Goal: Transaction & Acquisition: Purchase product/service

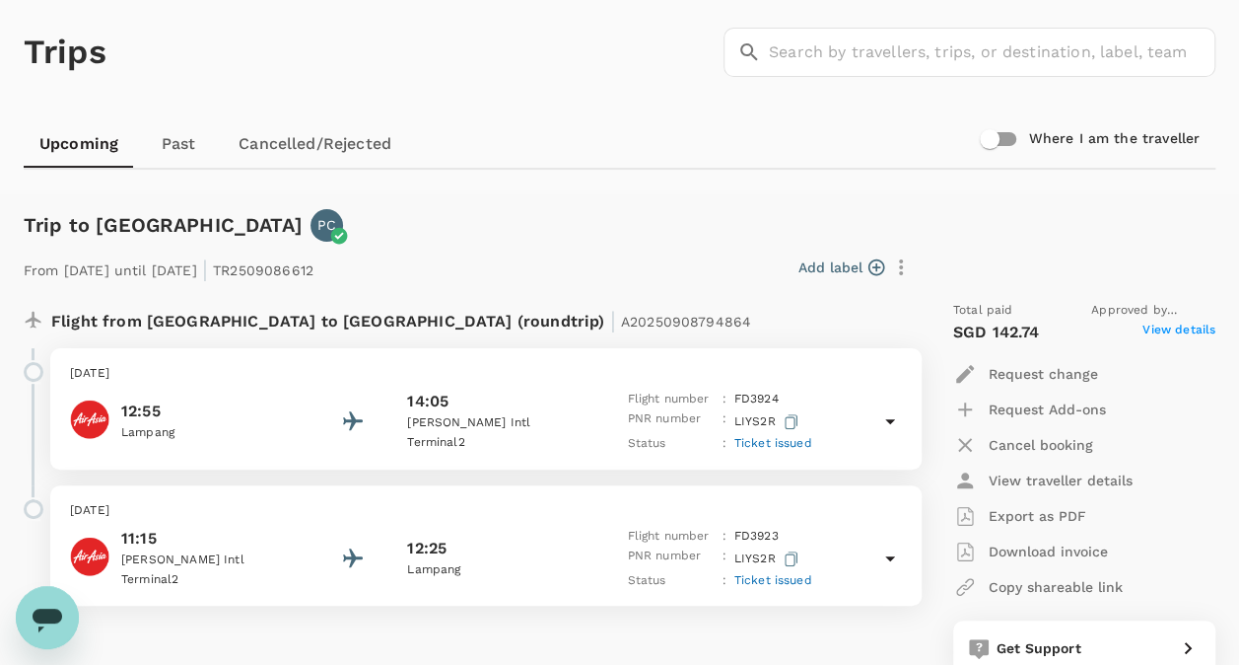
scroll to position [197, 0]
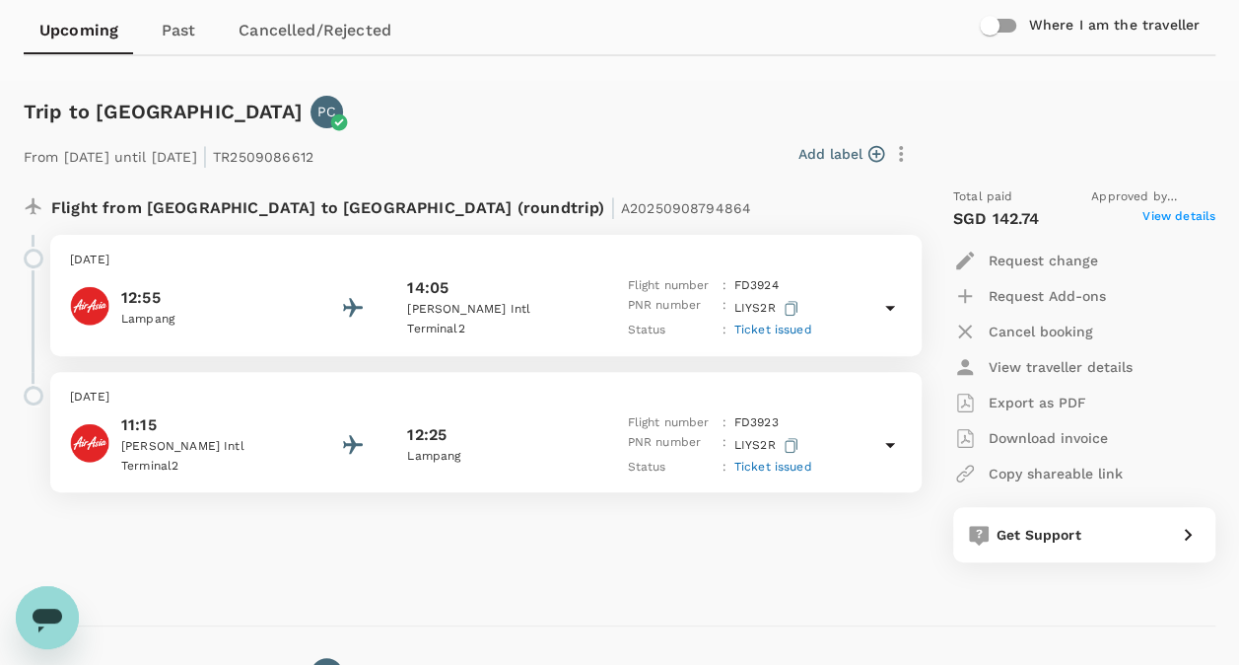
click at [1179, 310] on div "Request Add-ons" at bounding box center [1084, 295] width 262 height 35
click at [1203, 298] on div "Request Add-ons" at bounding box center [1084, 295] width 262 height 35
click at [964, 260] on icon "button" at bounding box center [965, 260] width 18 height 18
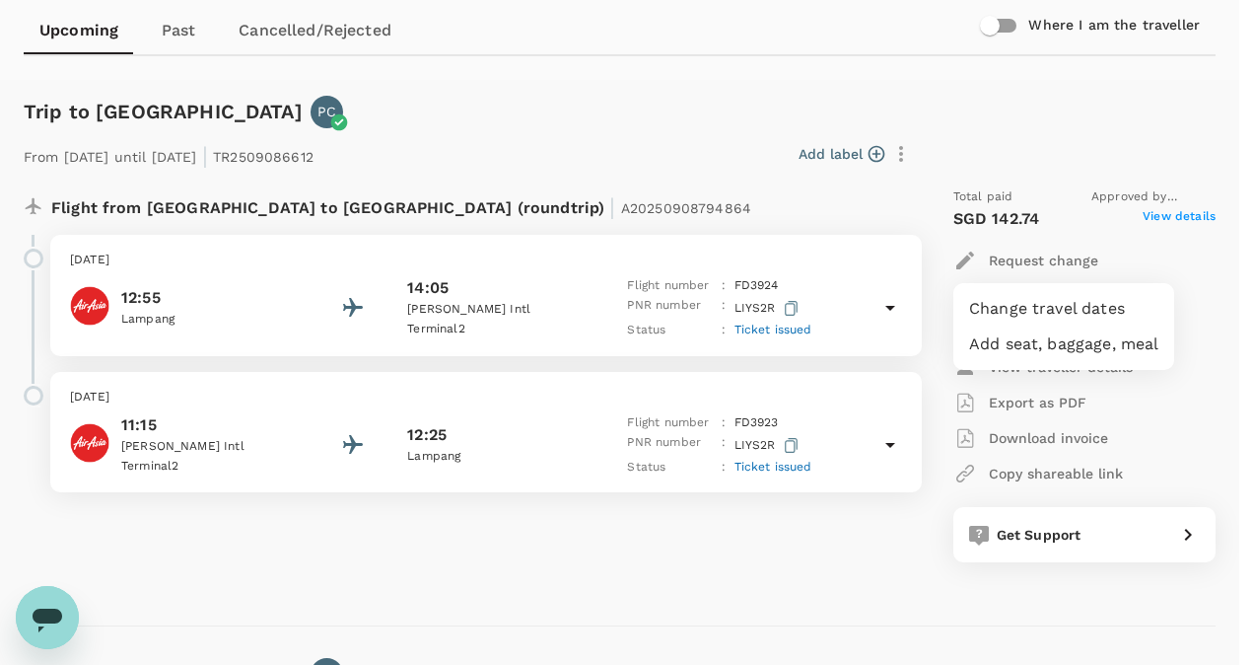
click at [1207, 316] on div at bounding box center [627, 332] width 1254 height 665
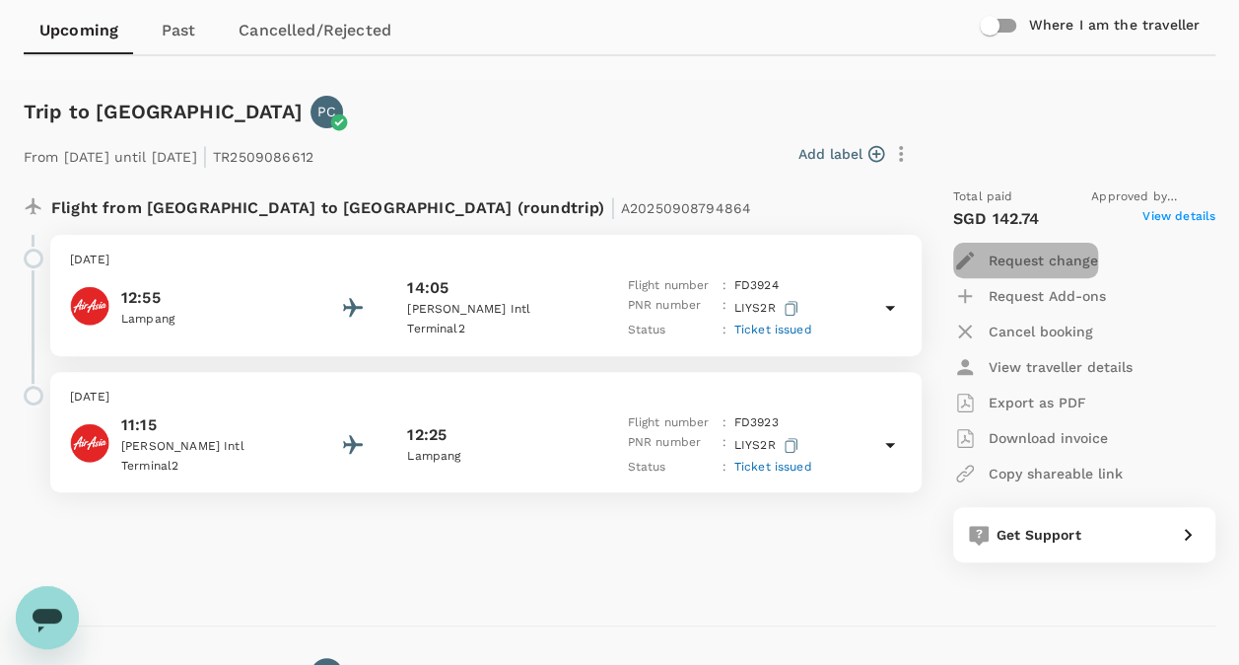
click at [1011, 255] on p "Request change" at bounding box center [1043, 260] width 109 height 20
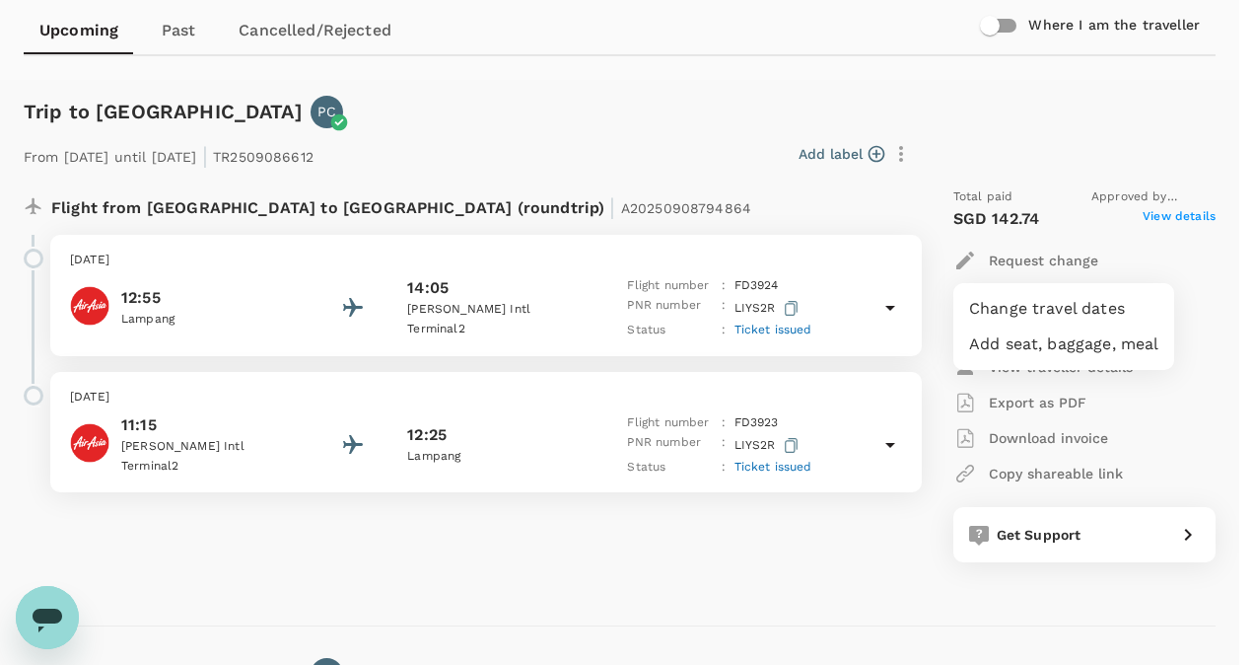
click at [1170, 251] on div at bounding box center [627, 332] width 1254 height 665
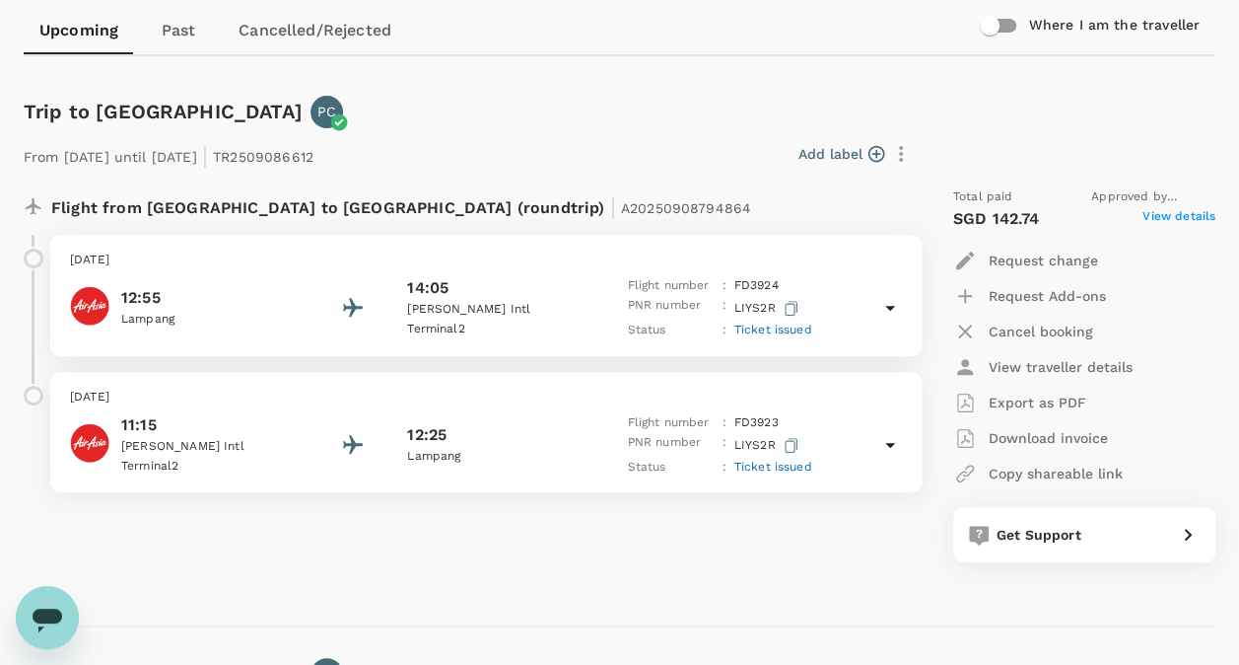
click at [1181, 217] on span "View details" at bounding box center [1179, 219] width 73 height 24
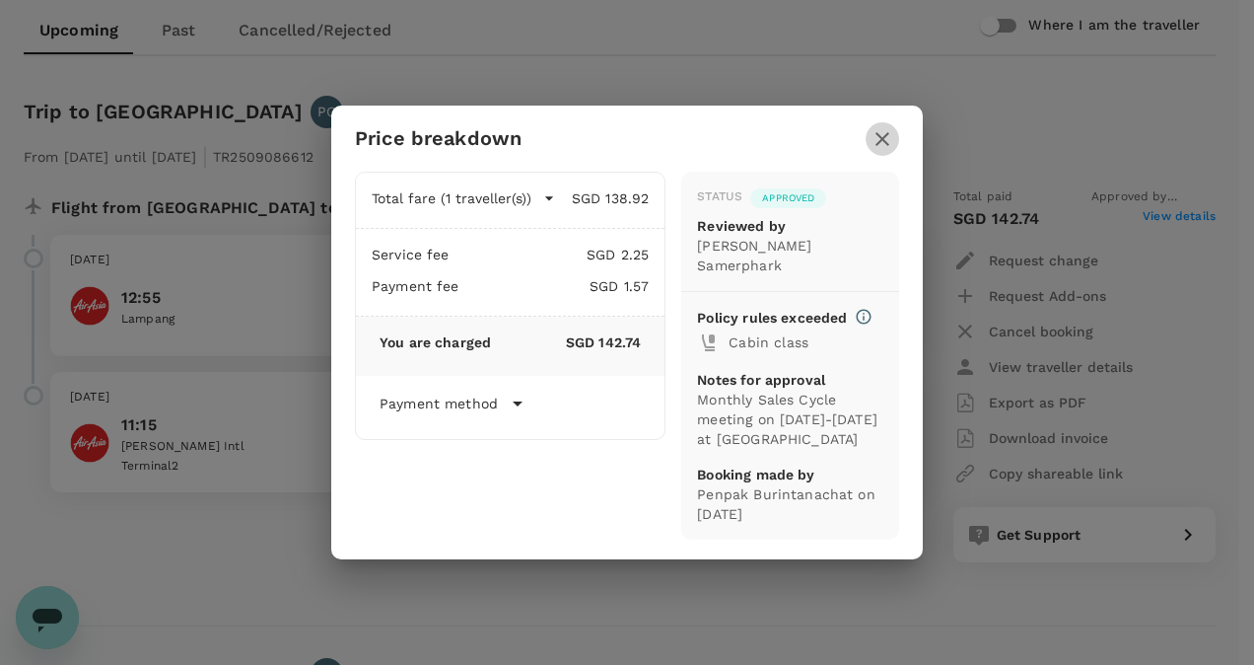
click at [878, 150] on icon "button" at bounding box center [883, 139] width 24 height 24
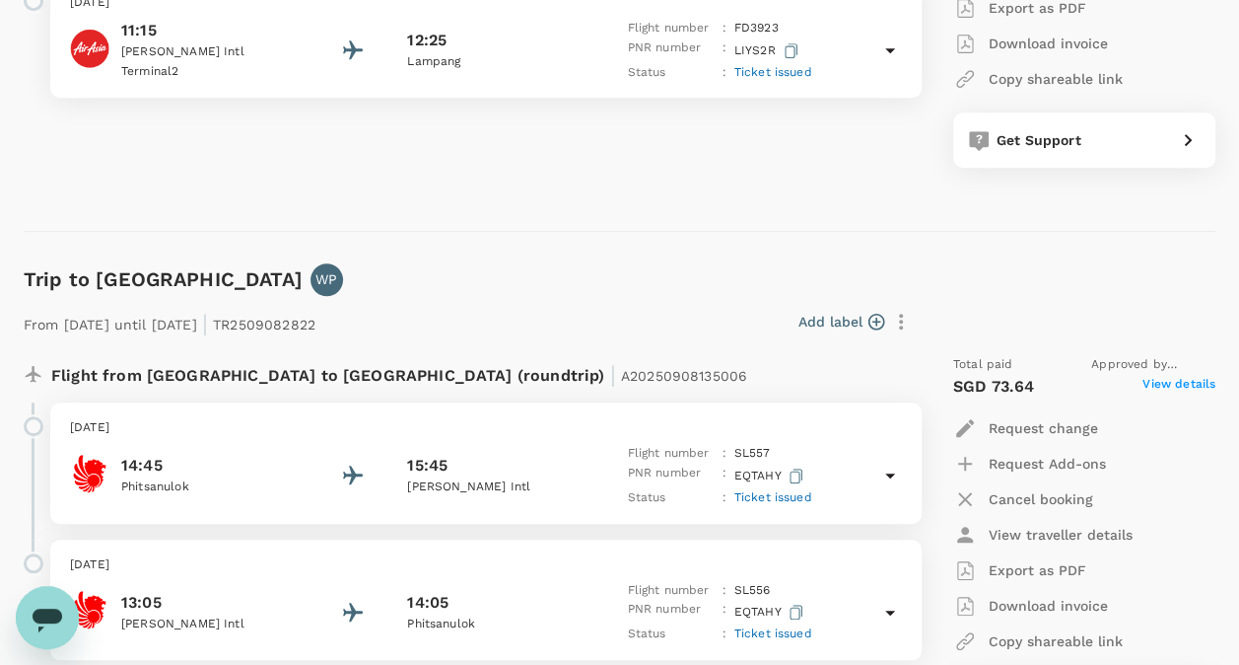
click at [852, 584] on div "13:05 Don Mueang Intl 14:05 Phitsanulok Flight number : SL 556 PNR number : EQT…" at bounding box center [486, 613] width 832 height 64
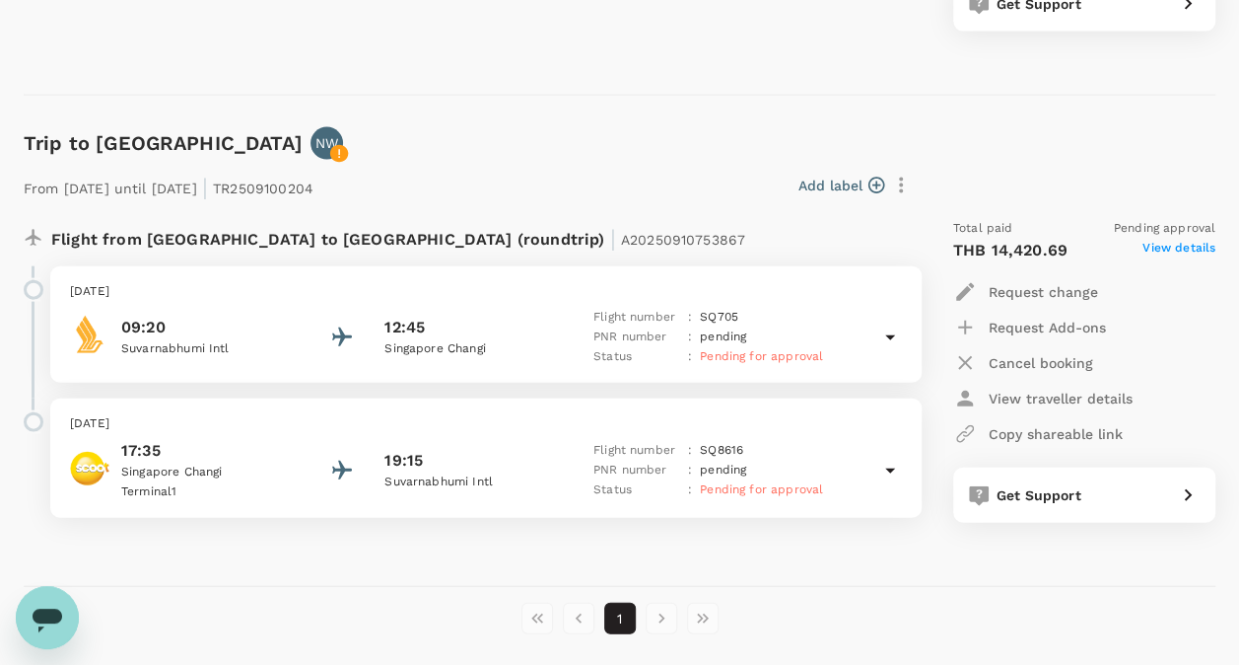
scroll to position [2152, 0]
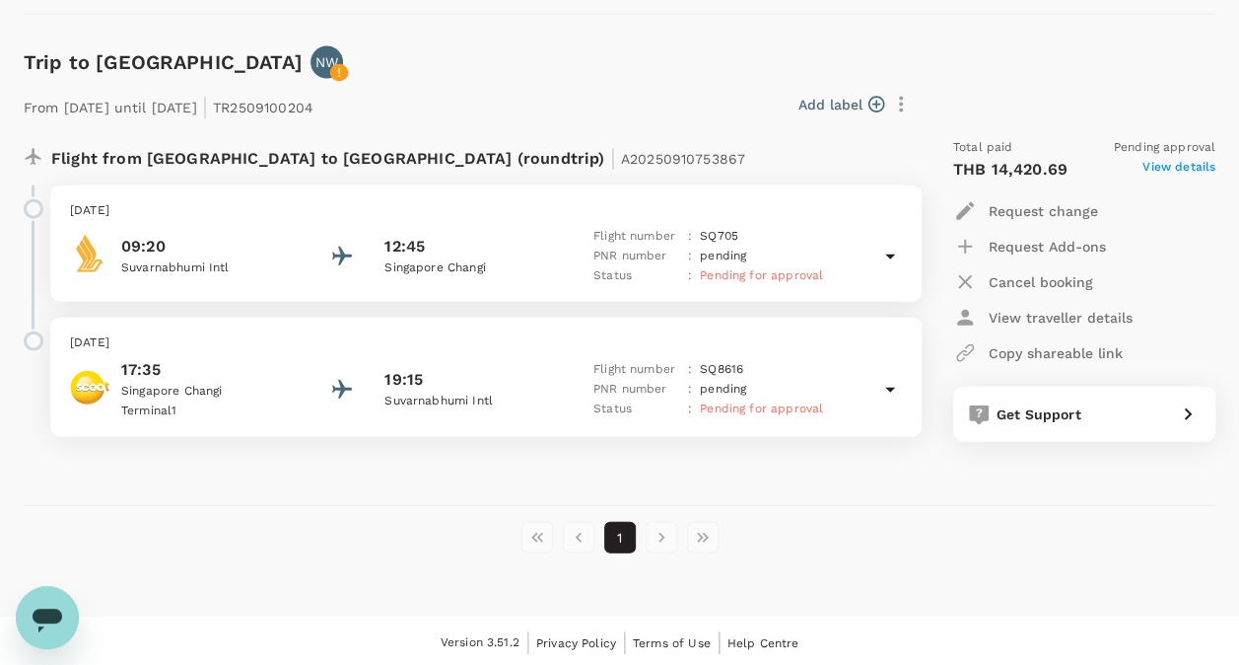
click at [886, 387] on icon at bounding box center [891, 390] width 24 height 24
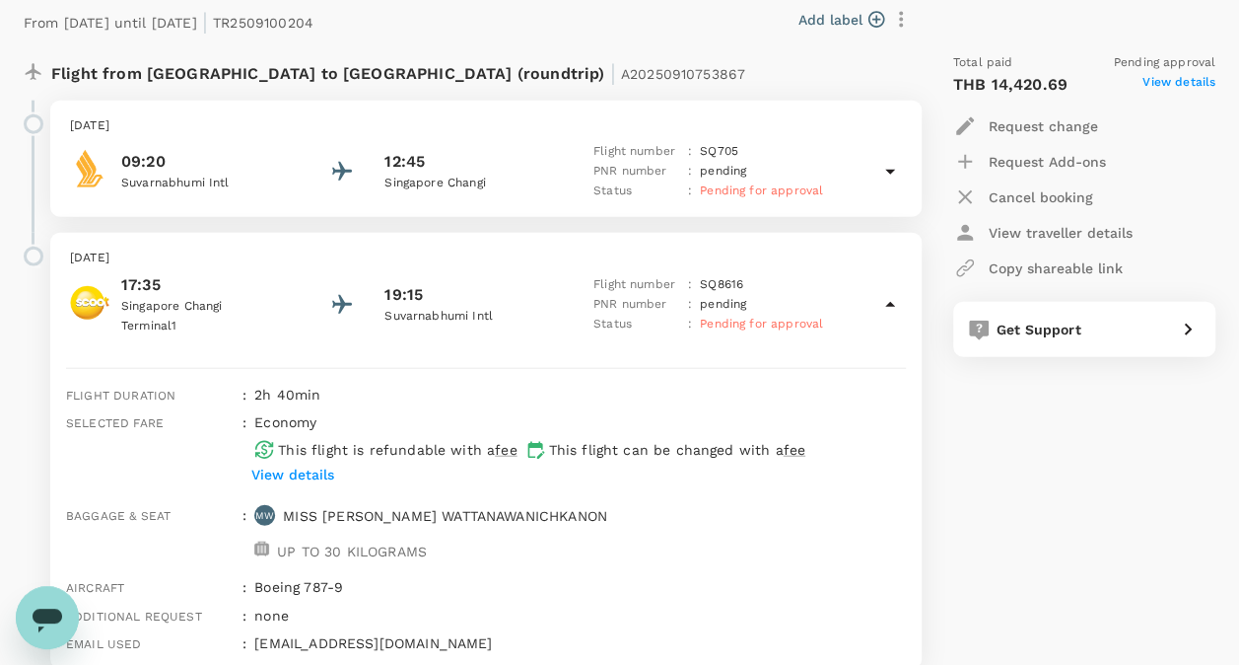
scroll to position [2266, 0]
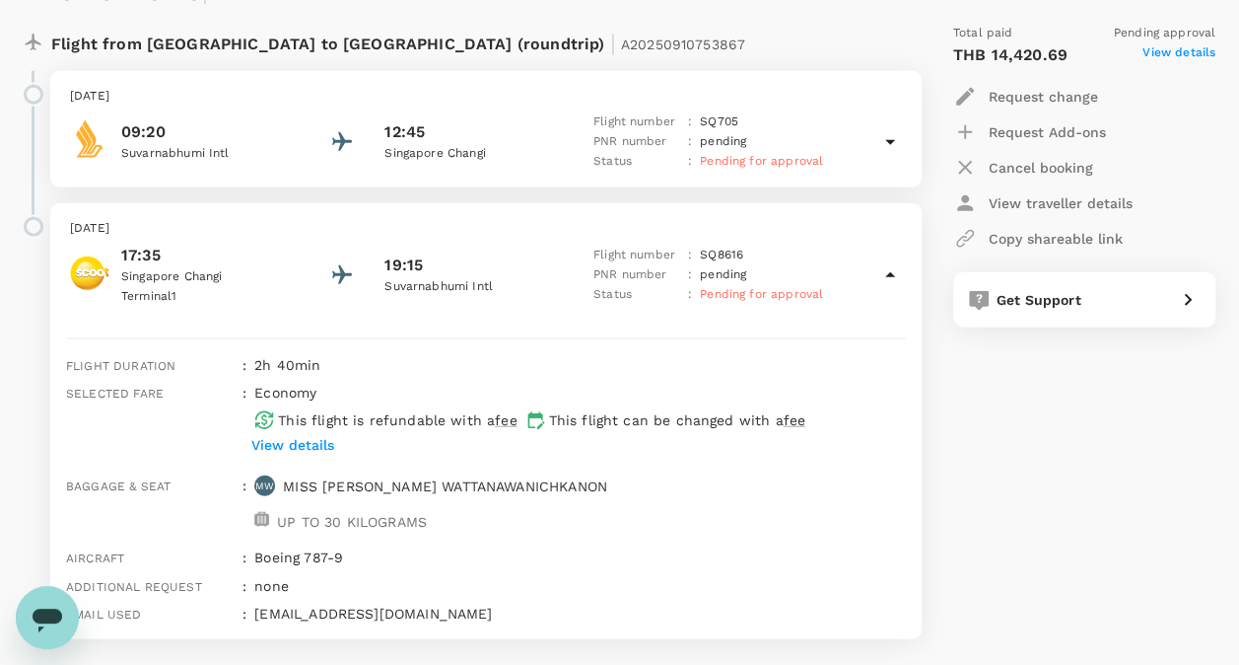
click at [958, 93] on icon "button" at bounding box center [965, 97] width 24 height 24
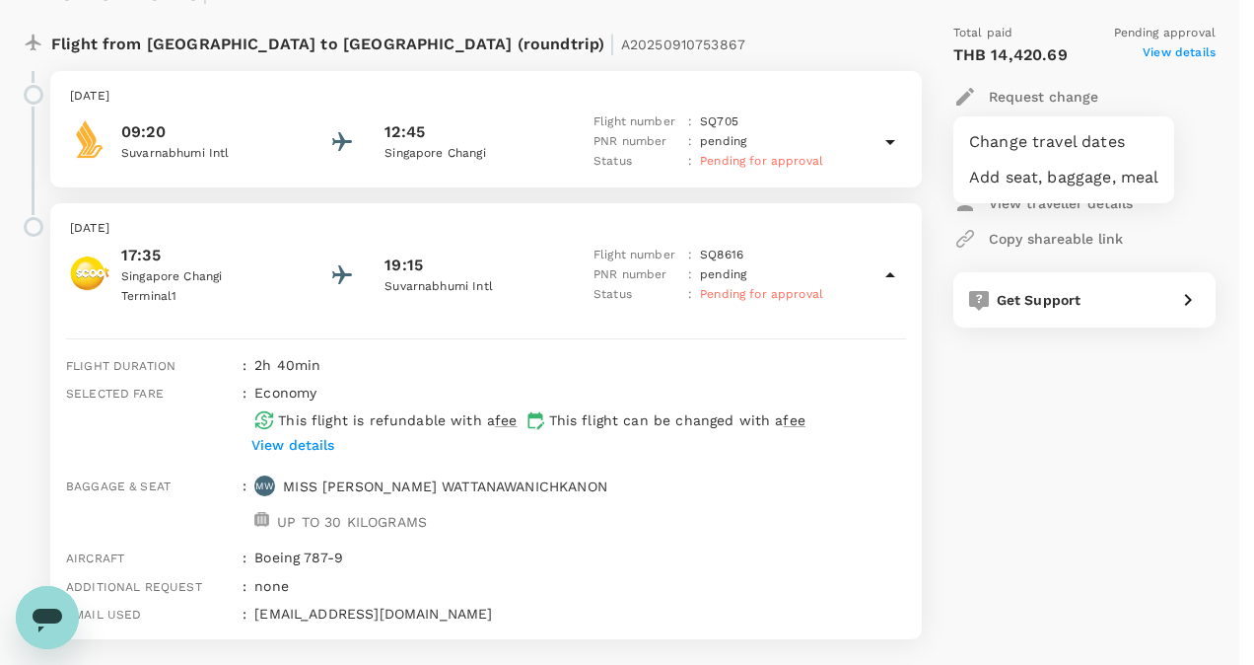
click at [1070, 488] on div at bounding box center [627, 332] width 1254 height 665
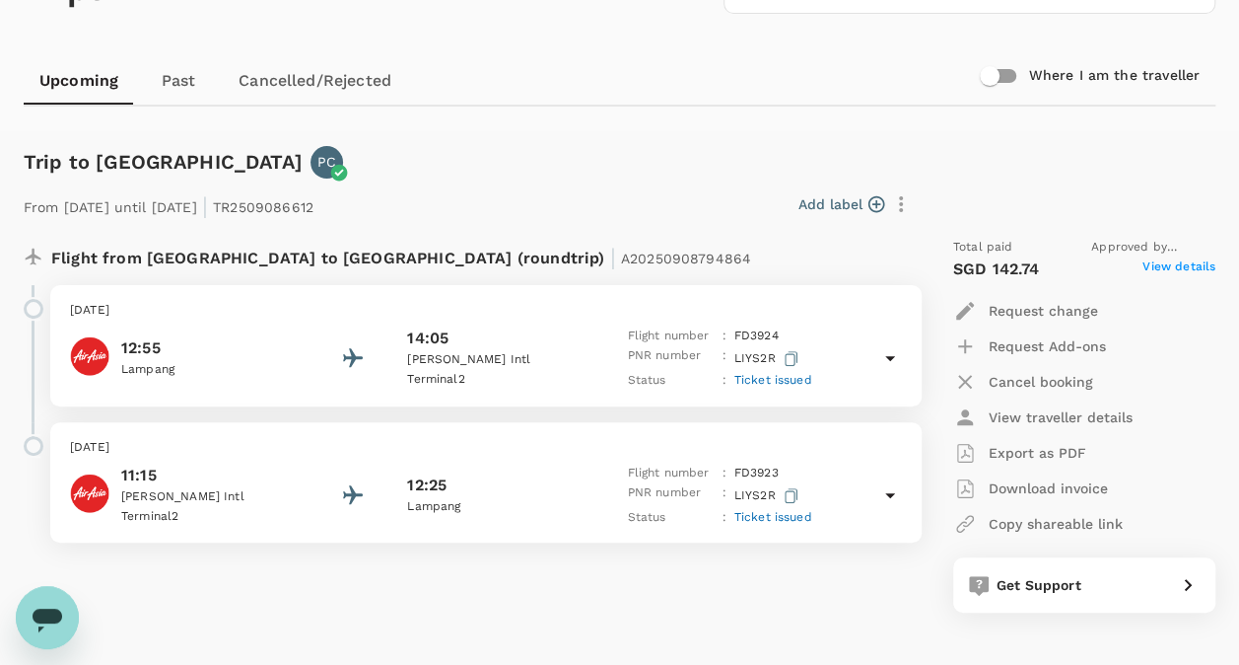
scroll to position [0, 0]
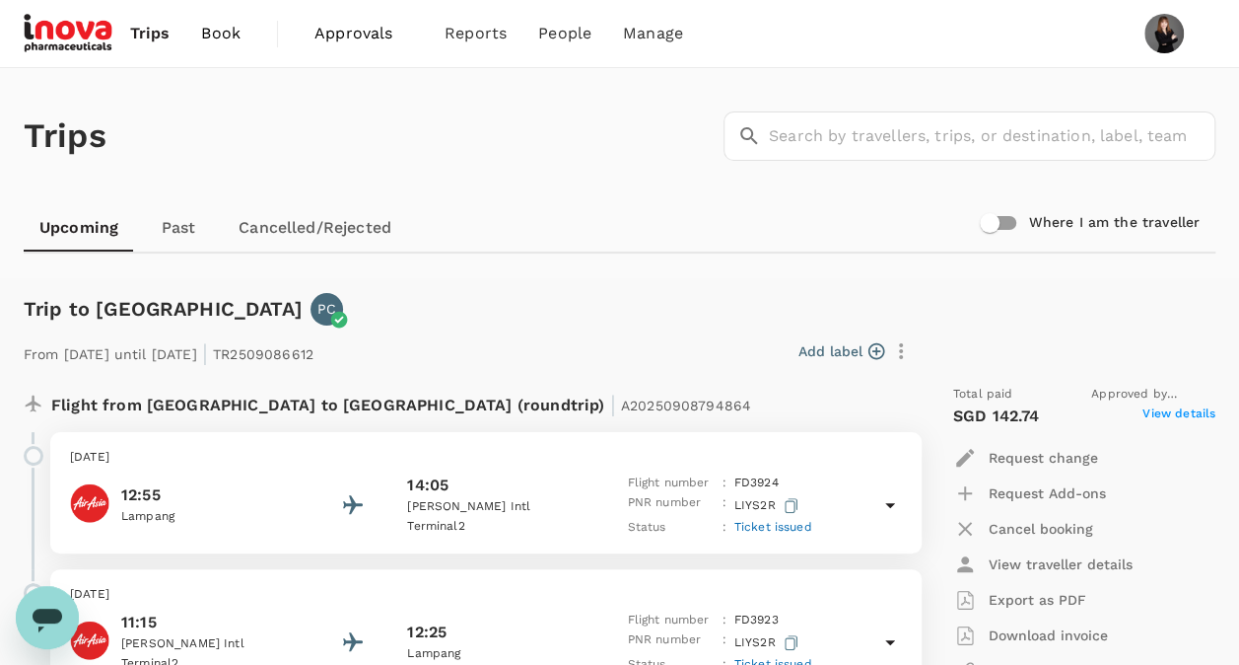
click at [212, 31] on span "Book" at bounding box center [220, 34] width 39 height 24
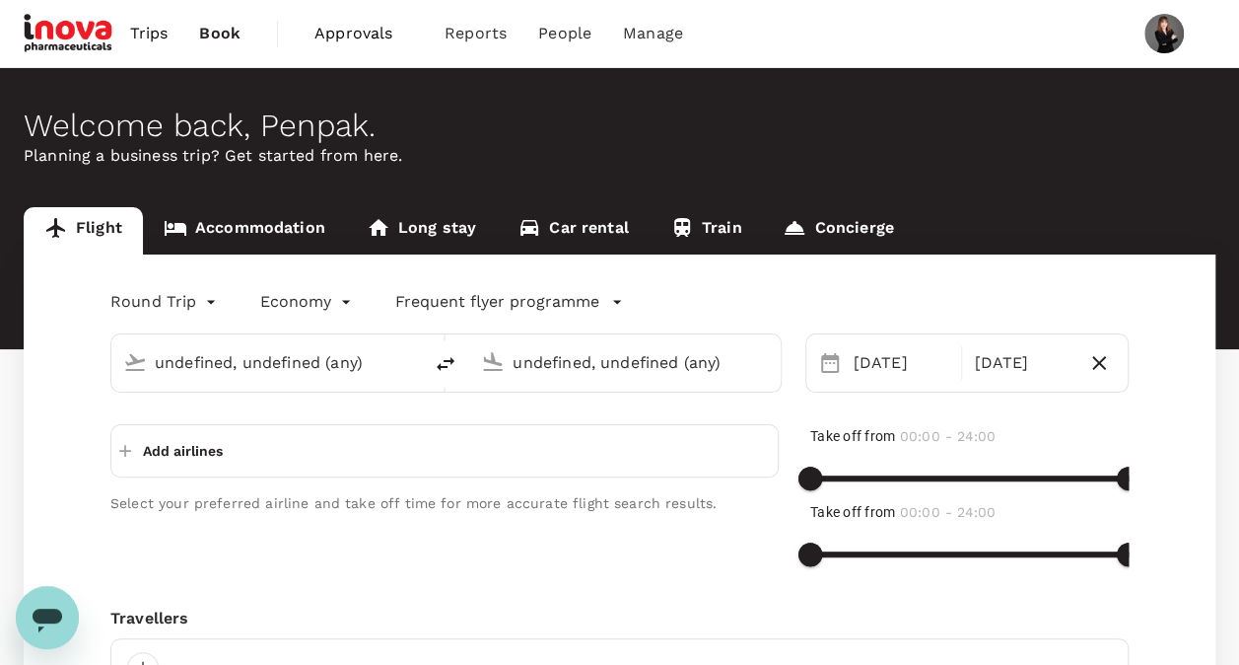
type input "Suvarnabhumi Intl (BKK)"
type input "Singapore Changi (SIN)"
type input "Suvarnabhumi Intl (BKK)"
type input "Singapore Changi (SIN)"
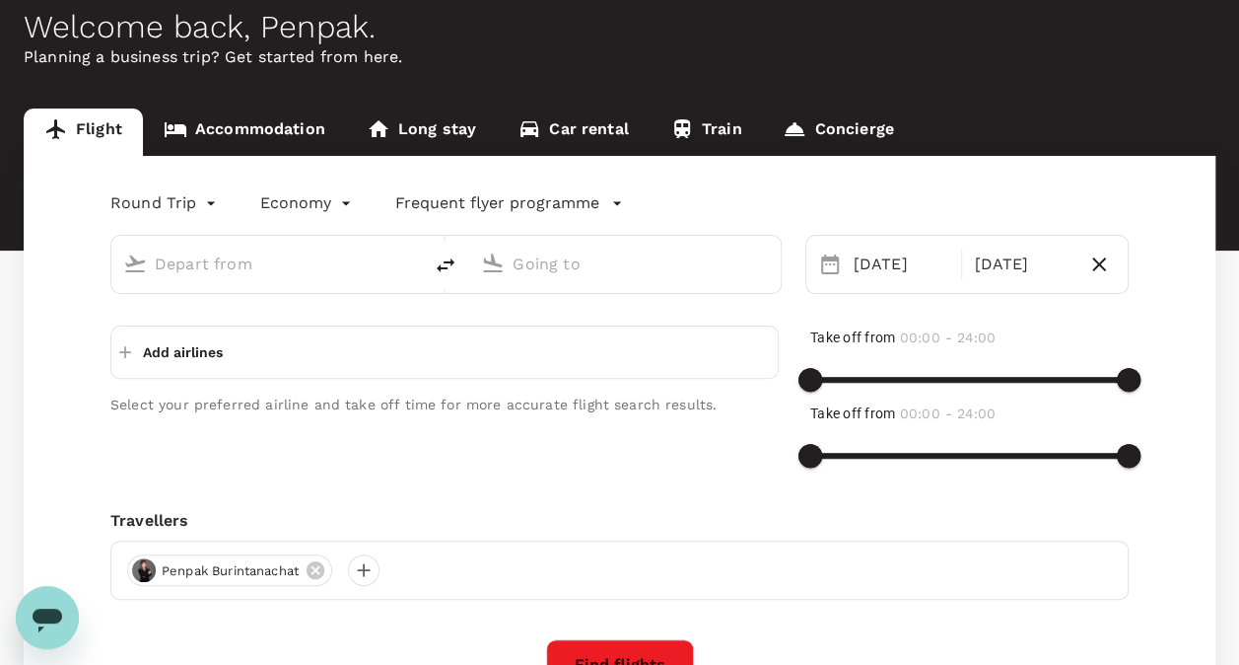
type input "Suvarnabhumi Intl (BKK)"
type input "Singapore Changi (SIN)"
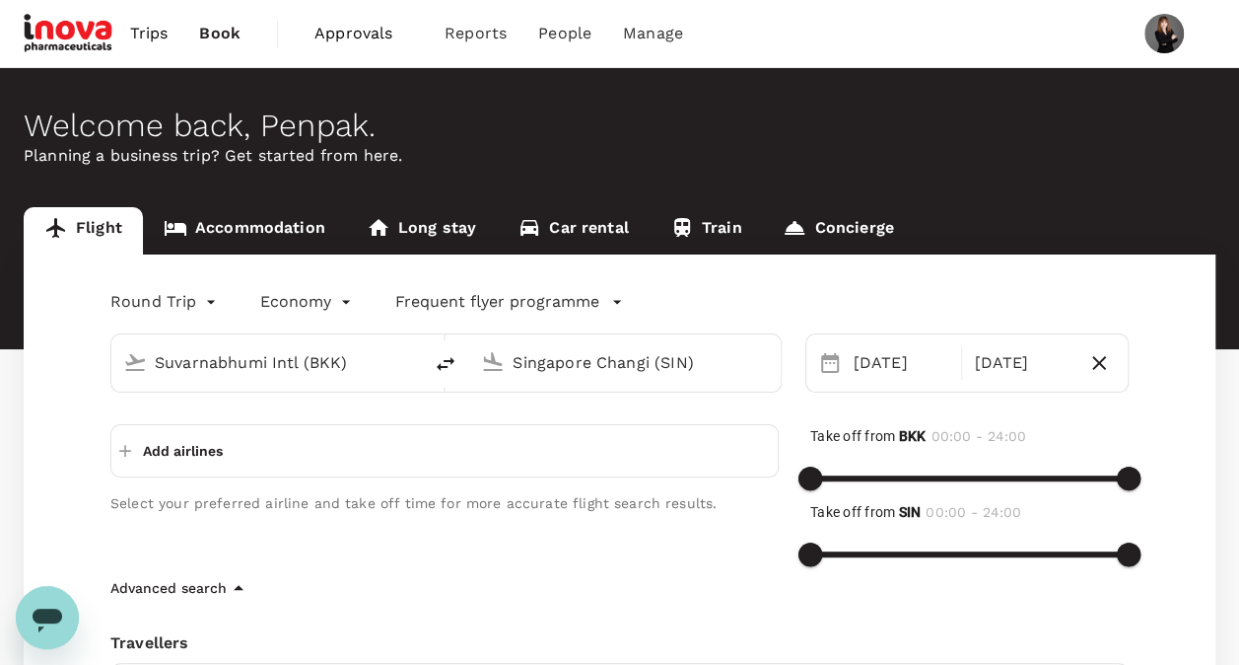
click at [1160, 37] on img at bounding box center [1164, 33] width 39 height 39
click at [1155, 41] on img at bounding box center [1164, 33] width 39 height 39
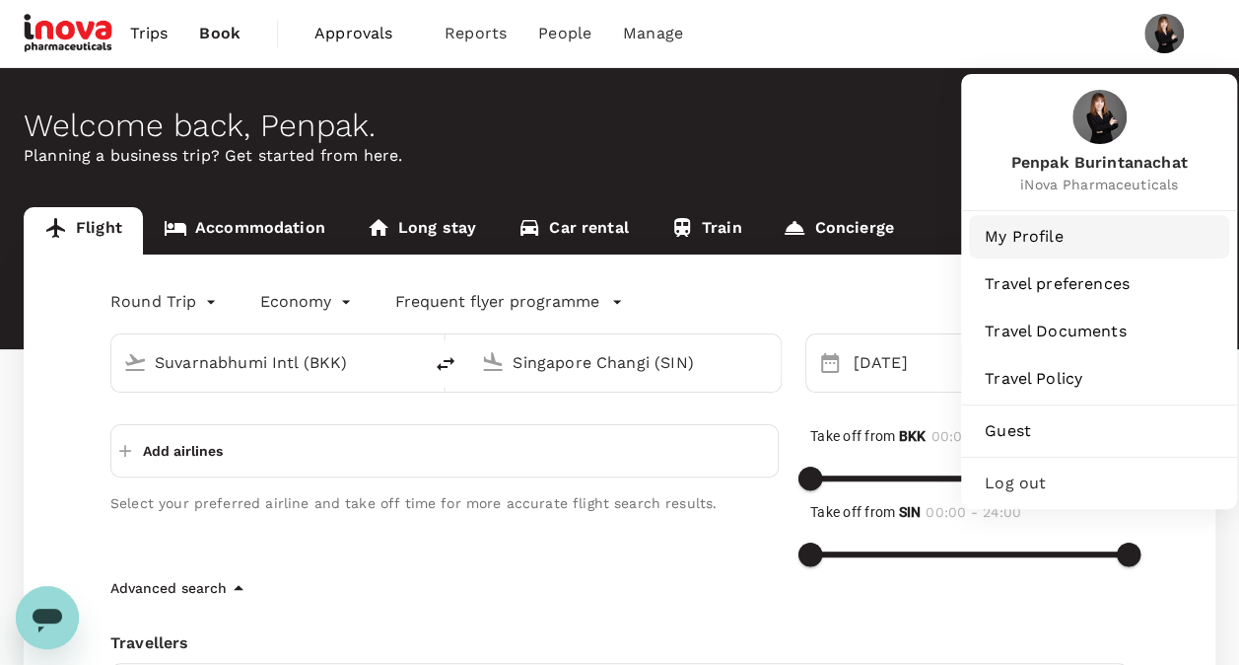
click at [1024, 237] on span "My Profile" at bounding box center [1099, 237] width 229 height 24
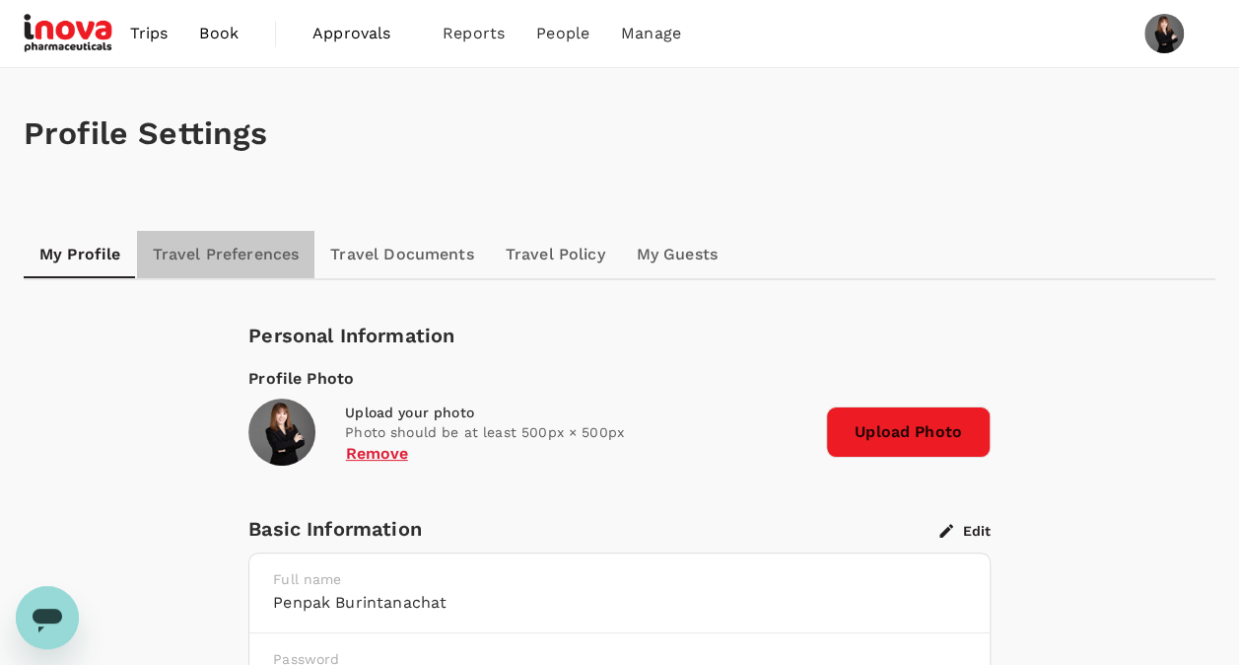
click at [216, 252] on link "Travel Preferences" at bounding box center [226, 254] width 178 height 47
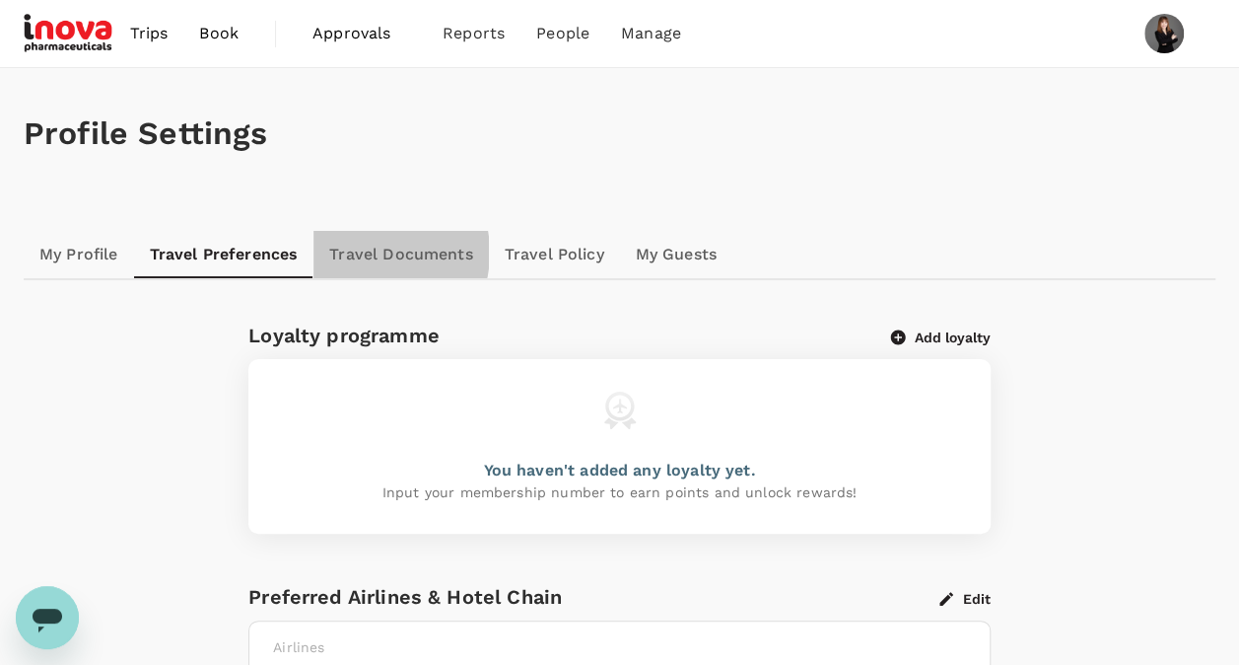
click at [369, 252] on link "Travel Documents" at bounding box center [401, 254] width 175 height 47
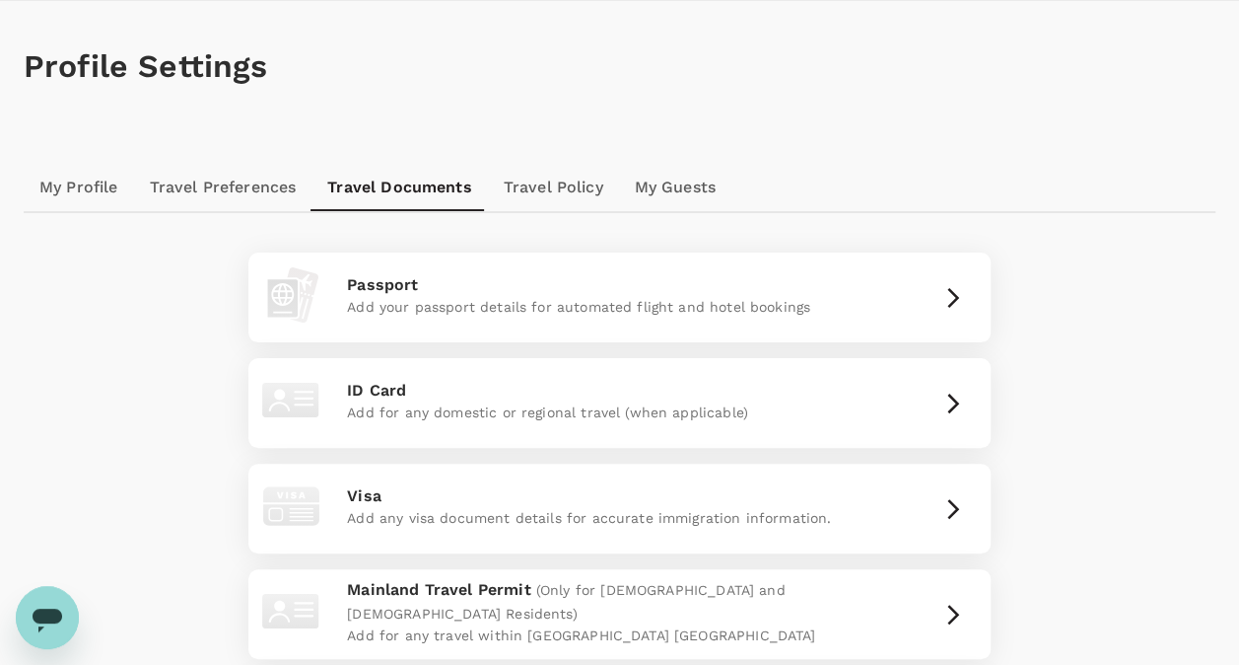
scroll to position [99, 0]
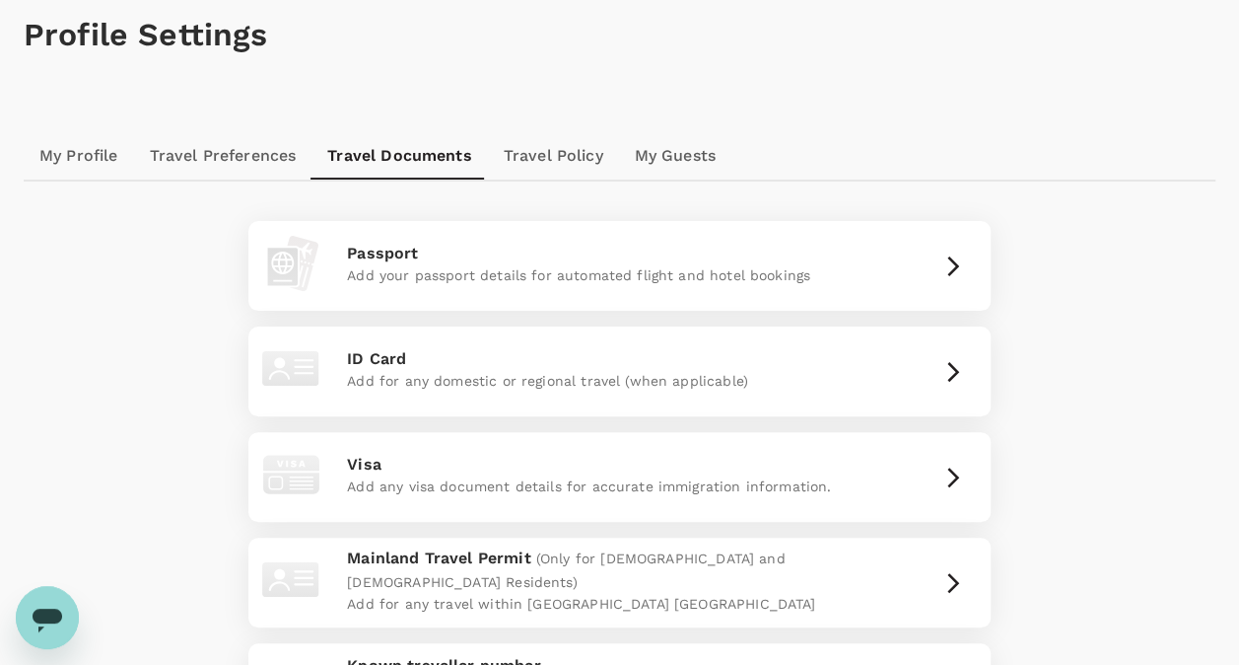
click at [53, 613] on icon "Open messaging window" at bounding box center [48, 620] width 30 height 24
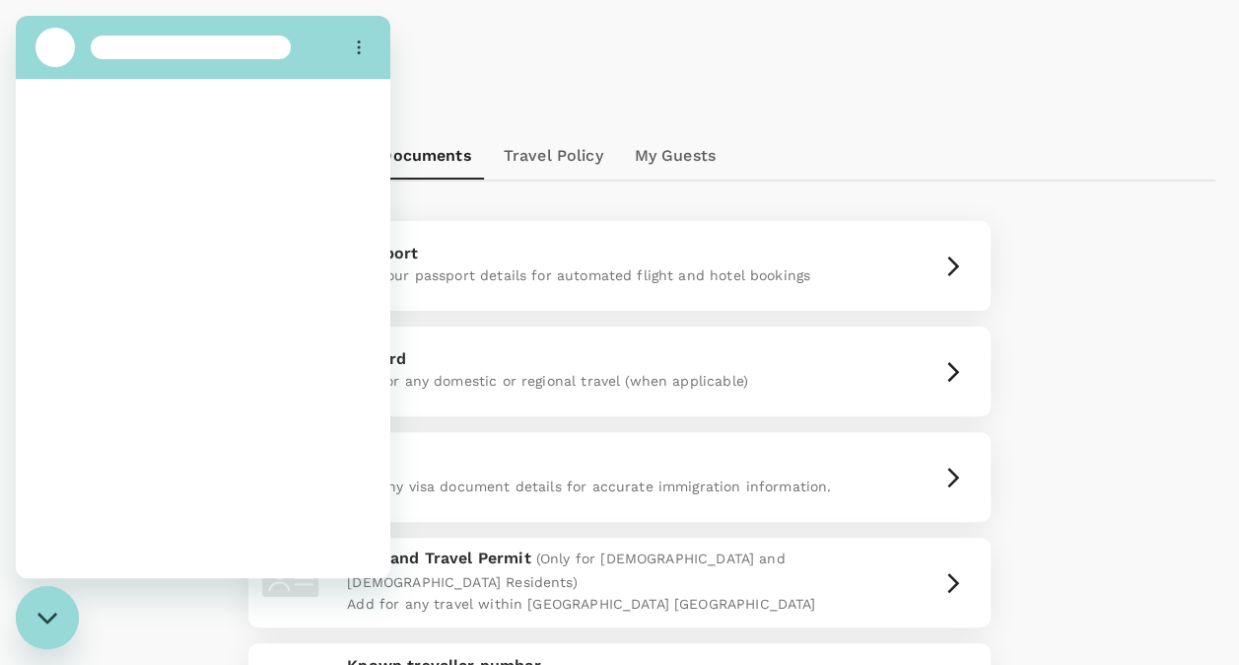
scroll to position [0, 0]
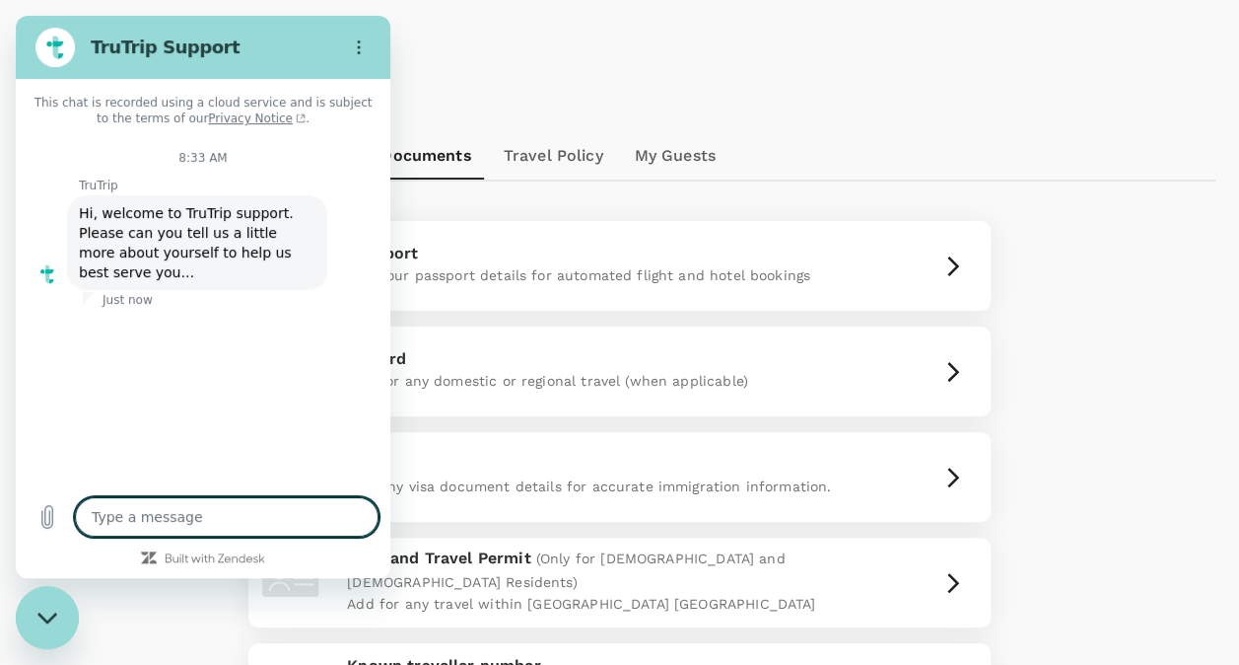
type textarea "x"
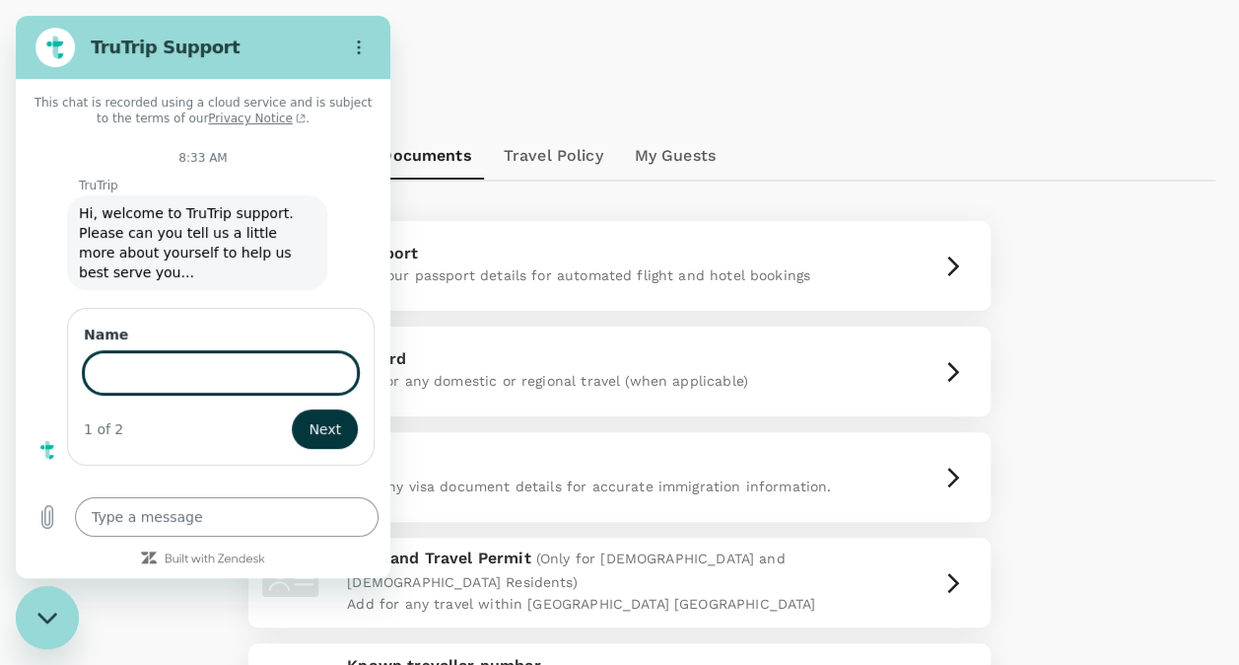
click at [168, 513] on textarea at bounding box center [227, 516] width 304 height 39
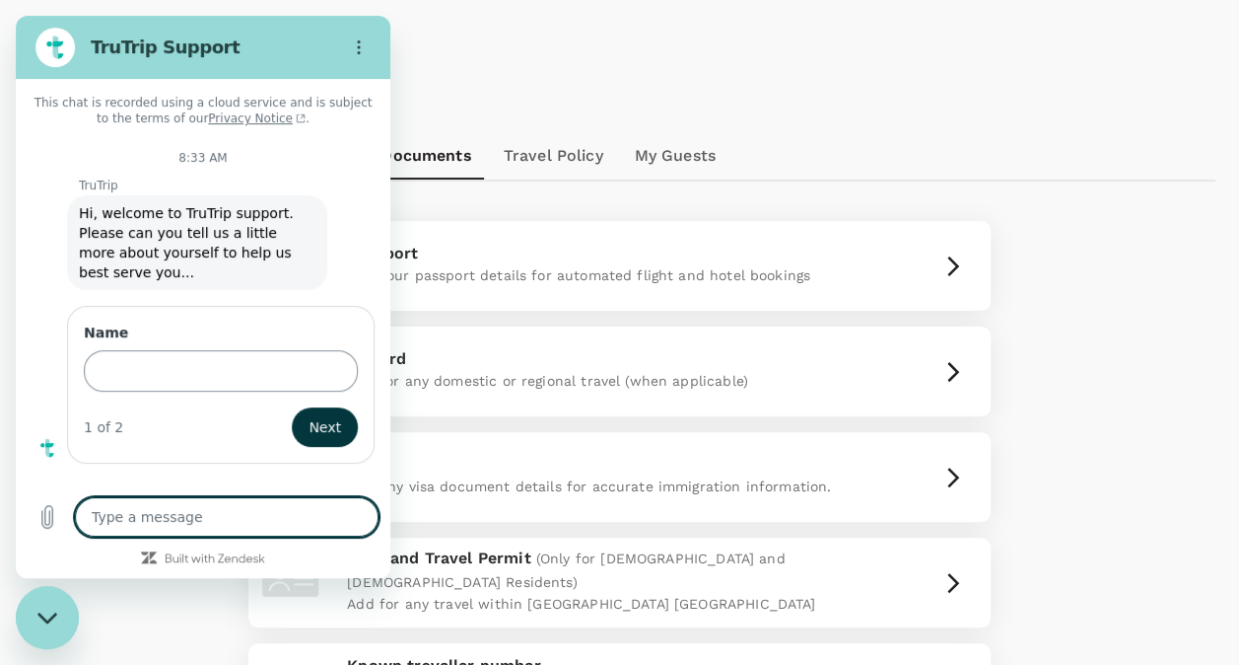
click at [220, 350] on input "Name" at bounding box center [221, 370] width 274 height 41
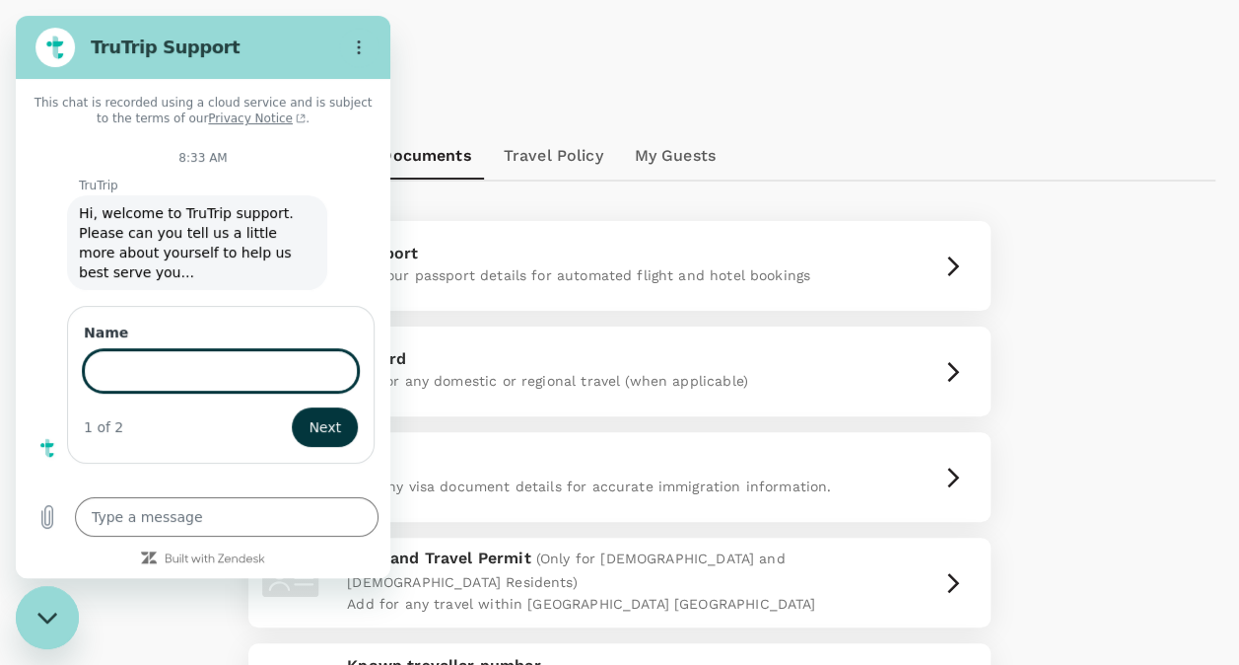
type input "ญ"
type input "m"
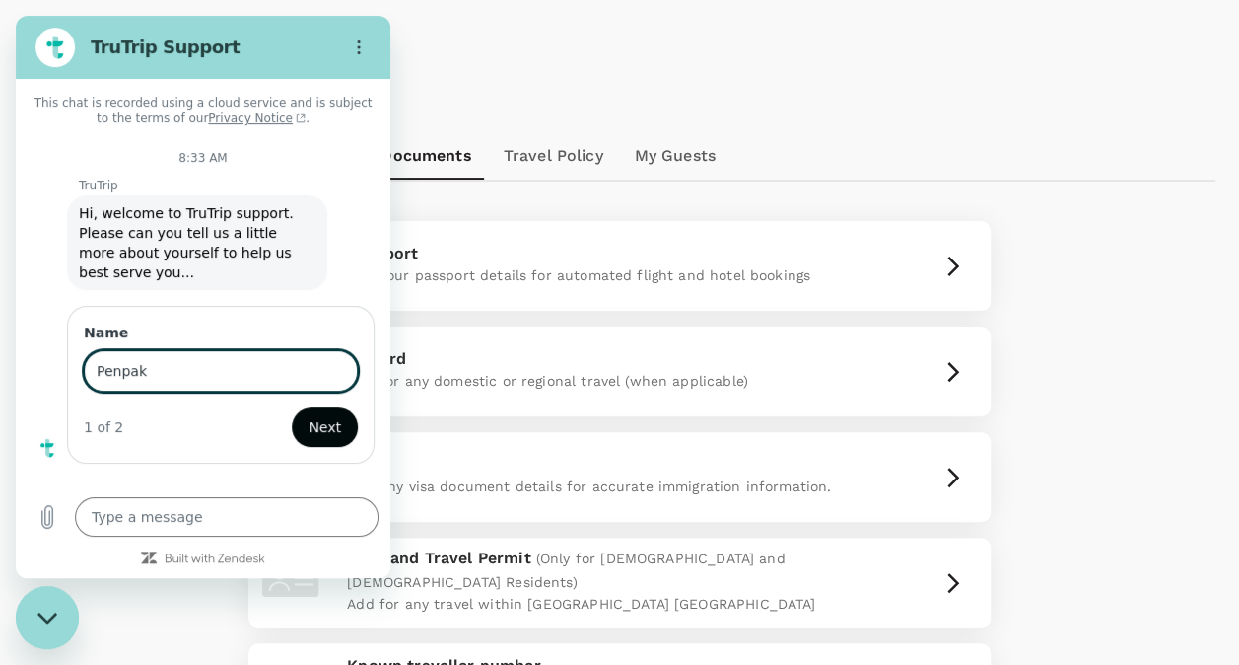
type input "Penpak"
click at [329, 415] on span "Next" at bounding box center [325, 427] width 33 height 24
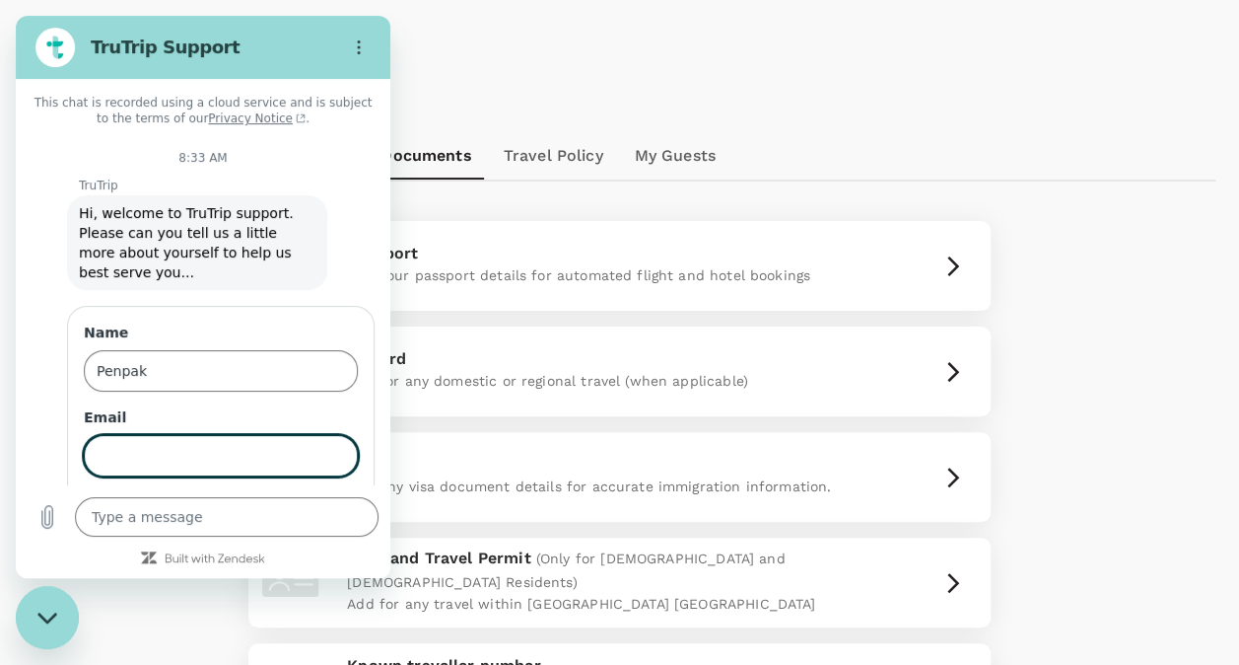
scroll to position [62, 0]
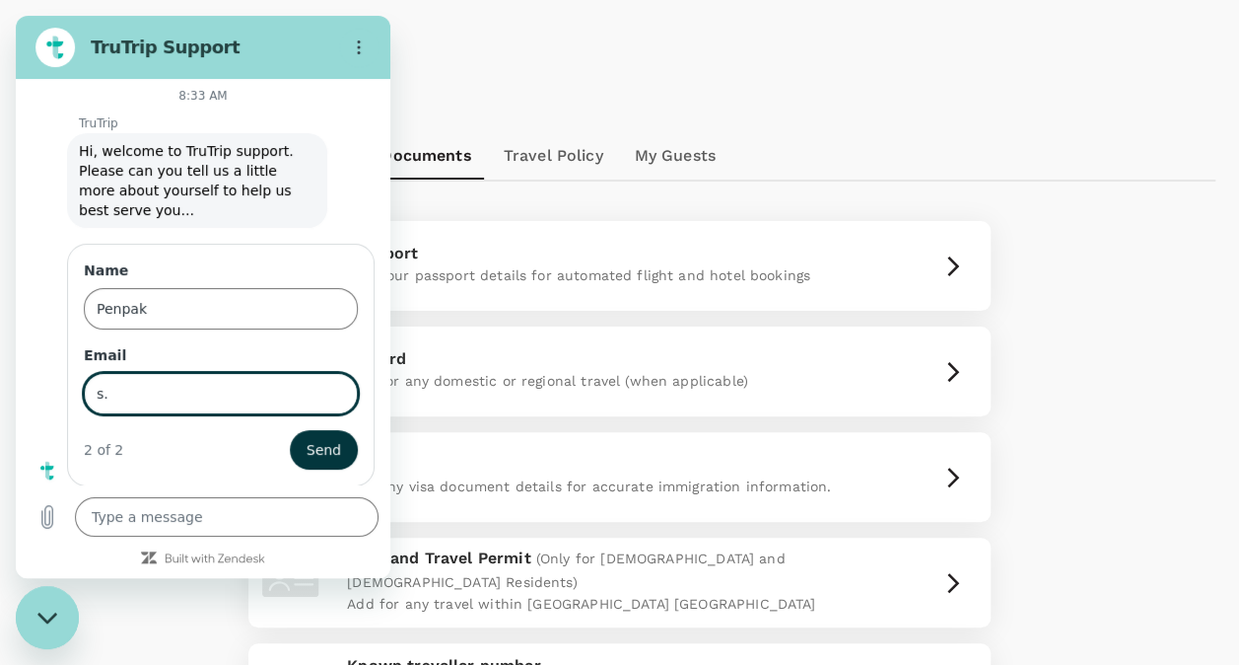
type input "s"
type input "p"
type input "[EMAIL_ADDRESS][DOMAIN_NAME]"
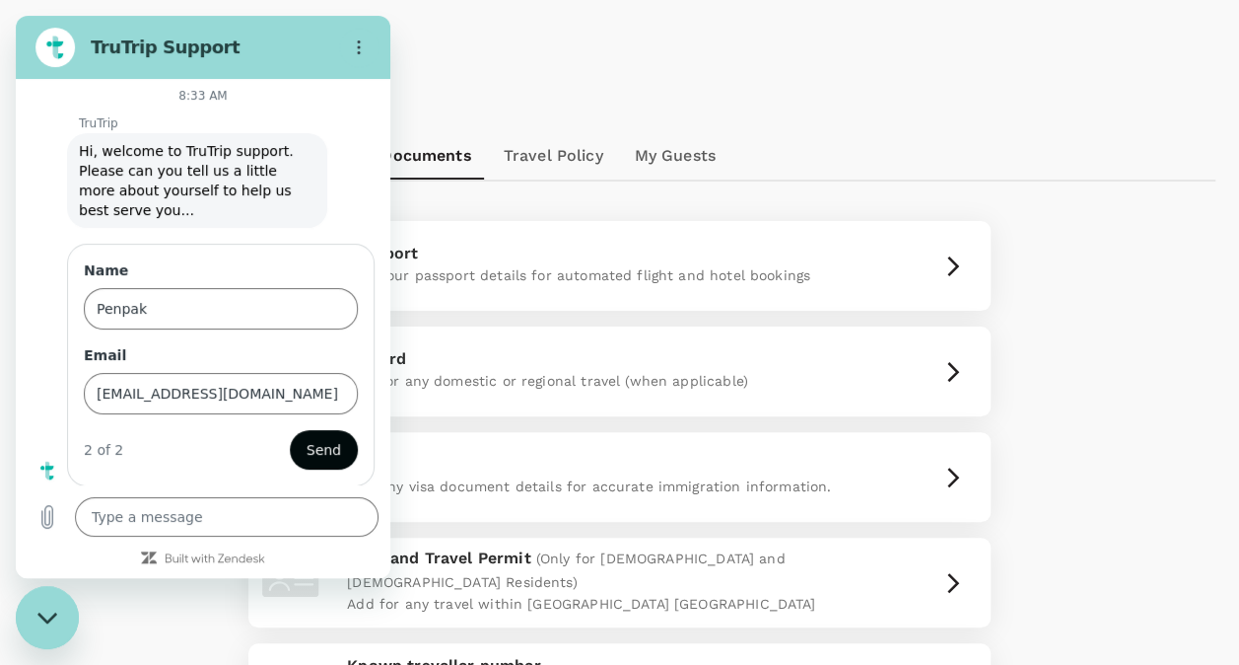
click at [307, 440] on span "Send" at bounding box center [324, 450] width 35 height 24
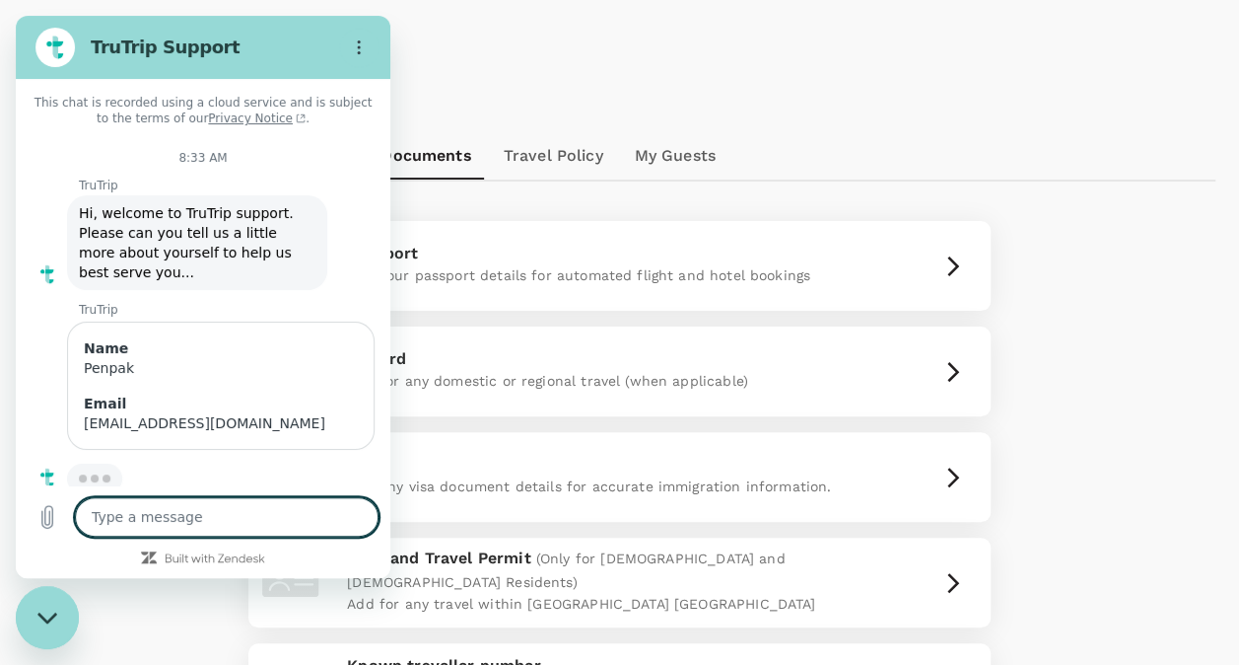
type textarea "x"
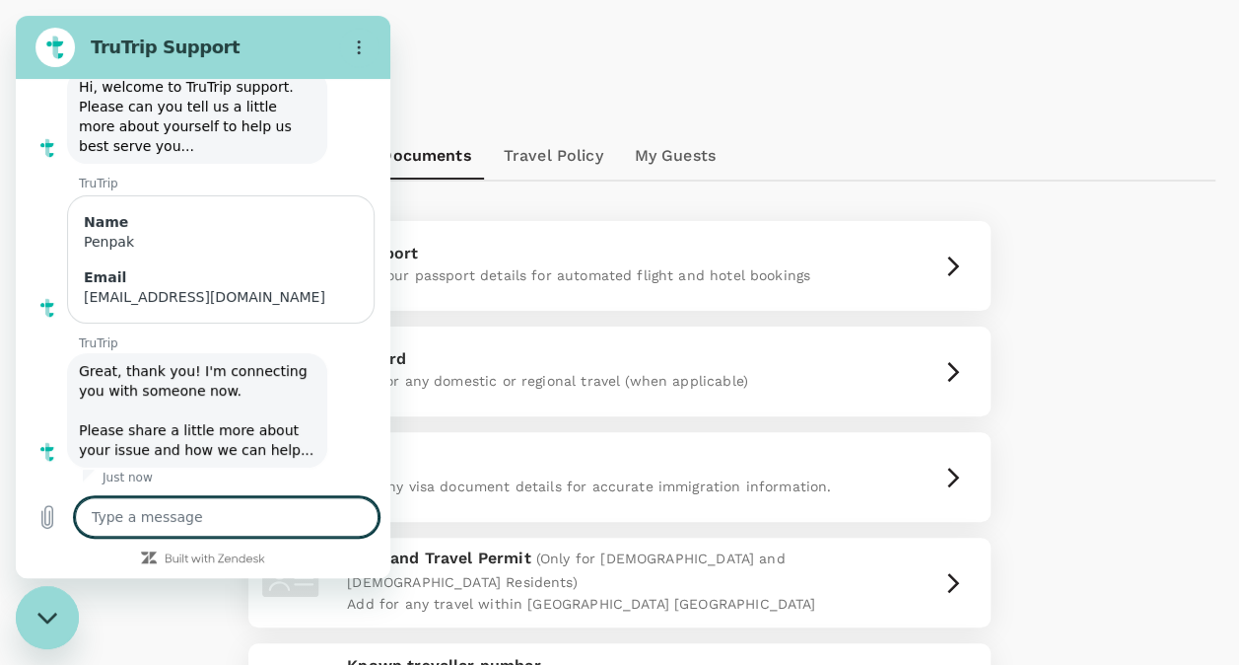
scroll to position [130, 0]
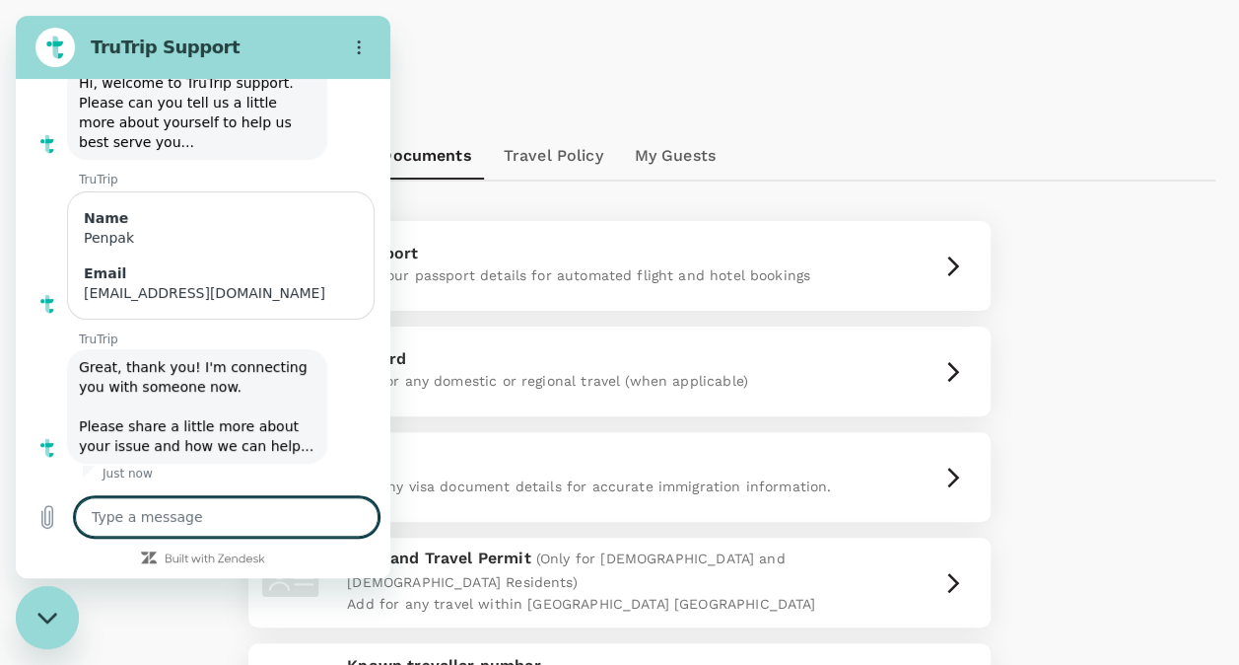
click at [150, 509] on textarea at bounding box center [227, 516] width 304 height 39
type textarea "C"
type textarea "x"
type textarea "Ca"
type textarea "x"
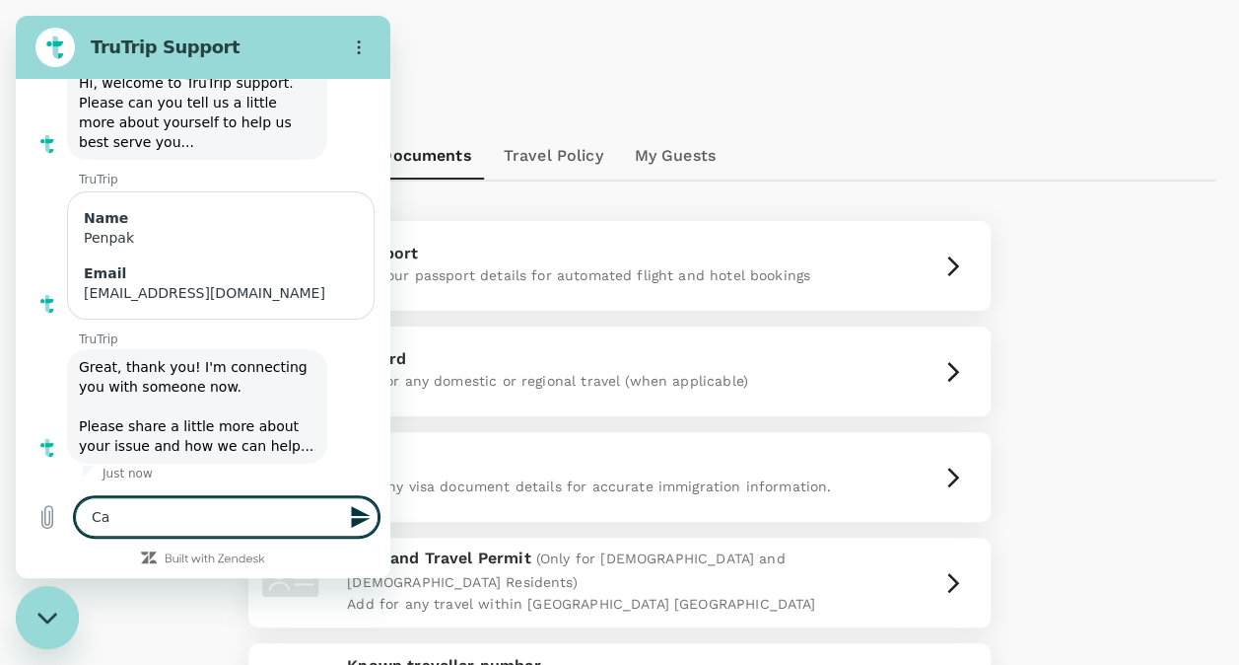
type textarea "Can"
type textarea "x"
type textarea "Can"
type textarea "x"
type textarea "Can w"
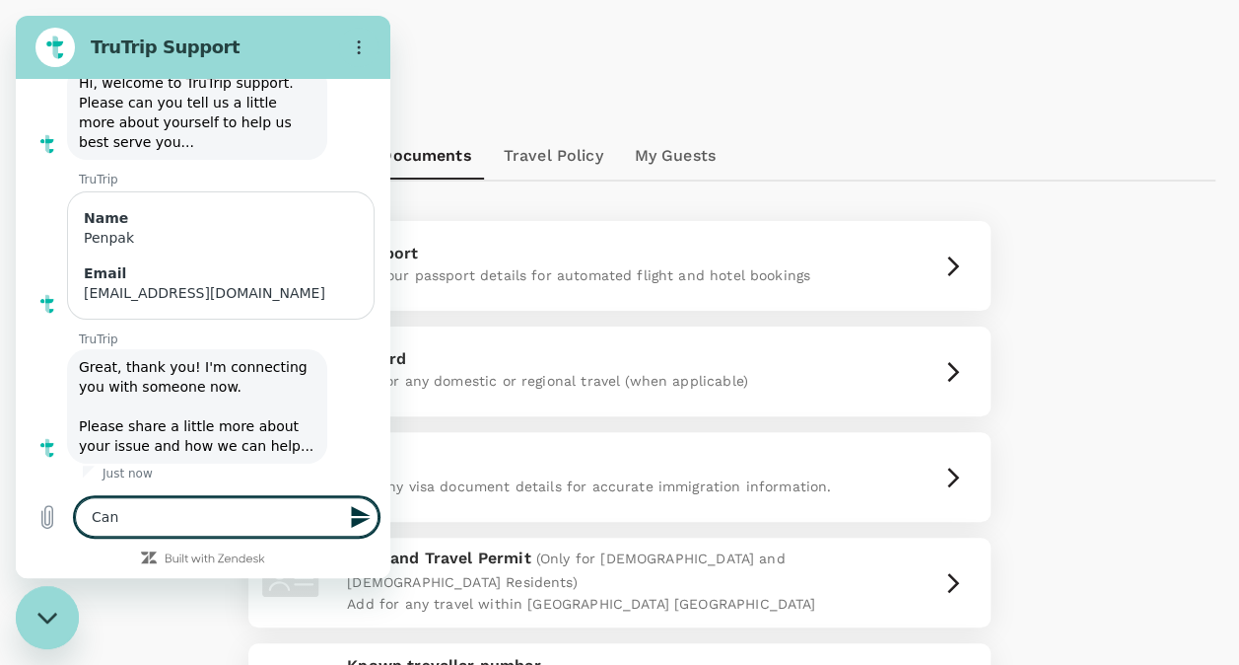
type textarea "x"
type textarea "Can we"
type textarea "x"
type textarea "Can we"
type textarea "x"
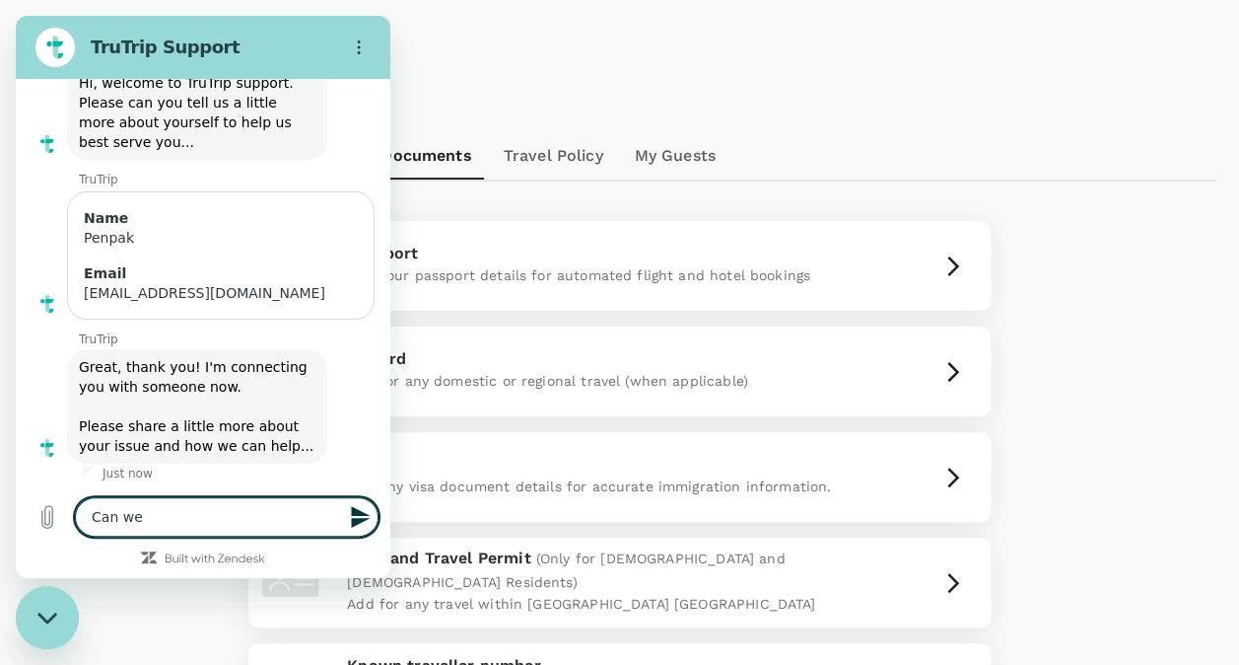
type textarea "Can we c"
type textarea "x"
type textarea "Can we ca"
type textarea "x"
type textarea "Can we can"
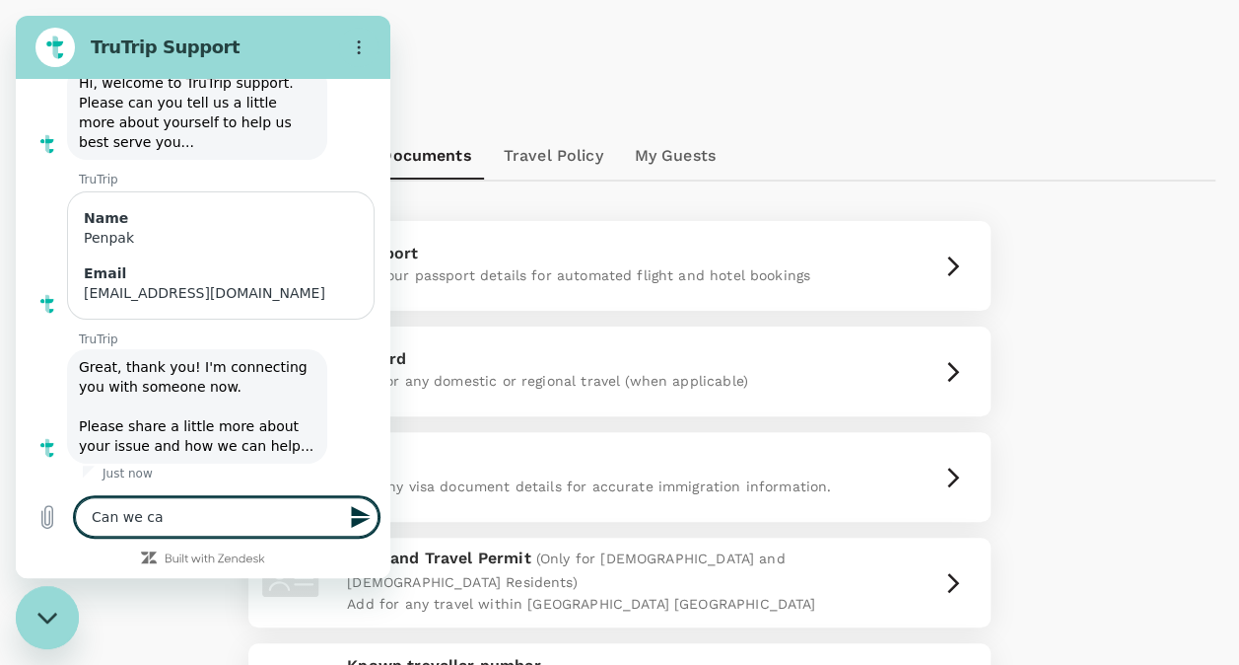
type textarea "x"
type textarea "Can we canc"
type textarea "x"
type textarea "Can we cancl"
type textarea "x"
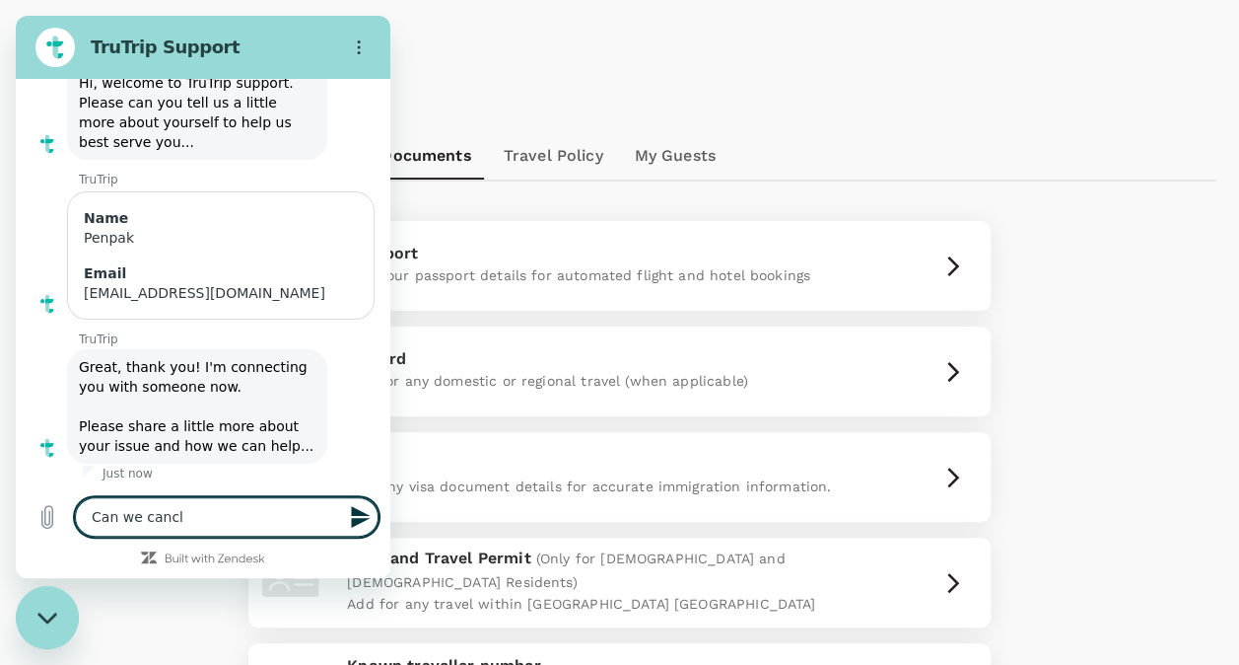
type textarea "Can we canc"
type textarea "x"
type textarea "Can we cancl"
type textarea "x"
type textarea "Can we canc"
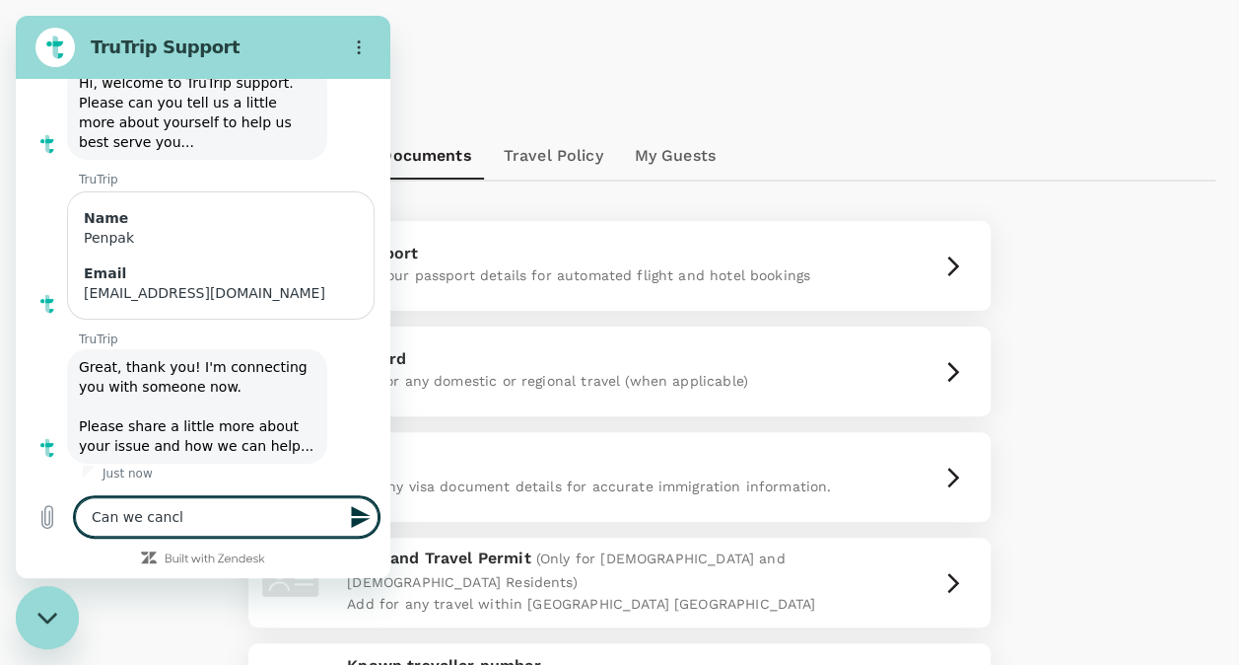
type textarea "x"
type textarea "Can we cance"
type textarea "x"
type textarea "Can we cancel"
type textarea "x"
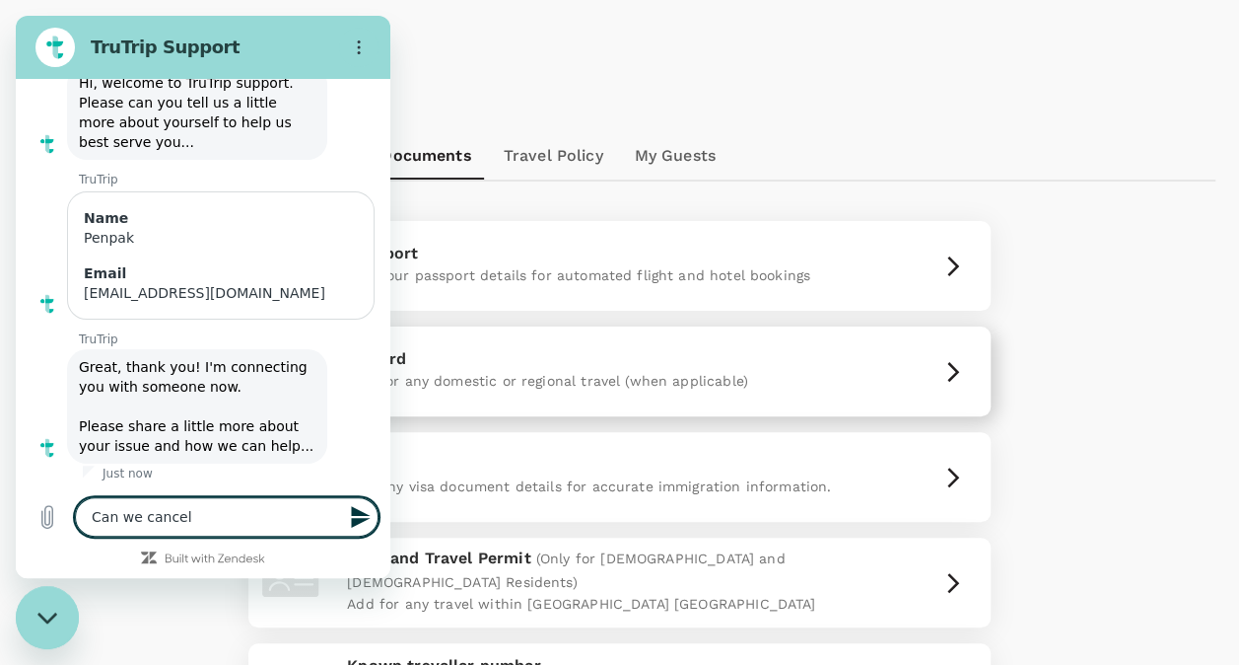
type textarea "Can we cancel"
type textarea "x"
type textarea "Can we cancel i"
type textarea "x"
type textarea "Can we cancel in"
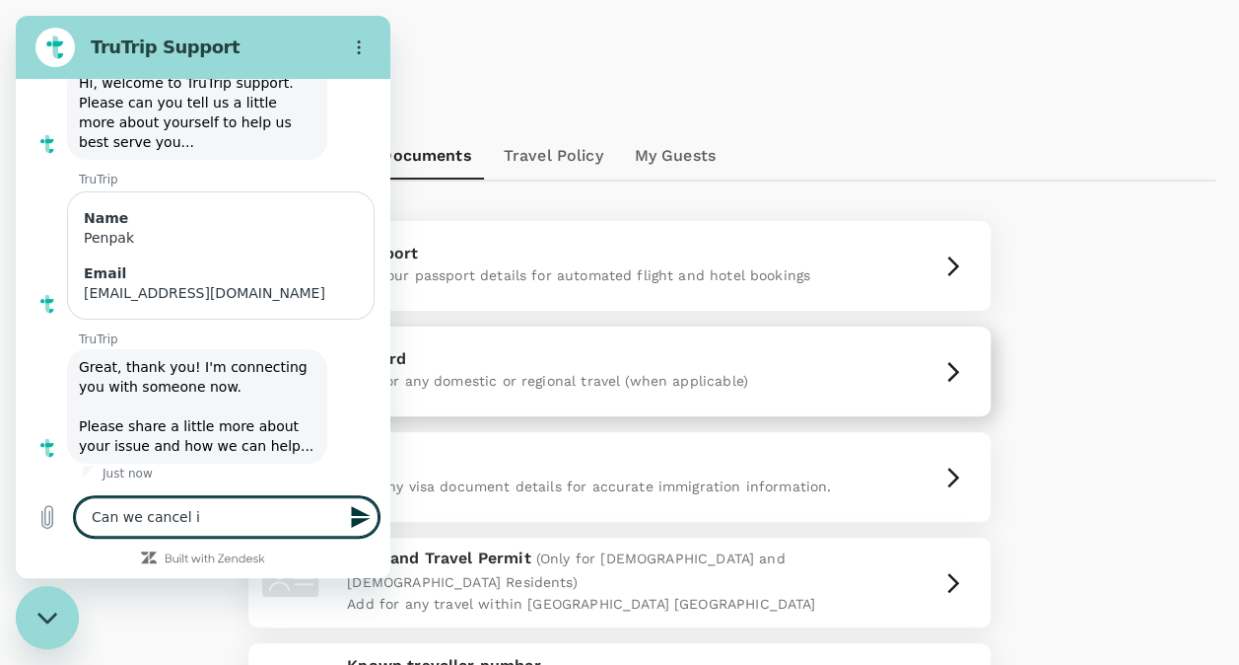
type textarea "x"
type textarea "Can we cancel int"
type textarea "x"
type textarea "Can we cancel inte"
type textarea "x"
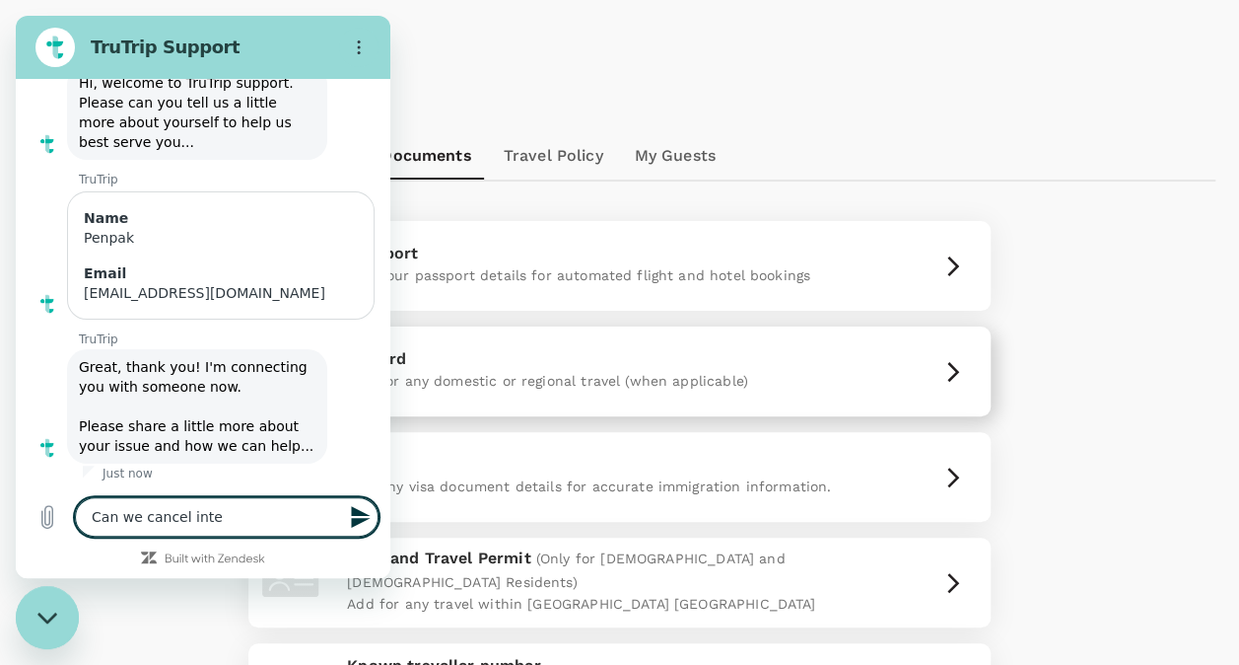
type textarea "Can we cancel inter"
type textarea "x"
type textarea "Can we cancel intern"
type textarea "x"
type textarea "Can we cancel interna"
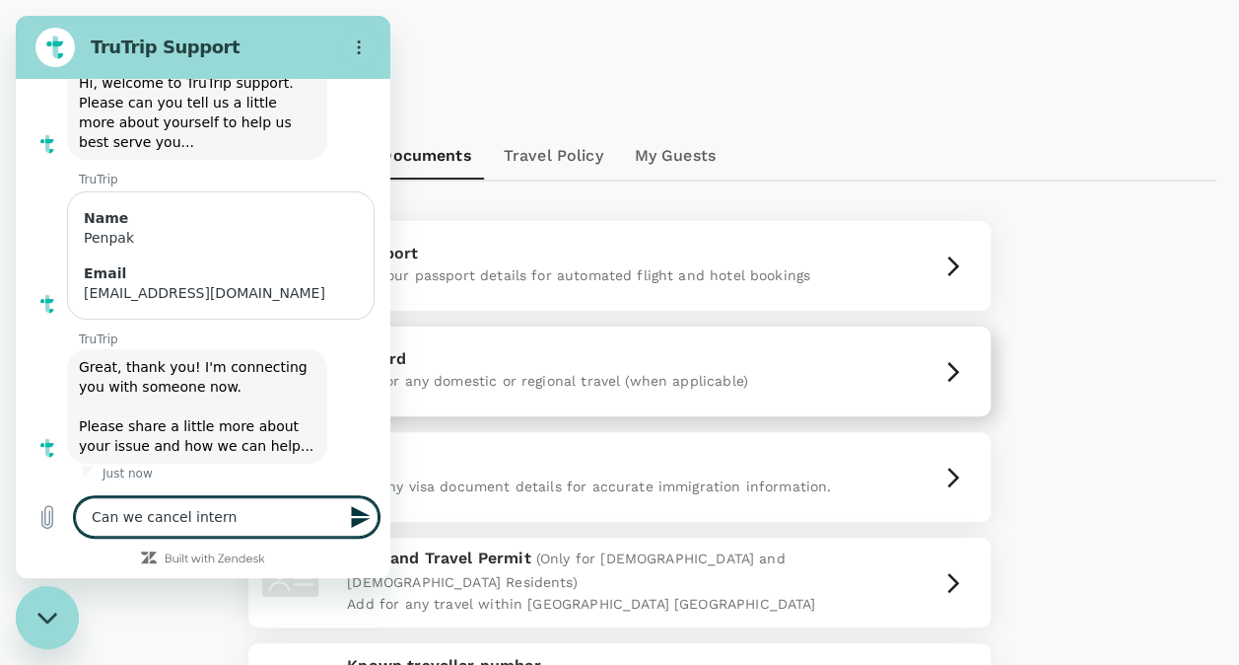
type textarea "x"
type textarea "Can we cancel internat"
type textarea "x"
type textarea "Can we cancel internati"
type textarea "x"
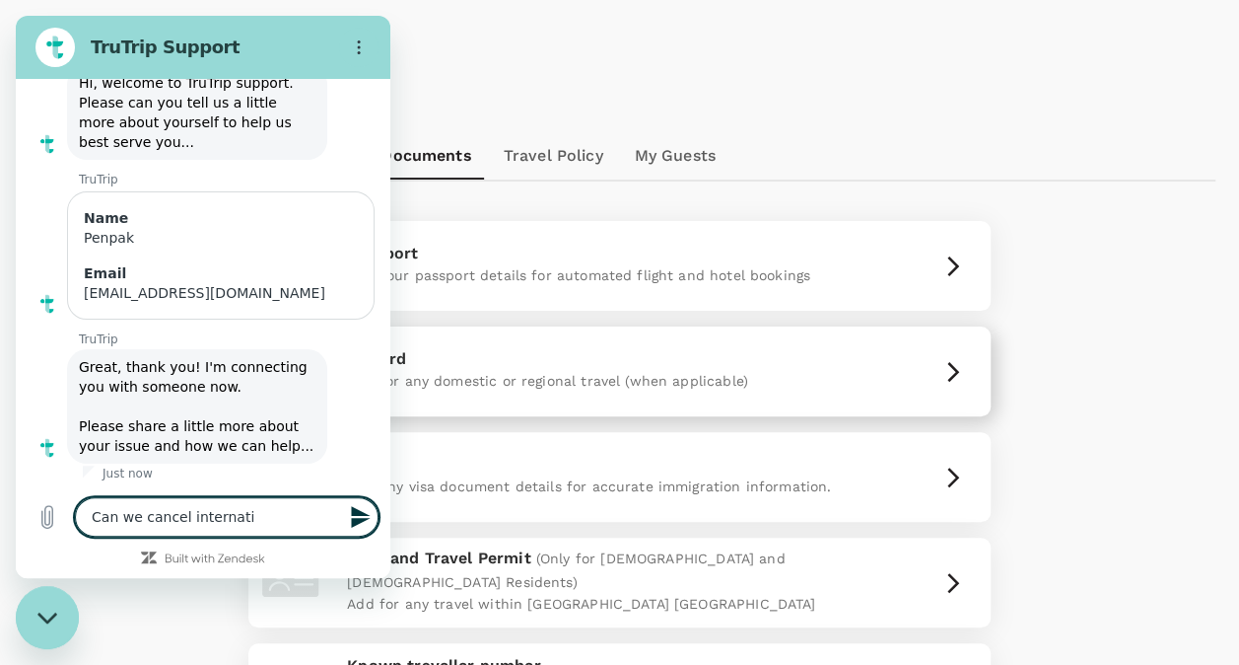
type textarea "Can we cancel internatio"
type textarea "x"
type textarea "Can we cancel internation"
type textarea "x"
type textarea "Can we cancel internationa"
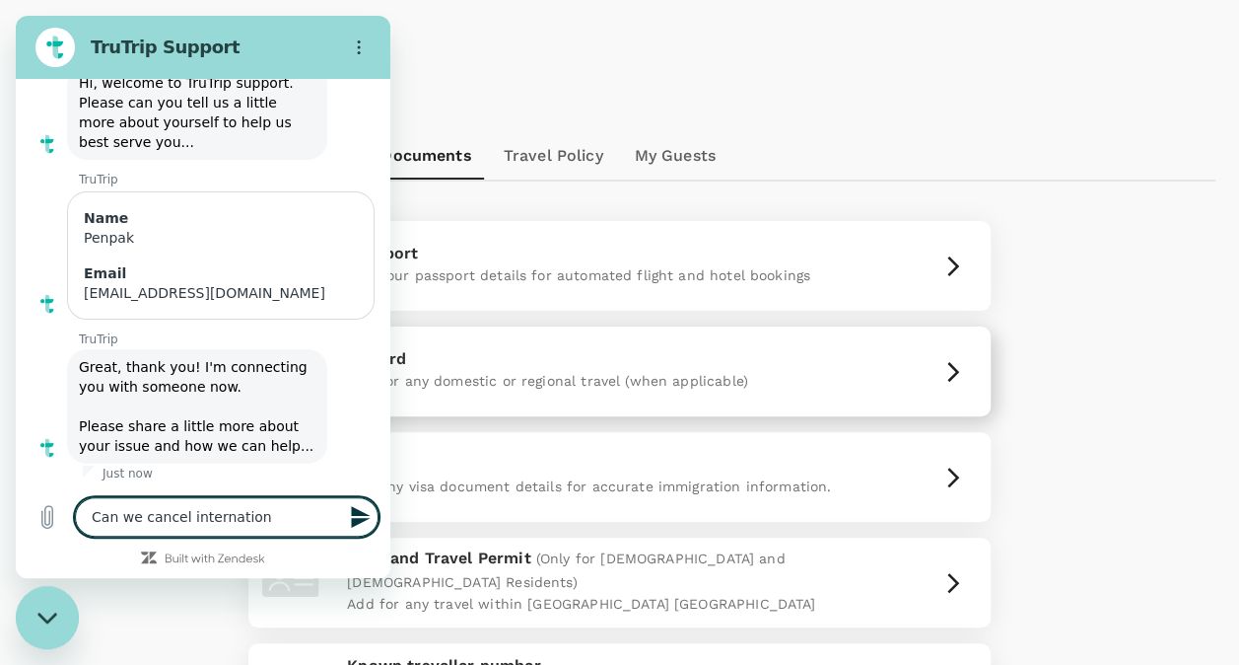
type textarea "x"
type textarea "Can we cancel internation"
type textarea "x"
type textarea "Can we cancel internation"
type textarea "x"
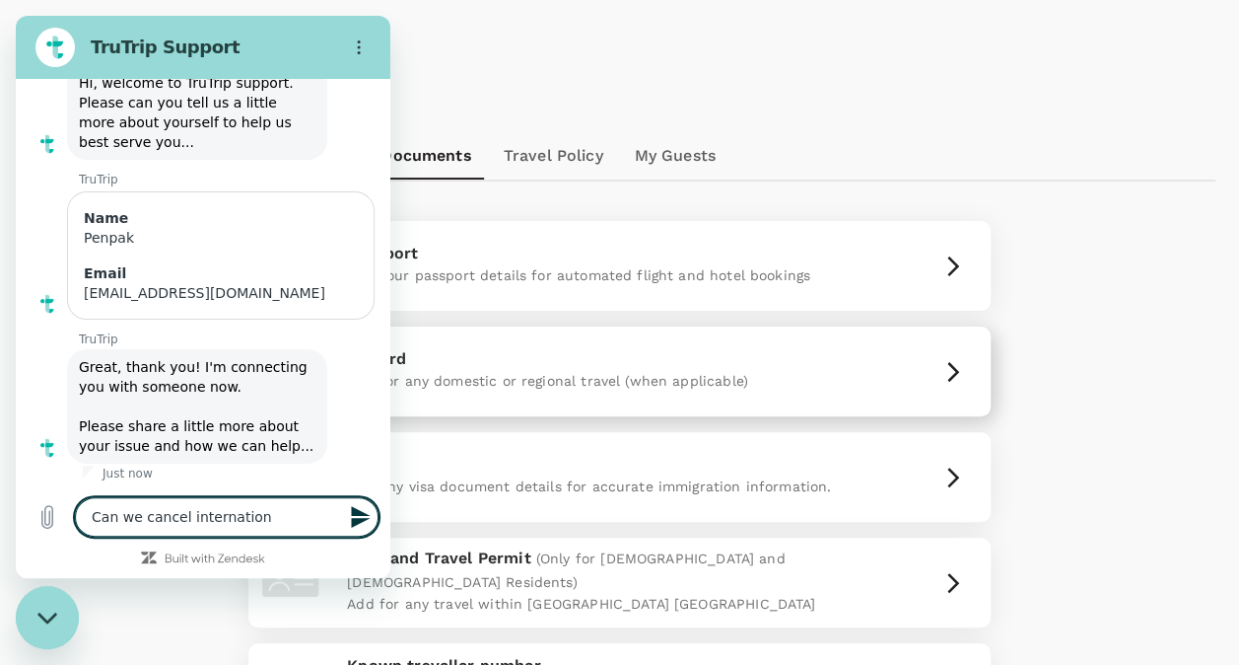
type textarea "Can we cancel internation"
type textarea "x"
type textarea "Can we cancel internation"
type textarea "x"
type textarea "Can we cancel internation"
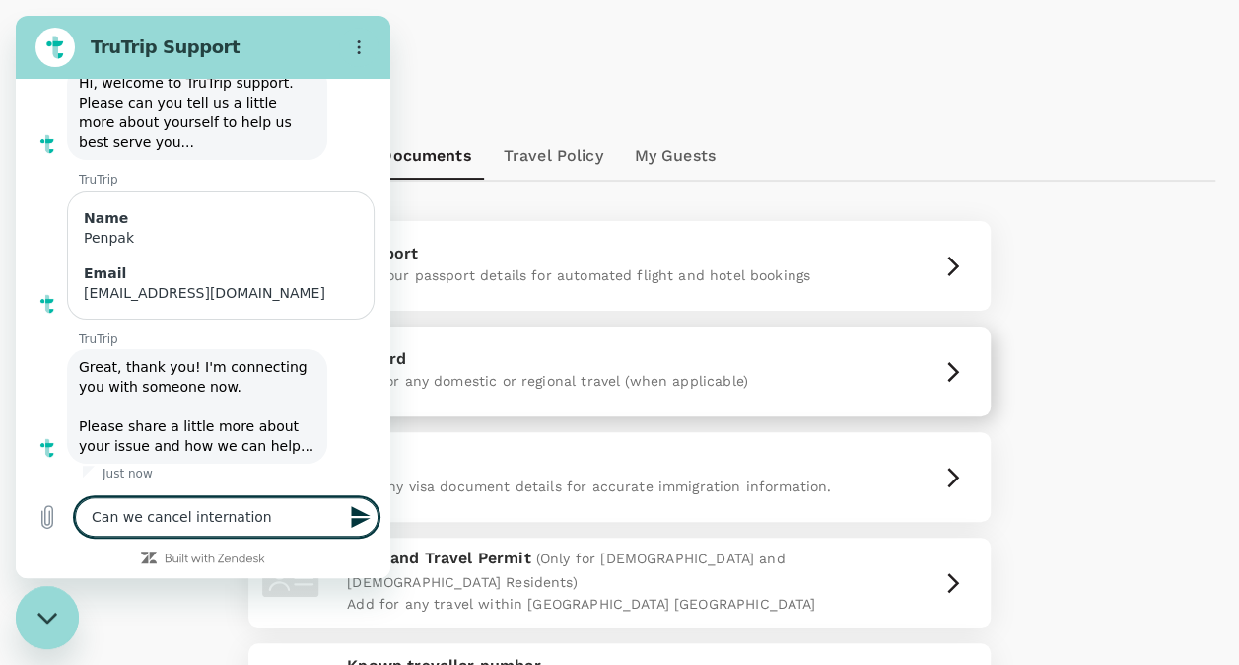
type textarea "x"
type textarea "Can we cancel internationa"
type textarea "x"
type textarea "Can we cancel international"
type textarea "x"
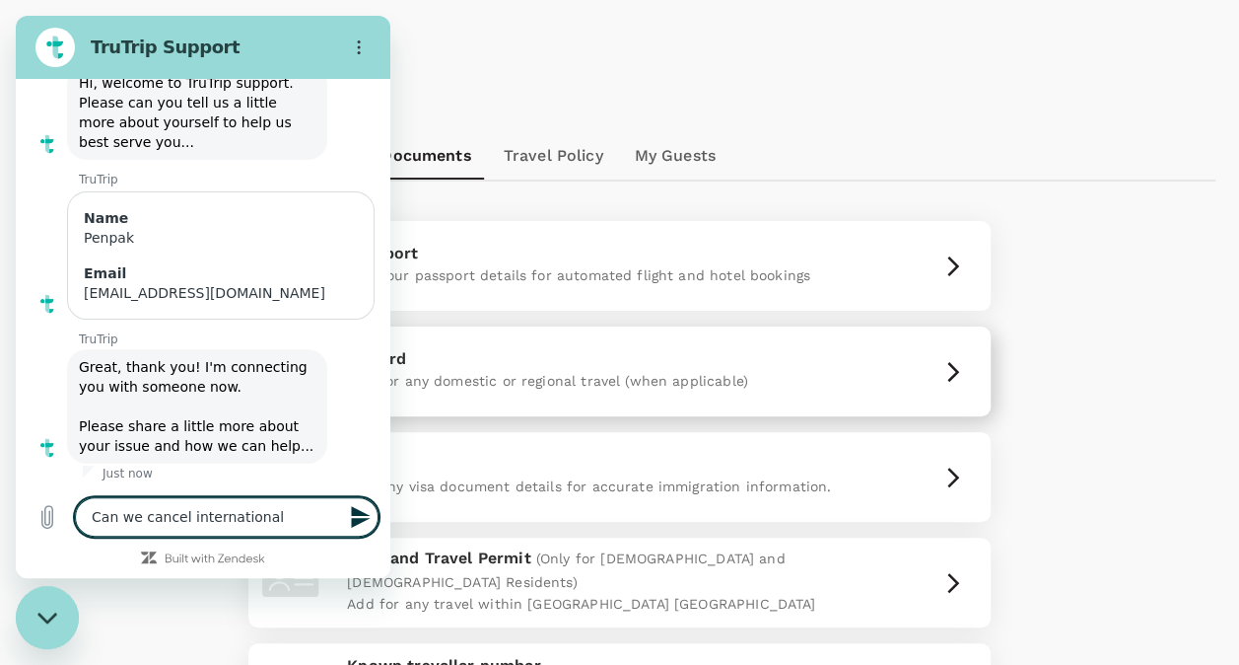
type textarea "Can we cancel international"
type textarea "x"
type textarea "Can we cancel international f"
type textarea "x"
type textarea "Can we cancel international fl"
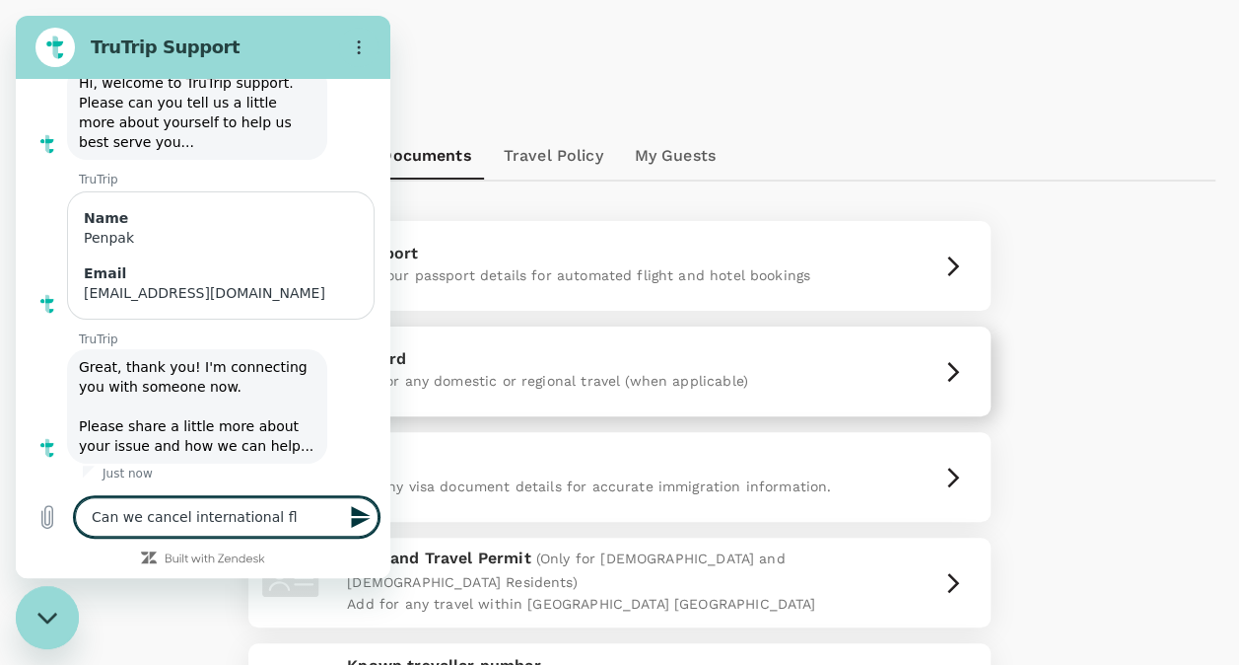
type textarea "x"
type textarea "Can we cancel international fli"
type textarea "x"
type textarea "Can we cancel international flig"
type textarea "x"
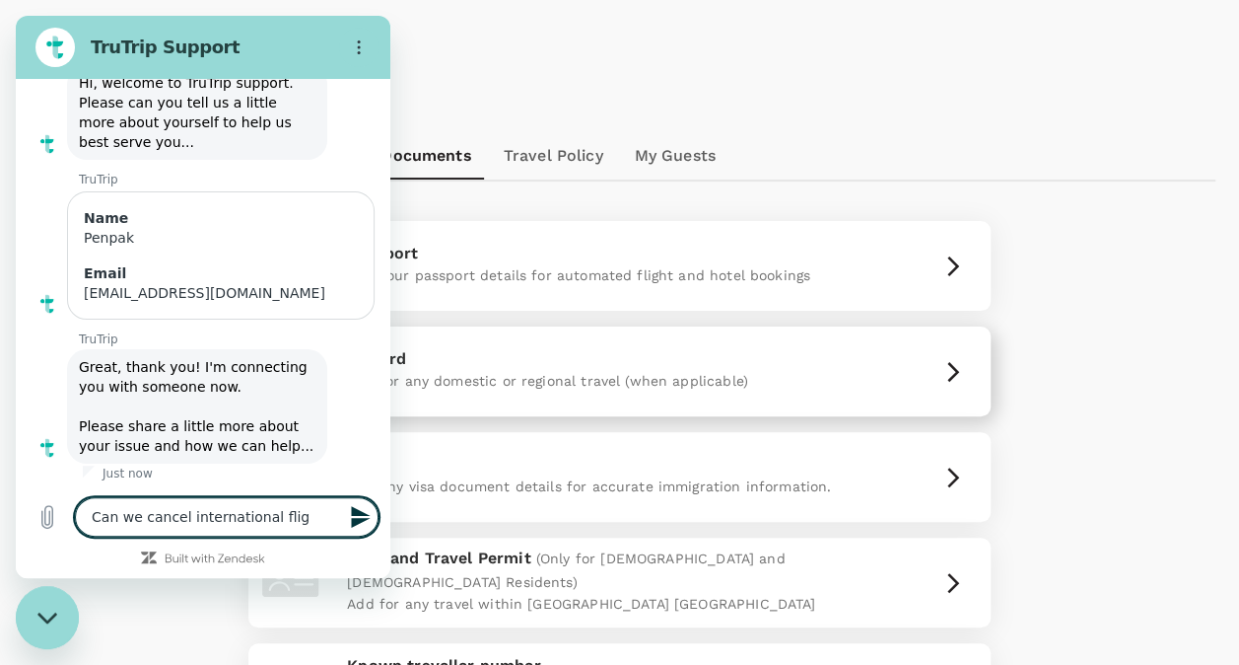
type textarea "Can we cancel international fligh"
type textarea "x"
type textarea "Can we cancel international flight"
type textarea "x"
type textarea "Can we cancel international flight"
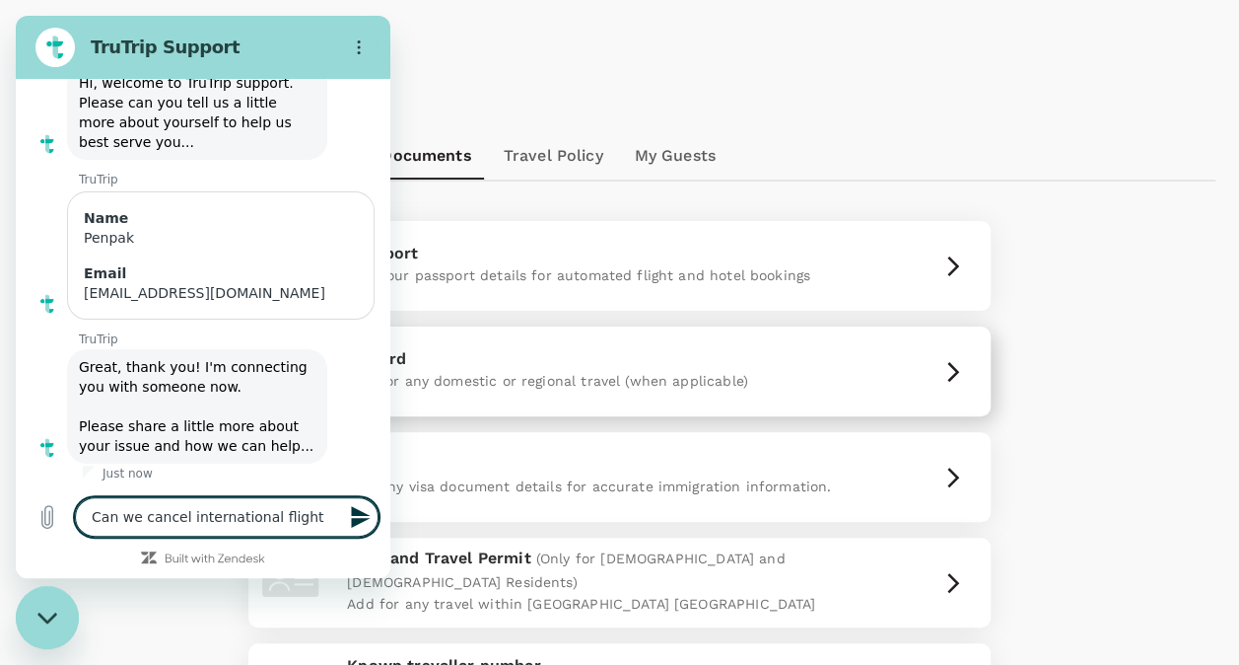
type textarea "x"
type textarea "Can we cancel international flight d"
type textarea "x"
type textarea "Can we cancel international flight du"
type textarea "x"
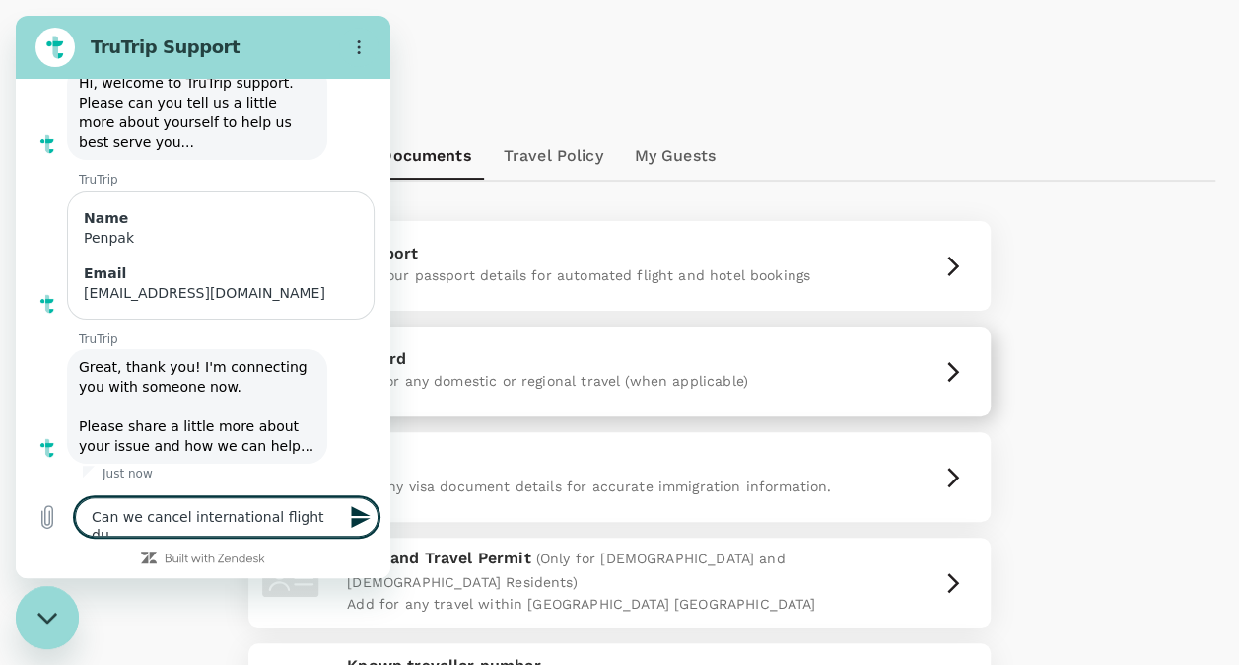
type textarea "Can we cancel international flight dur"
type textarea "x"
type textarea "Can we cancel international flight duri"
type textarea "x"
type textarea "Can we cancel international flight durin"
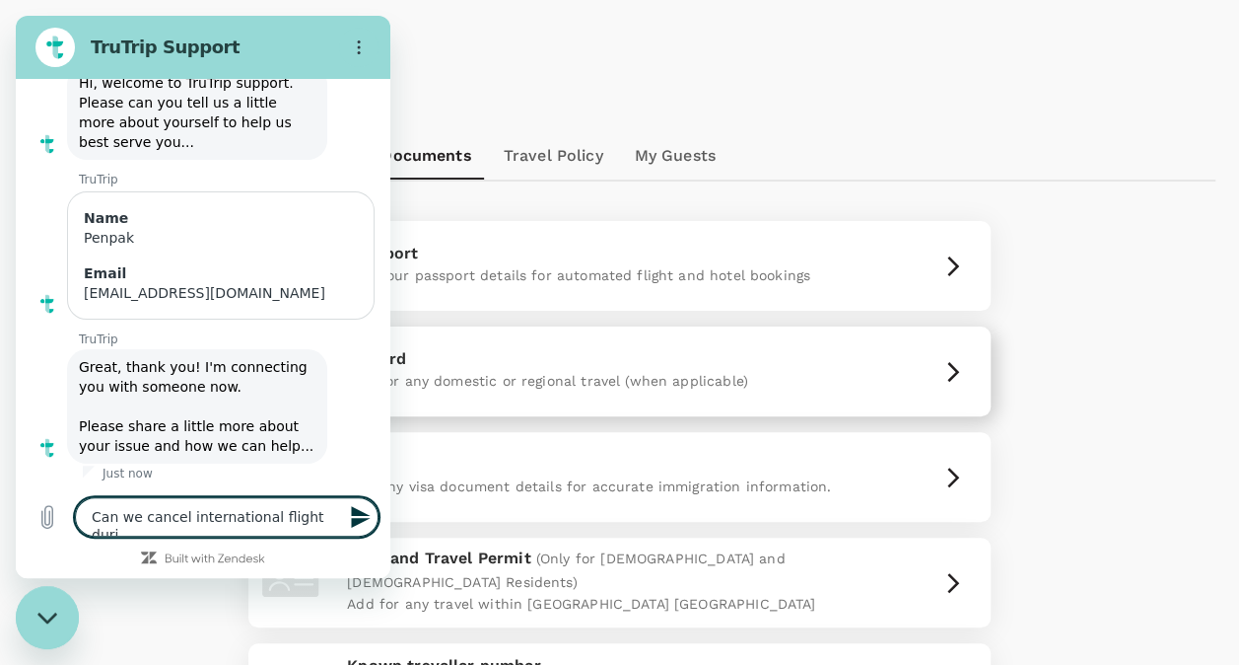
type textarea "x"
type textarea "Can we cancel international flight during"
type textarea "x"
type textarea "Can we cancel international flight during"
type textarea "x"
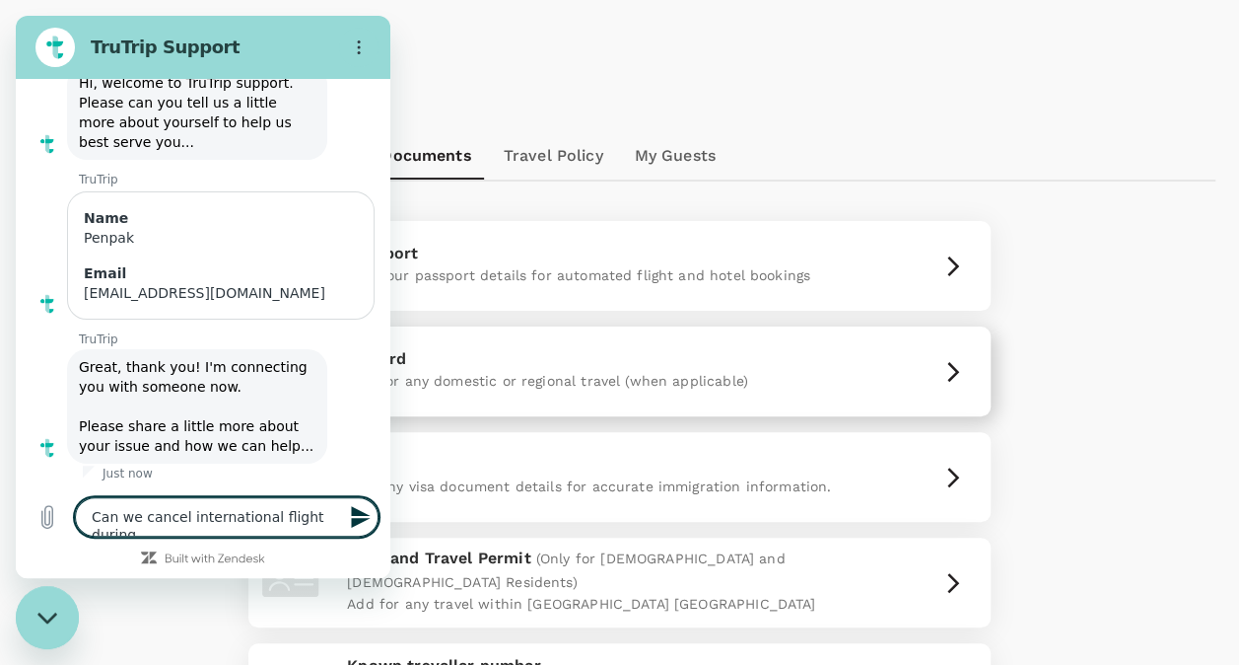
type textarea "Can we cancel international flight during"
type textarea "x"
type textarea "Can we cancel international flight during a"
type textarea "x"
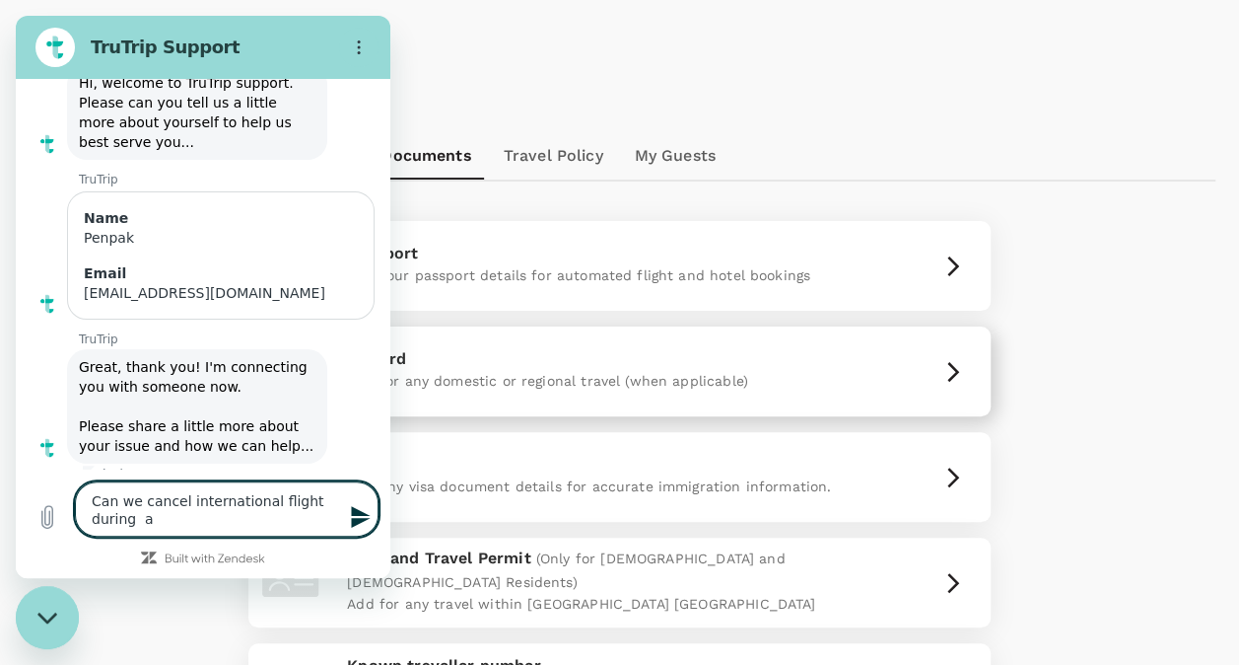
type textarea "Can we cancel international flight during ap"
type textarea "x"
type textarea "Can we cancel international flight during app"
type textarea "x"
type textarea "Can we cancel international flight during appr"
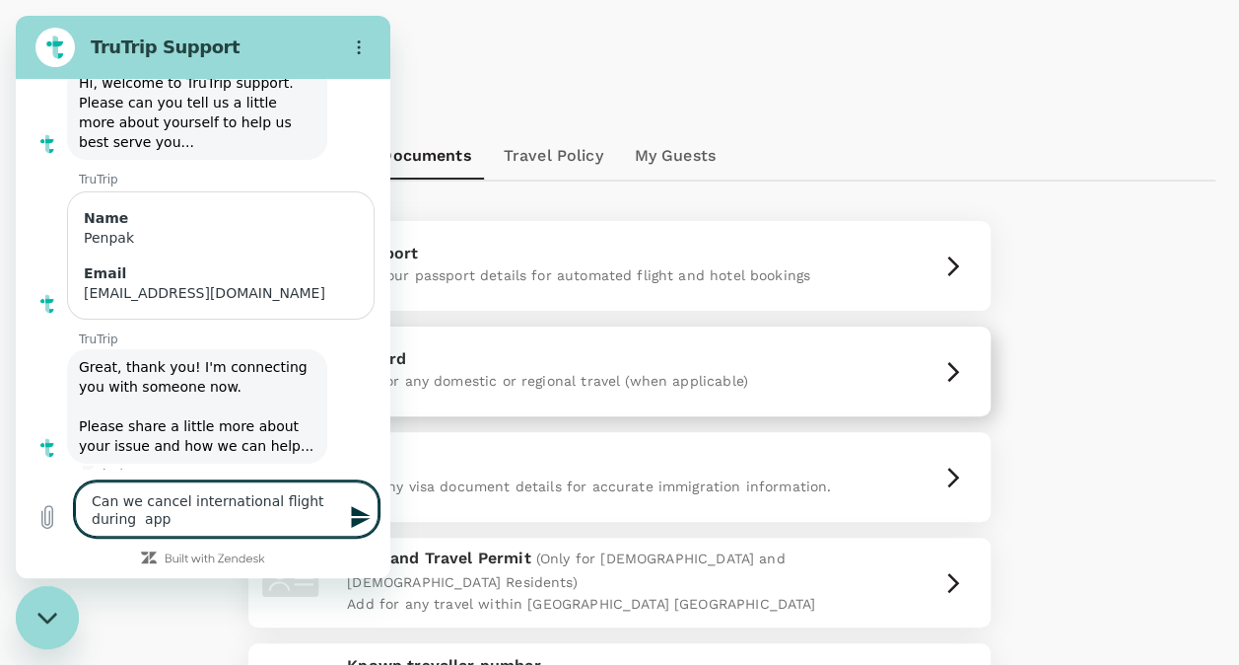
type textarea "x"
type textarea "Can we cancel international flight during appro"
type textarea "x"
type textarea "Can we cancel international flight during approv"
type textarea "x"
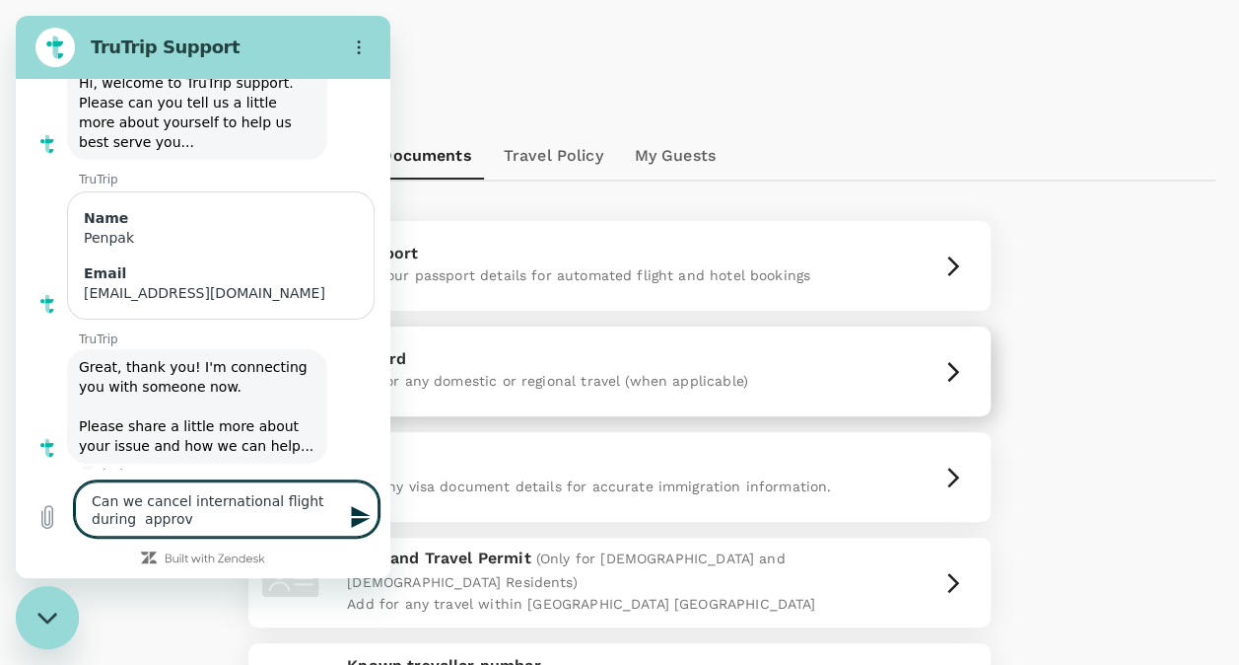
type textarea "Can we cancel international flight during approva"
type textarea "x"
type textarea "Can we cancel international flight during approval"
type textarea "x"
type textarea "Can we cancel international flight during approval"
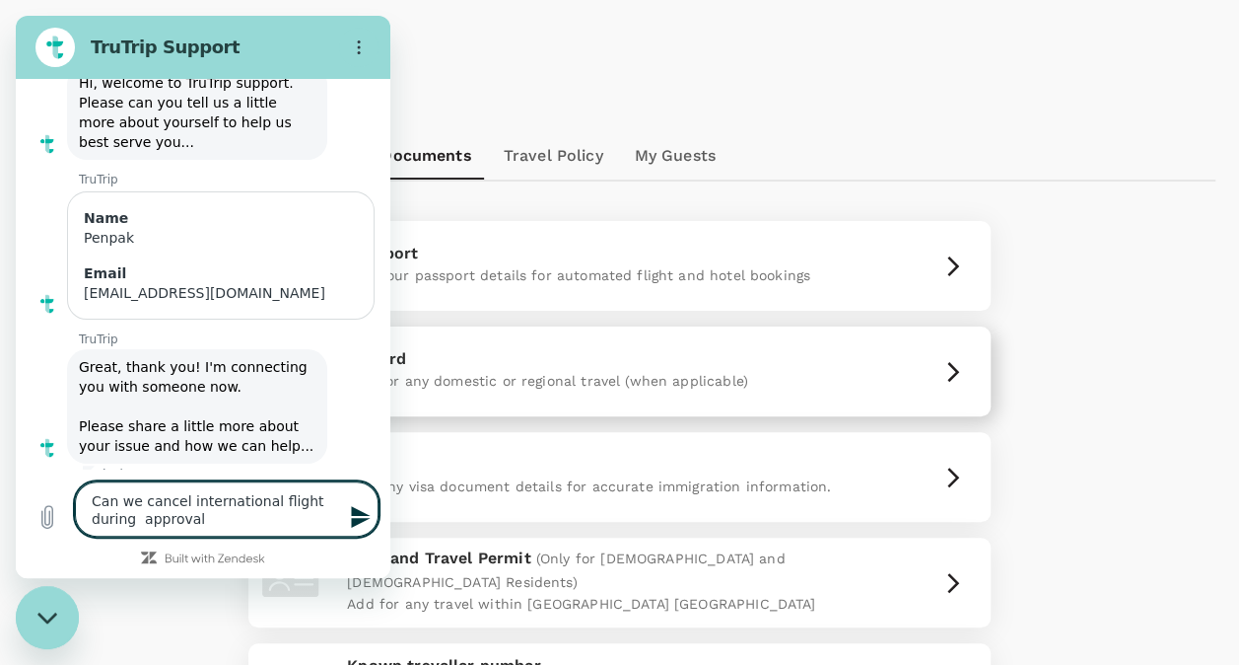
type textarea "x"
type textarea "Can we cancel international flight during approval p"
type textarea "x"
type textarea "Can we cancel international flight during approval pe"
type textarea "x"
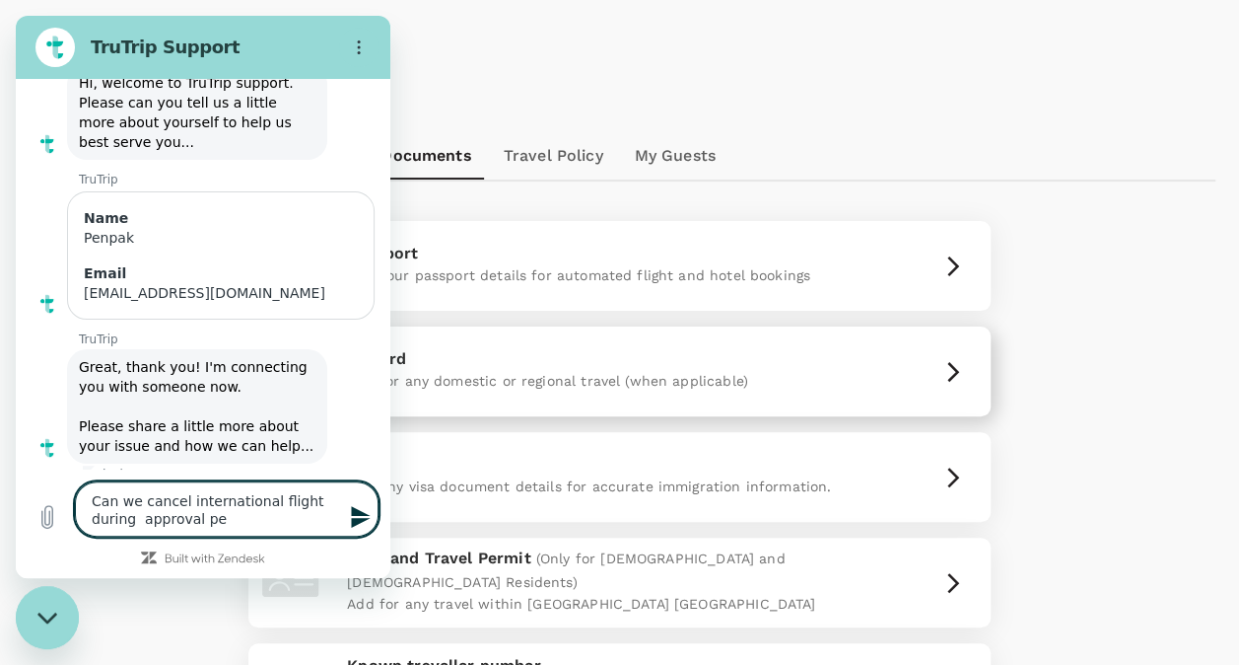
type textarea "Can we cancel international flight during approval pen"
type textarea "x"
type textarea "Can we cancel international flight during approval pend"
type textarea "x"
type textarea "Can we cancel international flight during approval pendi"
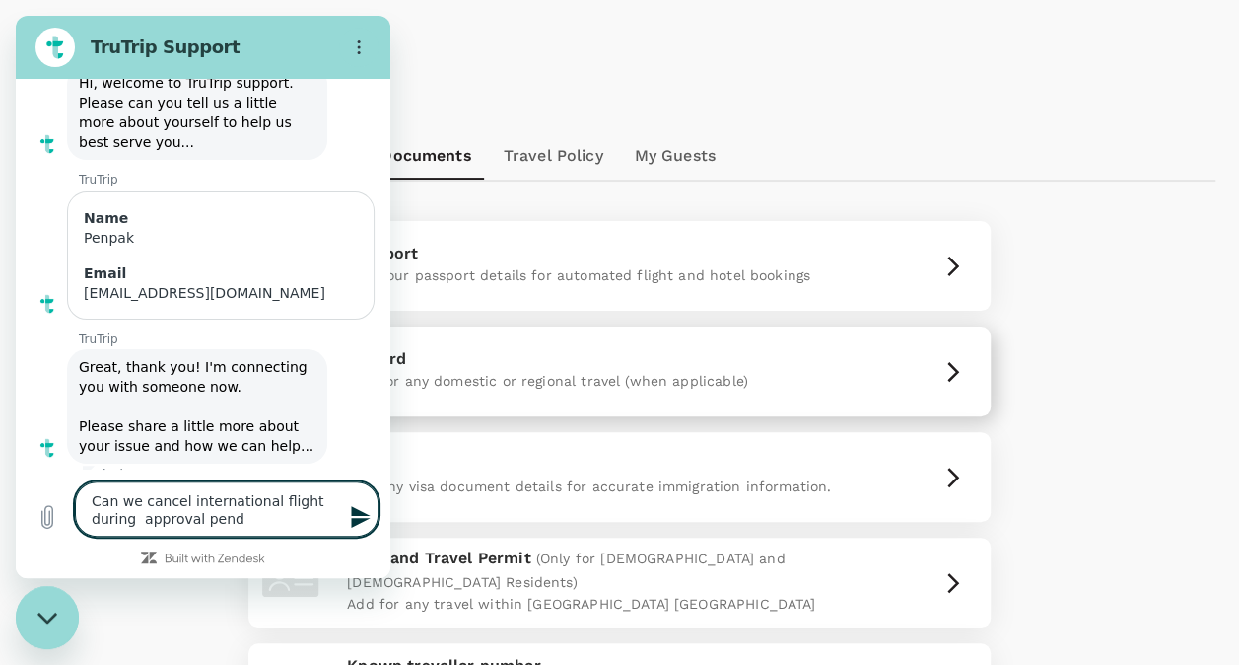
type textarea "x"
type textarea "Can we cancel international flight during approval pendin"
type textarea "x"
type textarea "Can we cancel international flight during approval pending"
type textarea "x"
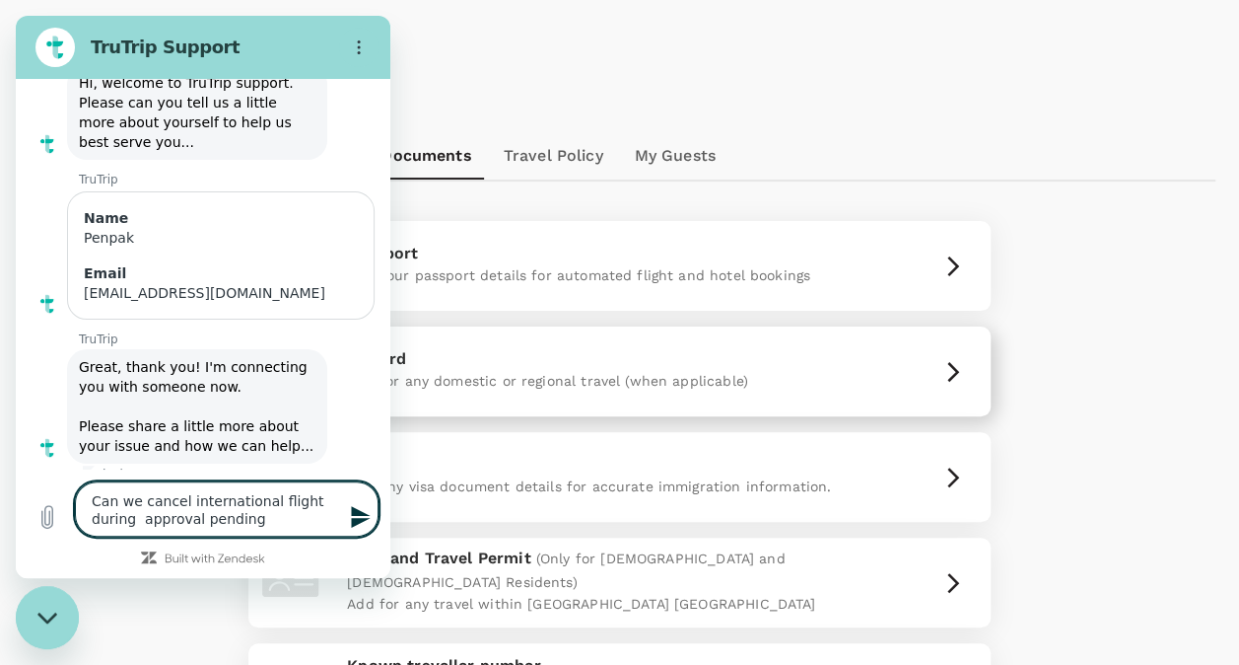
type textarea "Can we cancel international flight during approval pending?"
type textarea "x"
type textarea "Can we cancel international flight during approval pending?"
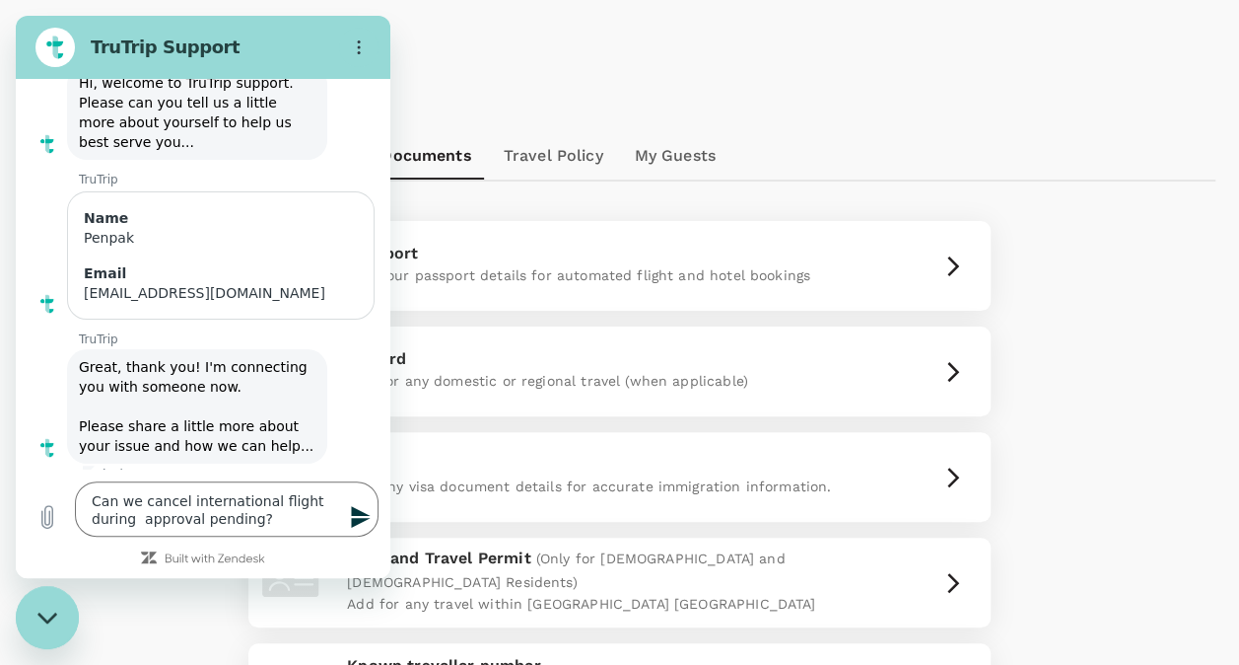
click at [353, 519] on icon "Send message" at bounding box center [360, 517] width 19 height 22
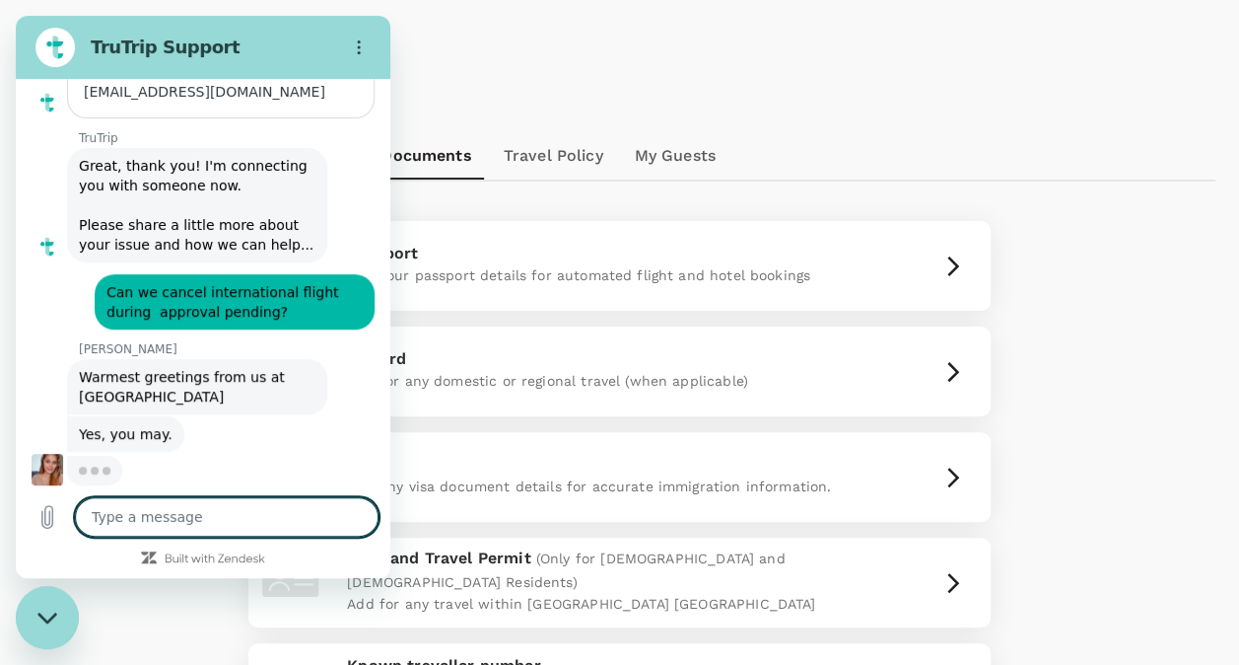
scroll to position [329, 0]
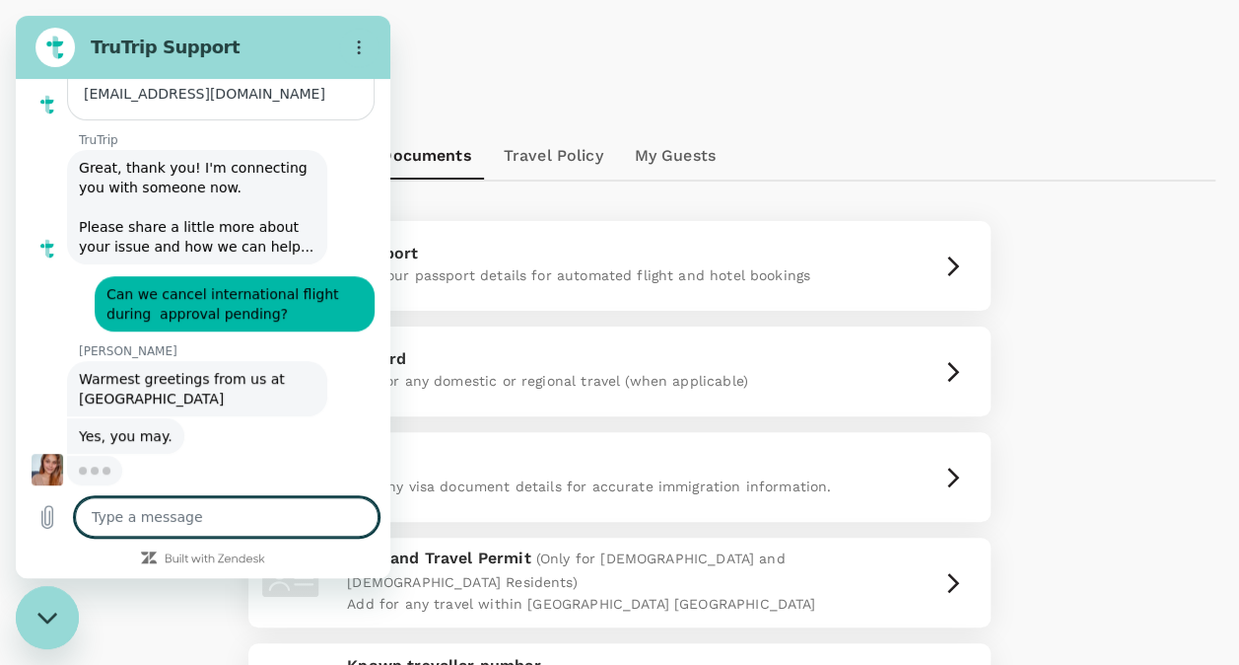
type textarea "x"
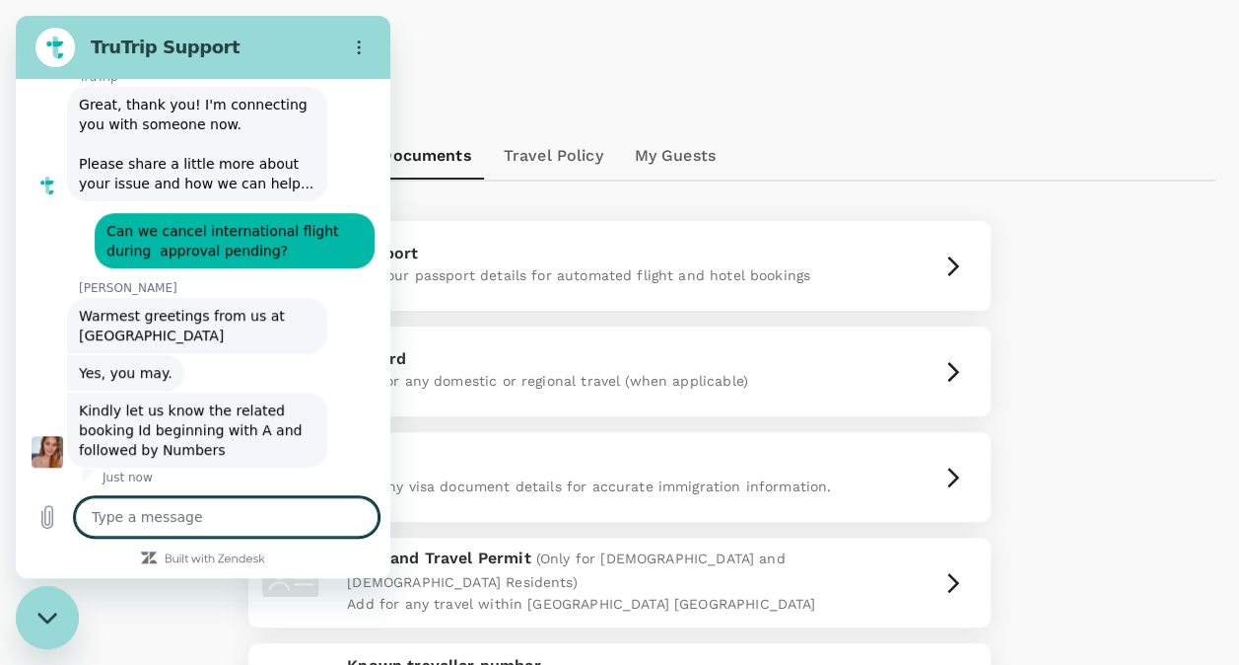
scroll to position [396, 0]
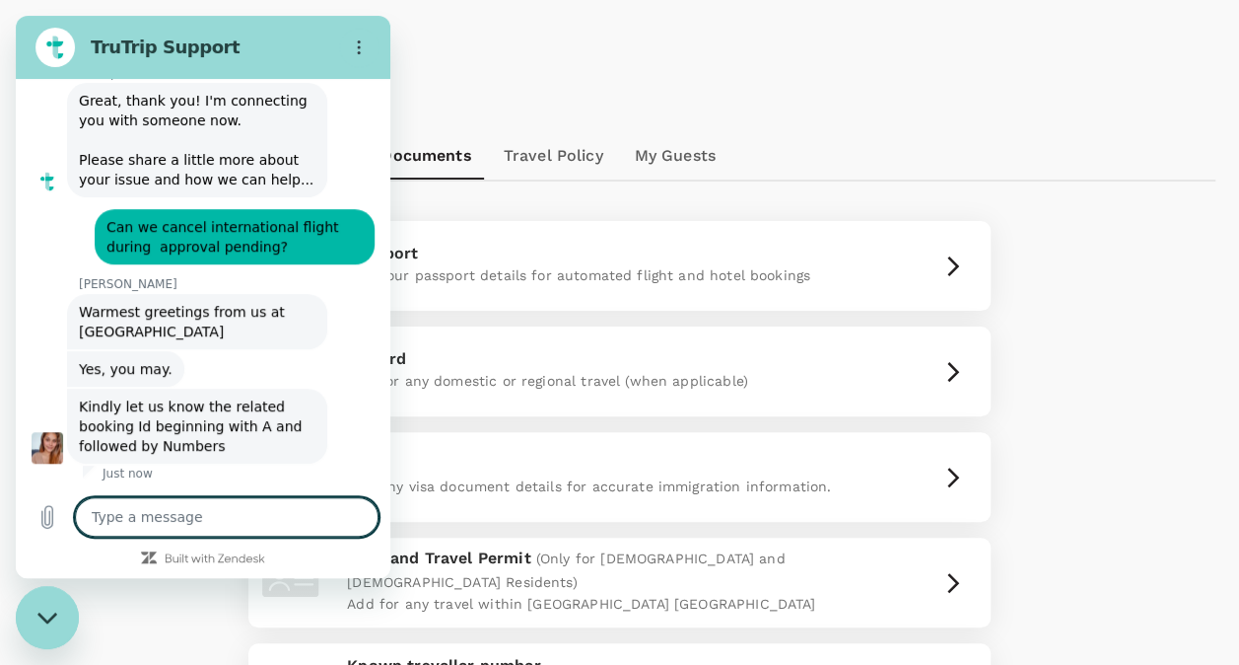
type textarea "D"
type textarea "x"
type textarea "Do"
type textarea "x"
type textarea "Do"
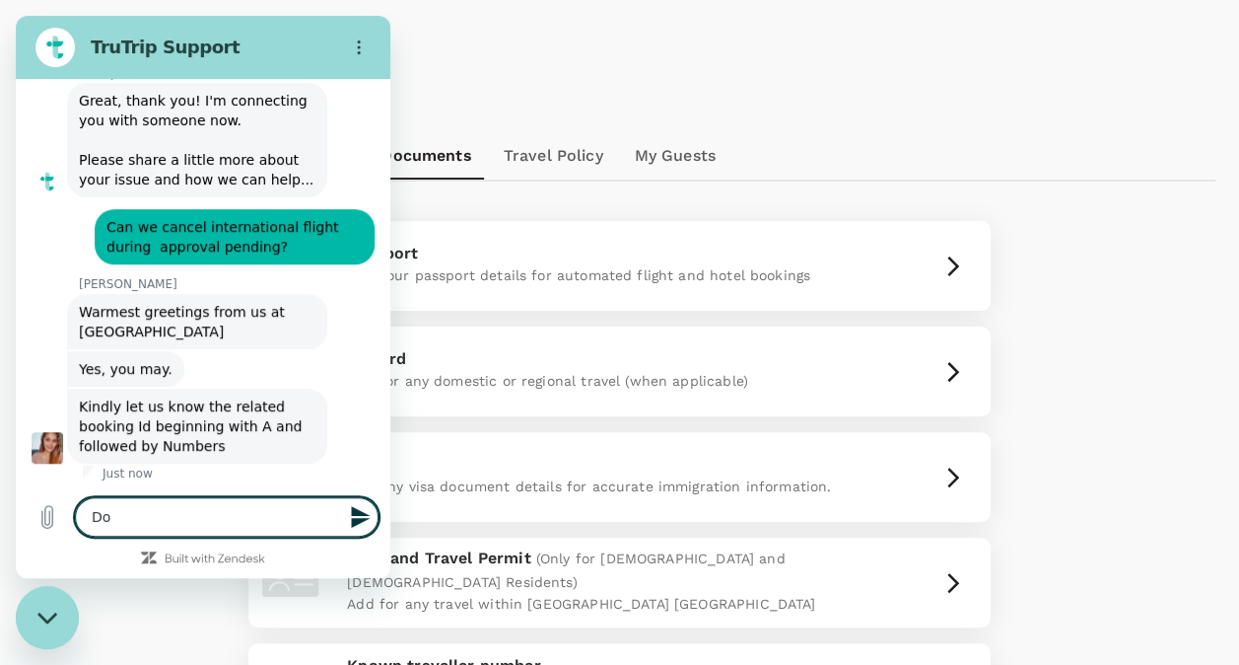
type textarea "x"
type textarea "Do w"
type textarea "x"
type textarea "Do we"
type textarea "x"
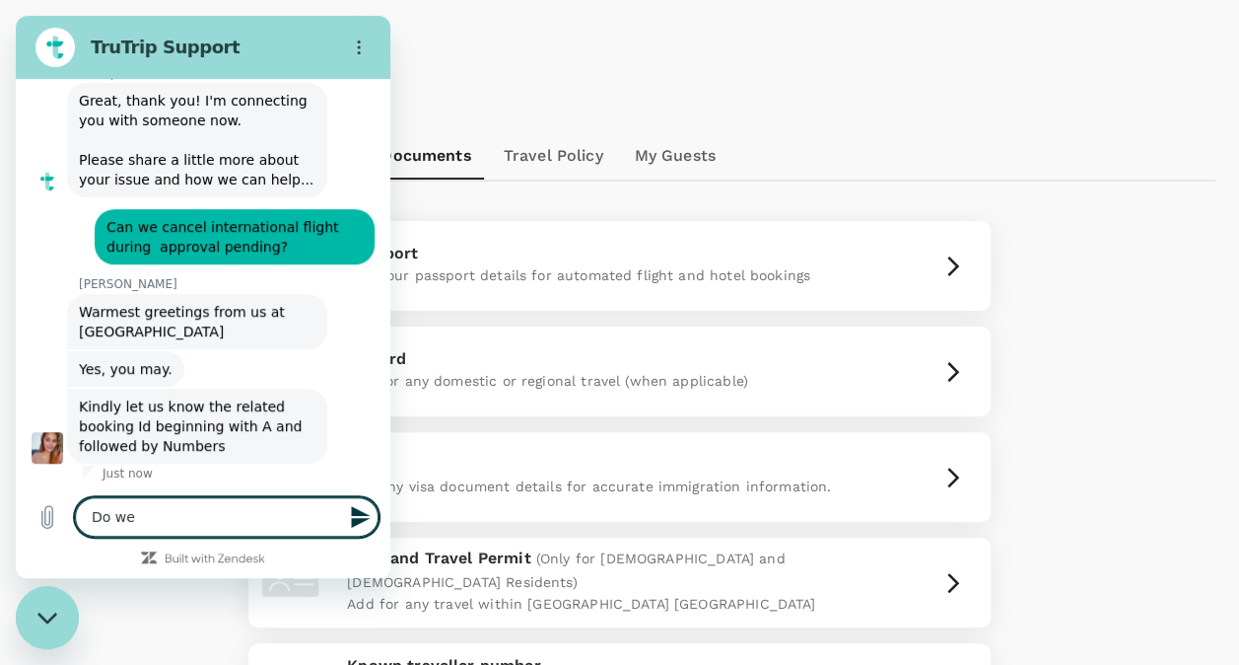
type textarea "Do we"
type textarea "x"
type textarea "Do we h"
type textarea "x"
type textarea "Do we ha"
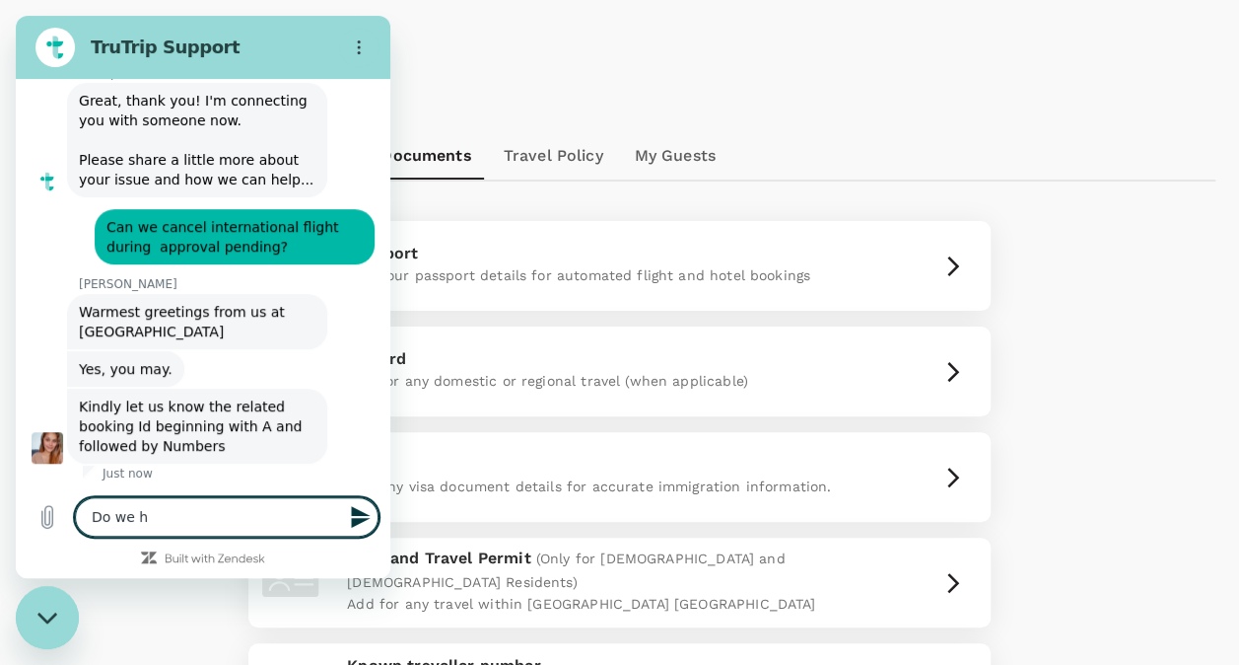
type textarea "x"
type textarea "Do we hav"
type textarea "x"
type textarea "Do we have"
type textarea "x"
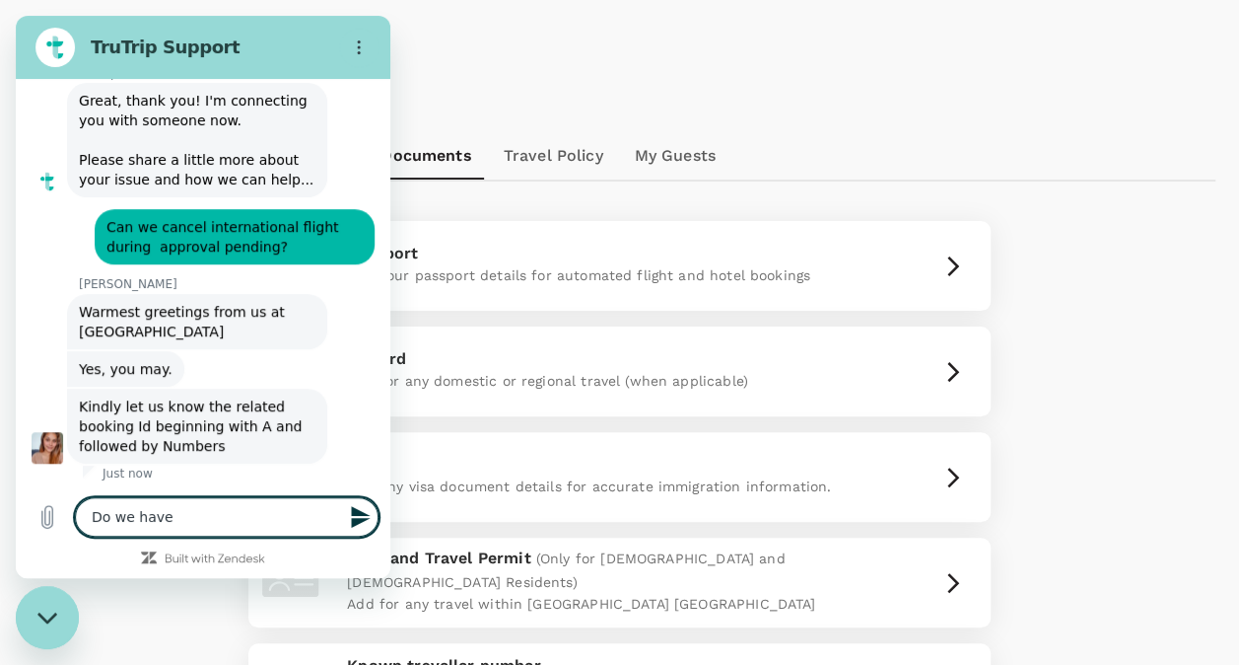
type textarea "Do we have"
type textarea "x"
type textarea "Do we have t"
type textarea "x"
type textarea "Do we have to"
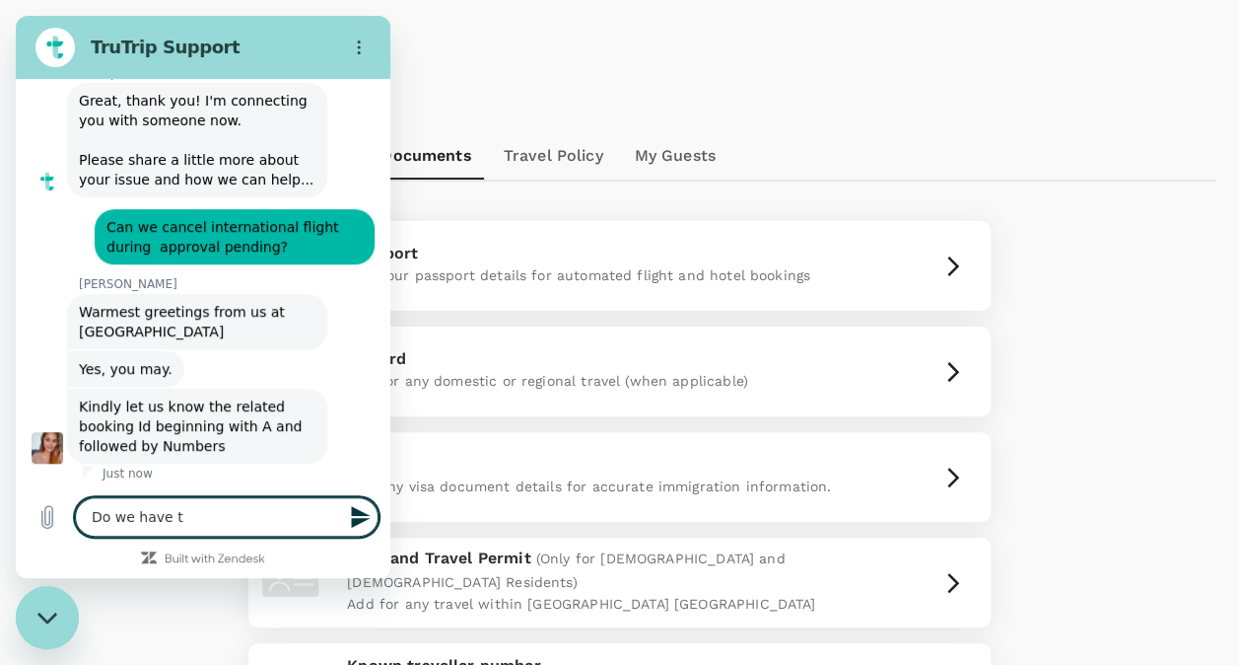
type textarea "x"
type textarea "Do we have to"
type textarea "x"
type textarea "Do we have to p"
type textarea "x"
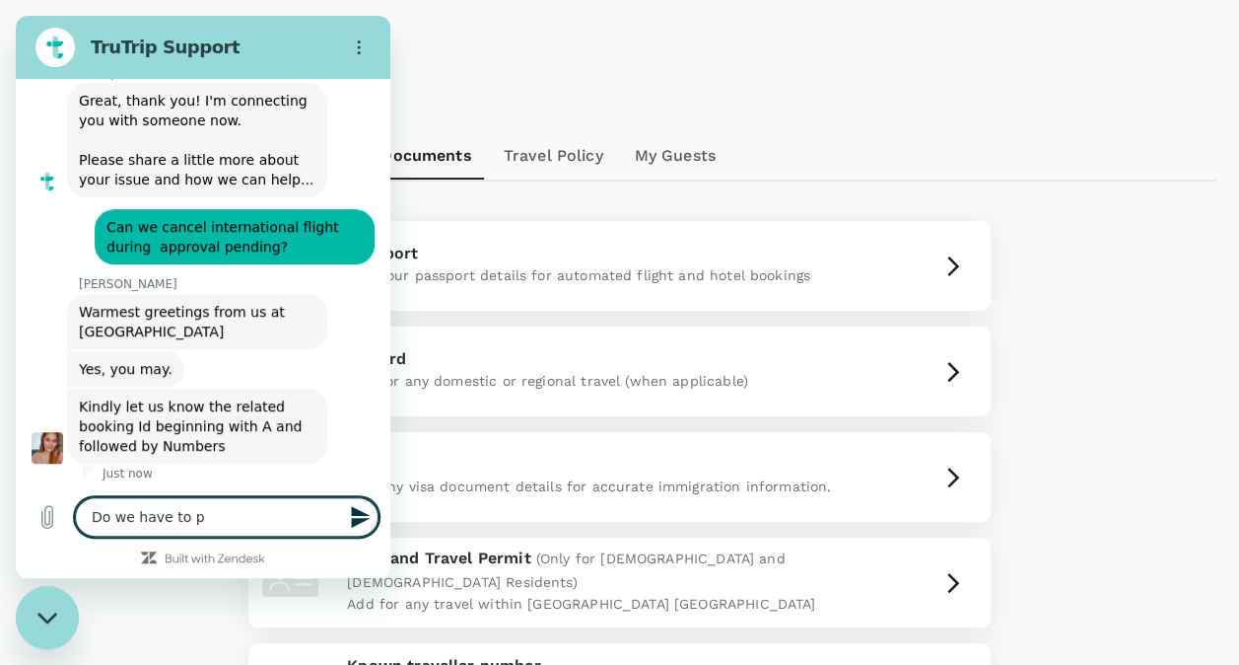
type textarea "Do we have to pa"
type textarea "x"
type textarea "Do we have to pay"
type textarea "x"
type textarea "Do we have to pay"
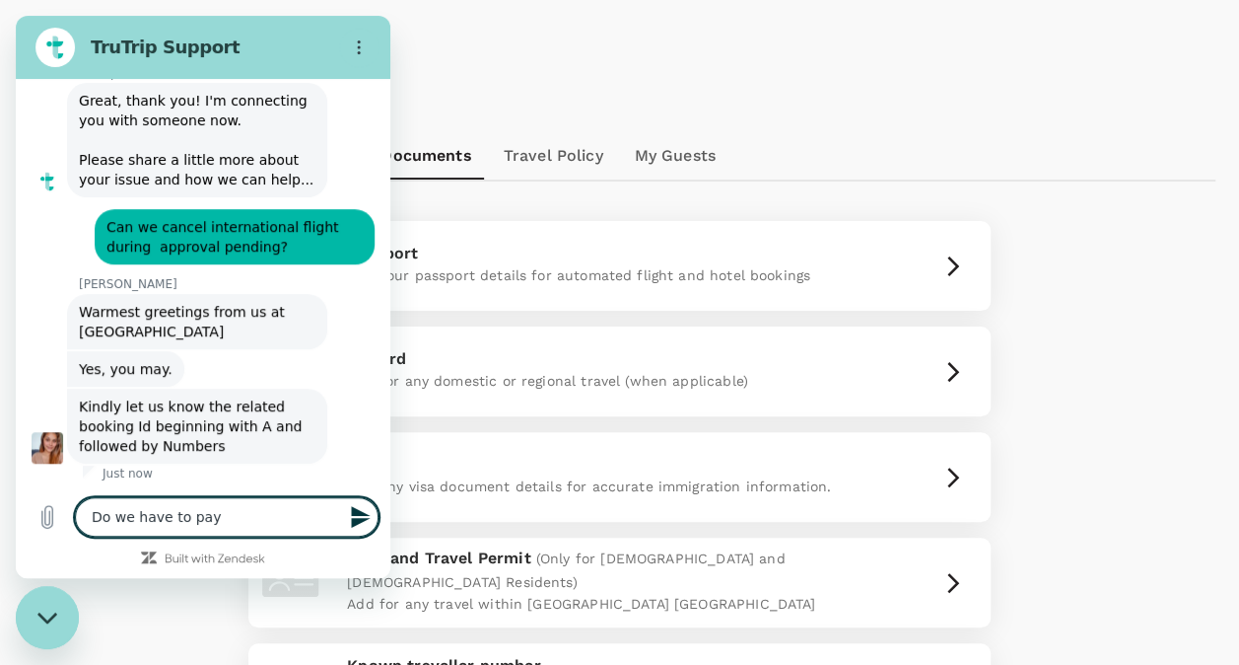
type textarea "x"
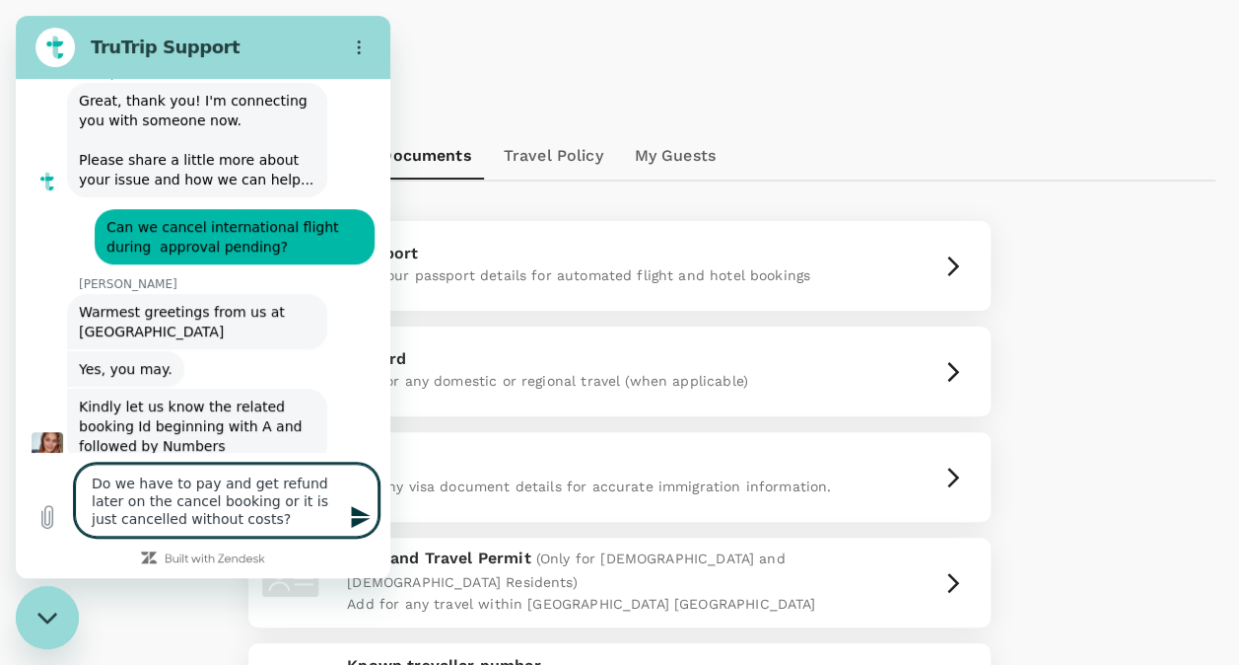
click at [171, 502] on textarea "Do we have to pay and get refund later on the cancel booking or it is just canc…" at bounding box center [227, 499] width 304 height 73
click at [365, 513] on icon "Send message" at bounding box center [360, 517] width 19 height 22
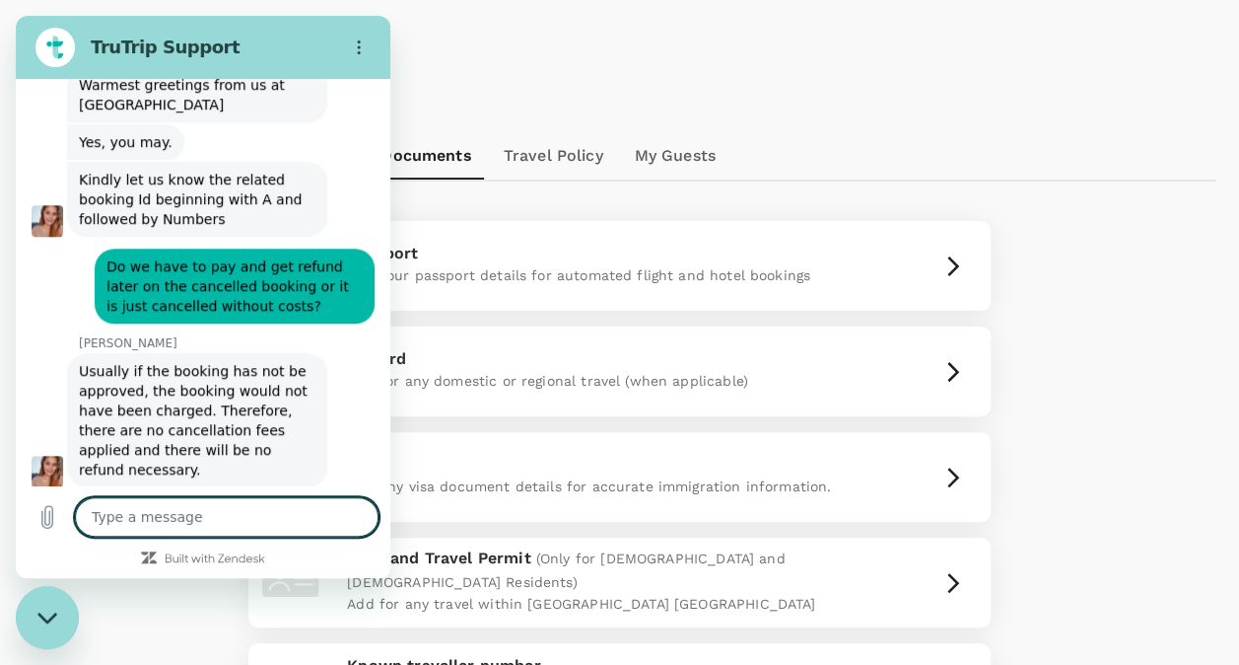
scroll to position [627, 0]
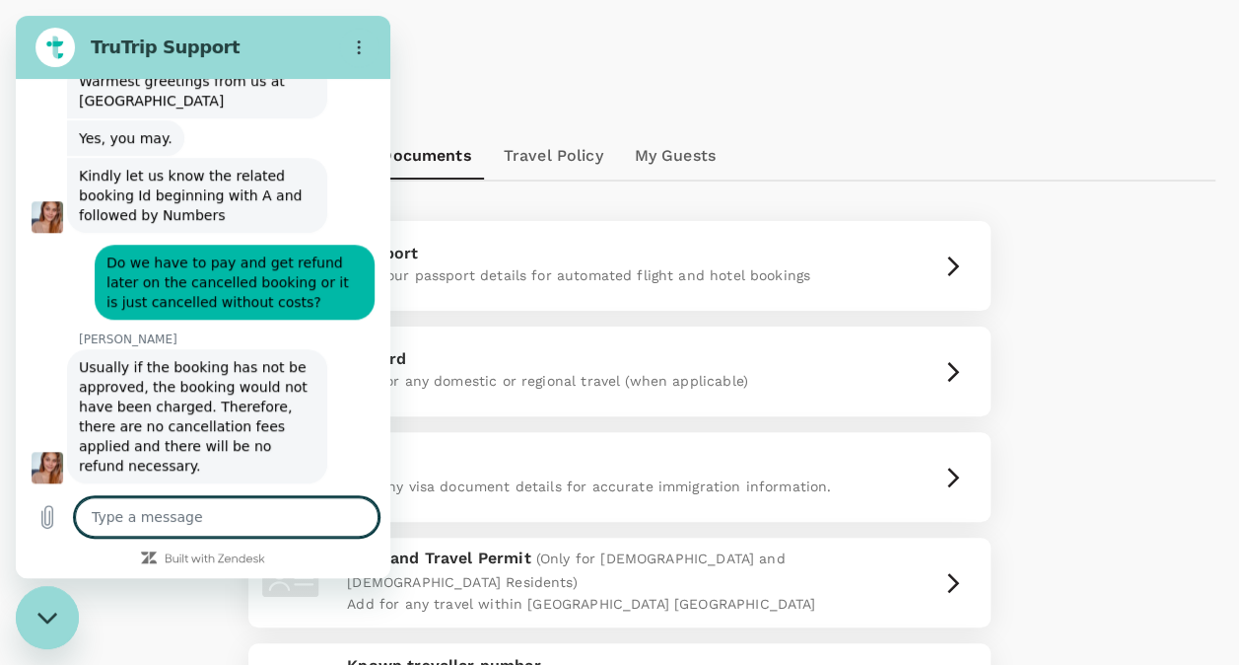
click at [169, 508] on textarea at bounding box center [227, 516] width 304 height 39
click at [365, 519] on icon "Send message" at bounding box center [360, 517] width 19 height 22
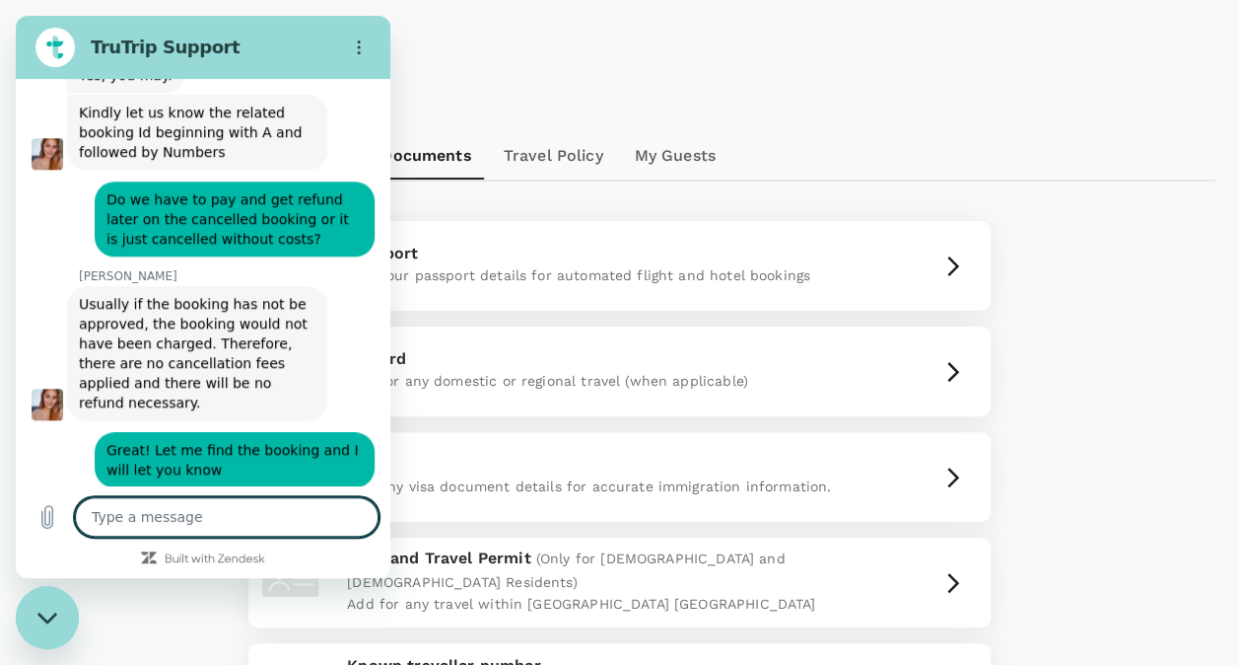
scroll to position [694, 0]
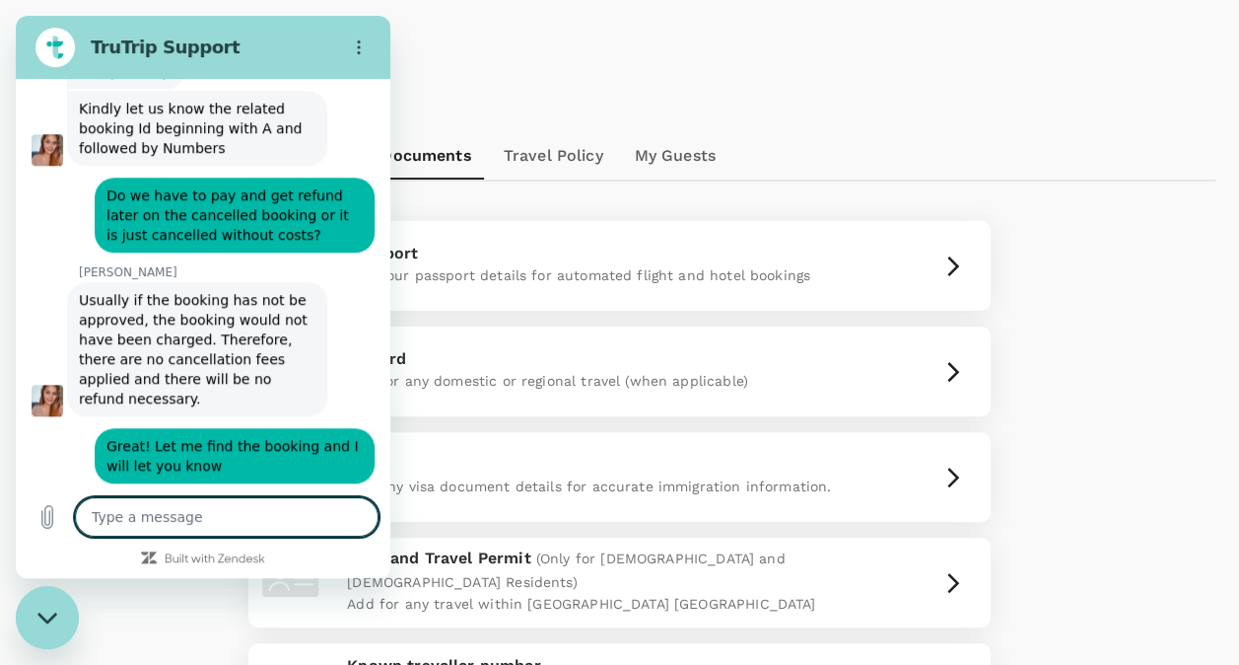
click at [1063, 134] on div "My Profile Travel Preferences Travel Documents Travel Policy My Guests" at bounding box center [620, 155] width 1192 height 47
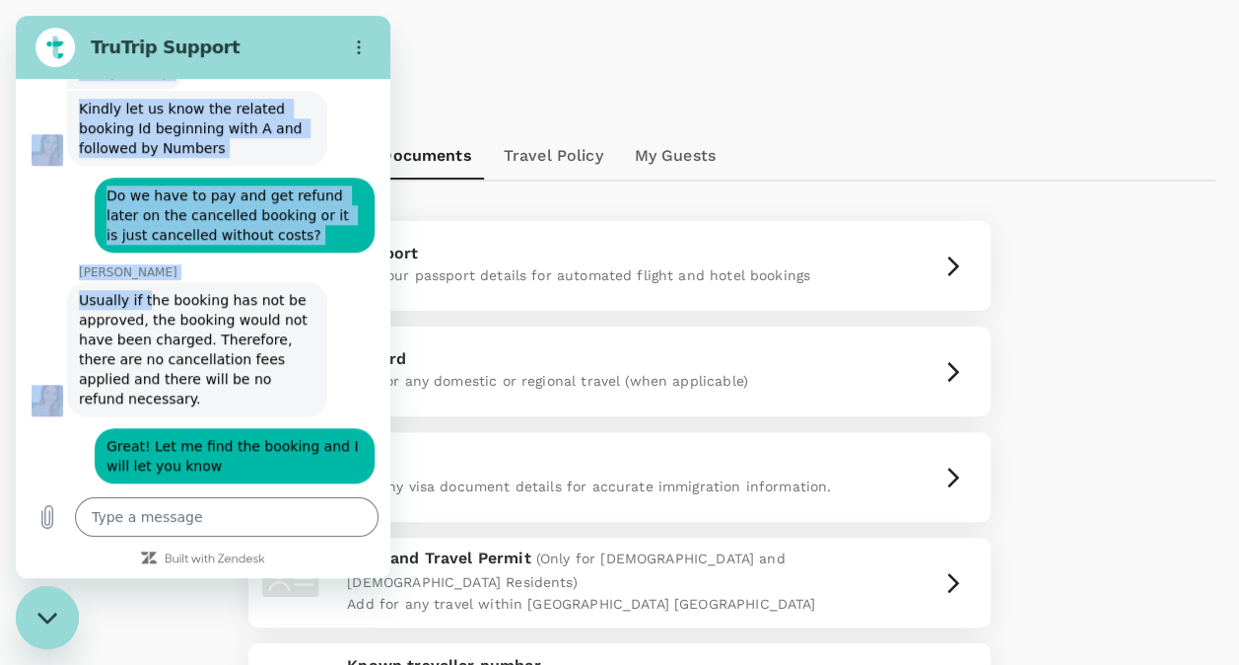
drag, startPoint x: 221, startPoint y: 111, endPoint x: 140, endPoint y: 306, distance: 210.4
click at [140, 306] on div "TruTrip Support This chat is recorded using a cloud service and is subject to t…" at bounding box center [203, 297] width 375 height 562
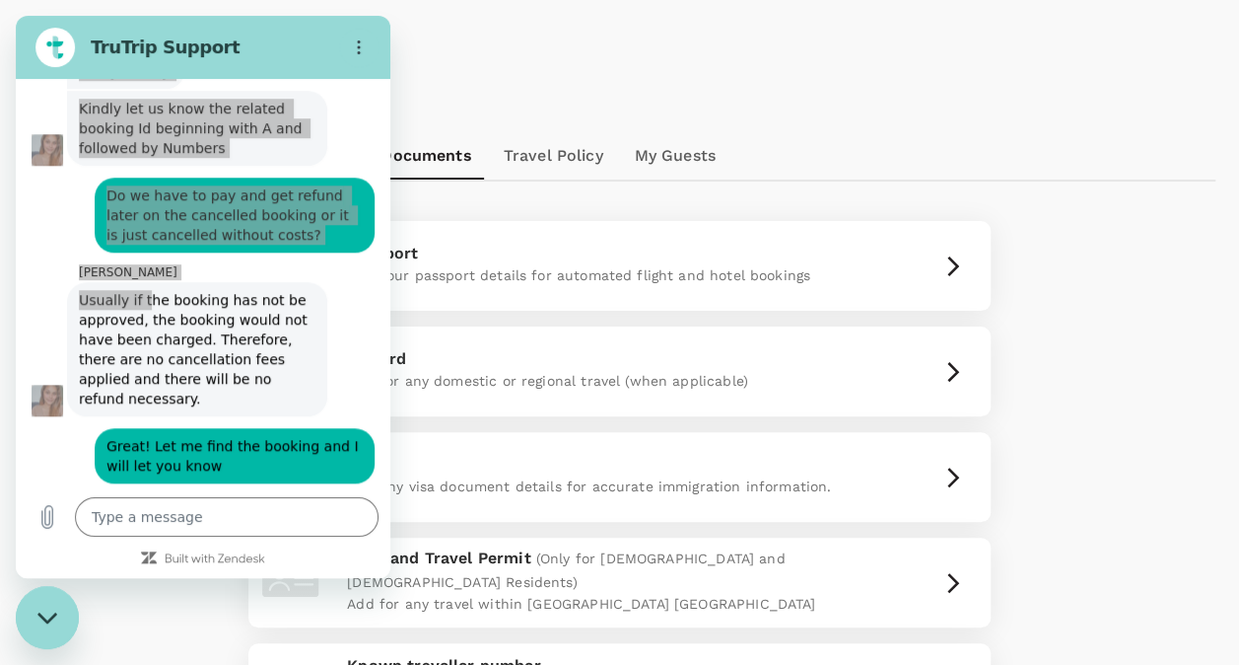
click at [595, 81] on div "Profile Settings" at bounding box center [620, 34] width 1192 height 131
click at [1113, 491] on div "Passport Add your passport details for automated flight and hotel bookings ID C…" at bounding box center [619, 485] width 1113 height 528
click at [558, 85] on div "Profile Settings" at bounding box center [620, 34] width 1192 height 131
click at [1130, 540] on div "Passport Add your passport details for automated flight and hotel bookings ID C…" at bounding box center [619, 485] width 1113 height 528
click at [716, 52] on h1 "Profile Settings" at bounding box center [620, 35] width 1192 height 36
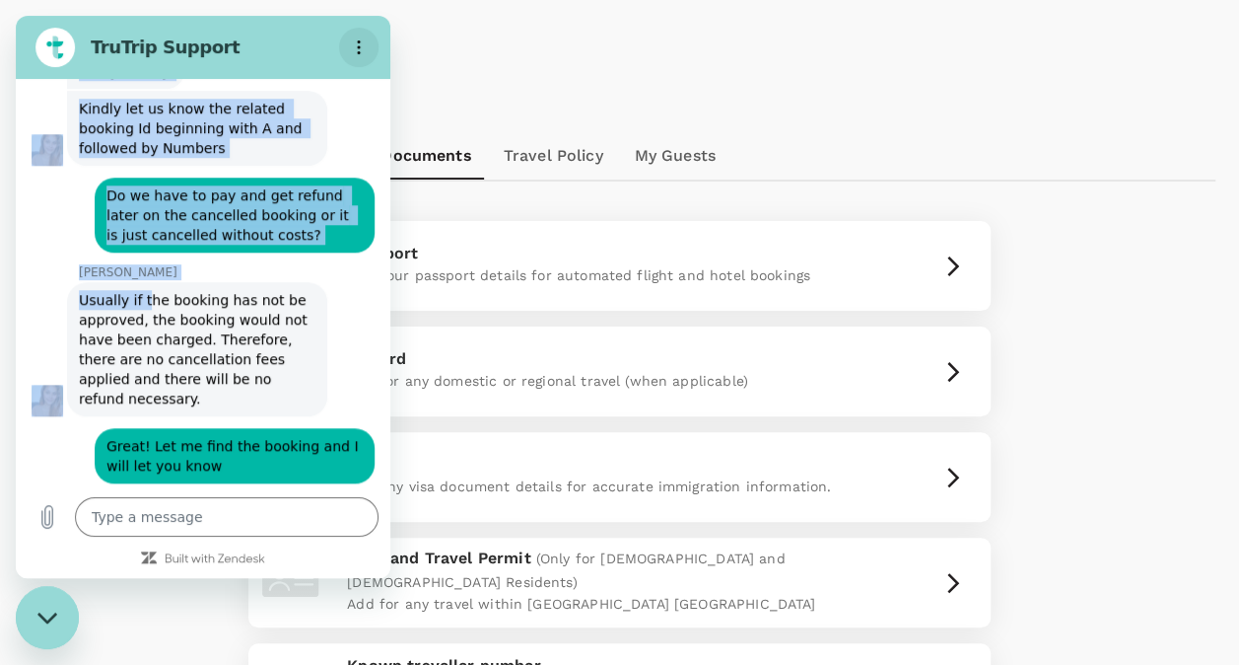
click at [350, 41] on button "Options menu" at bounding box center [358, 47] width 39 height 39
click at [493, 55] on div "Profile Settings" at bounding box center [620, 34] width 1192 height 131
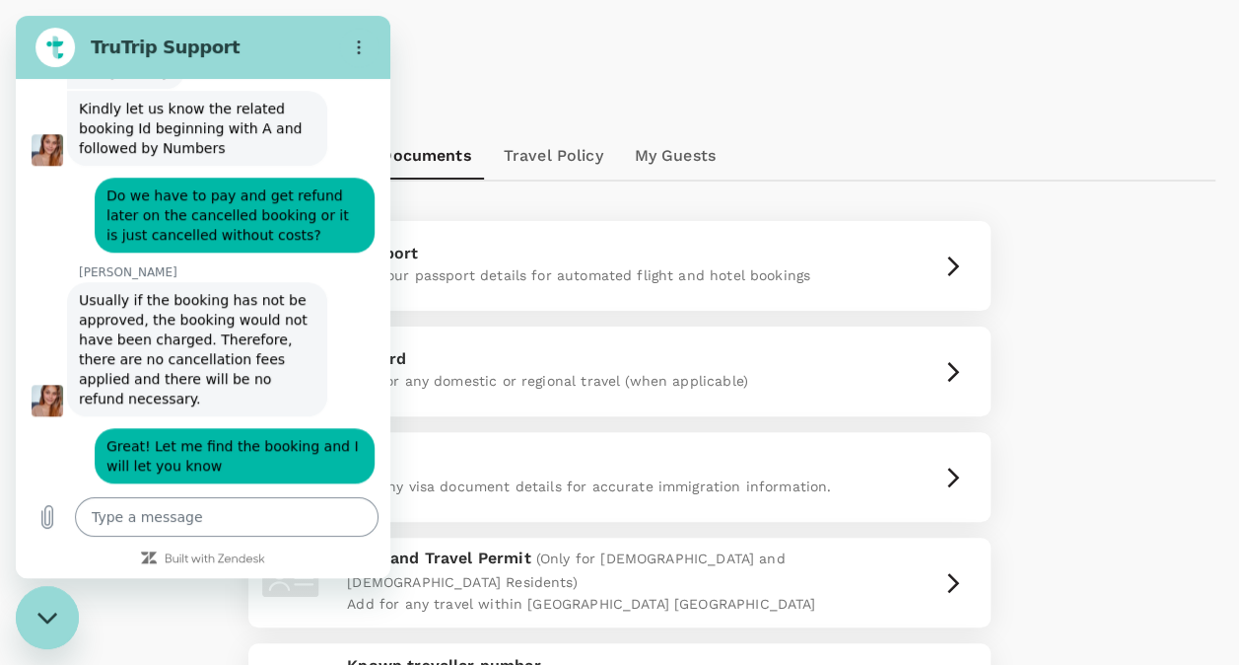
click at [259, 506] on textarea at bounding box center [227, 516] width 304 height 39
click at [860, 160] on div "My Profile Travel Preferences Travel Documents Travel Policy My Guests" at bounding box center [620, 155] width 1192 height 47
click at [532, 154] on link "Travel Policy" at bounding box center [553, 155] width 131 height 47
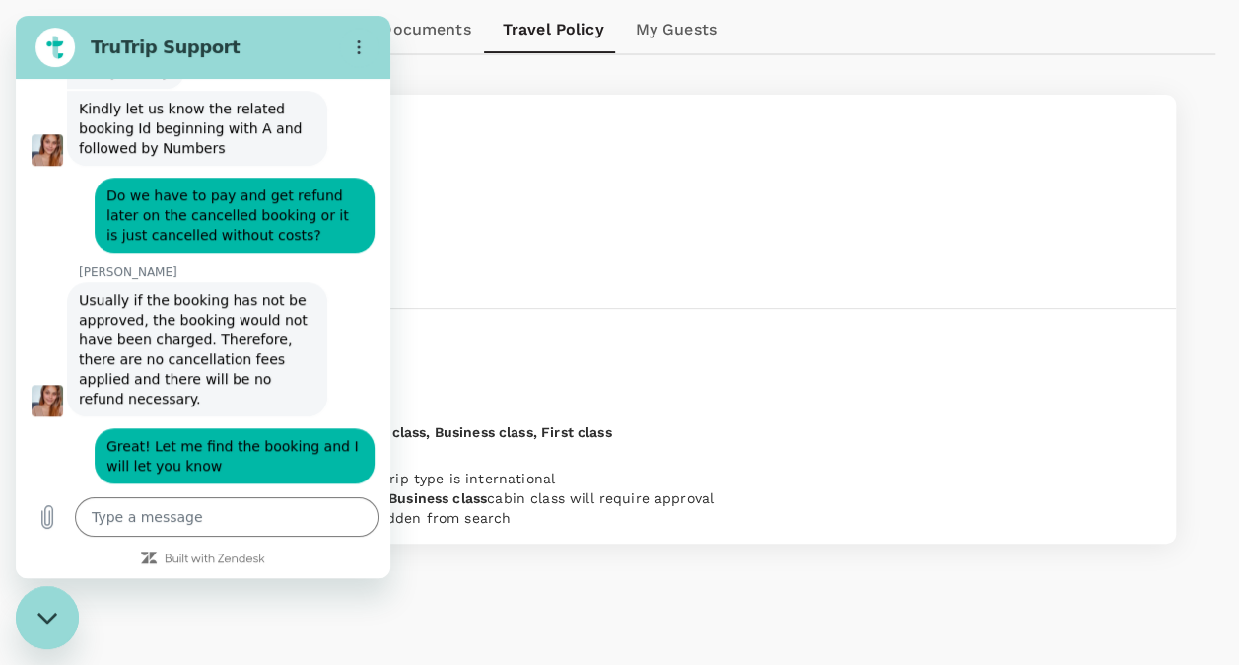
scroll to position [296, 0]
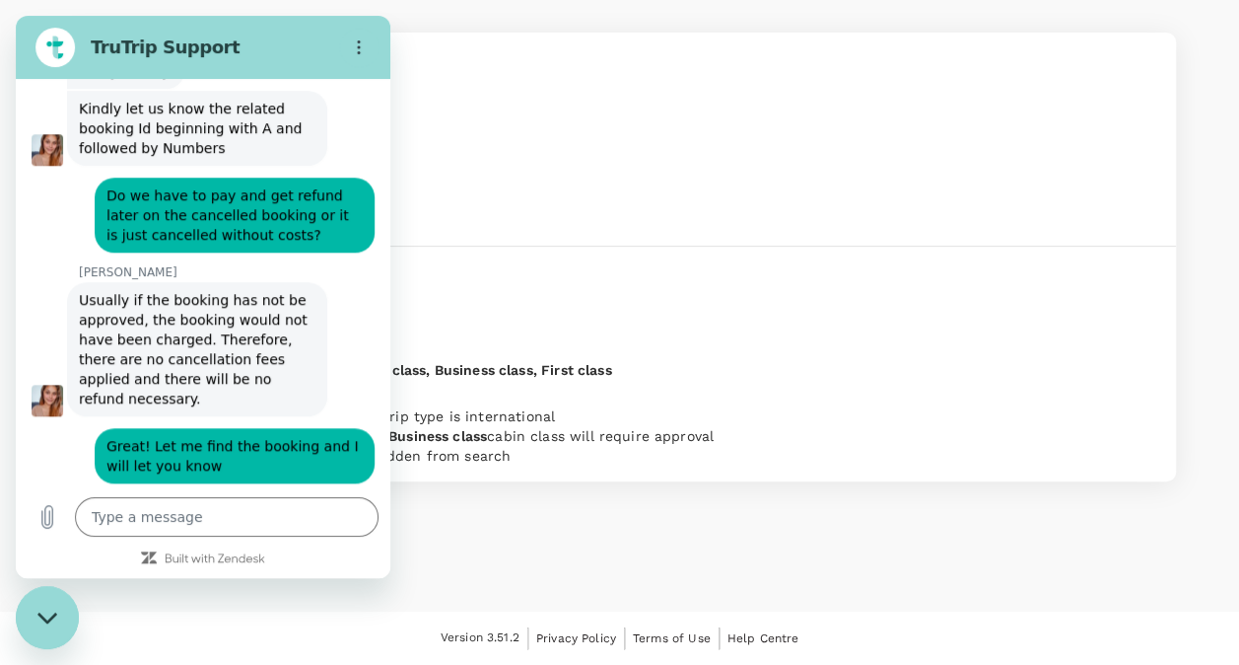
drag, startPoint x: 374, startPoint y: 60, endPoint x: 358, endPoint y: 44, distance: 22.3
click at [390, 47] on html "TruTrip Support This chat is recorded using a cloud service and is subject to t…" at bounding box center [203, 297] width 375 height 562
click at [34, 612] on div "Close messaging window" at bounding box center [47, 617] width 59 height 59
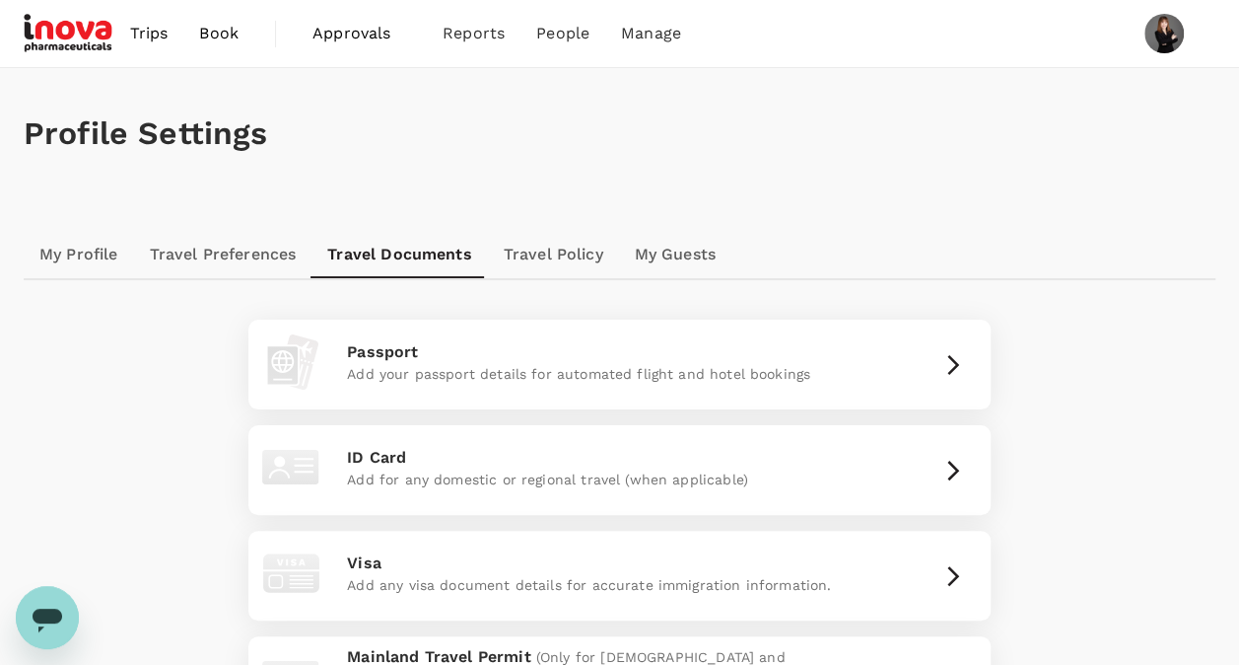
click at [217, 23] on span "Book" at bounding box center [218, 34] width 39 height 24
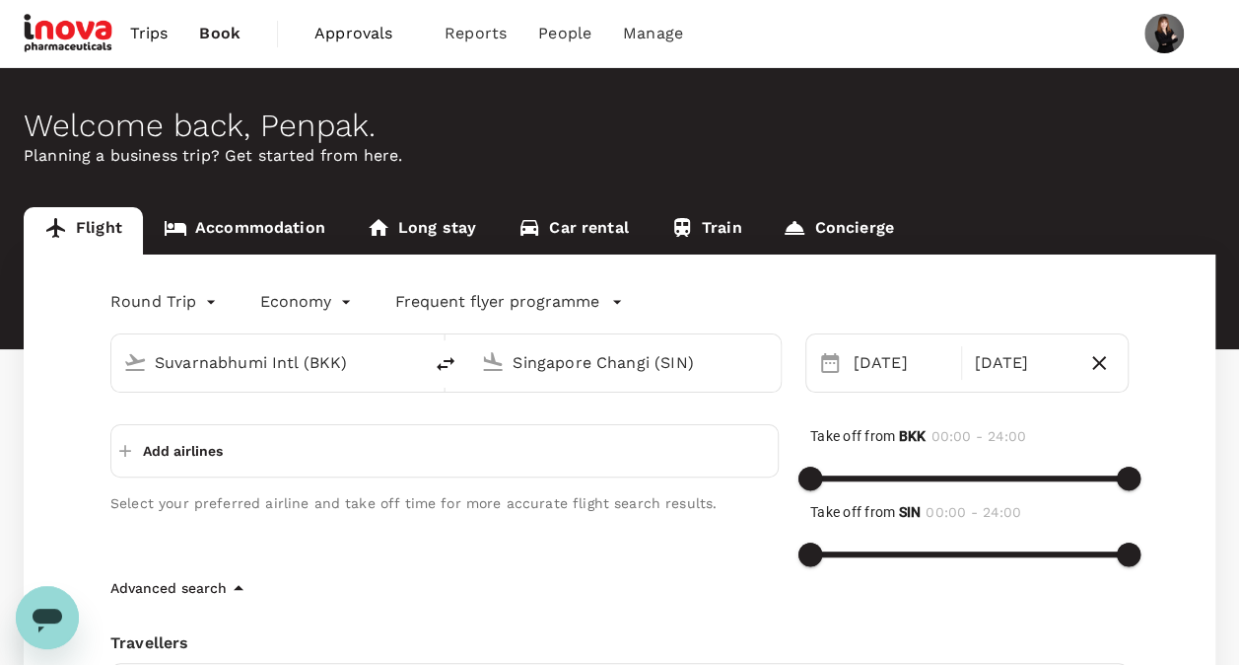
click at [215, 30] on span "Book" at bounding box center [219, 34] width 41 height 24
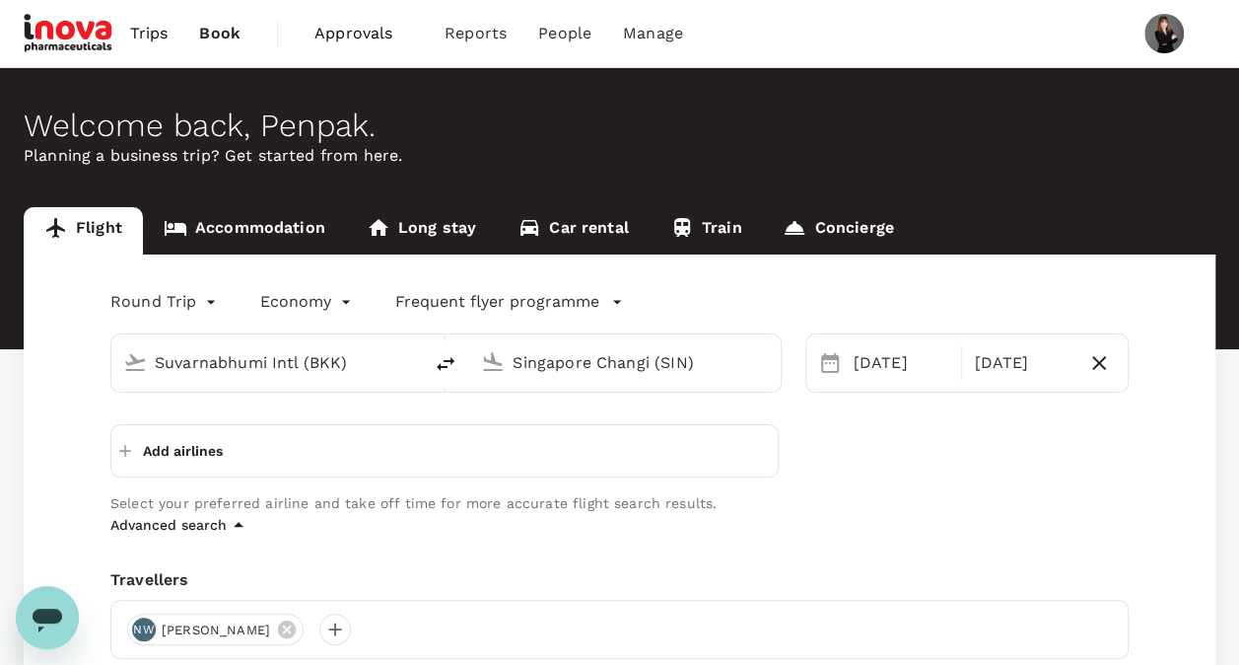
click at [154, 27] on span "Trips" at bounding box center [149, 34] width 38 height 24
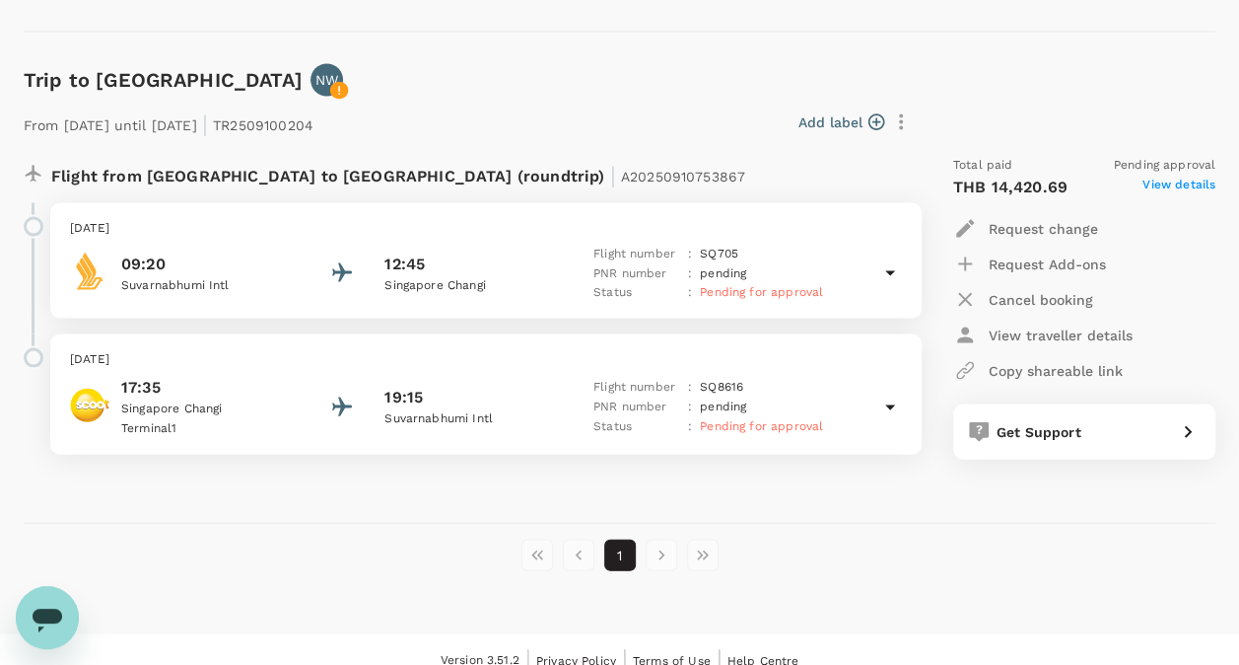
scroll to position [1934, 0]
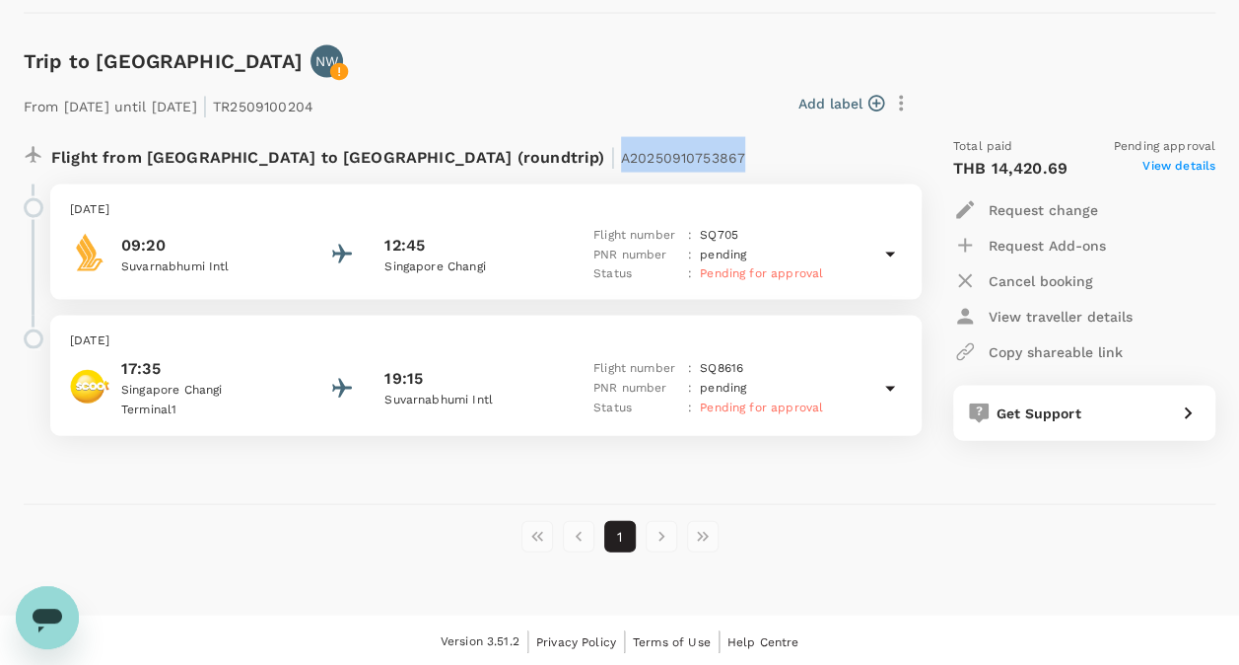
drag, startPoint x: 423, startPoint y: 157, endPoint x: 561, endPoint y: 160, distance: 138.1
click at [561, 160] on div "Flight from Thailand to Singapore (roundtrip) | A20250910753867" at bounding box center [421, 154] width 741 height 35
copy span "A20250910753867"
click at [52, 615] on icon "Open messaging window" at bounding box center [48, 620] width 30 height 24
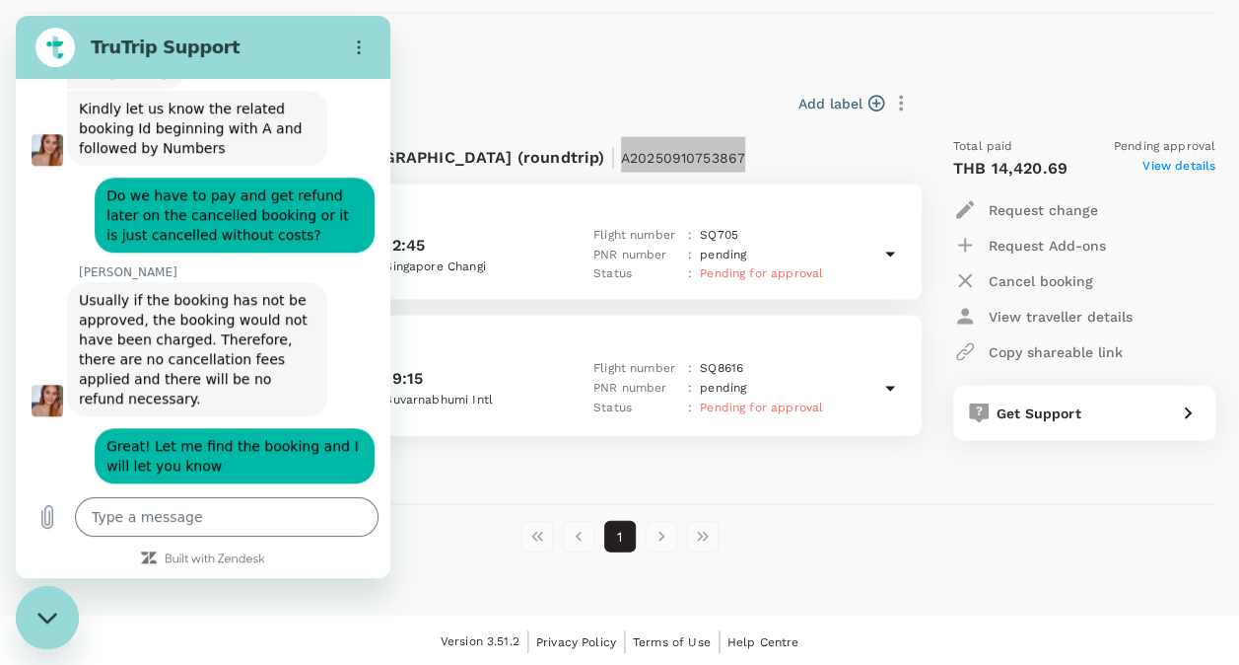
scroll to position [0, 0]
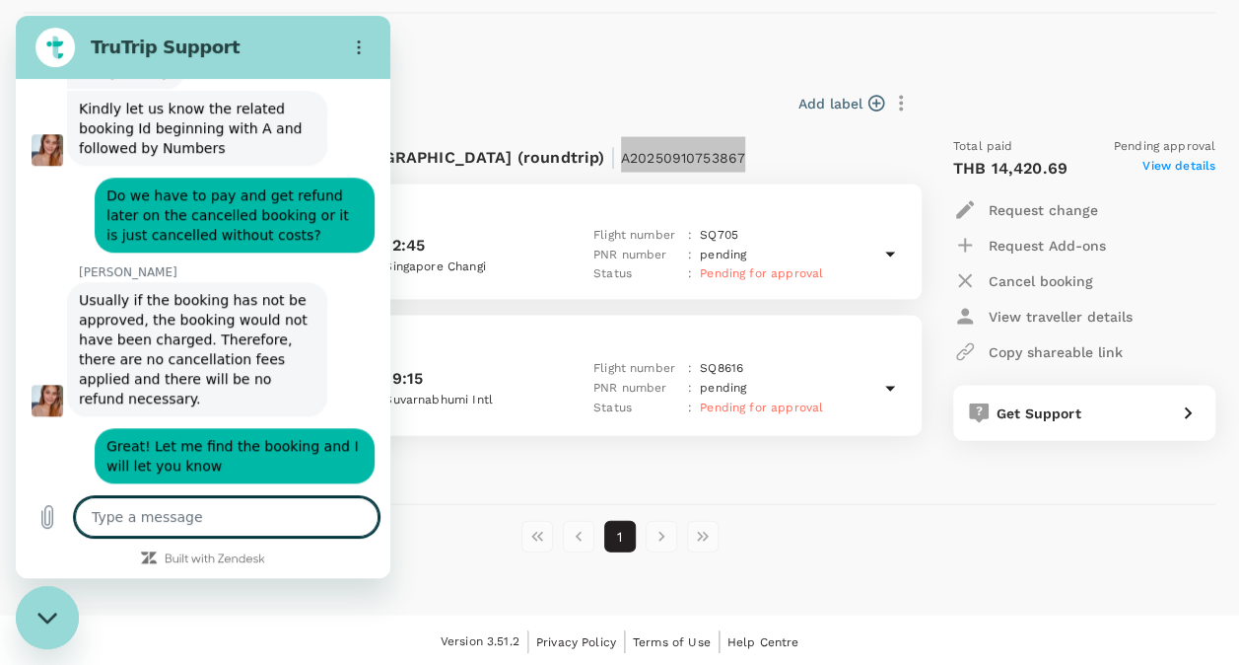
click at [157, 511] on textarea at bounding box center [227, 516] width 304 height 39
paste textarea "A20250910753867"
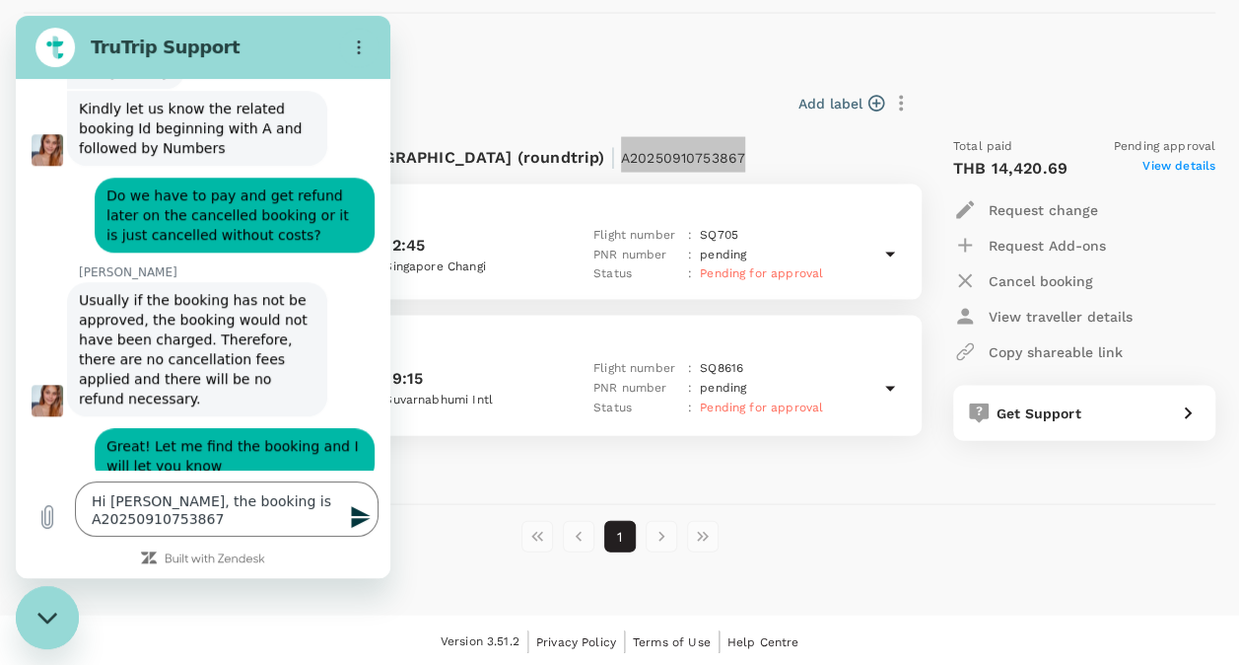
click at [361, 524] on icon "Send message" at bounding box center [361, 517] width 24 height 24
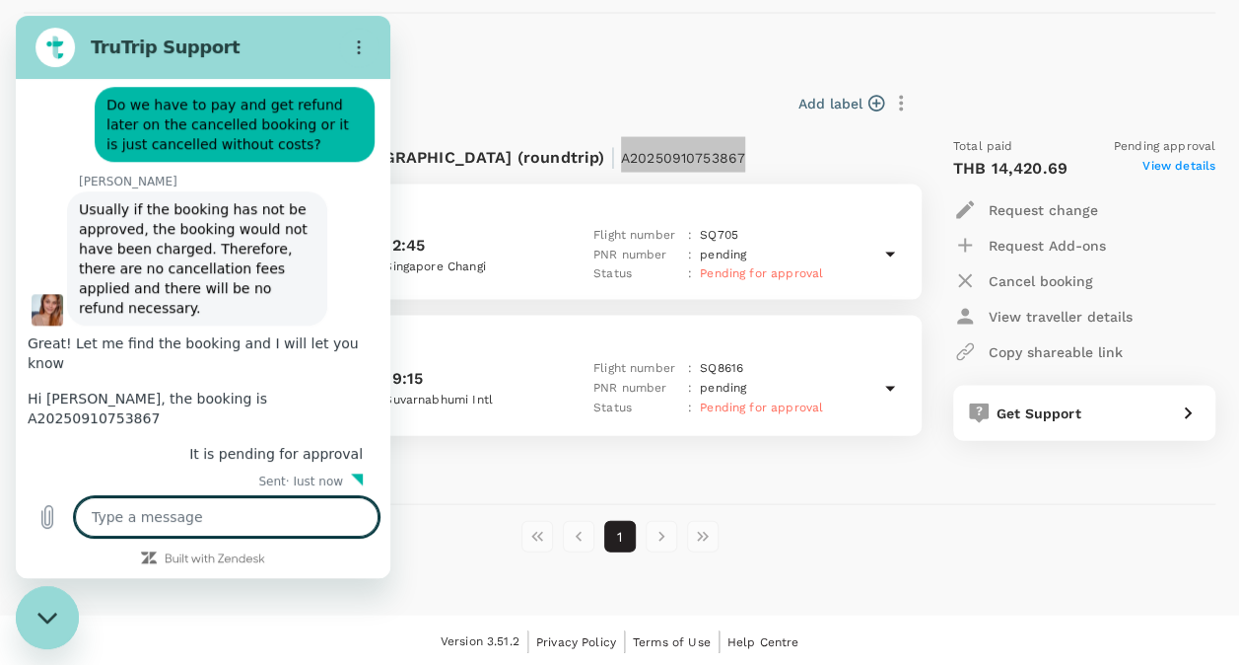
scroll to position [789, 0]
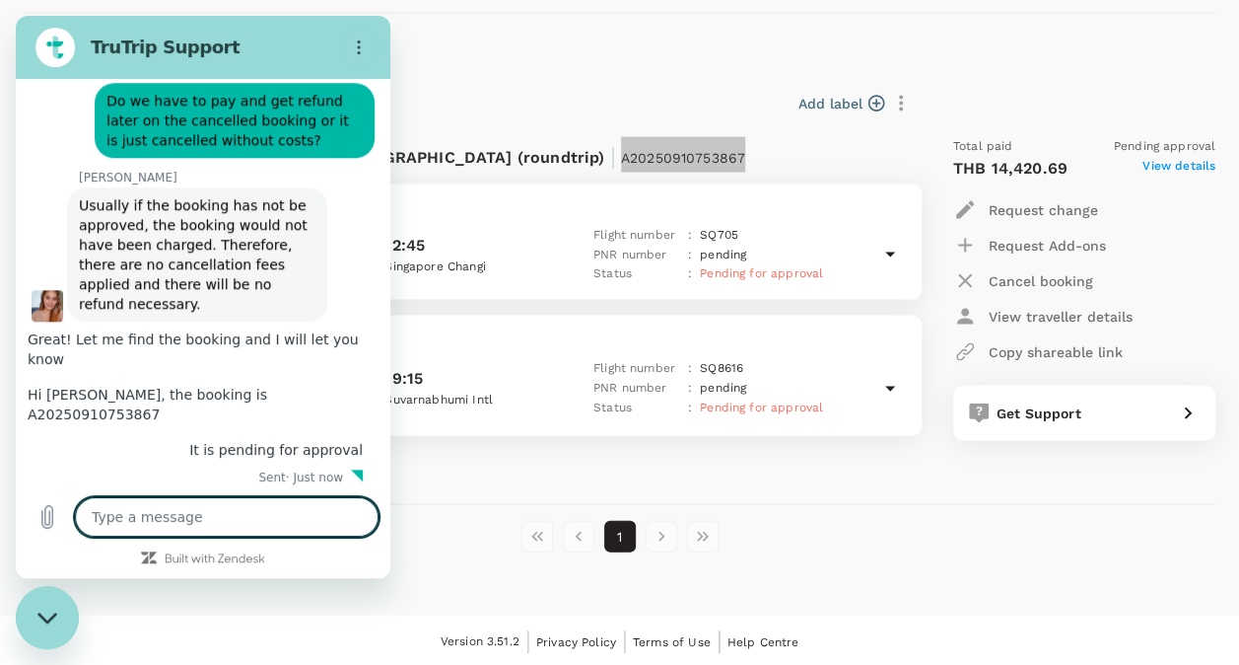
click at [150, 513] on textarea at bounding box center [227, 516] width 304 height 39
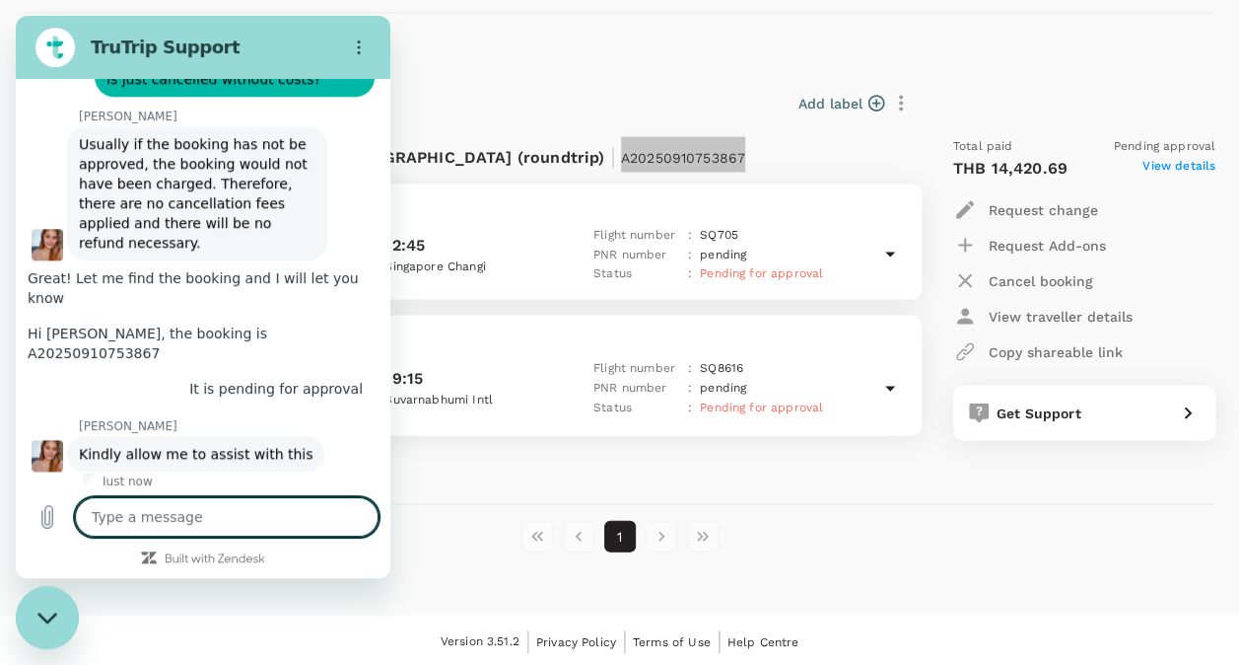
scroll to position [854, 0]
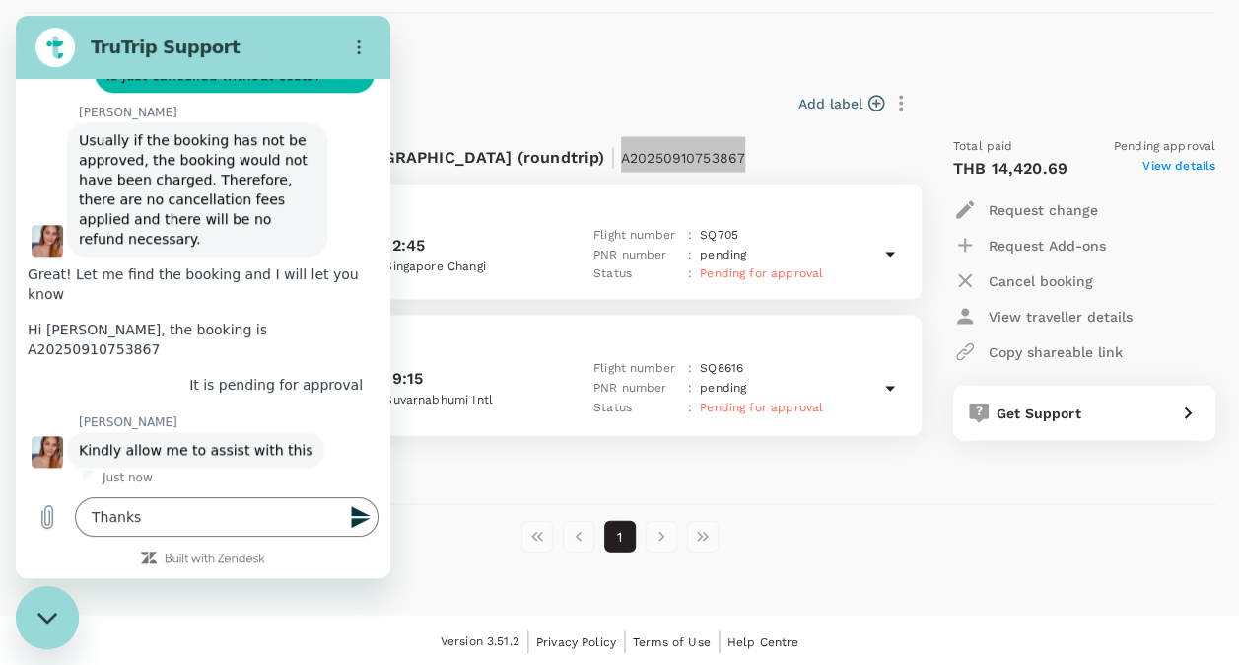
click at [361, 517] on icon "Send message" at bounding box center [361, 517] width 24 height 24
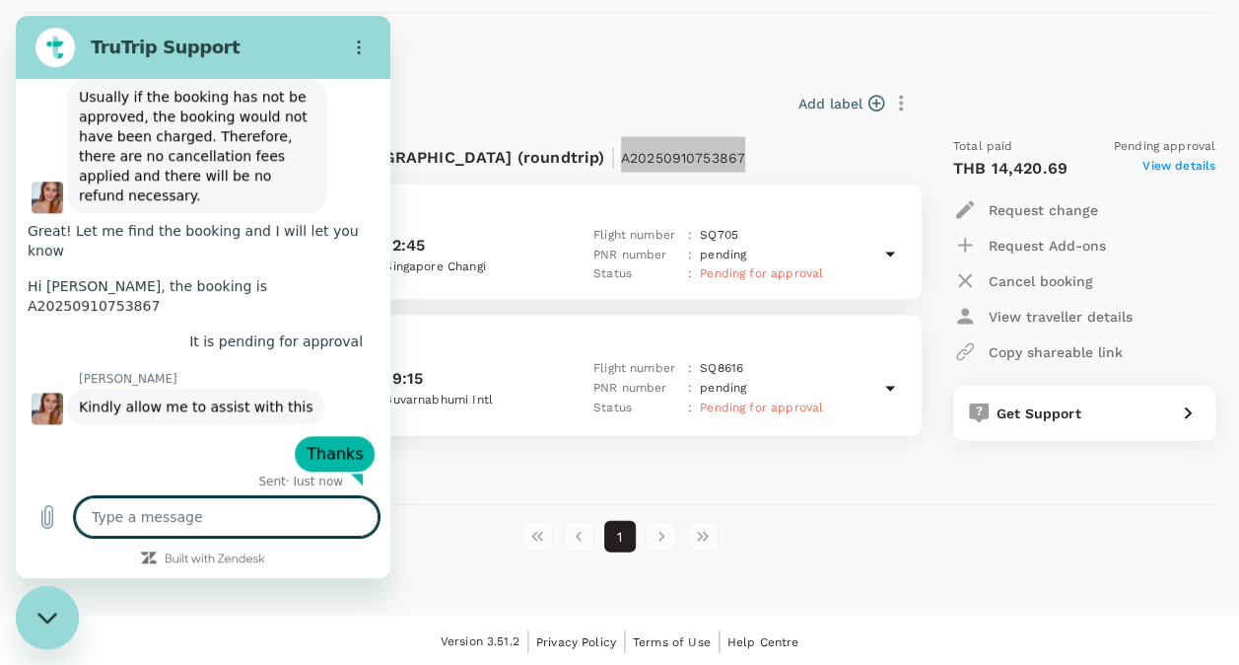
scroll to position [901, 0]
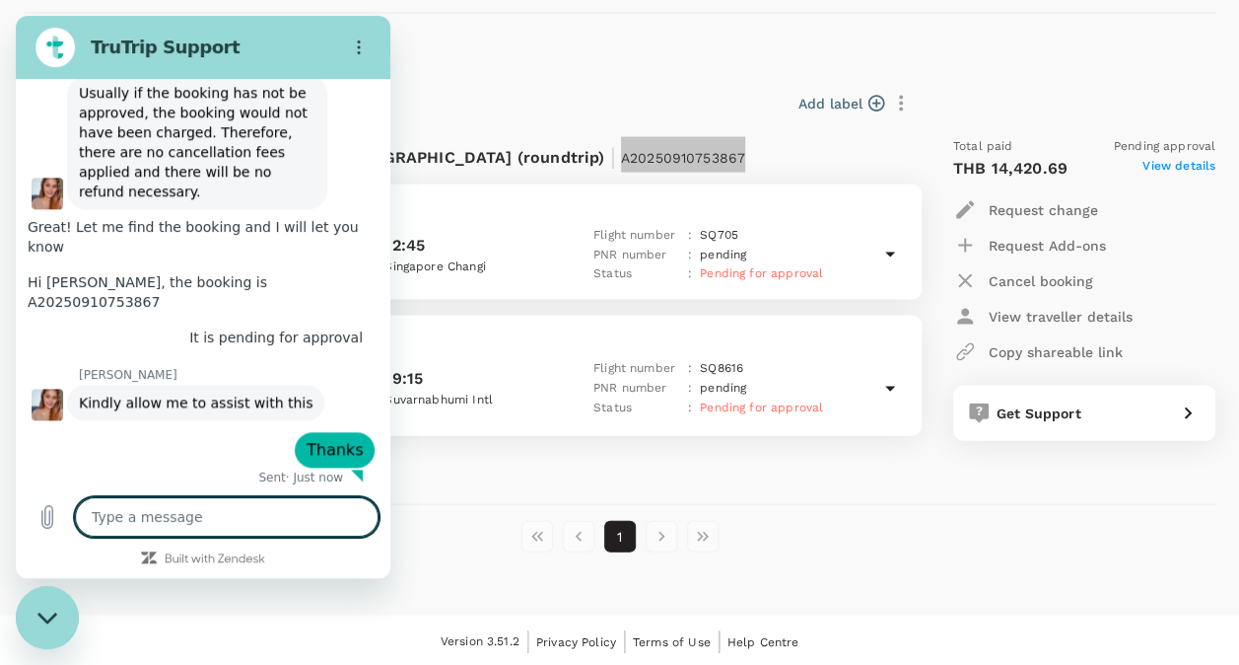
click at [56, 607] on div "Close messaging window" at bounding box center [47, 617] width 59 height 59
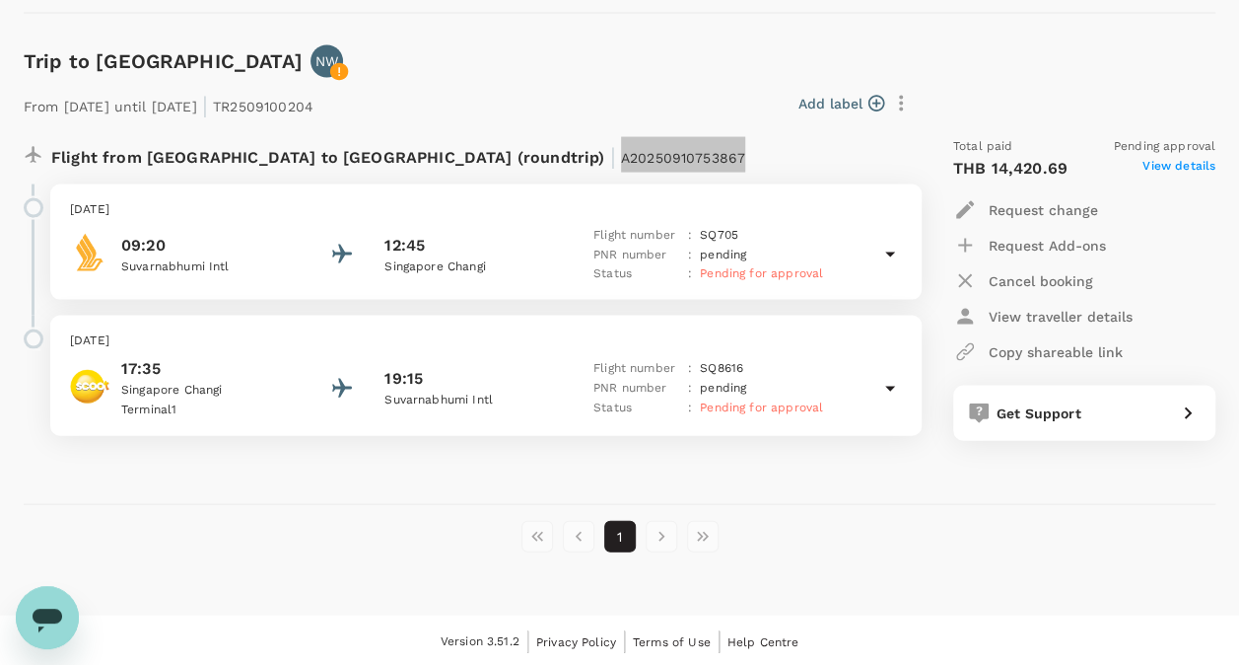
click at [43, 618] on icon "Open messaging window" at bounding box center [48, 620] width 30 height 24
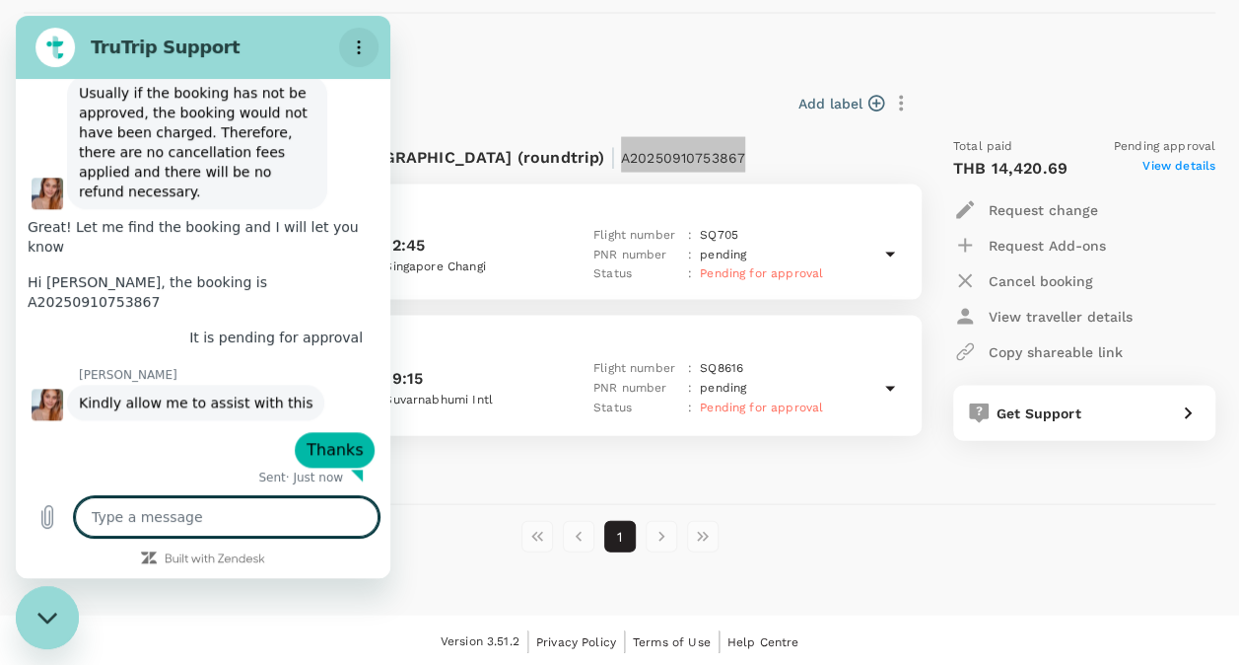
click at [361, 47] on icon "Options menu" at bounding box center [359, 47] width 16 height 16
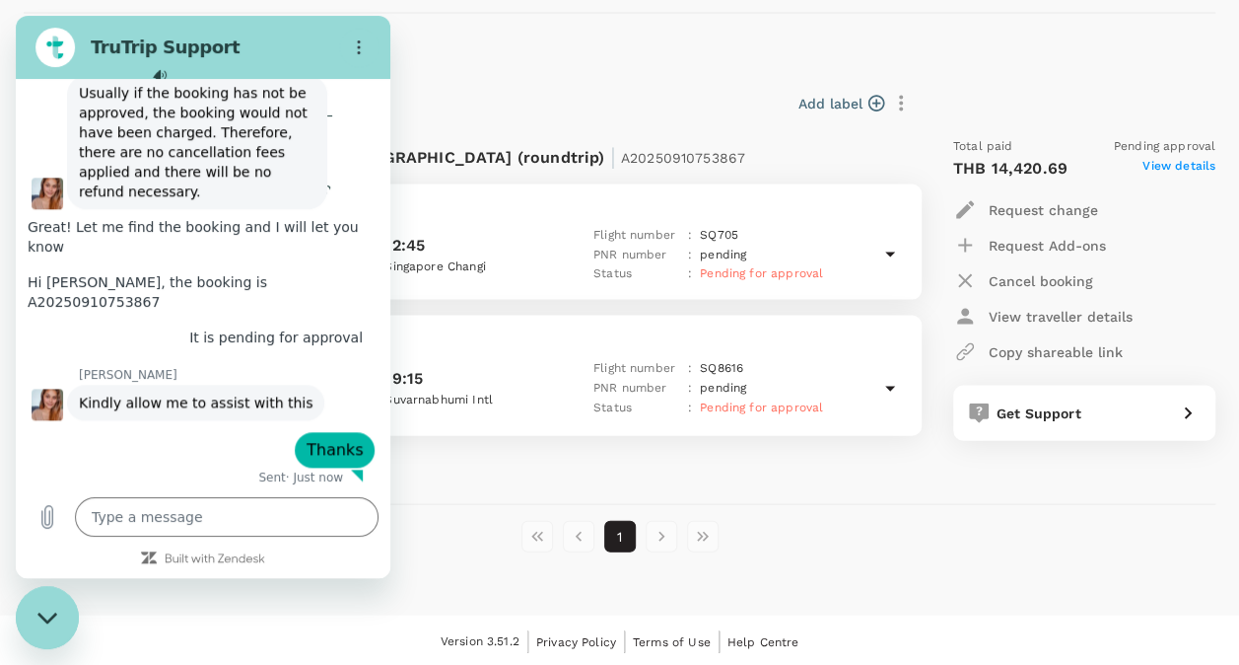
click at [589, 58] on div "From 16 Oct 2025 until 17 Nov 2025 | TR2509100204 Add label Flight from Thailan…" at bounding box center [604, 259] width 1224 height 426
click at [44, 621] on icon "Close messaging window" at bounding box center [47, 617] width 21 height 13
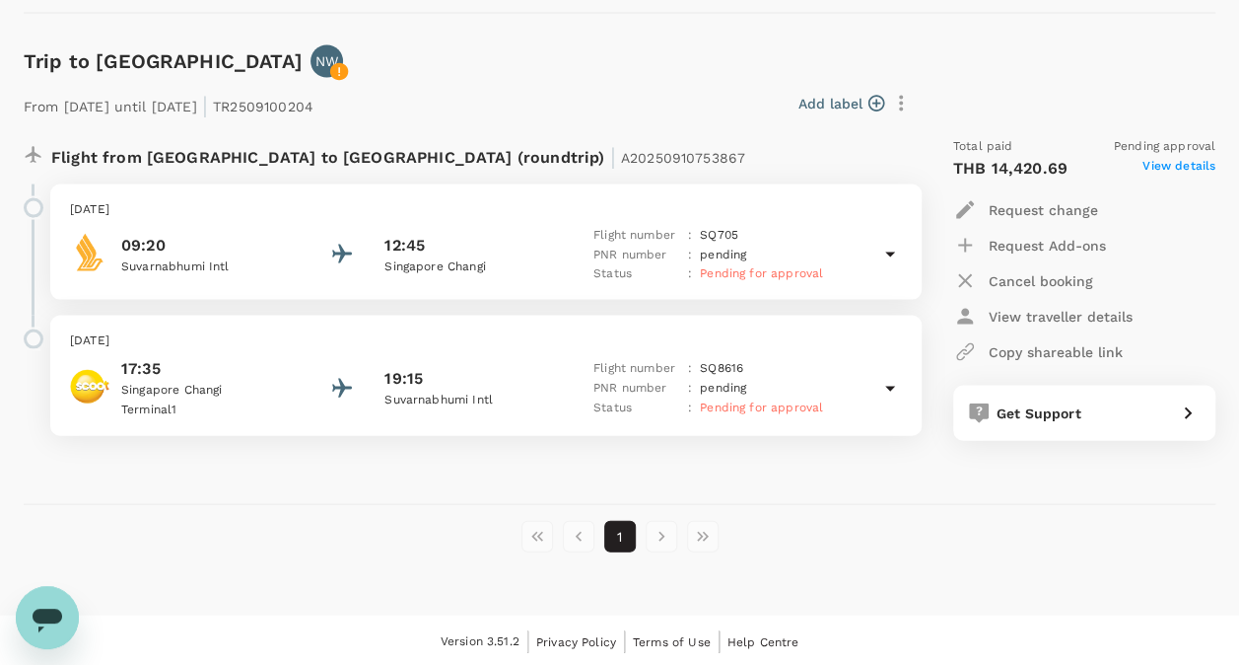
click at [29, 602] on div "Open messaging window" at bounding box center [47, 617] width 59 height 59
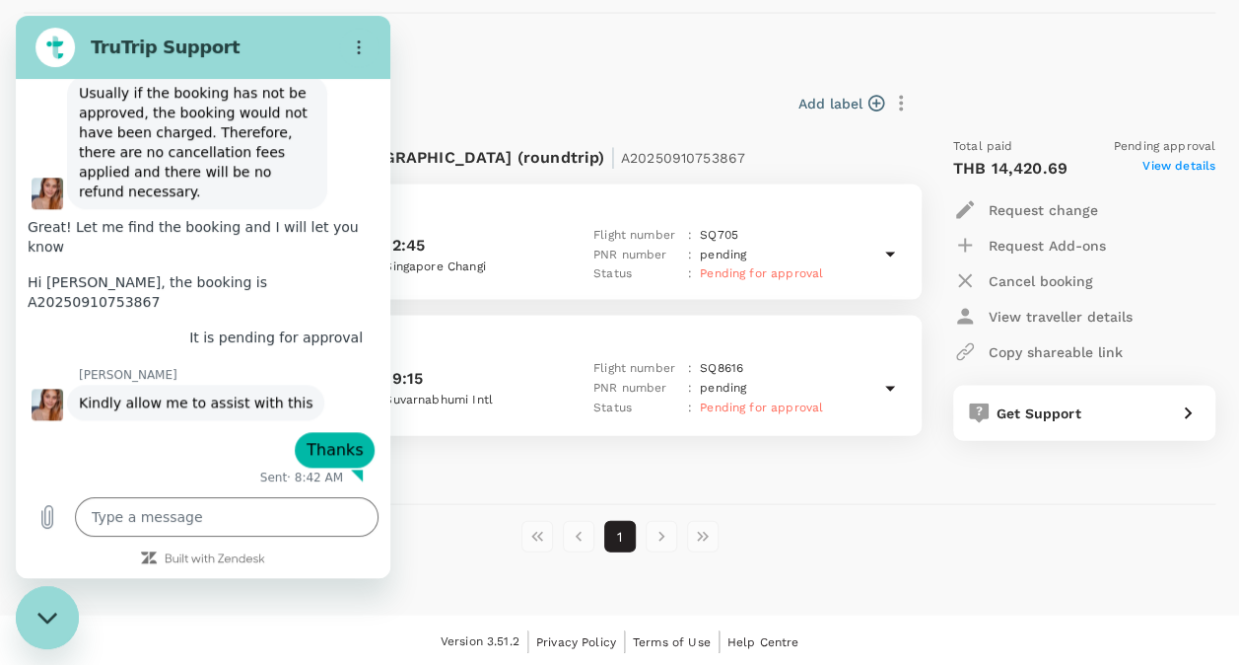
click at [37, 622] on div "Close messaging window" at bounding box center [47, 617] width 59 height 59
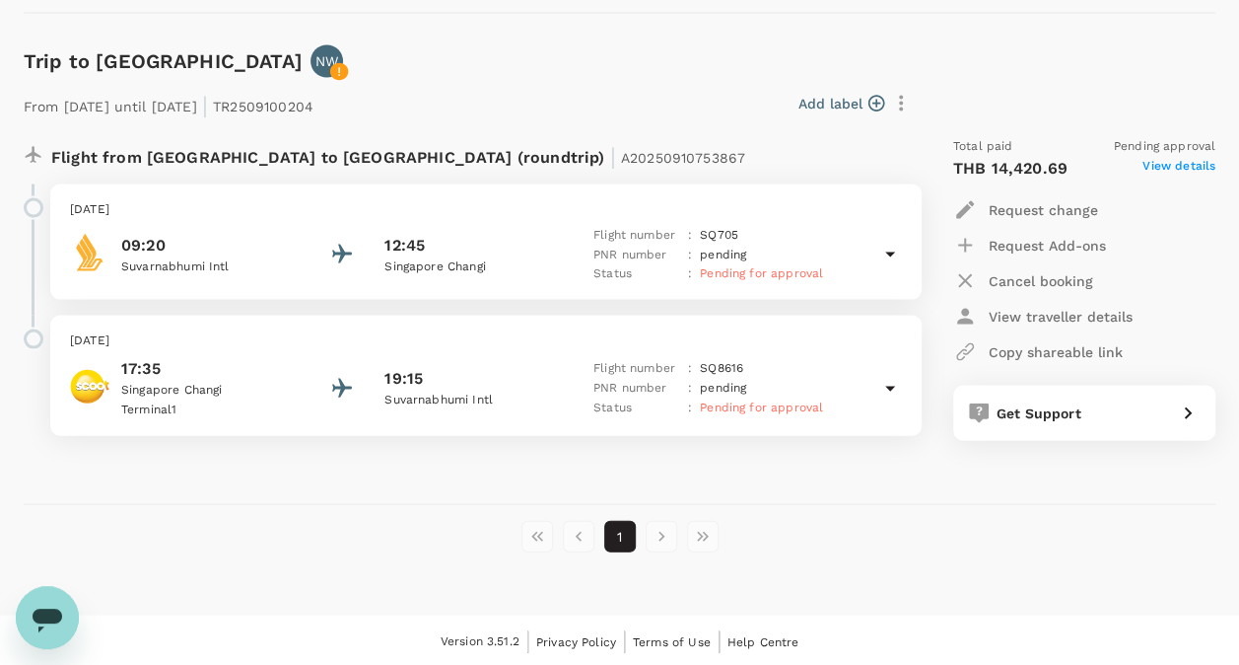
click at [52, 608] on icon "Open messaging window" at bounding box center [48, 620] width 30 height 24
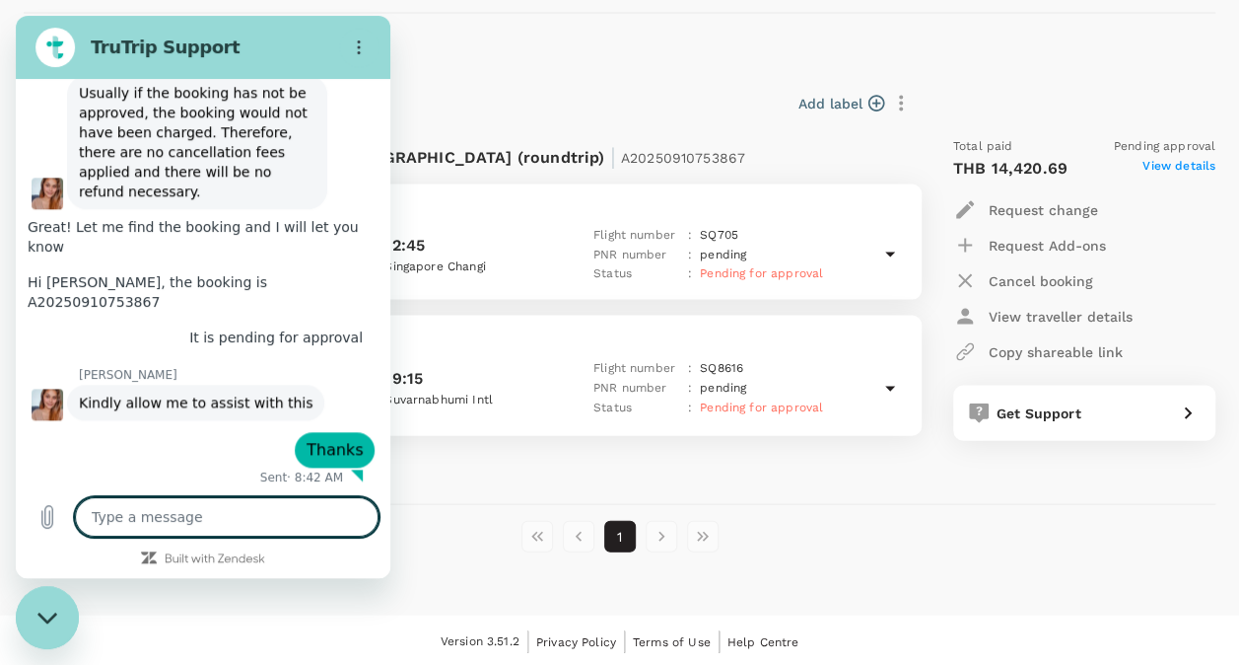
click at [152, 513] on textarea at bounding box center [227, 516] width 304 height 39
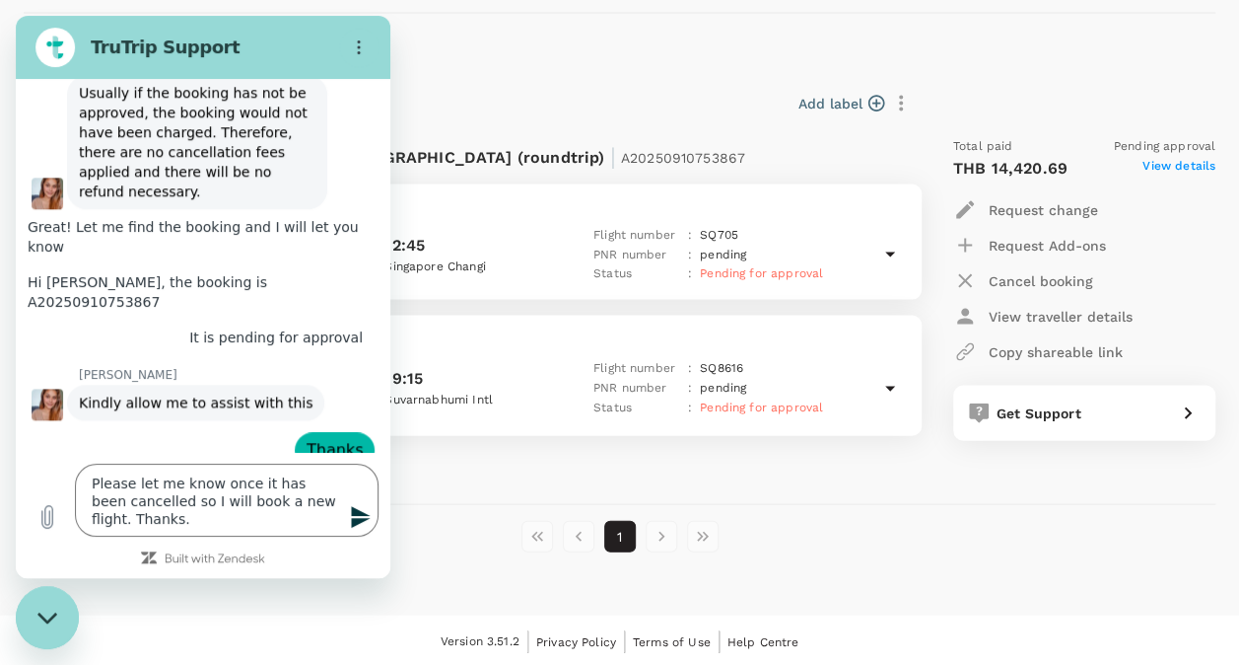
click at [362, 509] on icon "Send message" at bounding box center [361, 517] width 24 height 24
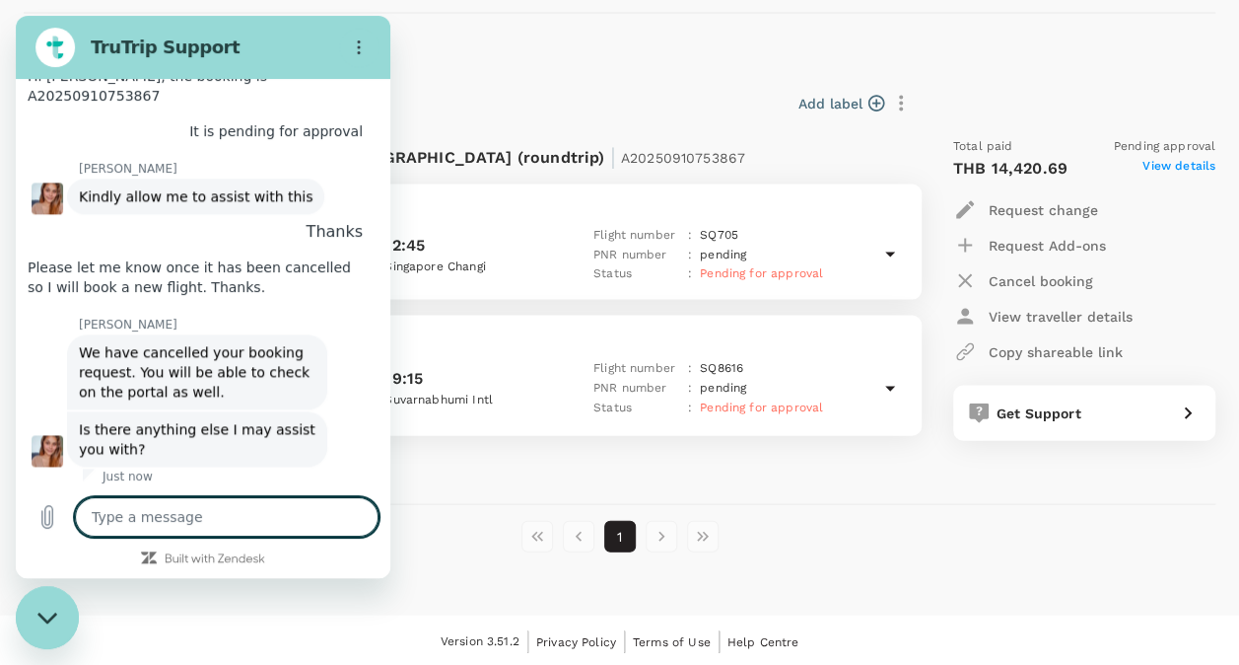
scroll to position [1140, 0]
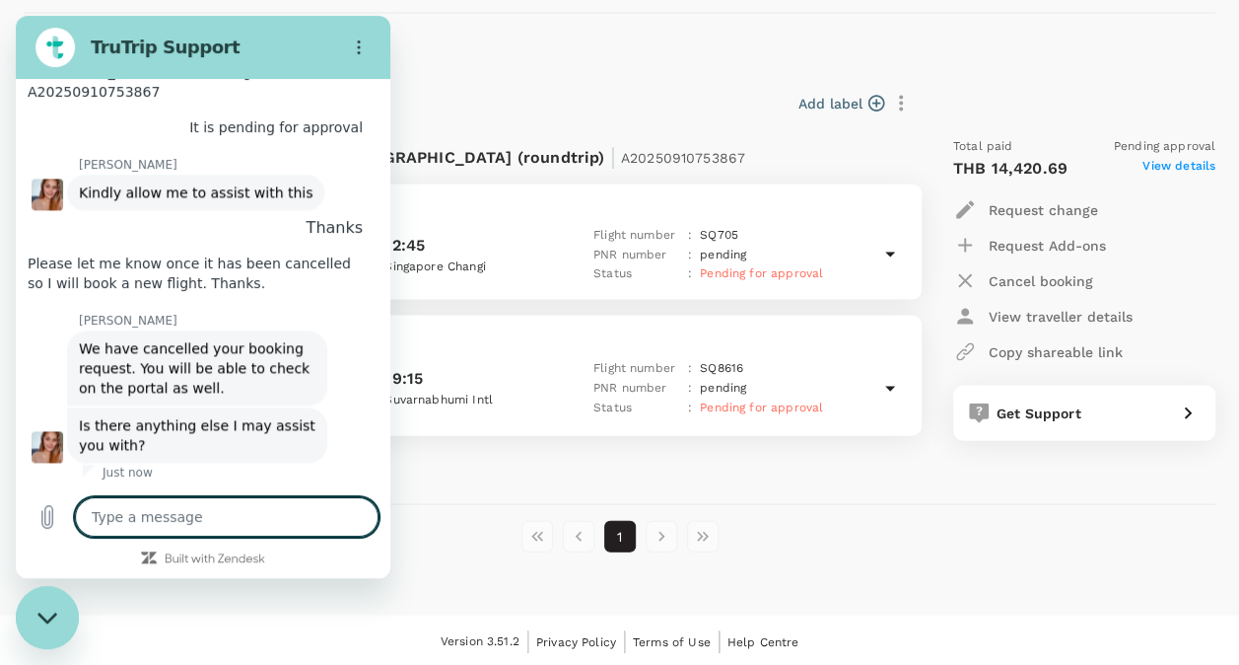
click at [100, 517] on textarea at bounding box center [227, 516] width 304 height 39
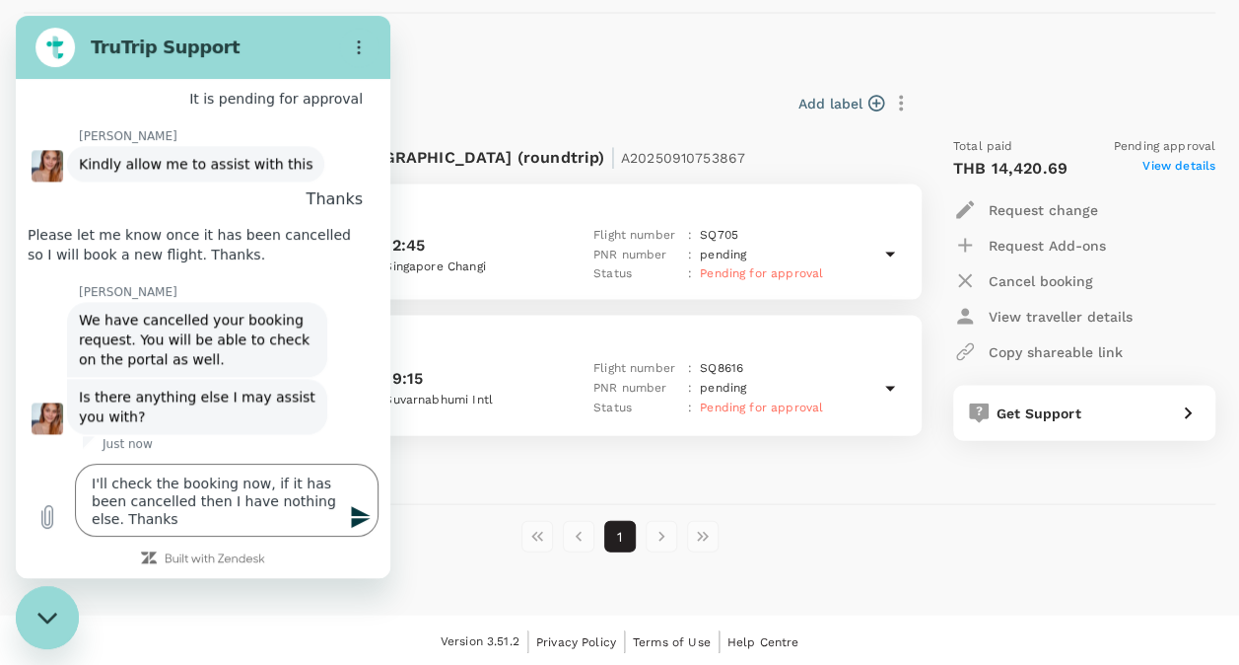
click at [347, 518] on button "Send message" at bounding box center [358, 516] width 39 height 39
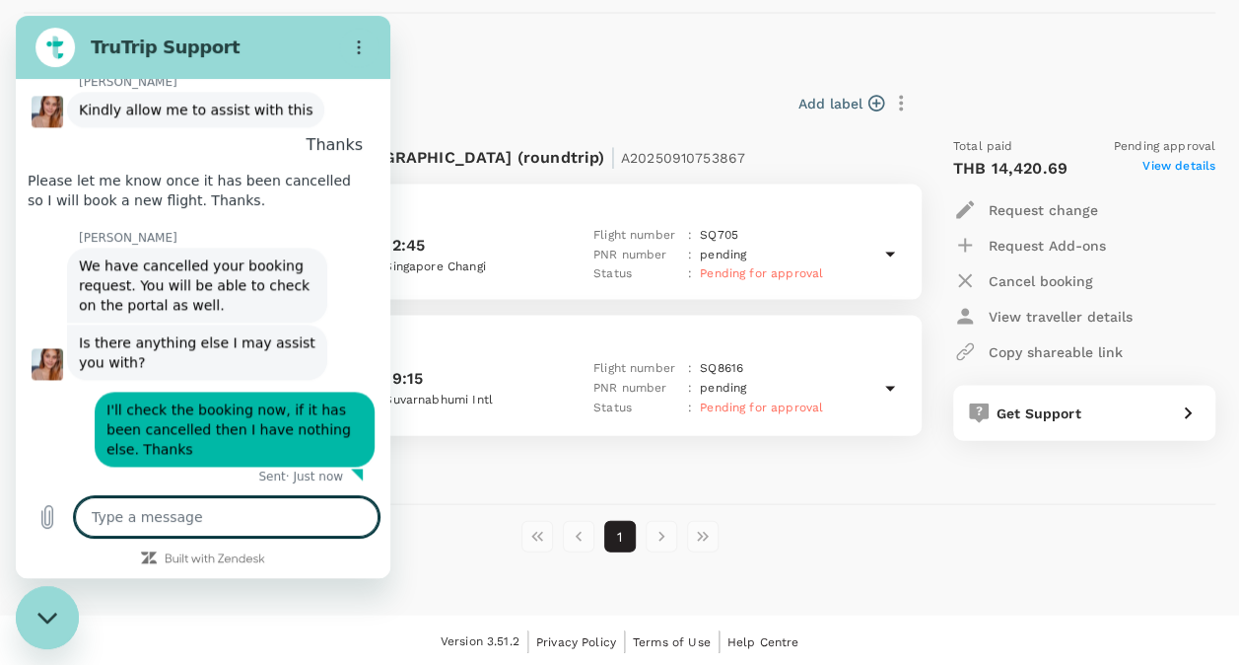
scroll to position [1227, 0]
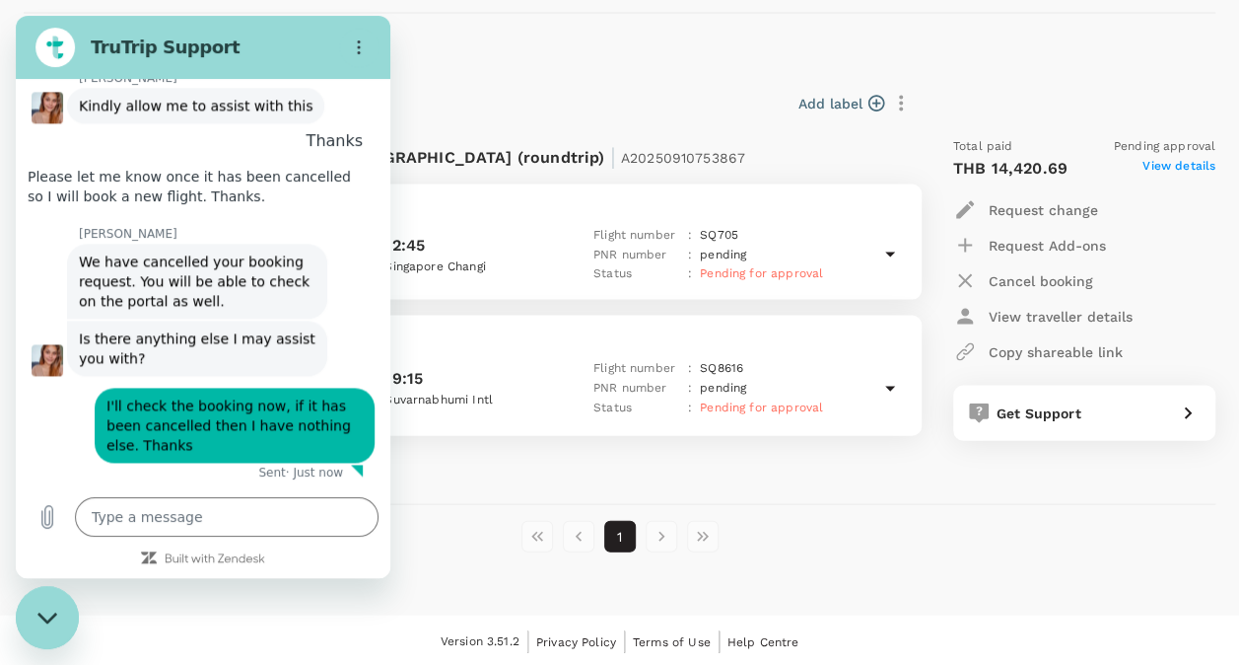
click at [803, 542] on div "1" at bounding box center [620, 537] width 1192 height 32
click at [49, 611] on icon "Close messaging window" at bounding box center [47, 617] width 21 height 13
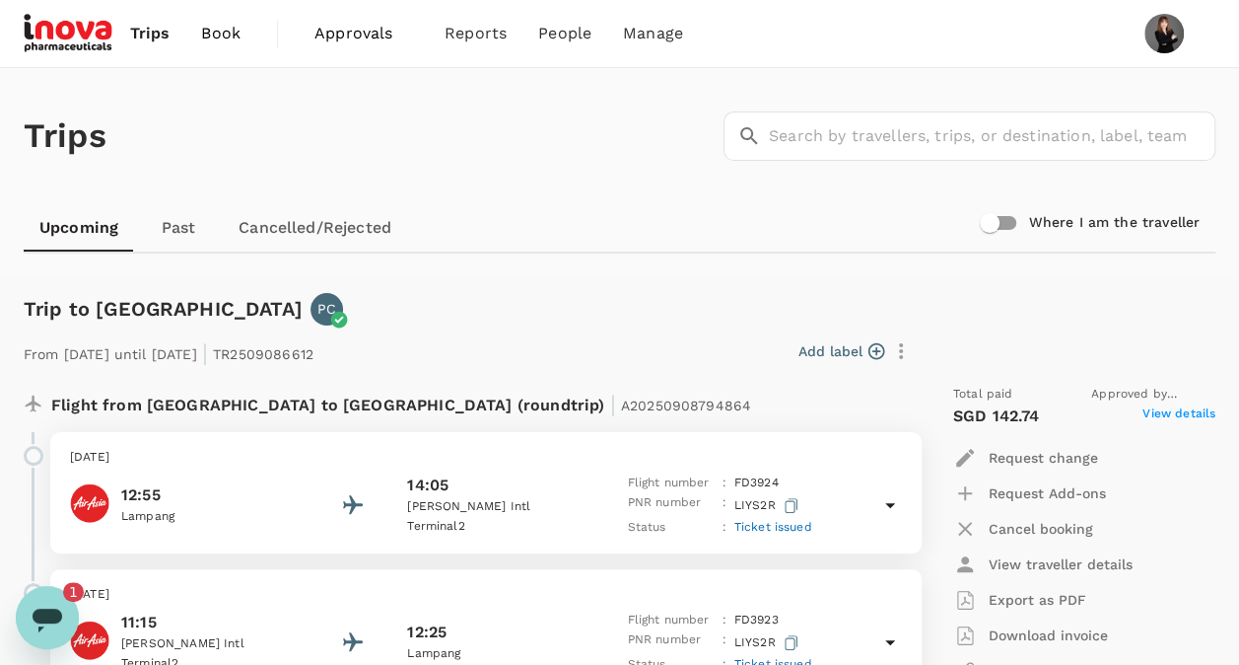
click at [300, 227] on link "Cancelled/Rejected" at bounding box center [315, 227] width 184 height 47
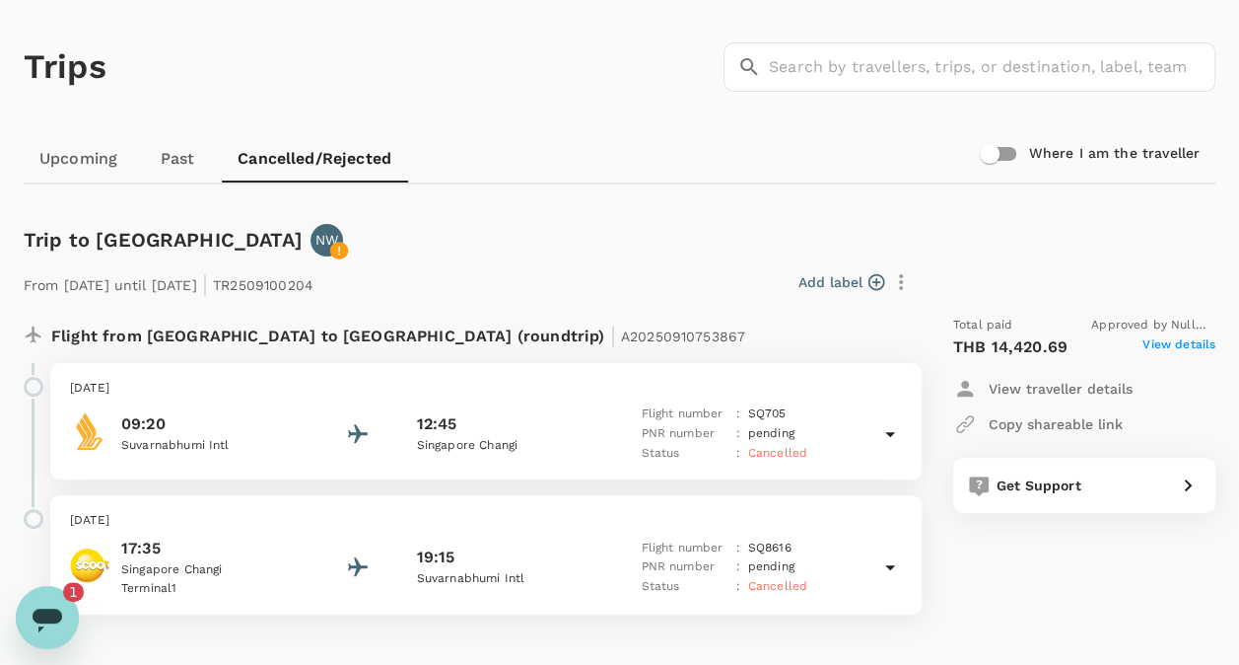
scroll to position [197, 0]
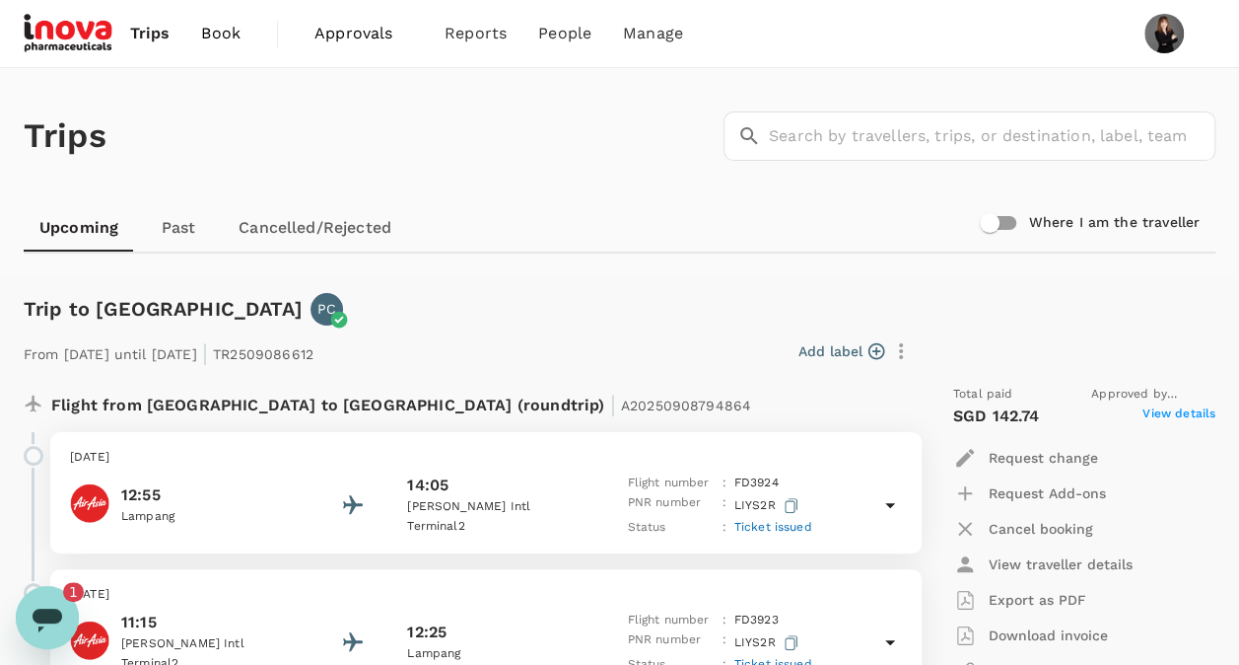
click at [142, 30] on span "Trips" at bounding box center [150, 34] width 40 height 24
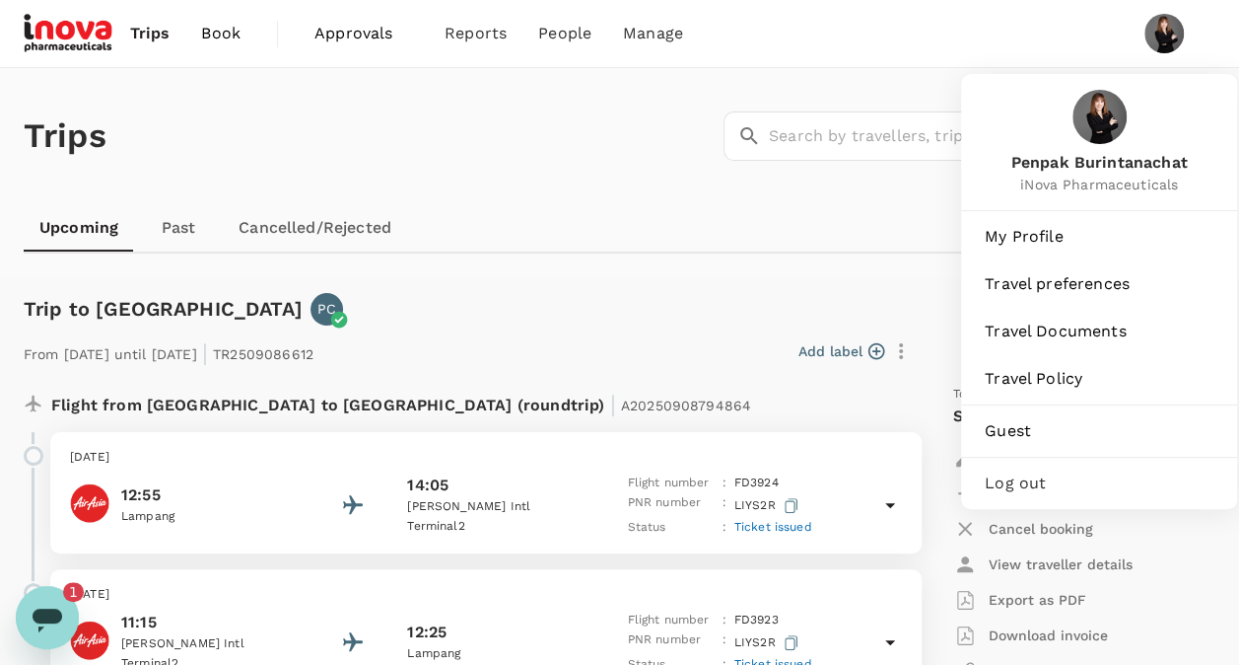
click at [1162, 26] on img at bounding box center [1164, 33] width 39 height 39
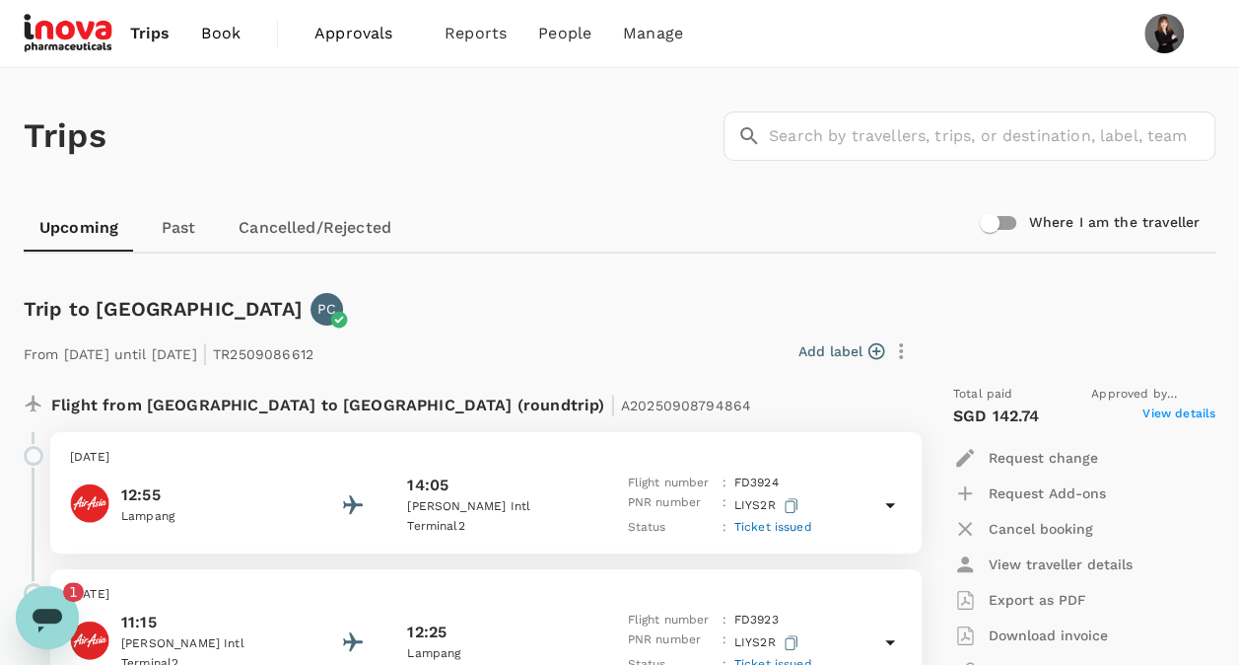
click at [1162, 26] on img at bounding box center [1164, 33] width 39 height 39
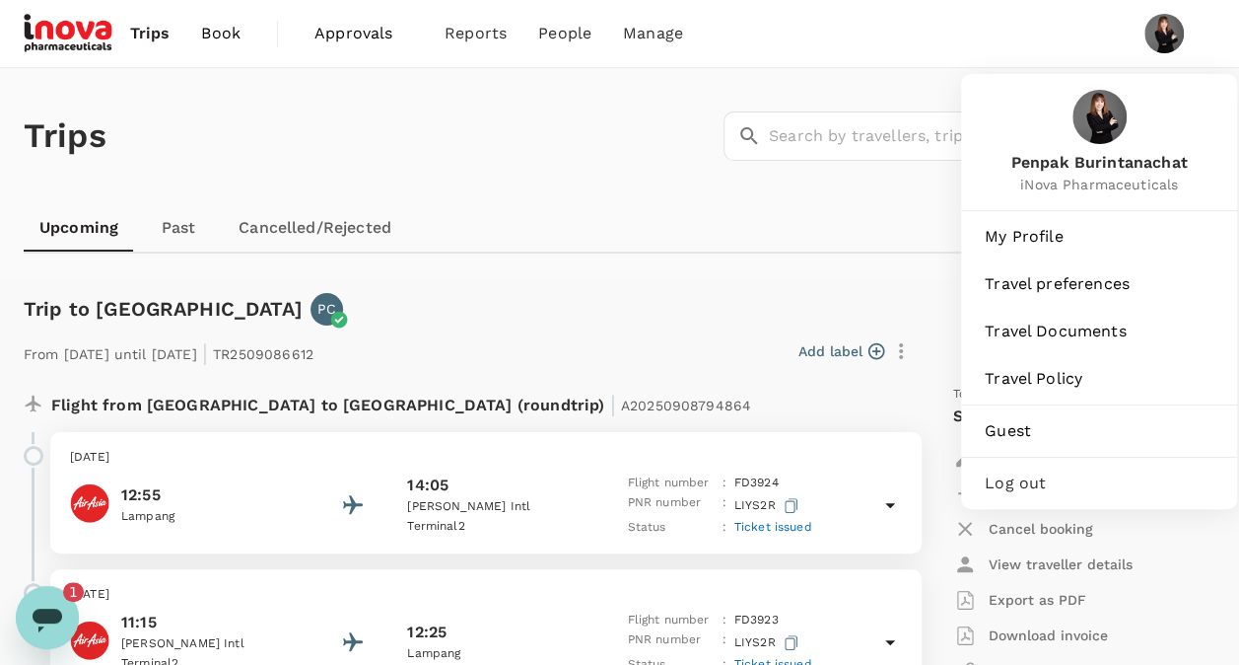
click at [1000, 481] on span "Log out" at bounding box center [1099, 483] width 229 height 24
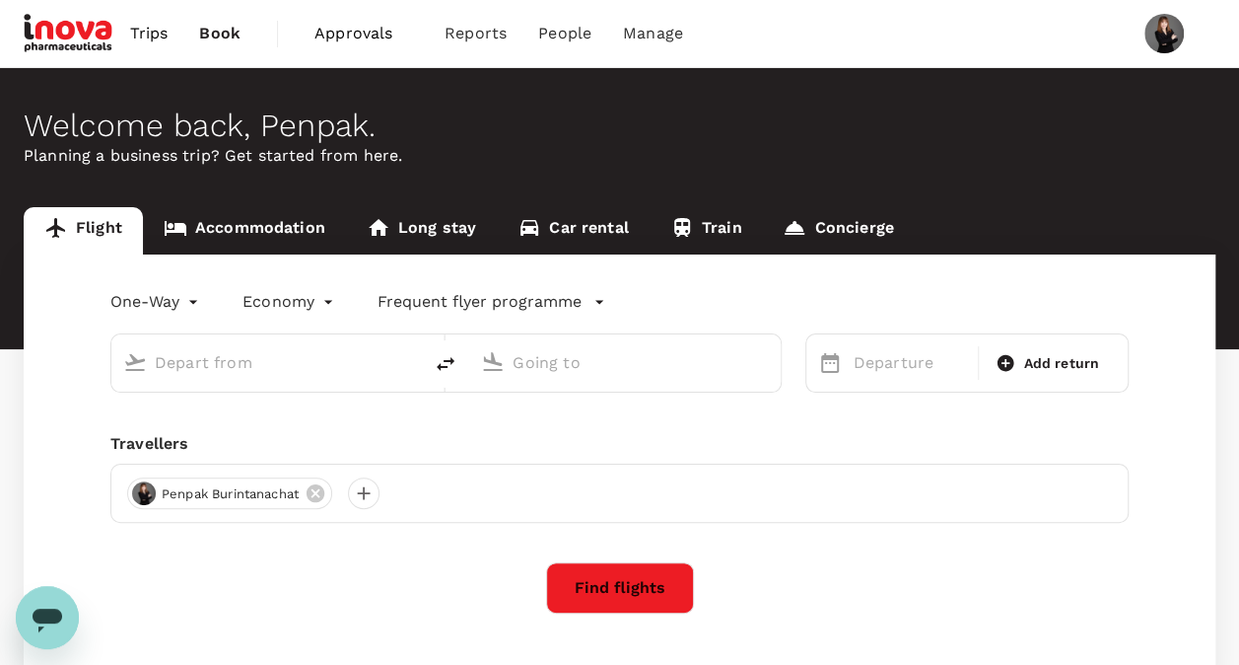
type input "roundtrip"
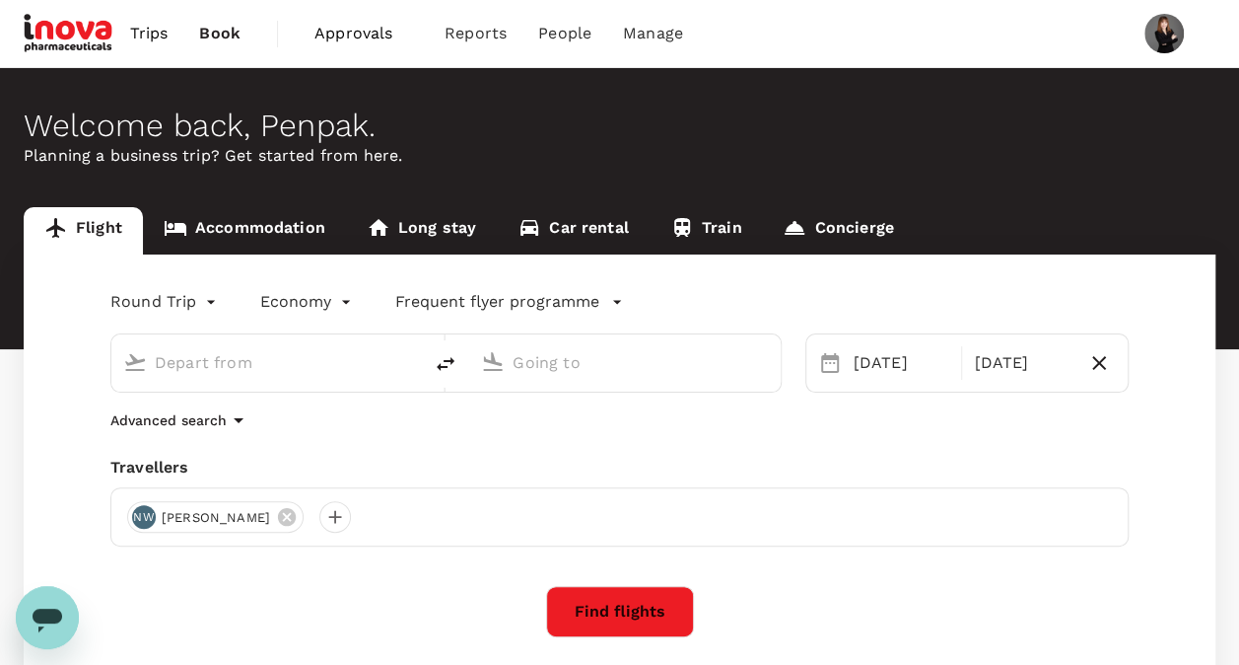
type input "Suvarnabhumi Intl (BKK)"
type input "Singapore Changi (SIN)"
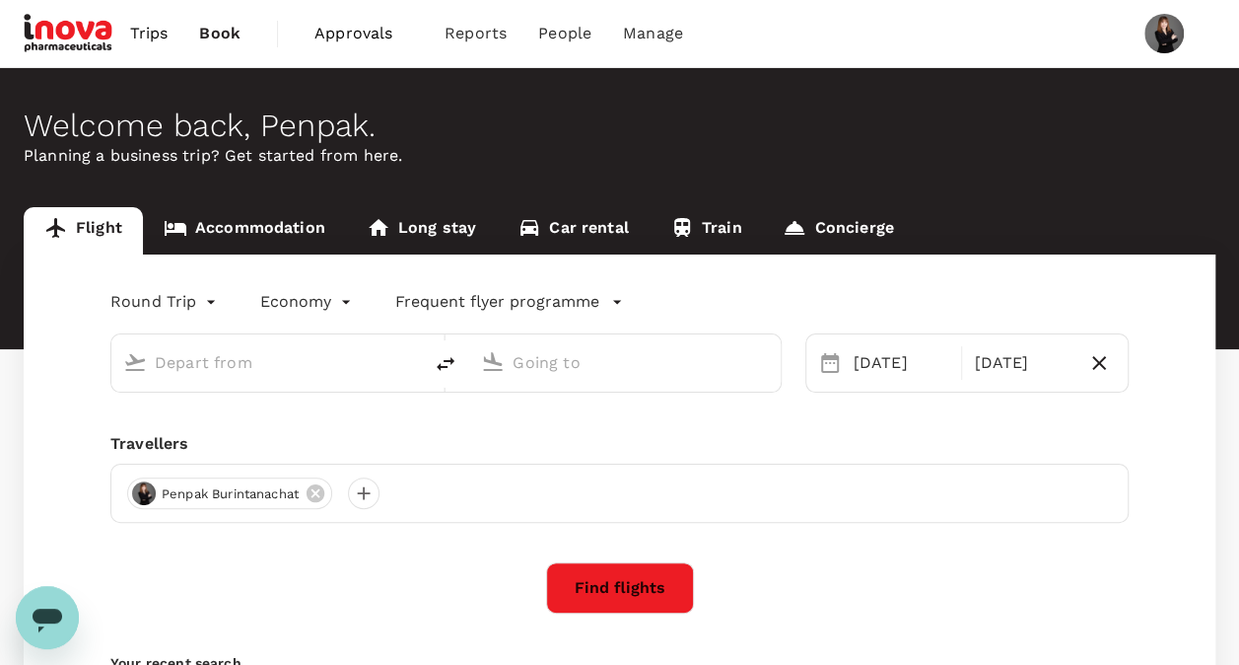
type input "Suvarnabhumi Intl (BKK)"
type input "Singapore Changi (SIN)"
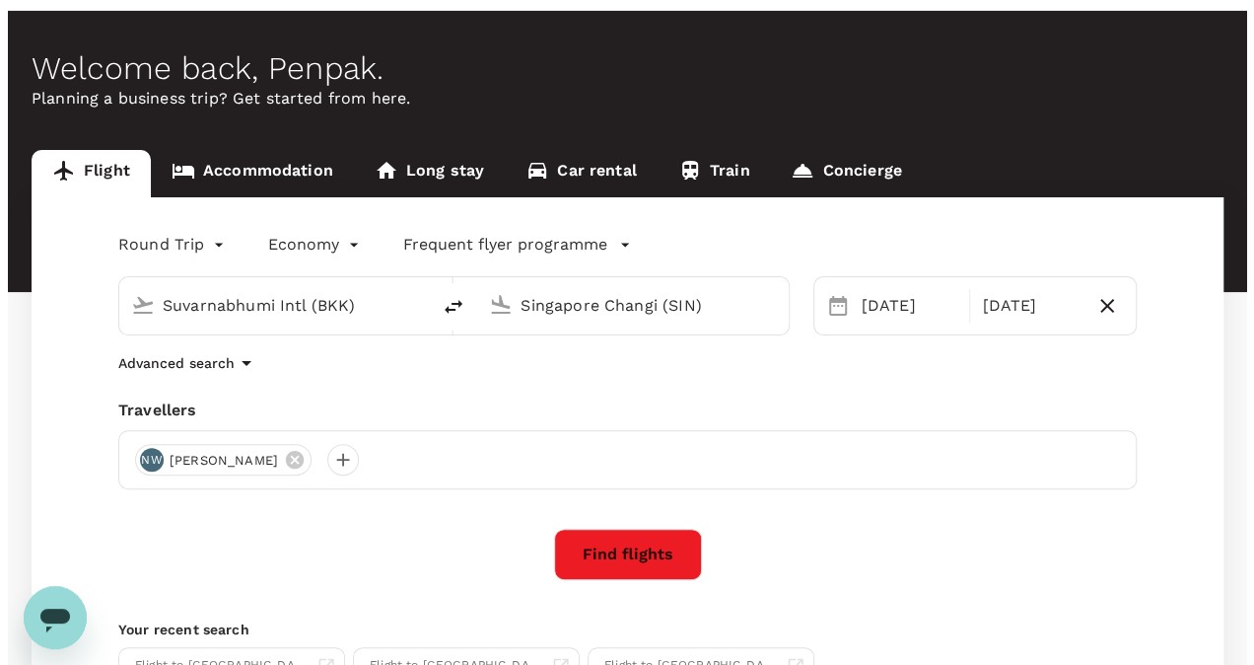
scroll to position [99, 0]
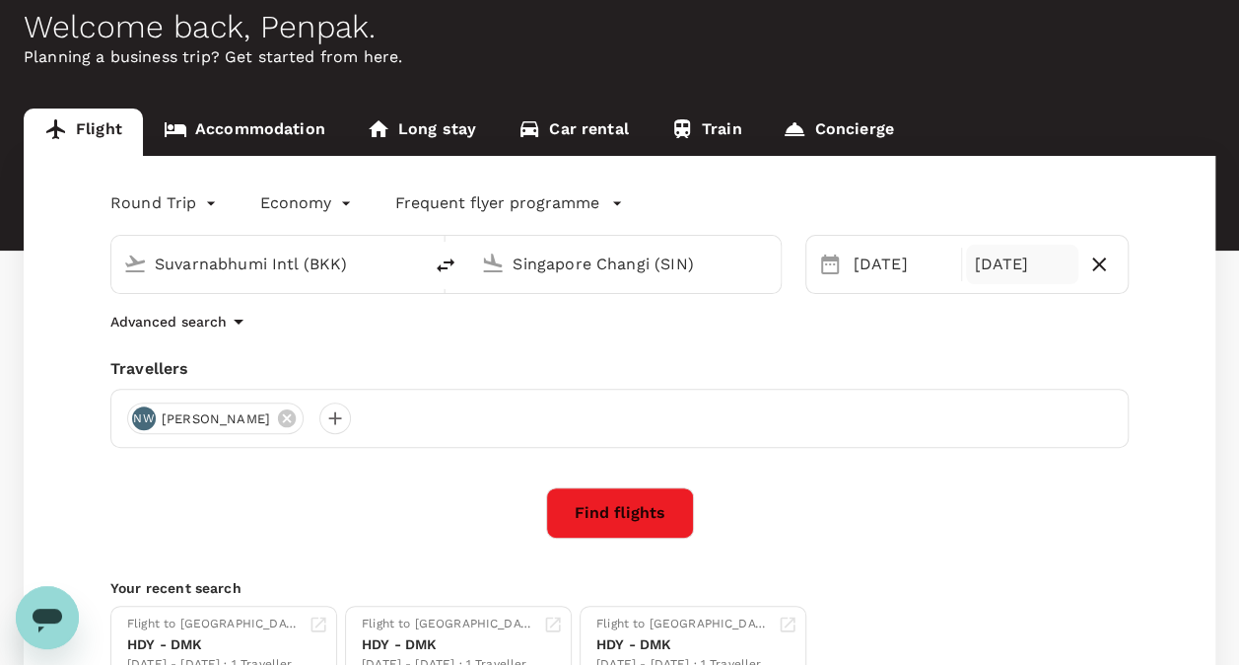
click at [1011, 269] on div "[DATE]" at bounding box center [1022, 264] width 112 height 39
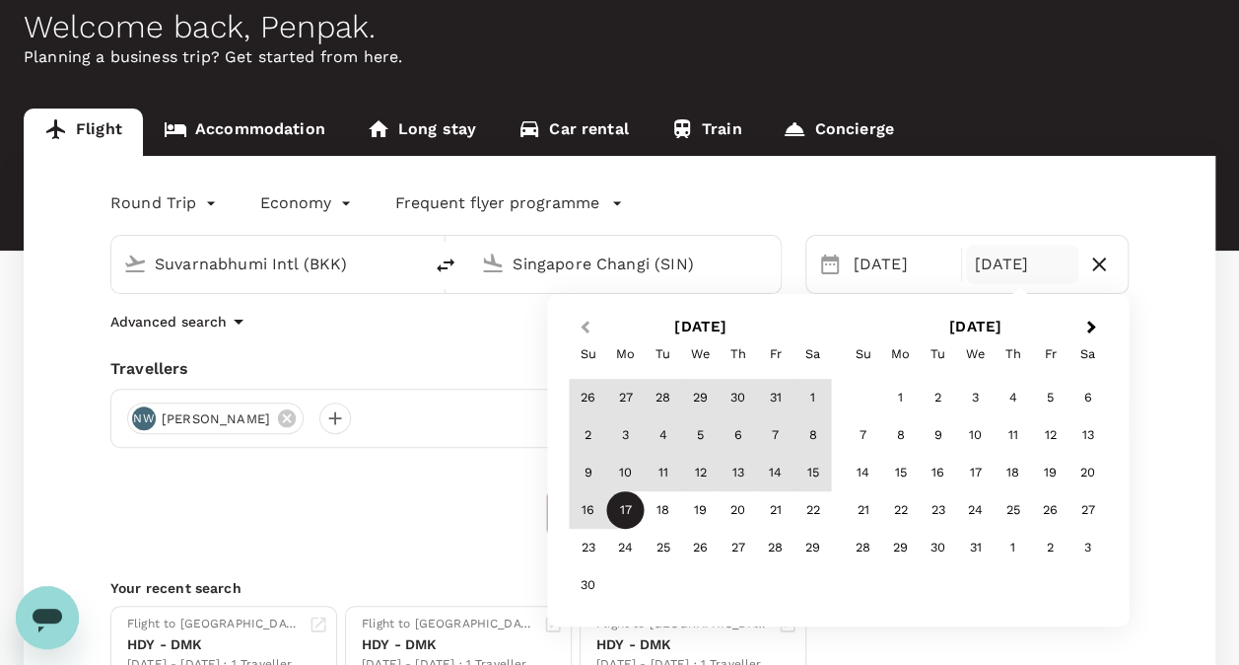
click at [580, 325] on button "Previous Month" at bounding box center [583, 329] width 32 height 32
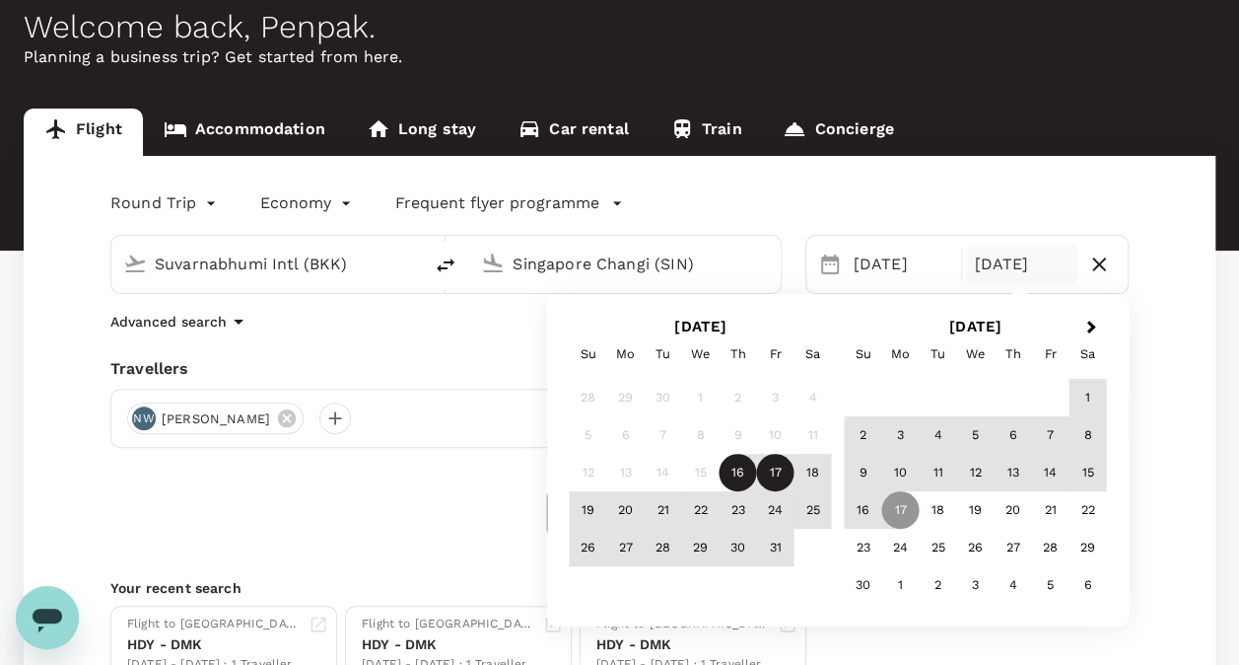
click at [778, 467] on div "17" at bounding box center [775, 472] width 37 height 37
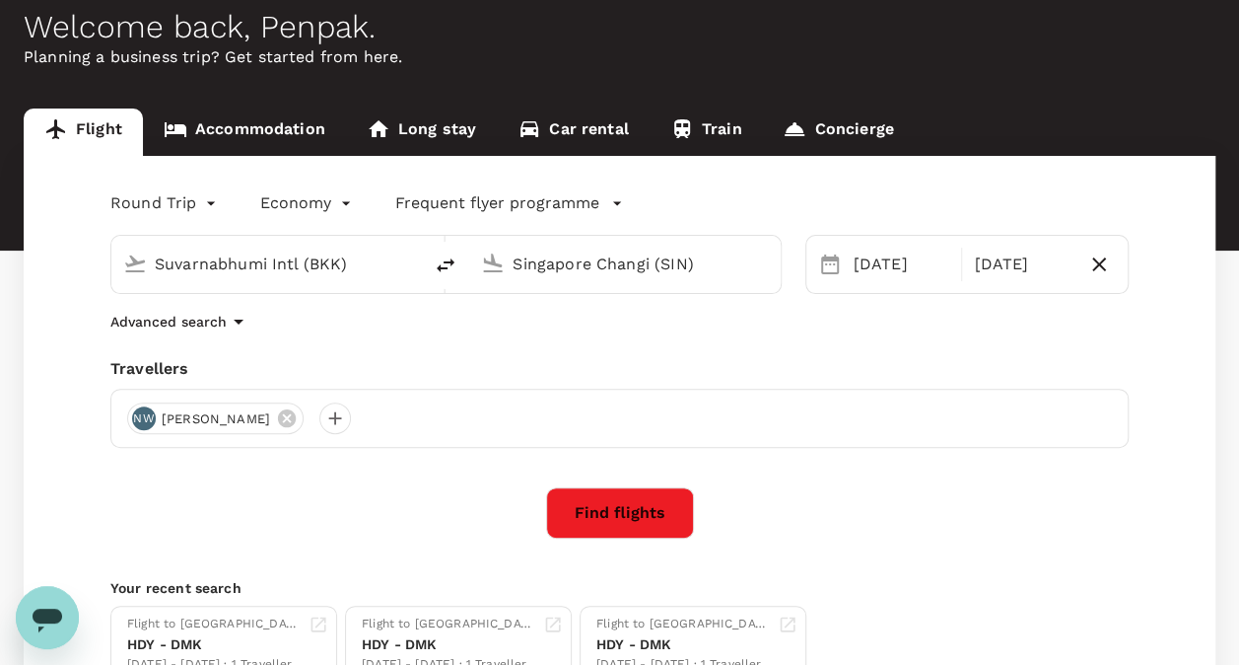
click at [635, 516] on button "Find flights" at bounding box center [620, 512] width 148 height 51
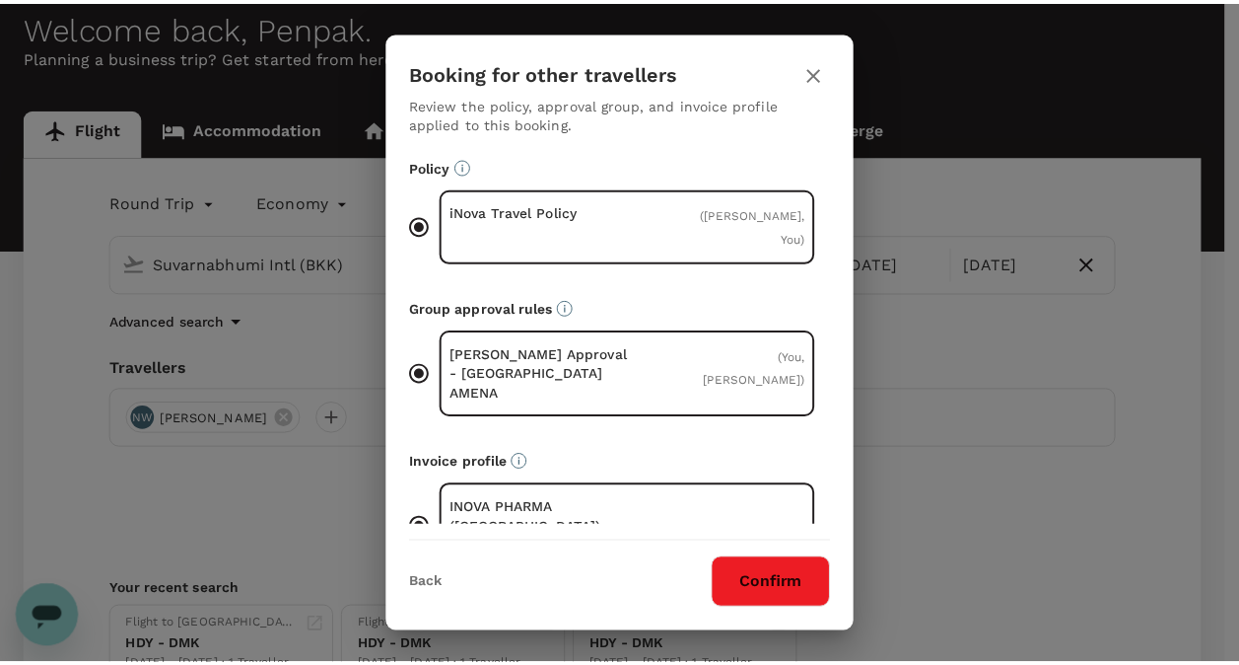
scroll to position [67, 0]
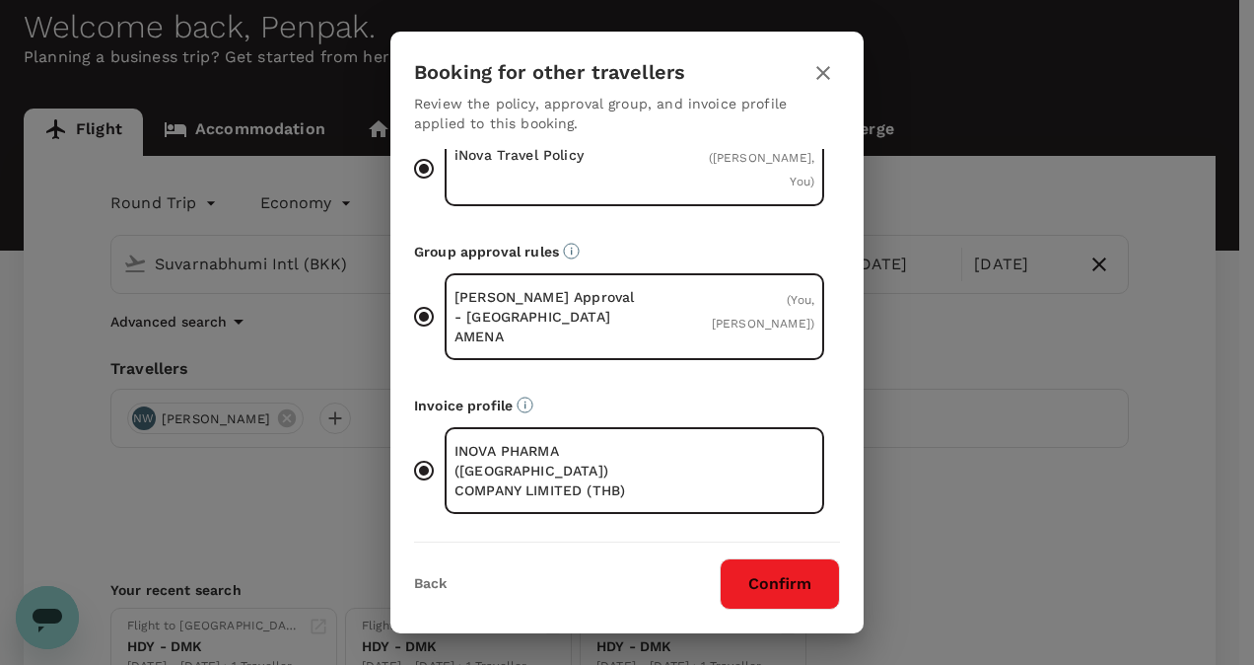
click at [803, 591] on button "Confirm" at bounding box center [780, 583] width 120 height 51
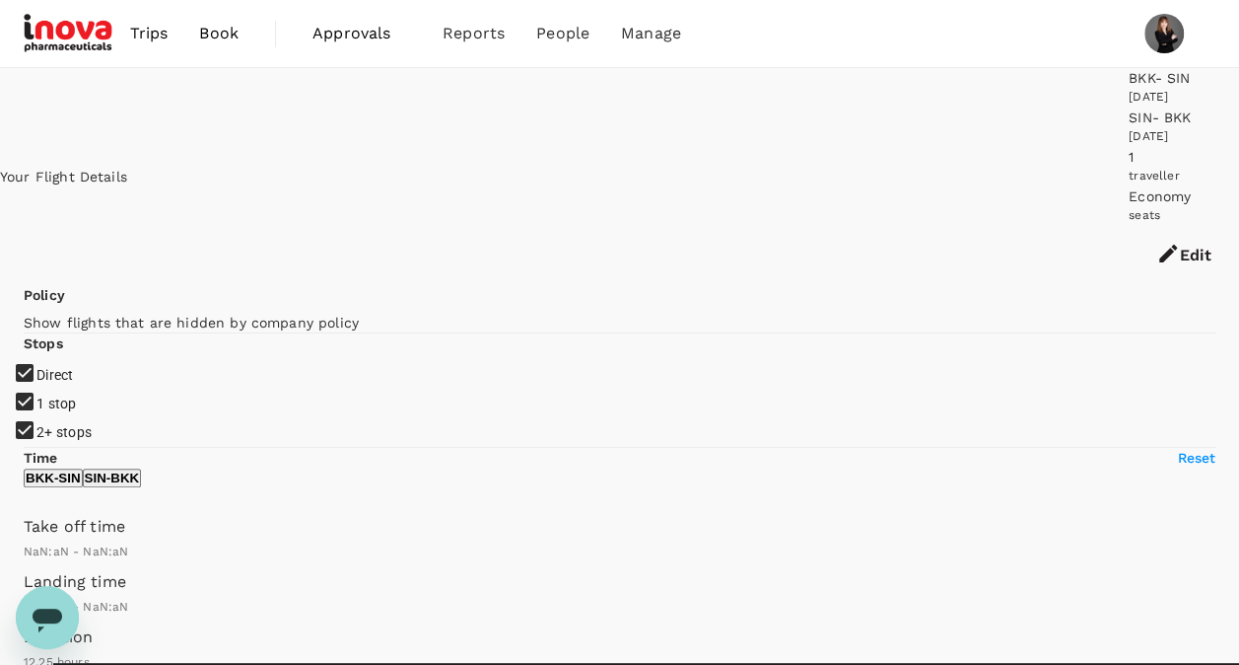
type input "THB"
type input "1440"
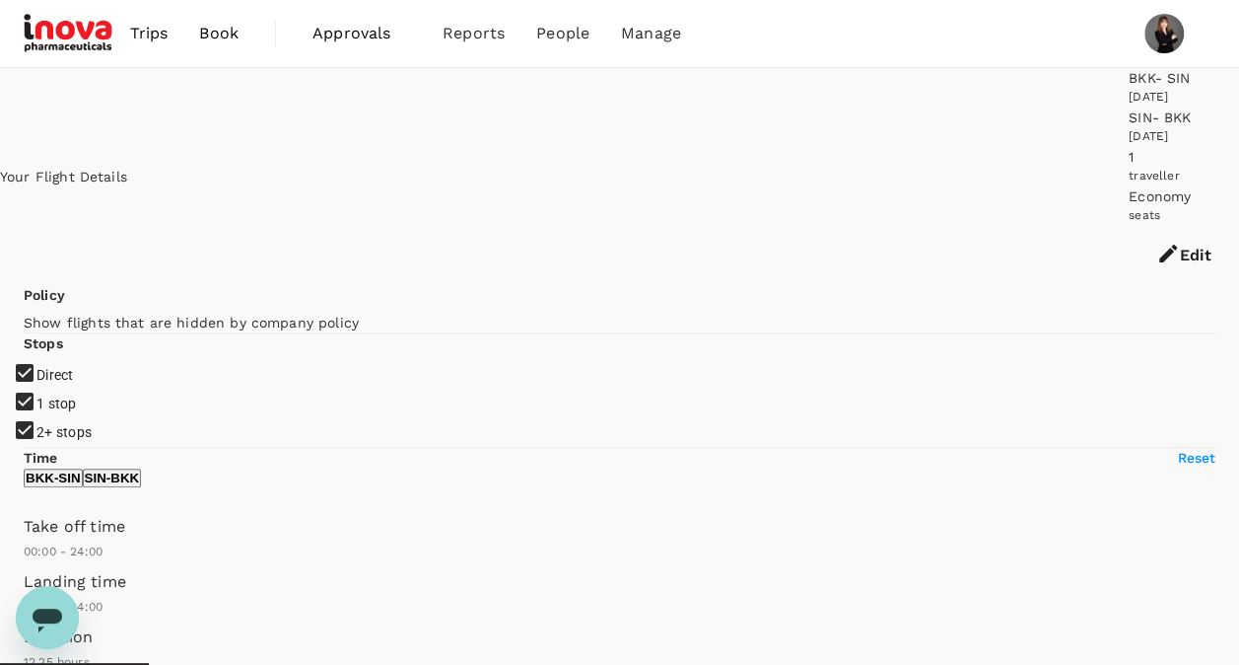
type input "805"
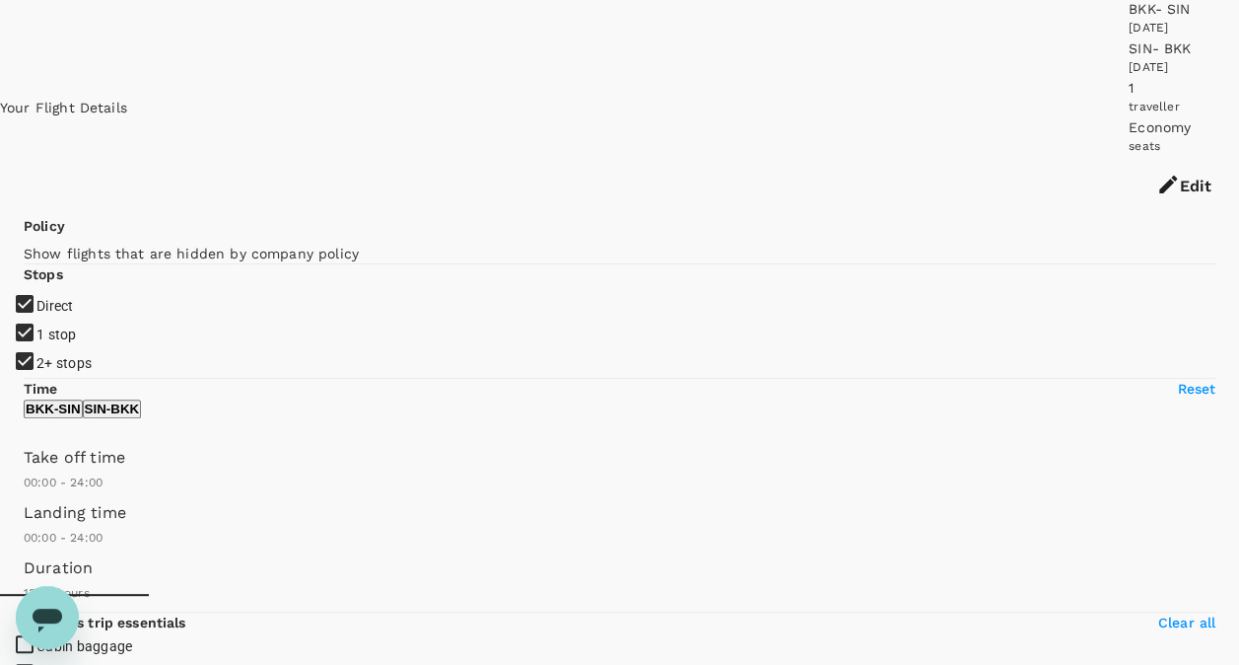
scroll to position [99, 0]
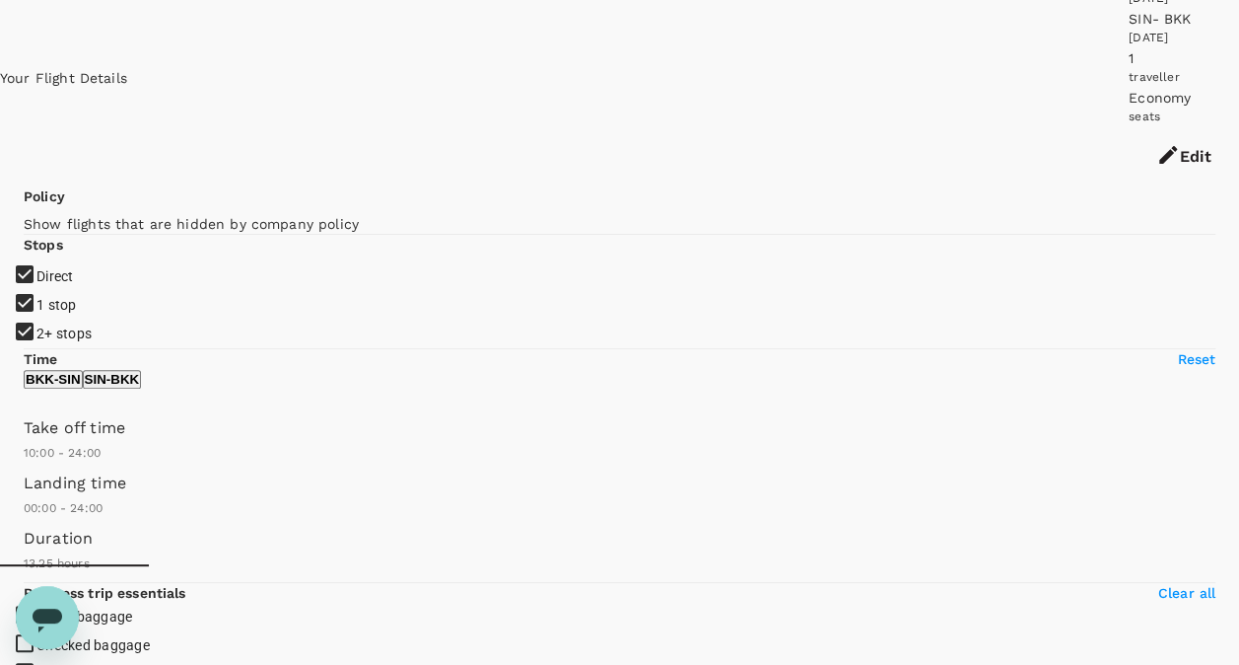
type input "540"
drag, startPoint x: 33, startPoint y: 485, endPoint x: 134, endPoint y: 491, distance: 101.7
click at [24, 463] on span at bounding box center [24, 463] width 0 height 0
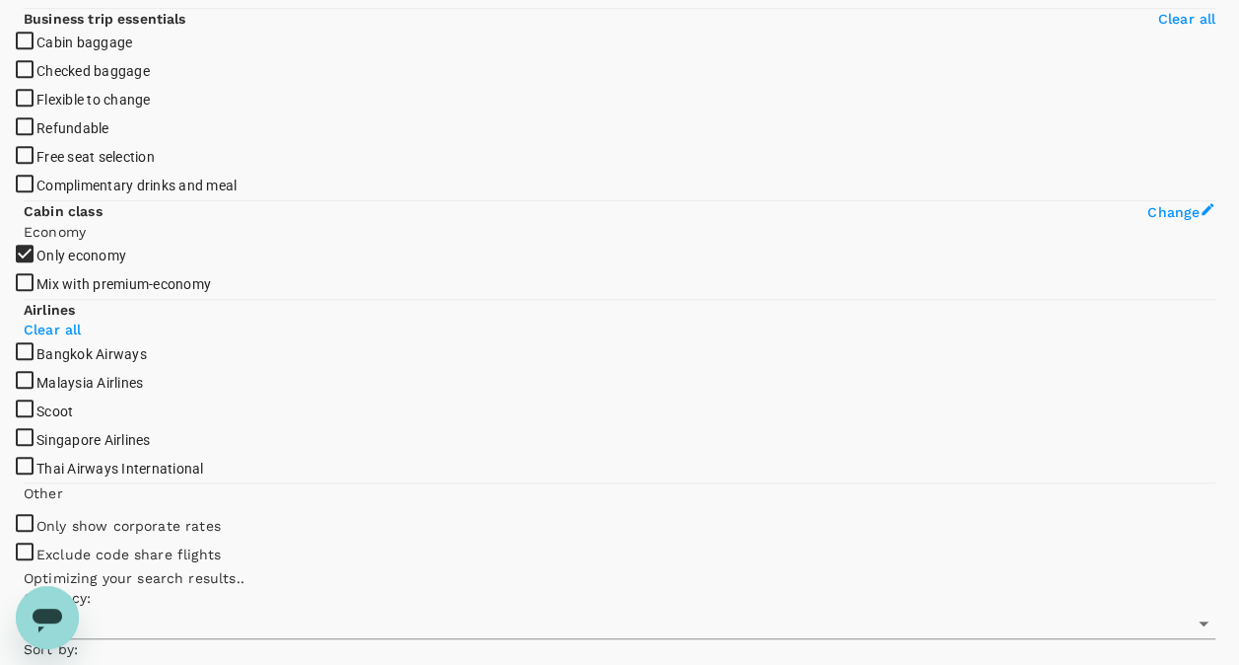
type input "THB"
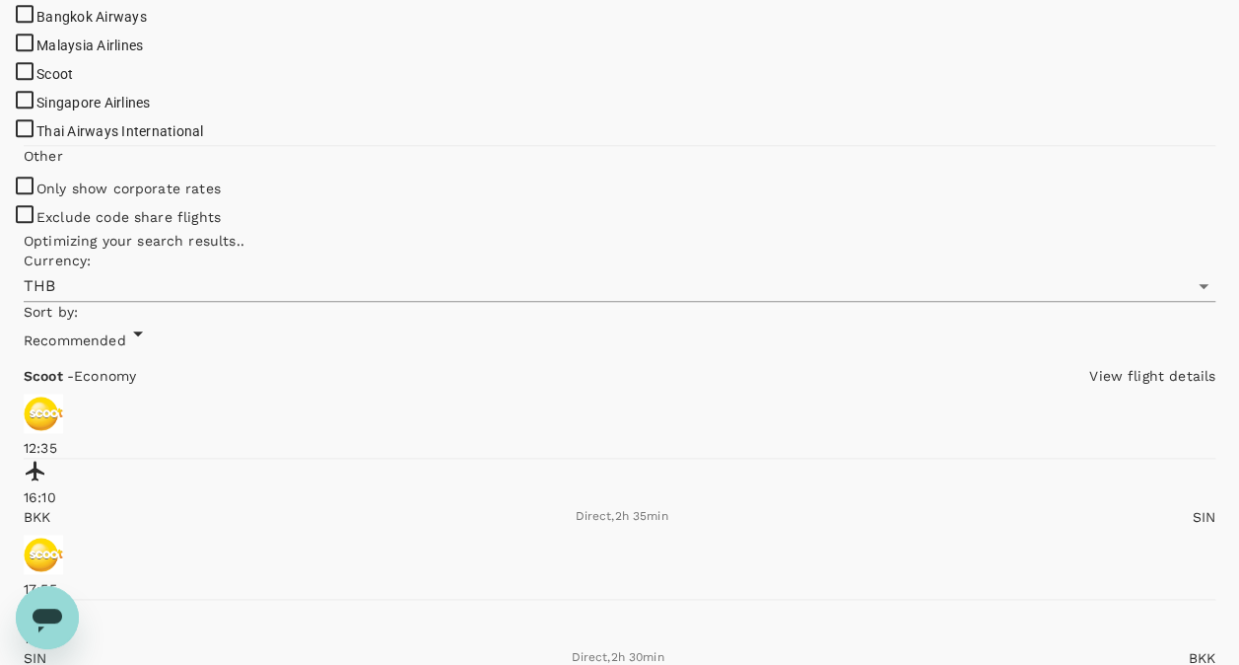
scroll to position [1085, 0]
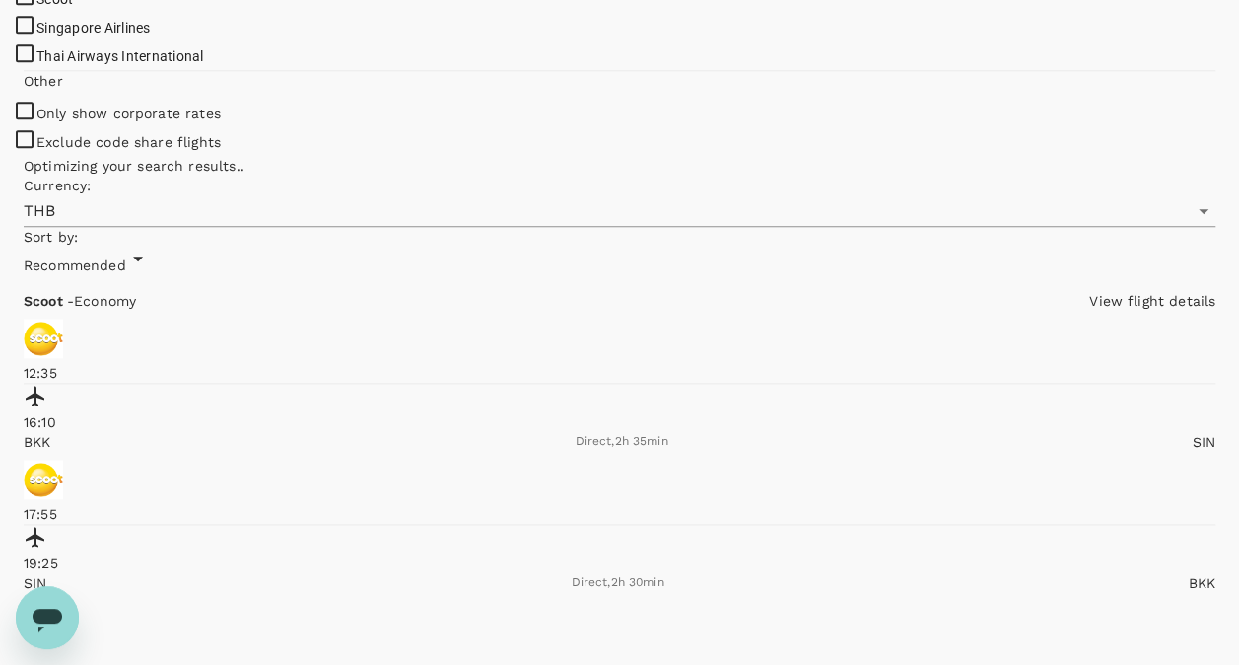
click at [75, 35] on span "Singapore Airlines" at bounding box center [93, 28] width 114 height 16
checkbox input "true"
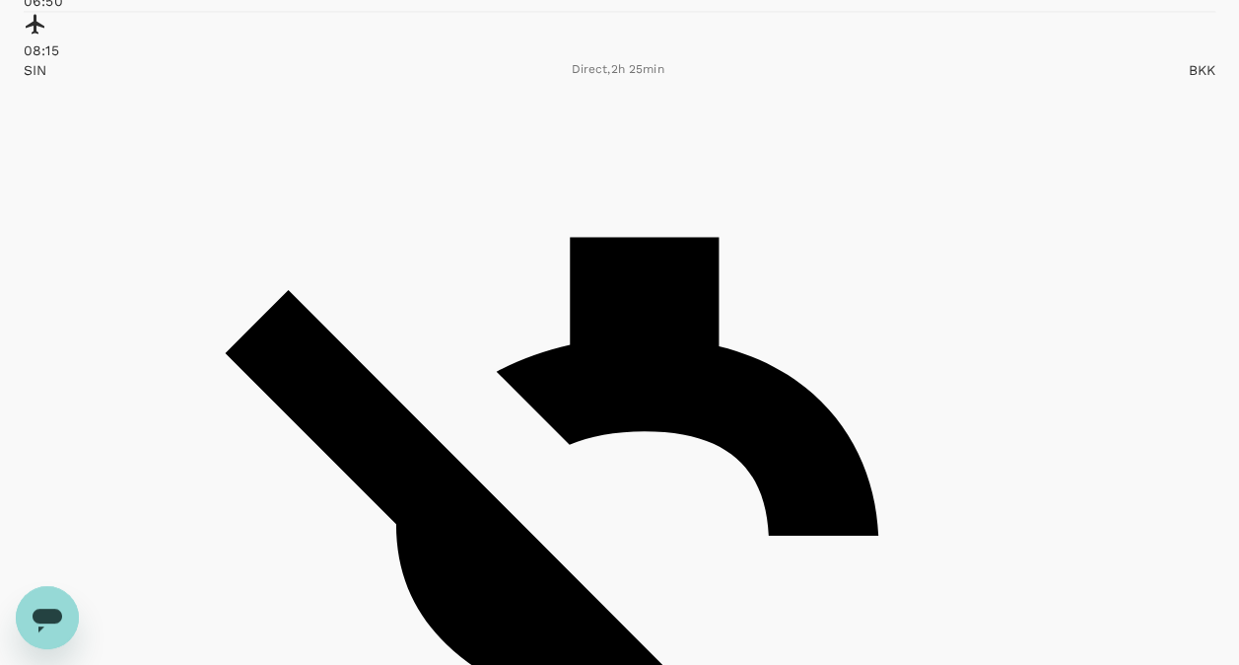
scroll to position [1676, 0]
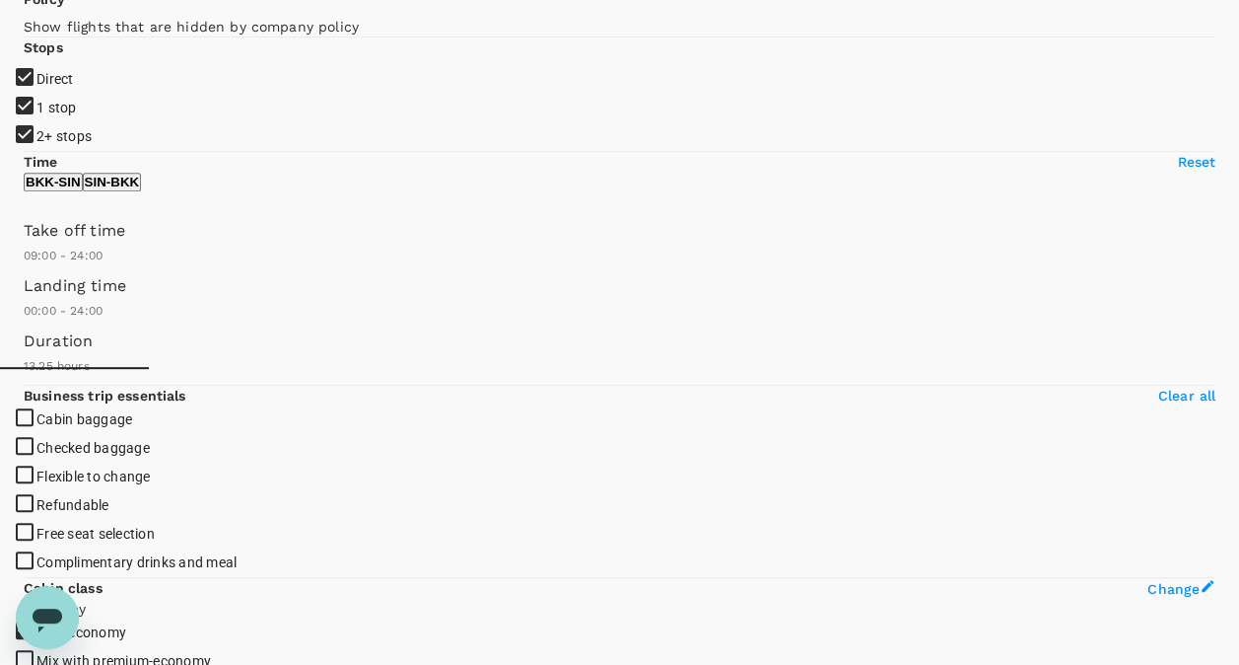
scroll to position [394, 0]
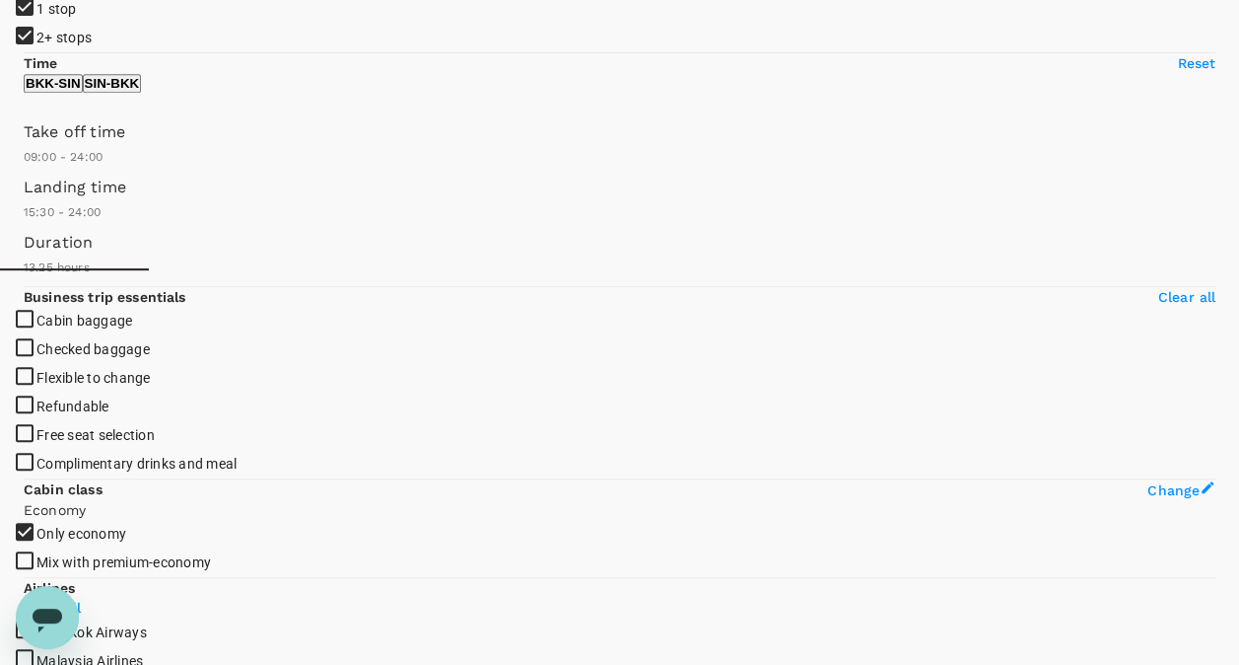
type input "960"
drag, startPoint x: 35, startPoint y: 278, endPoint x: 223, endPoint y: 287, distance: 188.5
click at [24, 223] on span at bounding box center [24, 223] width 0 height 0
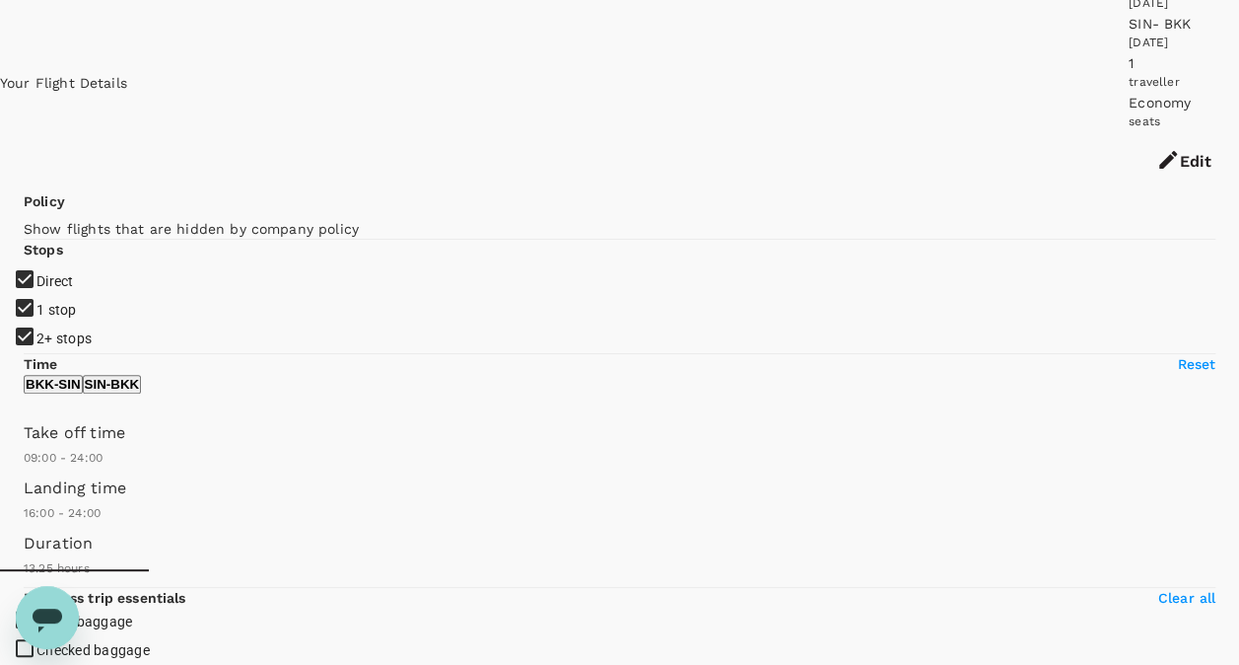
scroll to position [99, 0]
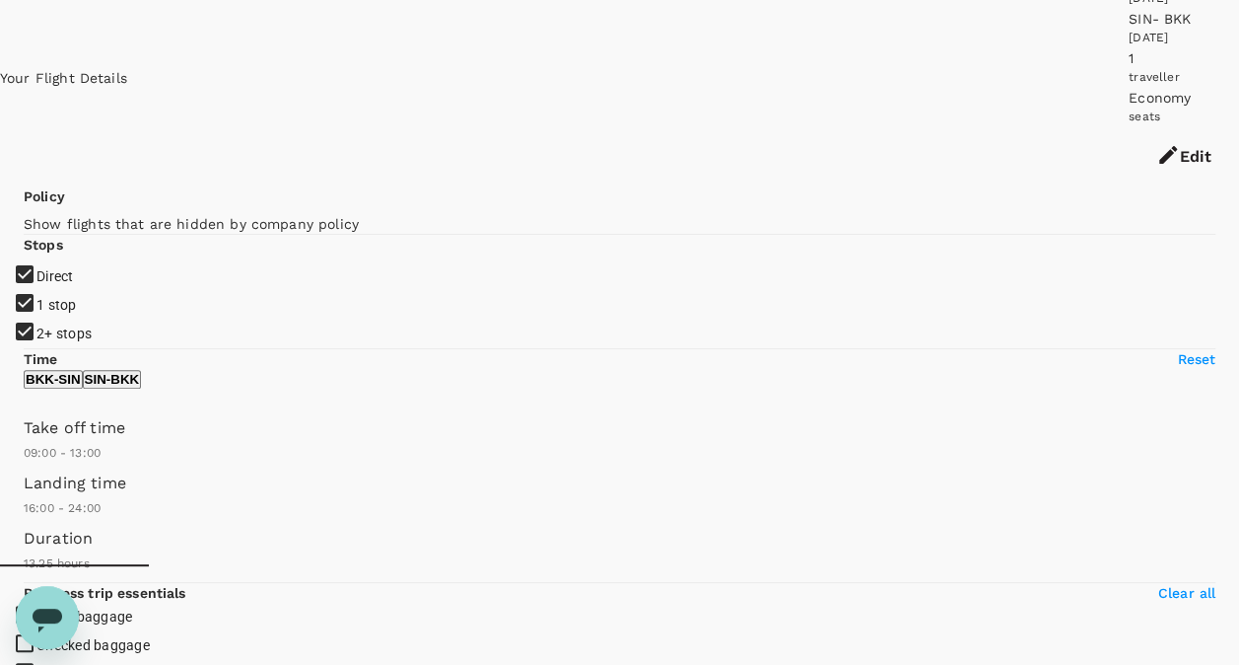
type input "750"
drag, startPoint x: 318, startPoint y: 491, endPoint x: 181, endPoint y: 483, distance: 136.3
click at [24, 463] on span at bounding box center [24, 463] width 0 height 0
checkbox input "false"
checkbox input "true"
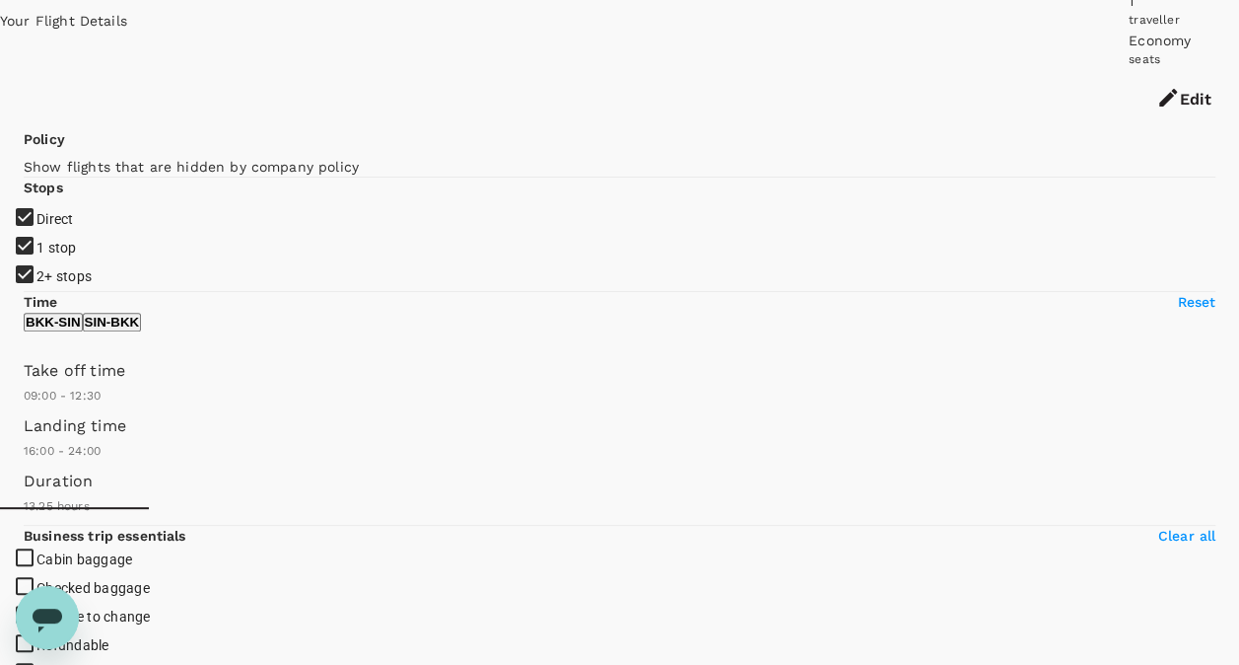
scroll to position [0, 0]
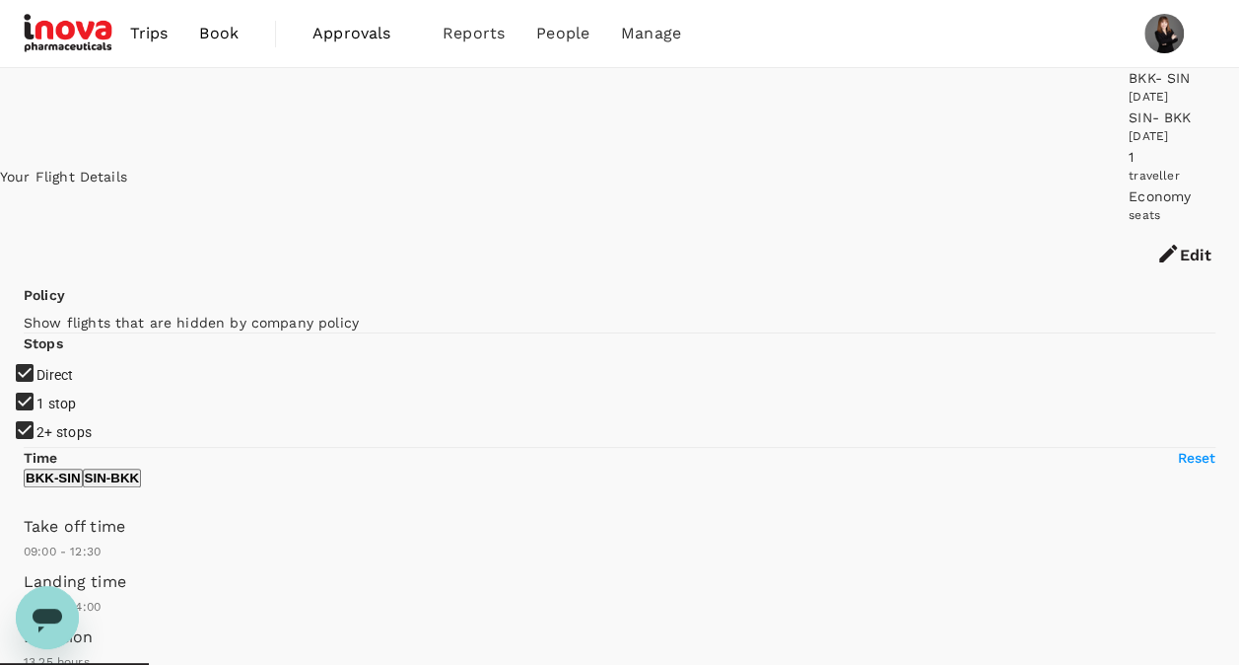
click at [24, 562] on span at bounding box center [24, 562] width 0 height 0
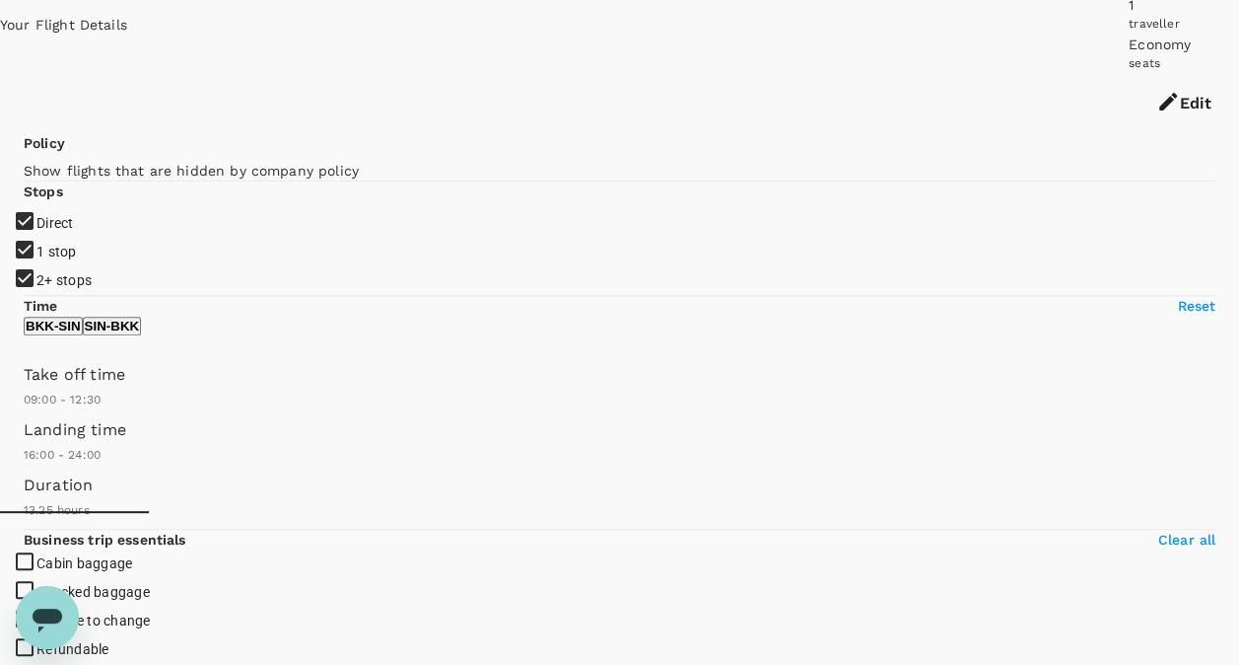
scroll to position [197, 0]
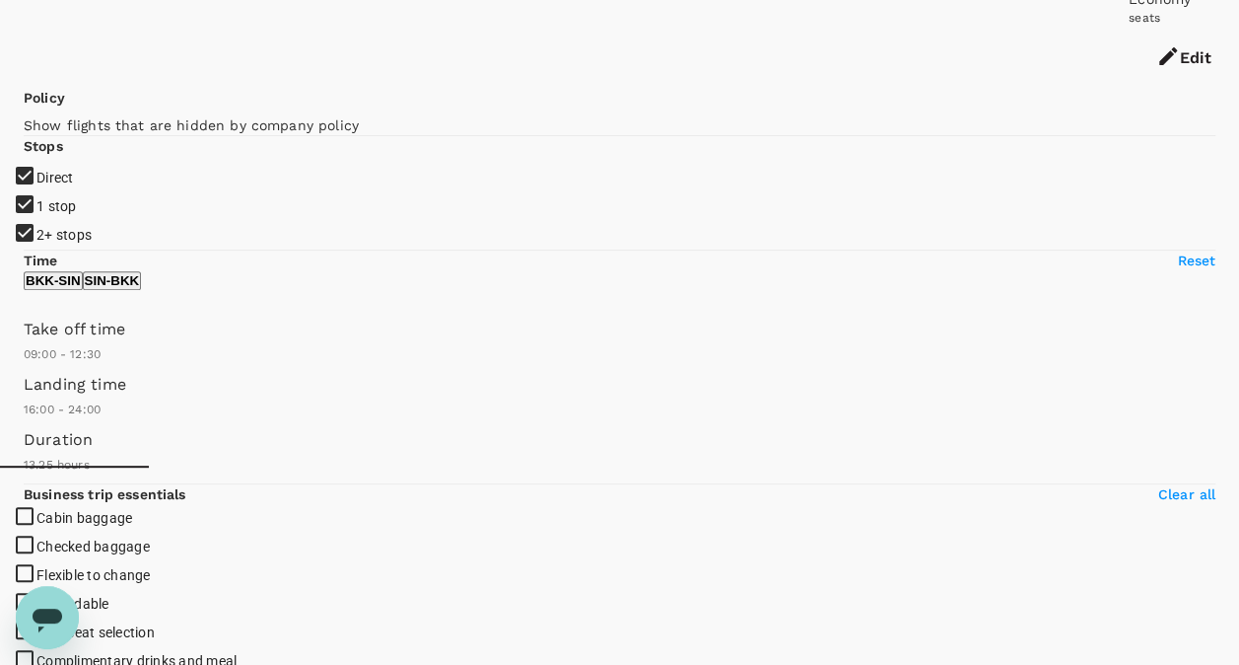
click at [59, 170] on span "Direct" at bounding box center [54, 178] width 37 height 16
click at [59, 126] on input "Direct" at bounding box center [619, 135] width 1239 height 665
click at [65, 170] on span "Direct" at bounding box center [54, 178] width 37 height 16
click at [65, 121] on input "Direct" at bounding box center [619, 135] width 1239 height 665
checkbox input "true"
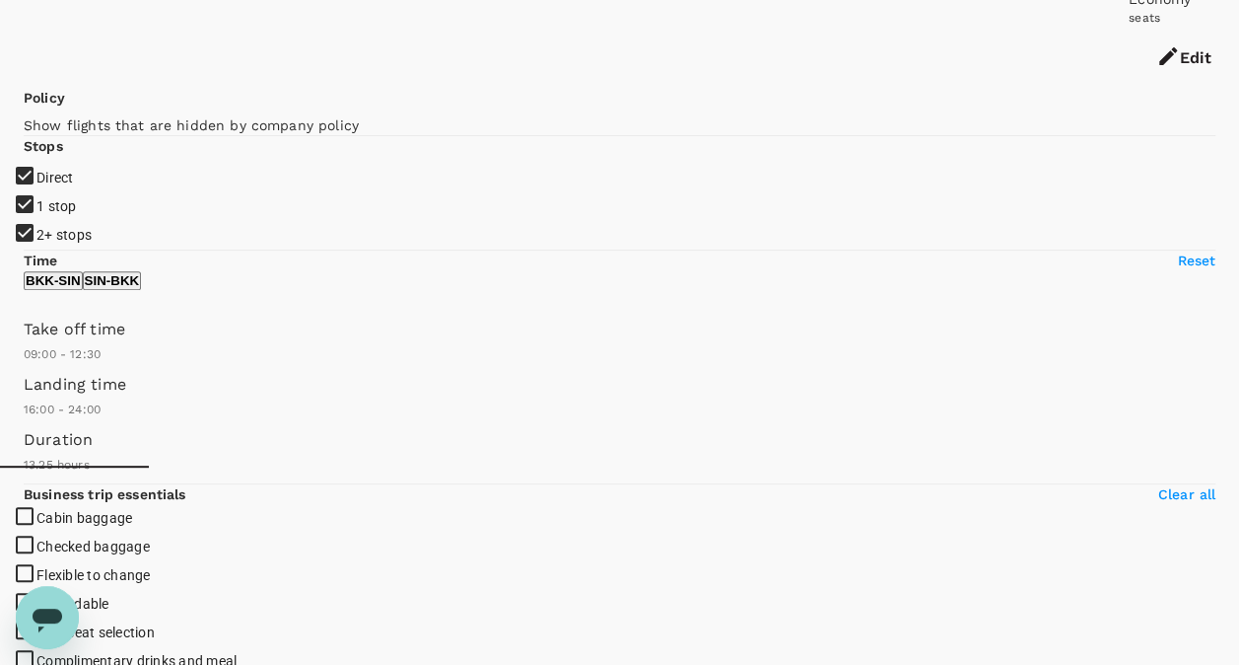
click at [76, 192] on label "1 stop" at bounding box center [606, 206] width 1187 height 29
click at [76, 173] on input "1 stop" at bounding box center [619, 135] width 1239 height 665
checkbox input "false"
click at [78, 227] on span "2+ stops" at bounding box center [63, 235] width 55 height 16
click at [78, 197] on input "2+ stops" at bounding box center [619, 135] width 1239 height 665
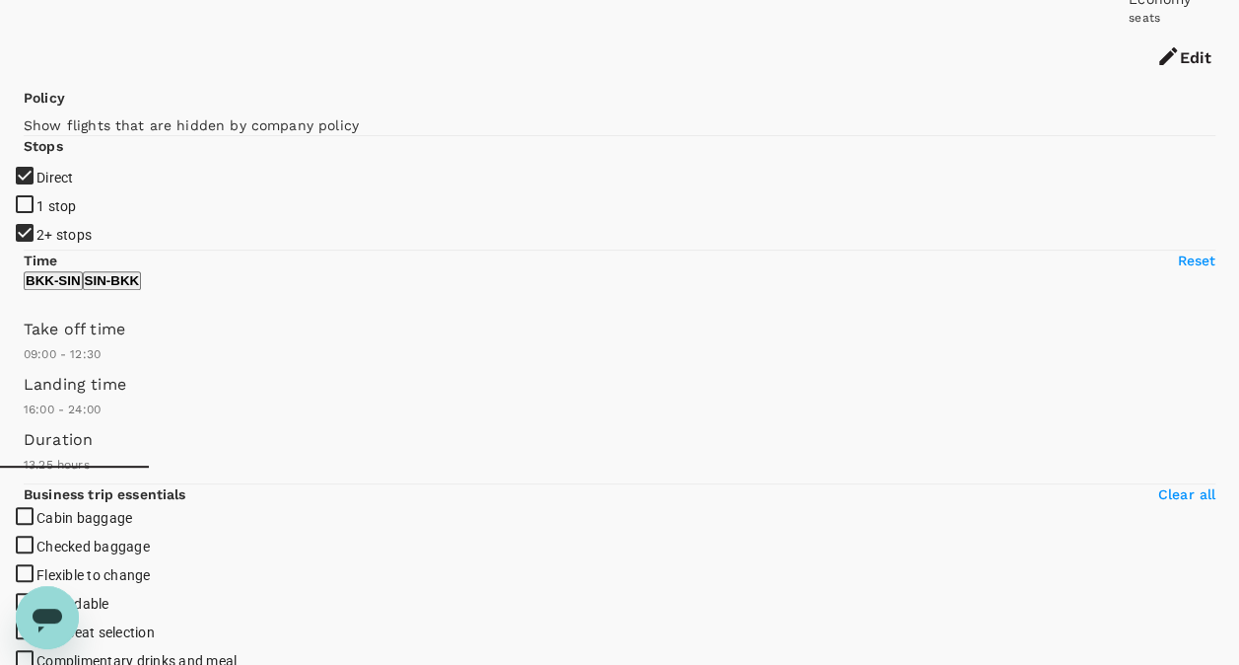
checkbox input "false"
drag, startPoint x: 172, startPoint y: 388, endPoint x: 211, endPoint y: 392, distance: 39.6
click at [24, 365] on span at bounding box center [24, 365] width 0 height 0
type input "810"
drag, startPoint x: 205, startPoint y: 390, endPoint x: 191, endPoint y: 390, distance: 13.8
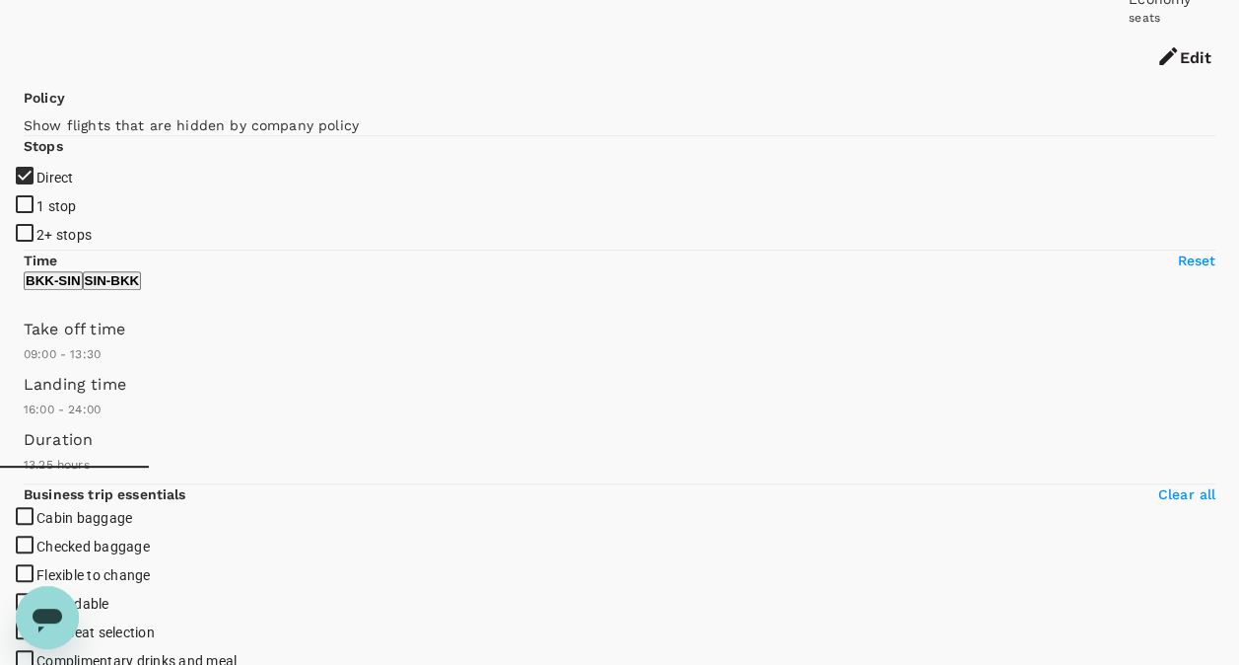
click at [24, 365] on span at bounding box center [24, 365] width 0 height 0
drag, startPoint x: 219, startPoint y: 467, endPoint x: 176, endPoint y: 467, distance: 43.4
click at [24, 420] on span at bounding box center [24, 420] width 0 height 0
type input "750"
click at [24, 420] on span at bounding box center [24, 420] width 0 height 0
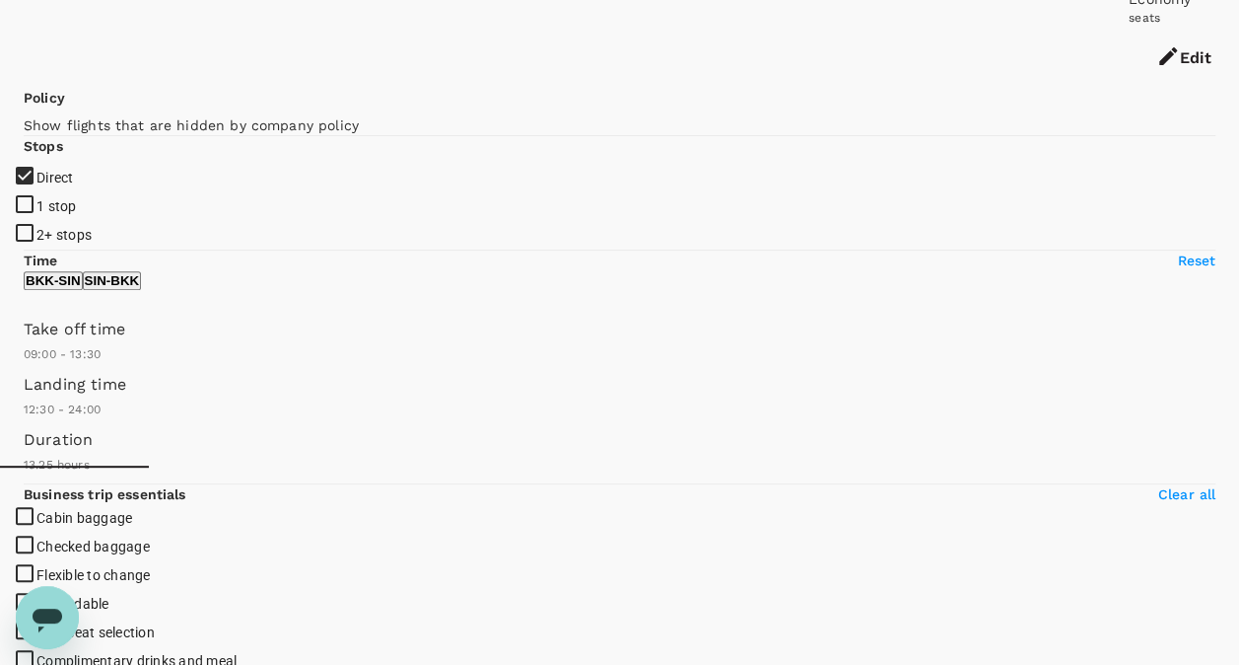
type input "1410"
click at [24, 420] on span at bounding box center [24, 420] width 0 height 0
checkbox input "false"
checkbox input "true"
type input "1020"
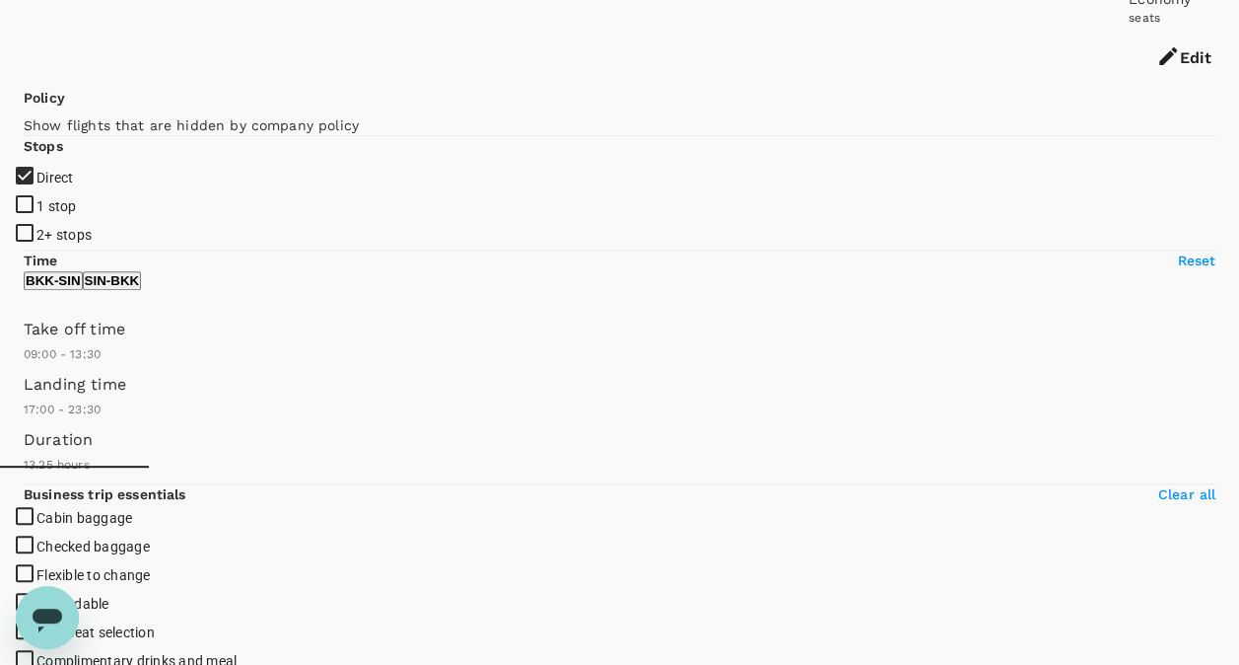
drag, startPoint x: 187, startPoint y: 467, endPoint x: 235, endPoint y: 471, distance: 47.5
click at [24, 420] on span at bounding box center [24, 420] width 0 height 0
type input "630"
drag, startPoint x: 136, startPoint y: 385, endPoint x: 157, endPoint y: 384, distance: 20.7
click at [24, 365] on span at bounding box center [24, 365] width 0 height 0
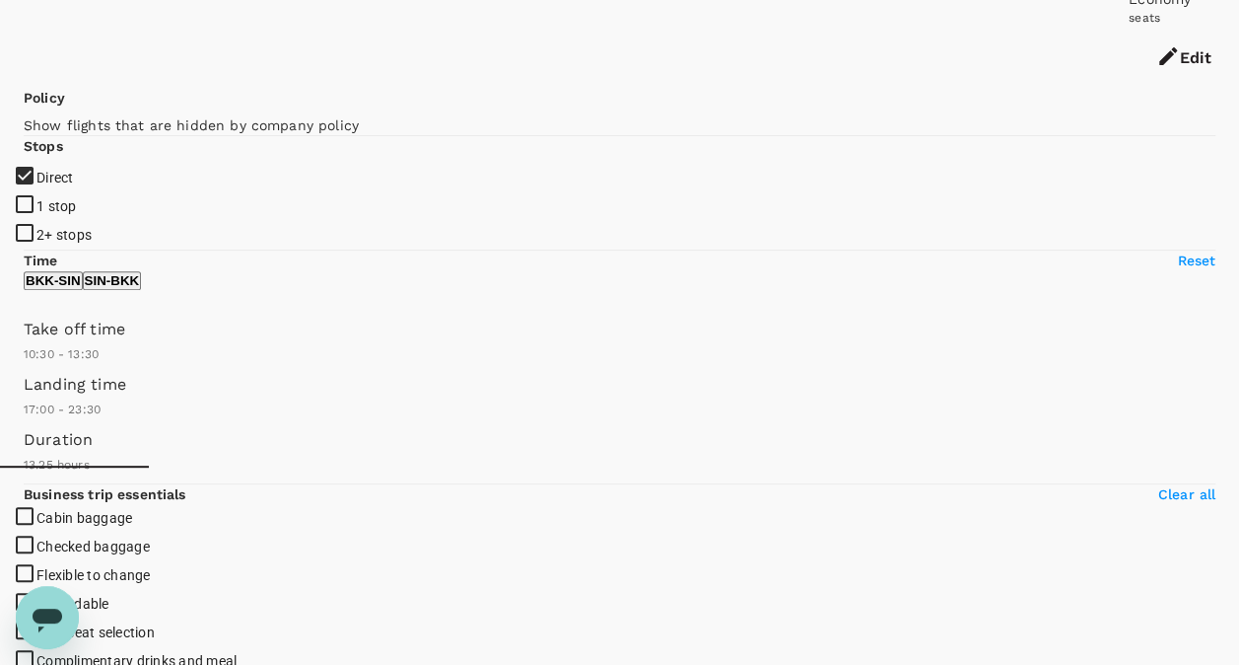
checkbox input "false"
checkbox input "true"
click at [140, 288] on p "SIN - BKK" at bounding box center [112, 280] width 55 height 15
type input "840"
drag, startPoint x: 32, startPoint y: 383, endPoint x: 197, endPoint y: 390, distance: 165.8
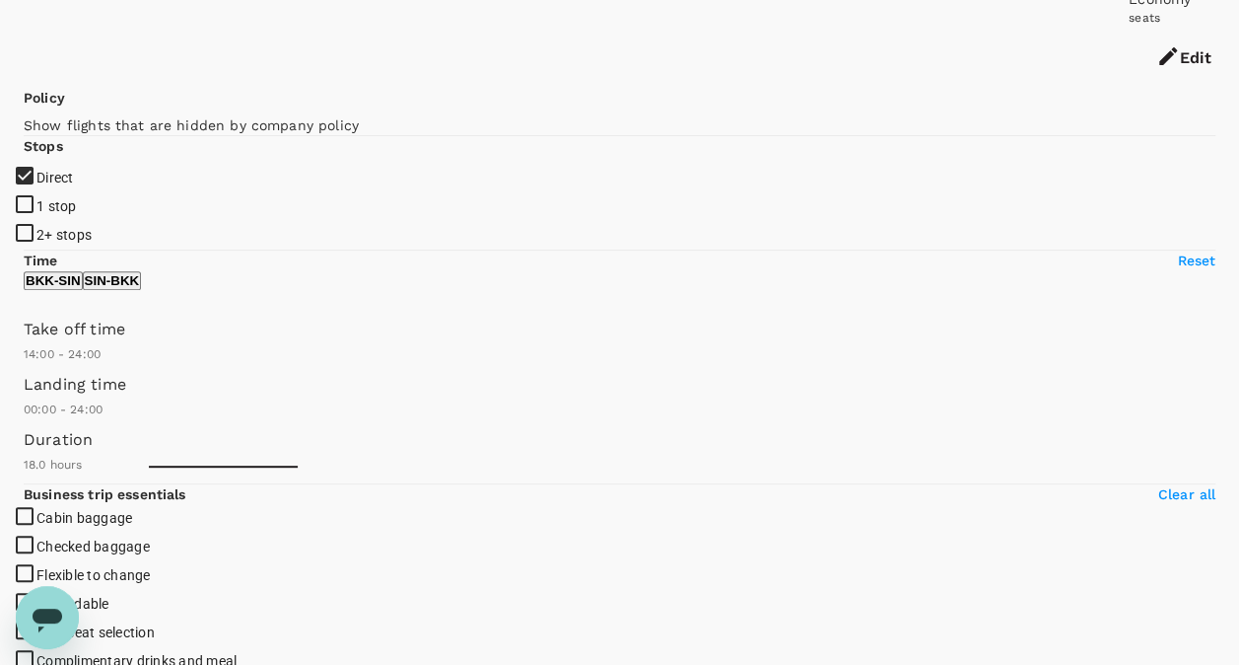
click at [24, 365] on span at bounding box center [24, 365] width 0 height 0
click at [81, 288] on p "BKK - SIN" at bounding box center [53, 280] width 55 height 15
type input "960"
type input "816"
type input "990"
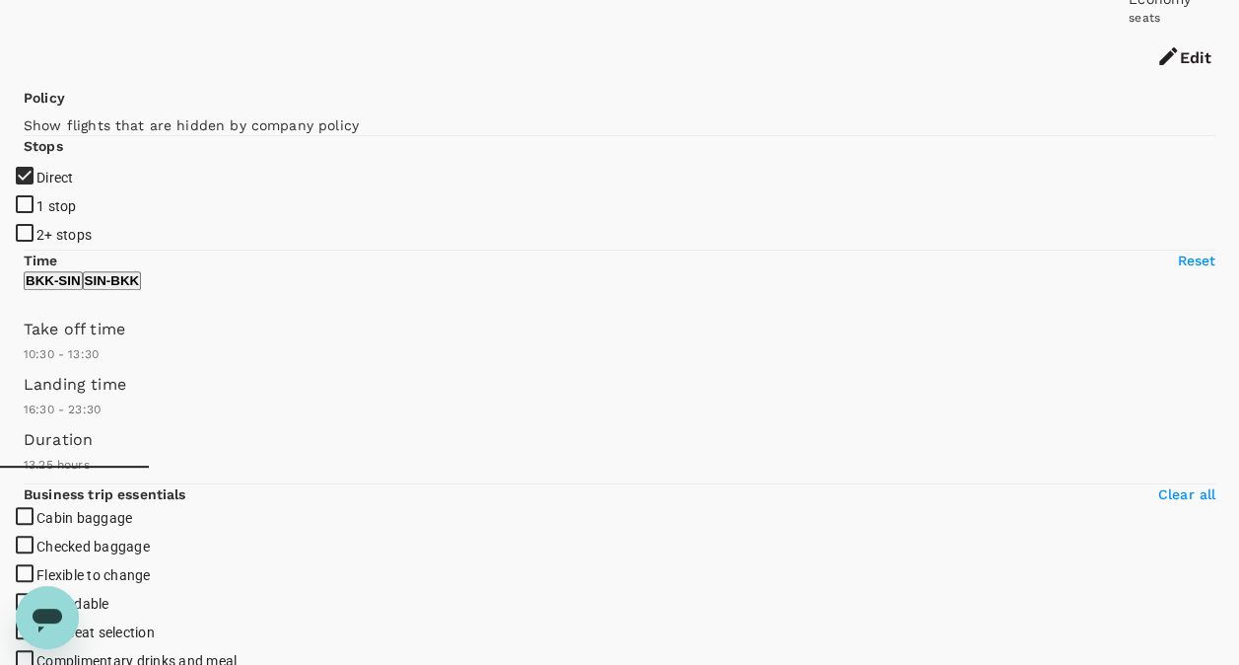
type input "872"
type input "1080"
type input "967"
type input "1200"
type input "1105"
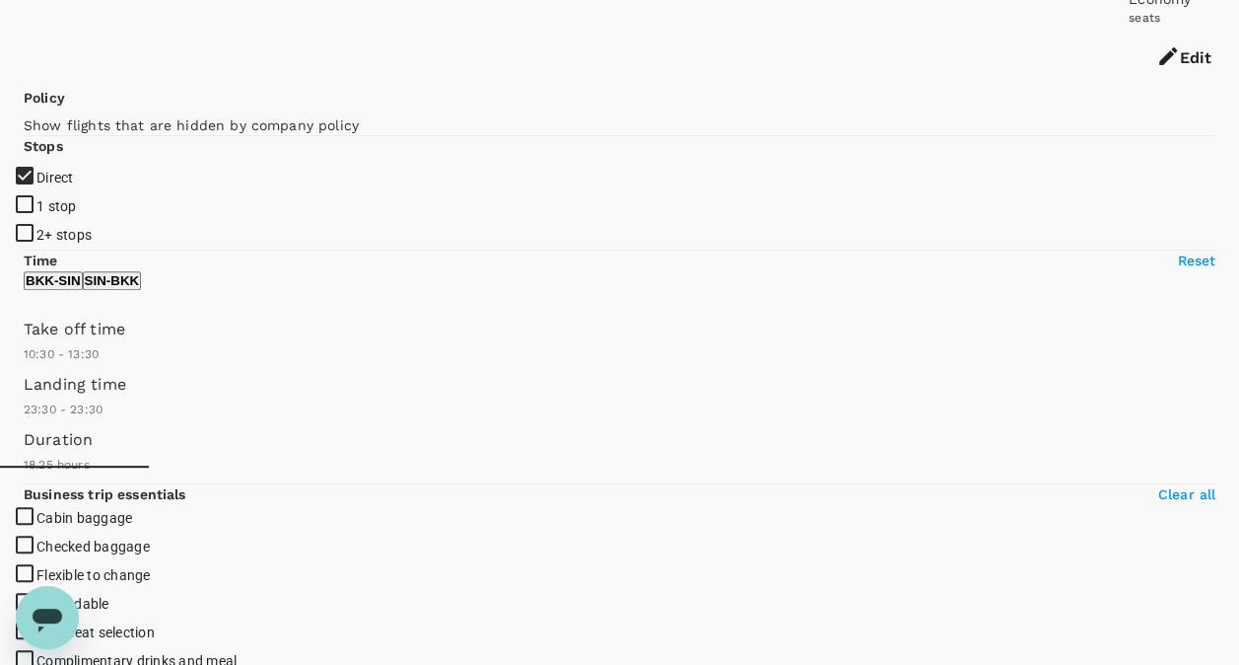
type input "1410"
type input "1125"
type input "1440"
drag, startPoint x: 225, startPoint y: 538, endPoint x: 373, endPoint y: 542, distance: 148.0
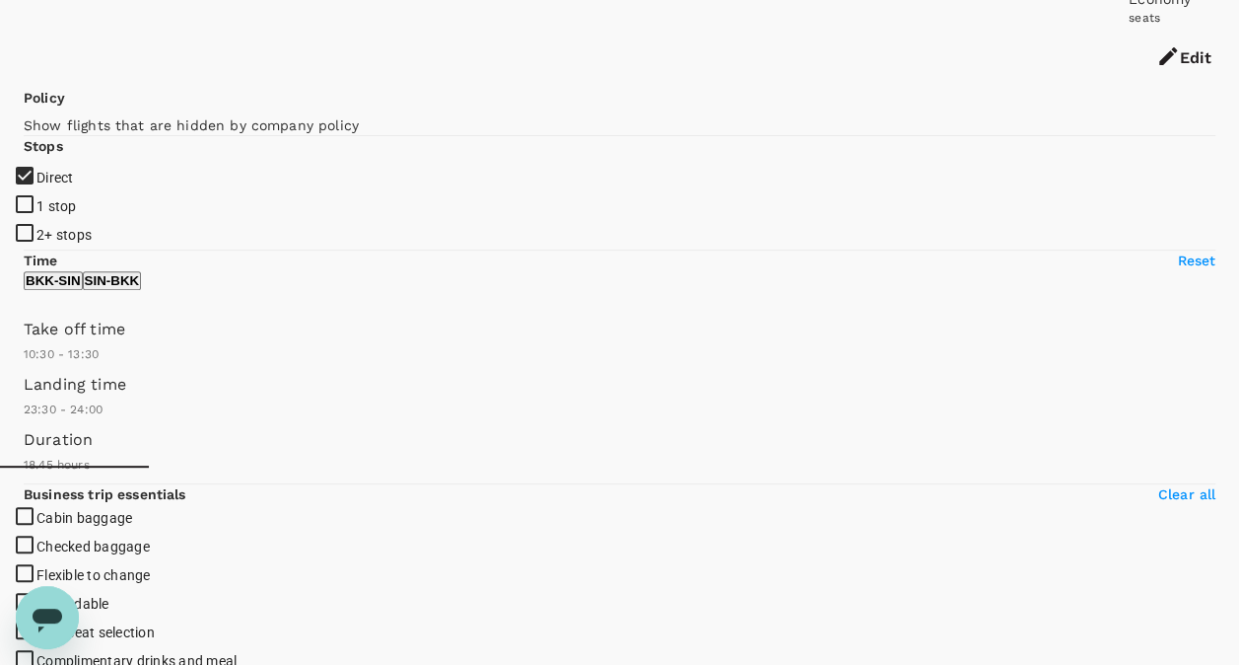
checkbox input "false"
checkbox input "true"
drag, startPoint x: 154, startPoint y: 387, endPoint x: 114, endPoint y: 388, distance: 39.5
click at [24, 365] on span at bounding box center [24, 365] width 0 height 0
type input "450"
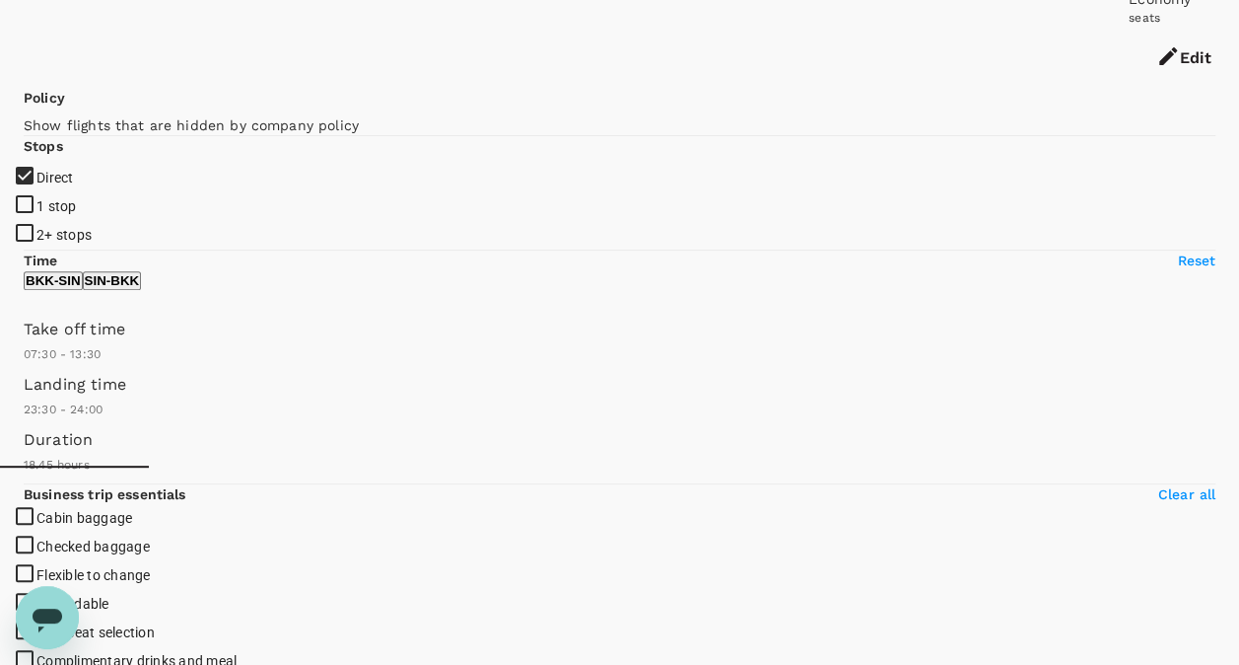
click at [140, 288] on p "SIN - BKK" at bounding box center [112, 280] width 55 height 15
click at [81, 288] on p "BKK - SIN" at bounding box center [53, 280] width 55 height 15
type input "810"
type input "1020"
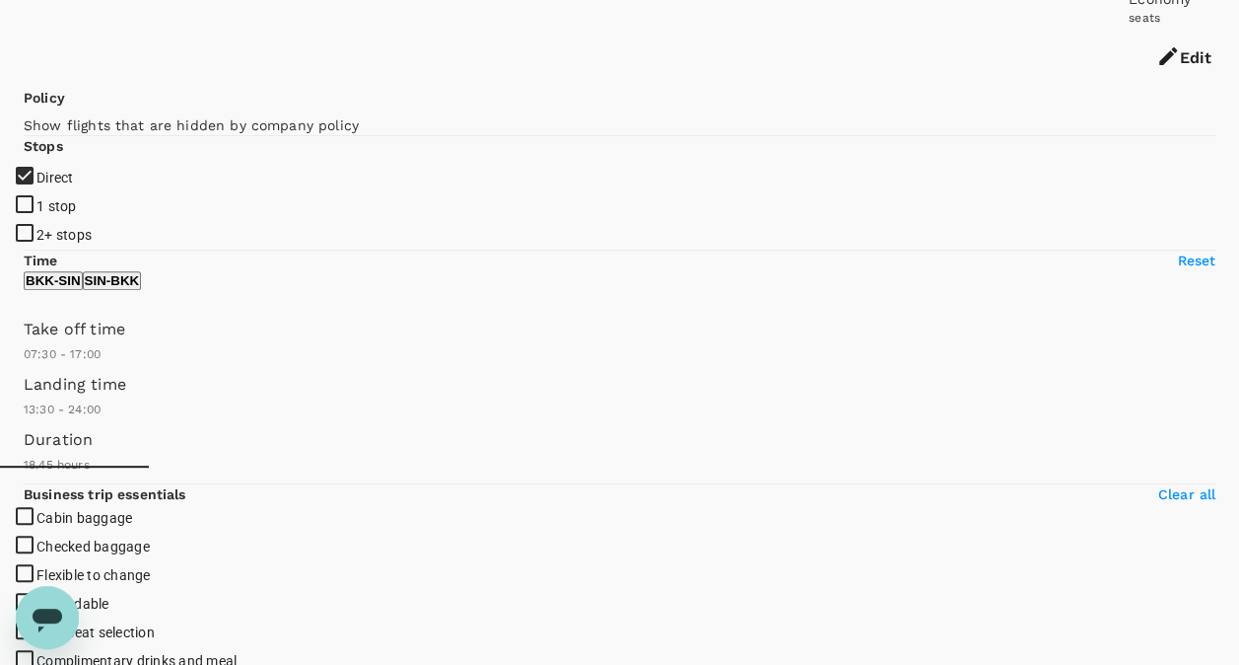
type input "1290"
type input "1440"
drag, startPoint x: 188, startPoint y: 381, endPoint x: 344, endPoint y: 376, distance: 155.9
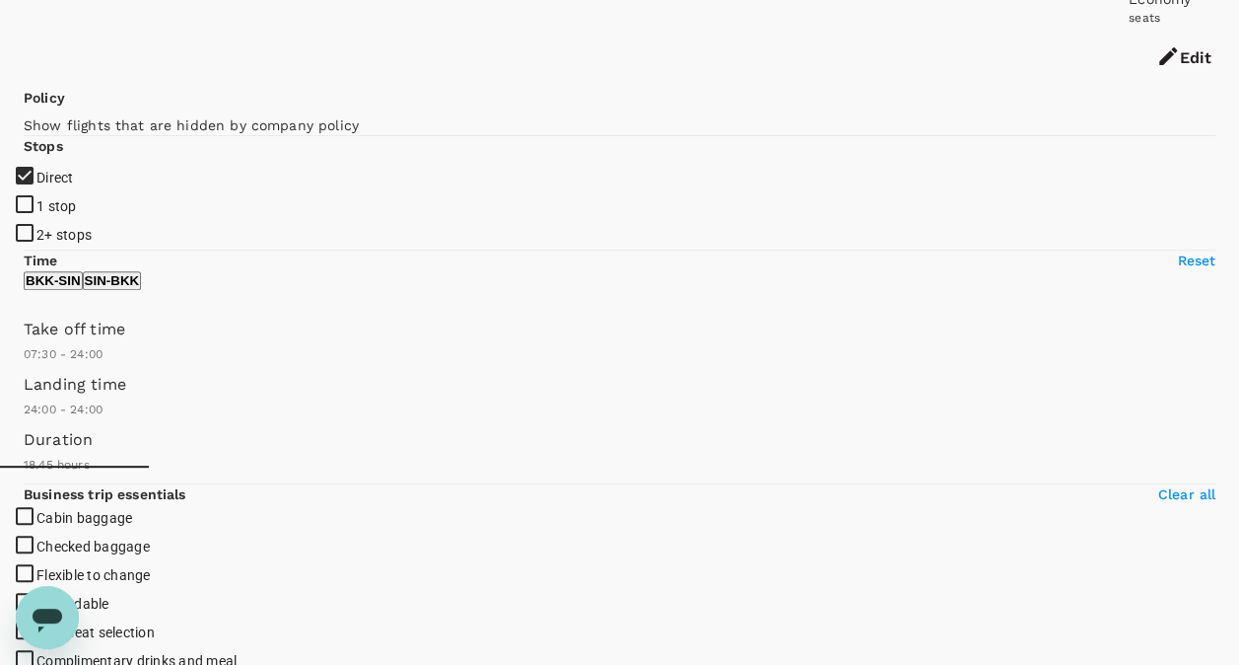
click at [140, 288] on p "SIN - BKK" at bounding box center [112, 280] width 55 height 15
click at [81, 288] on p "BKK - SIN" at bounding box center [53, 280] width 55 height 15
drag, startPoint x: 221, startPoint y: 295, endPoint x: 176, endPoint y: 294, distance: 45.4
click at [140, 288] on p "SIN - BKK" at bounding box center [112, 280] width 55 height 15
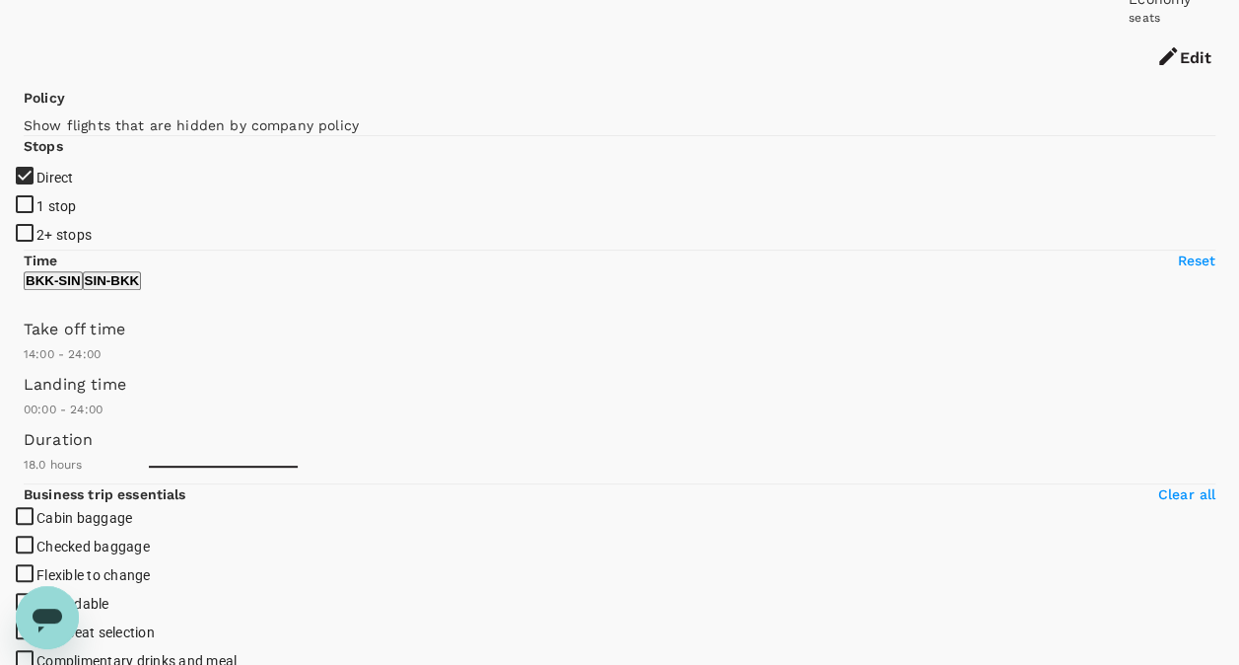
click at [81, 288] on p "BKK - SIN" at bounding box center [53, 280] width 55 height 15
click at [43, 365] on div "Take off time 07:30 - 24:00" at bounding box center [616, 337] width 1200 height 55
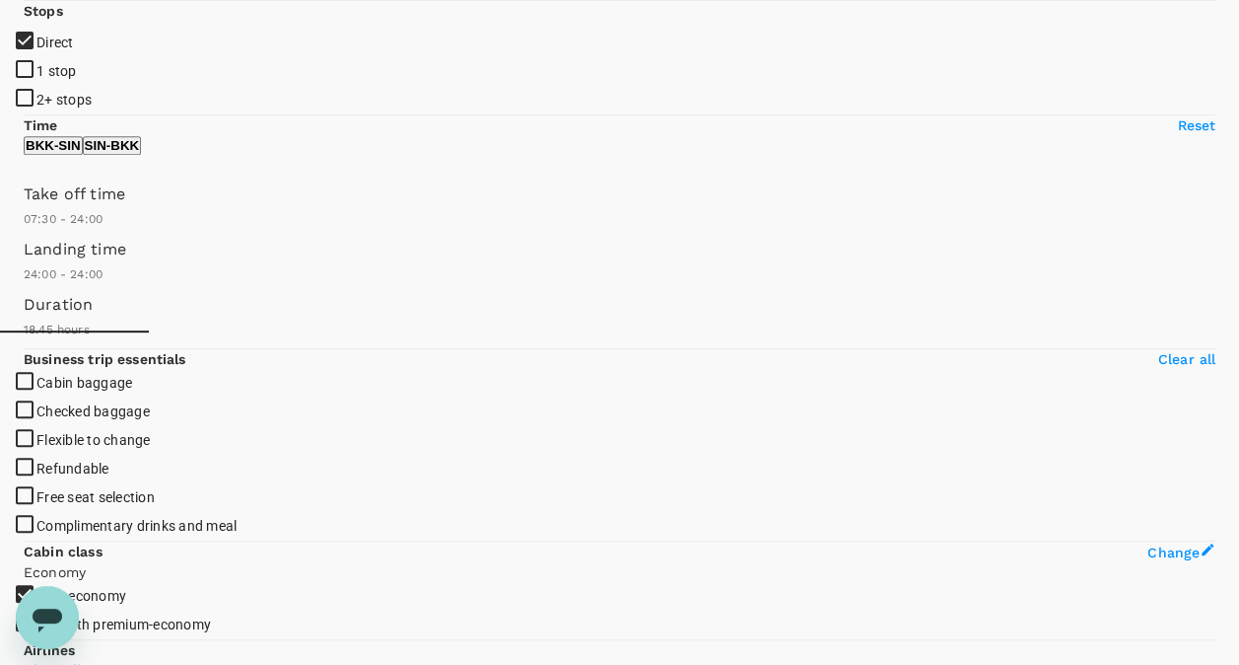
scroll to position [394, 0]
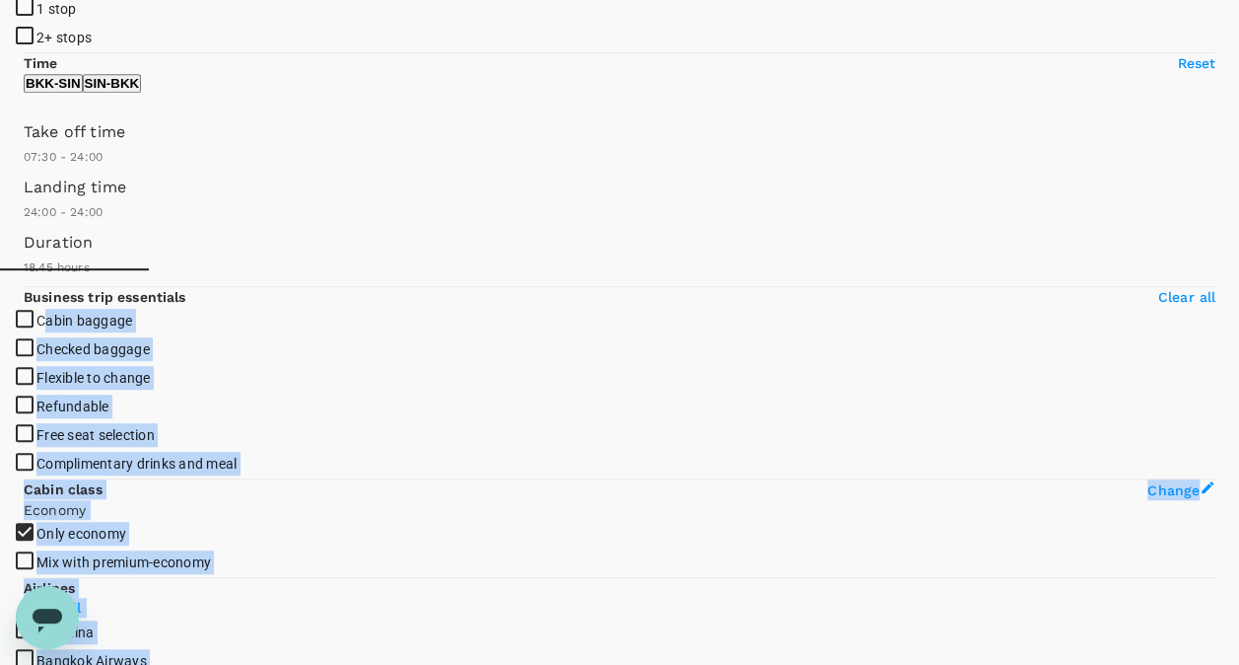
drag, startPoint x: 318, startPoint y: 467, endPoint x: 63, endPoint y: 456, distance: 255.7
drag, startPoint x: 63, startPoint y: 456, endPoint x: 558, endPoint y: 497, distance: 496.7
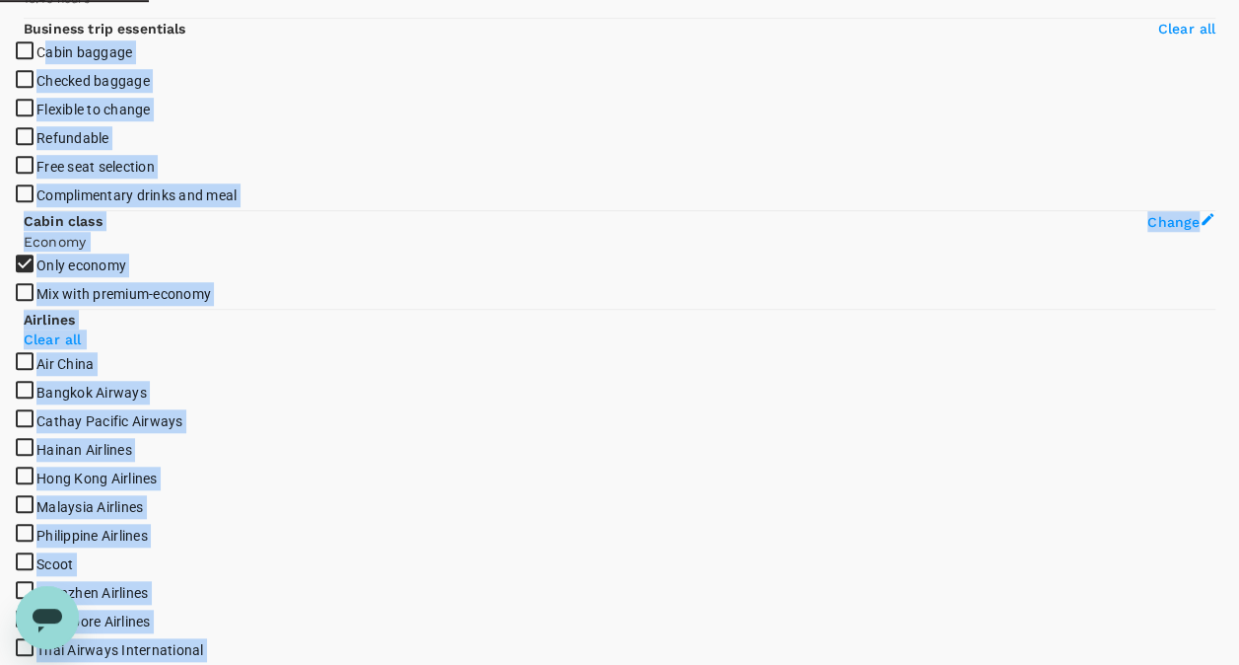
scroll to position [690, 0]
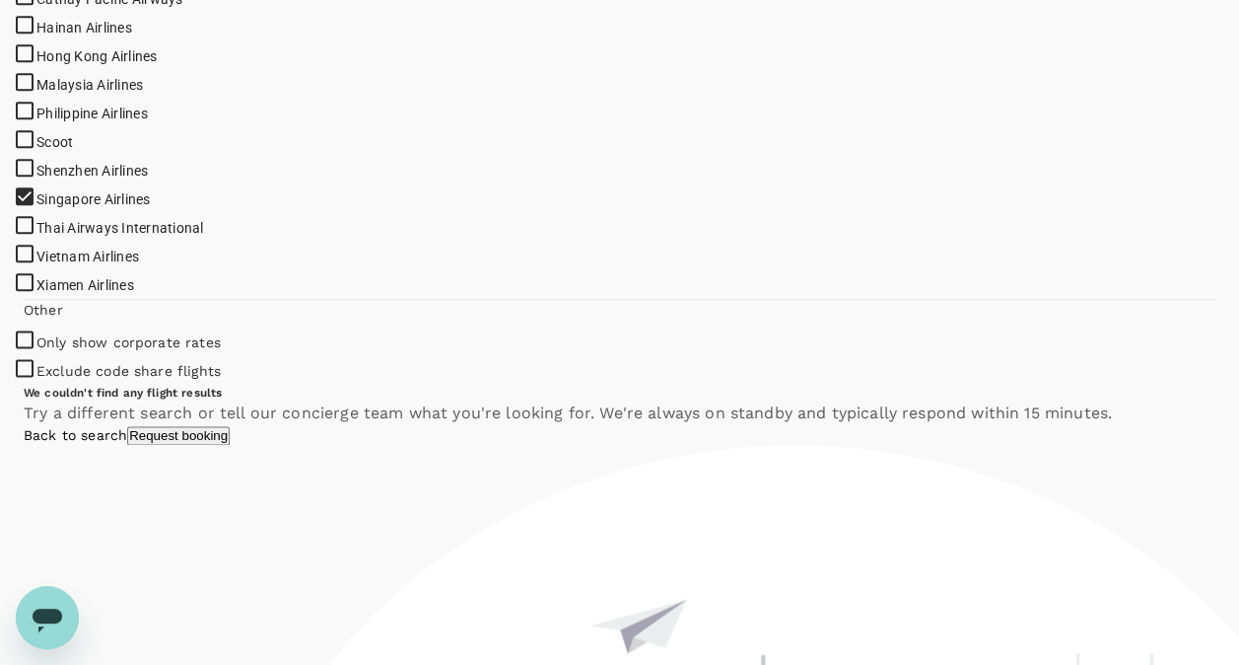
scroll to position [1373, 0]
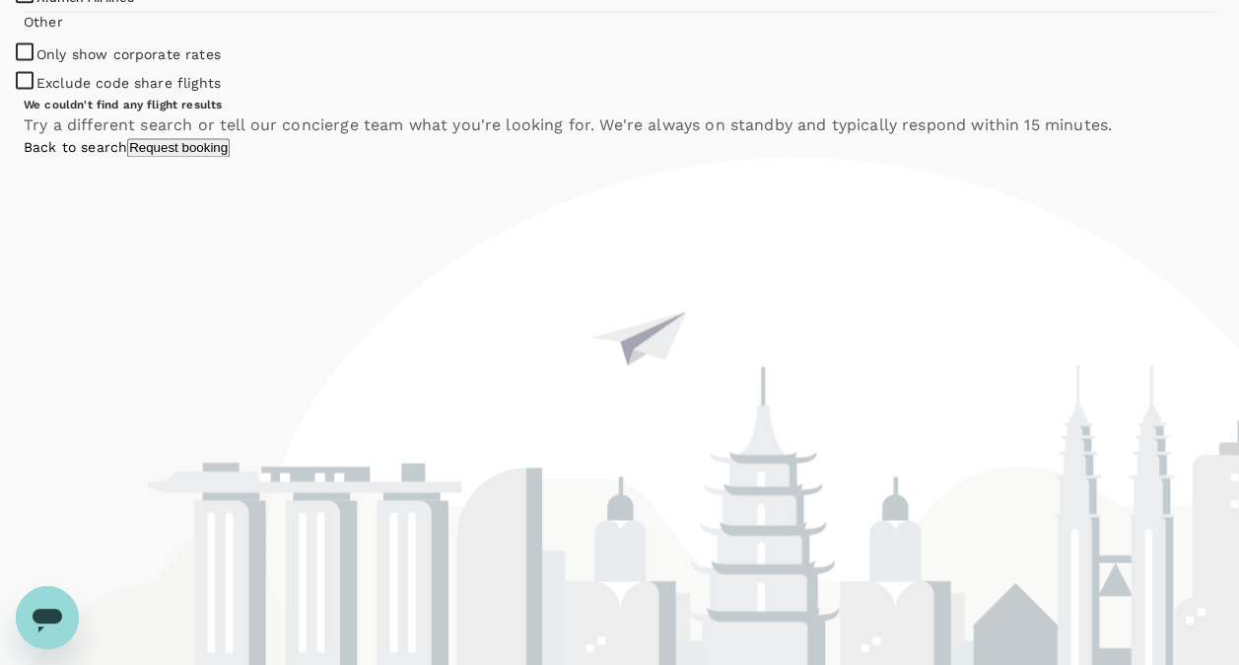
checkbox input "true"
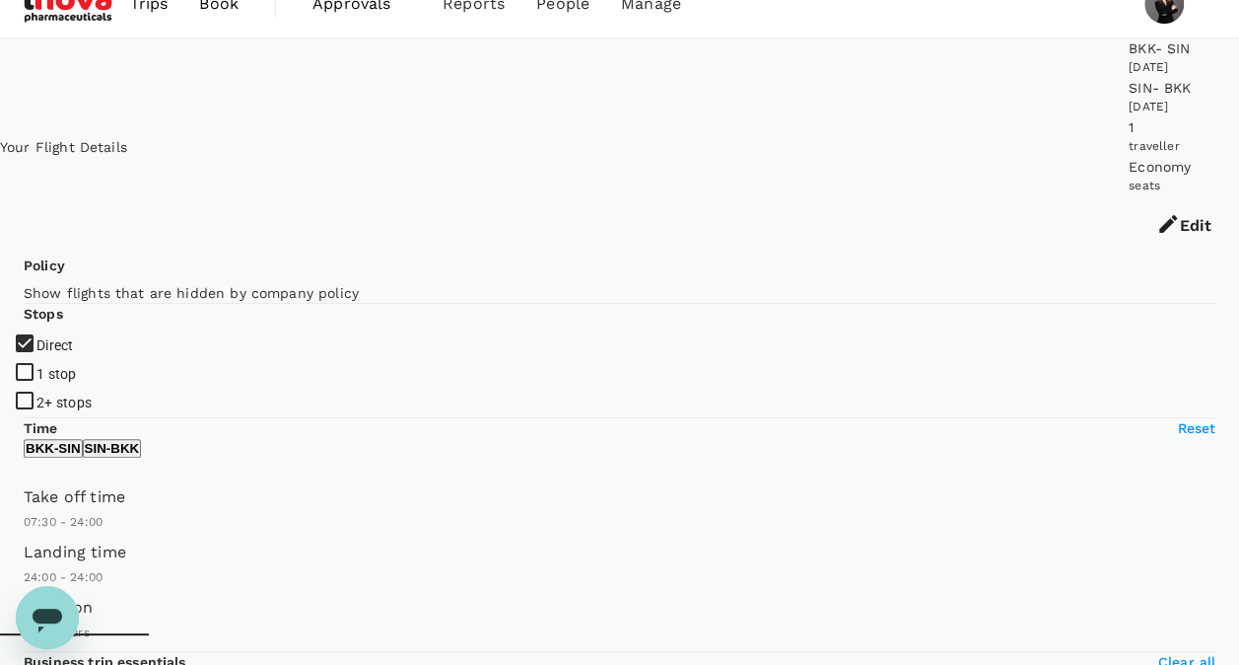
scroll to position [0, 0]
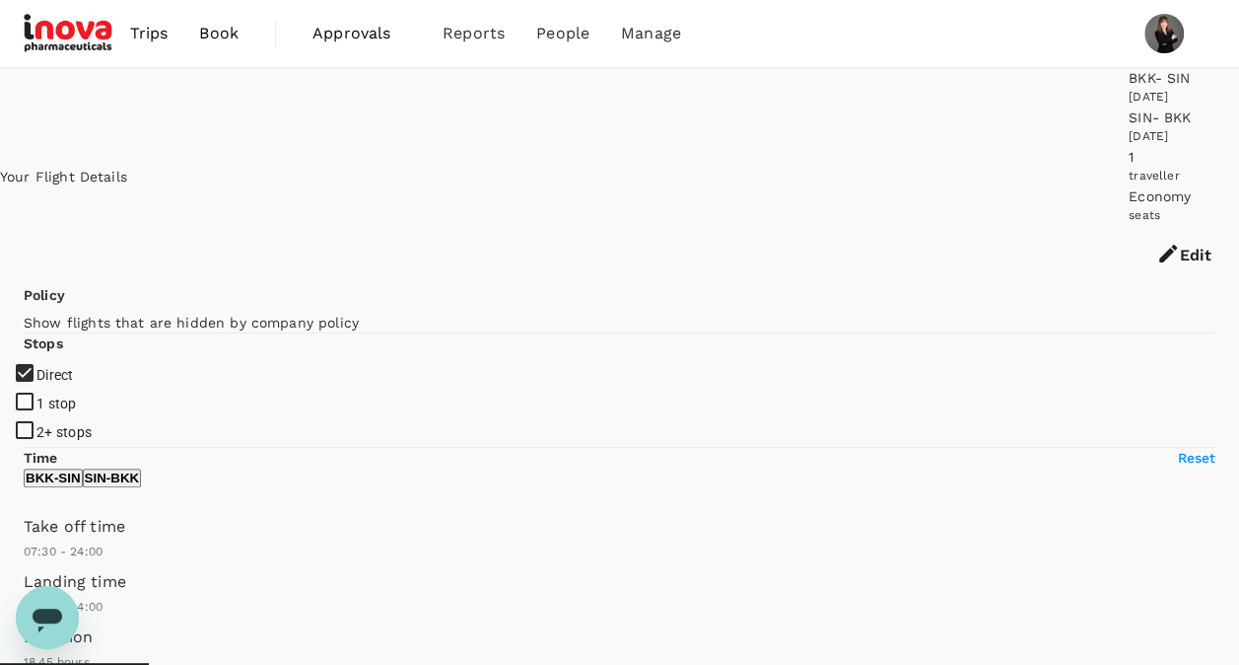
click at [1177, 454] on p "Reset" at bounding box center [1196, 458] width 38 height 20
type input "0"
click at [1177, 456] on p "Reset" at bounding box center [1196, 458] width 38 height 20
click at [1177, 458] on p "Reset" at bounding box center [1196, 458] width 38 height 20
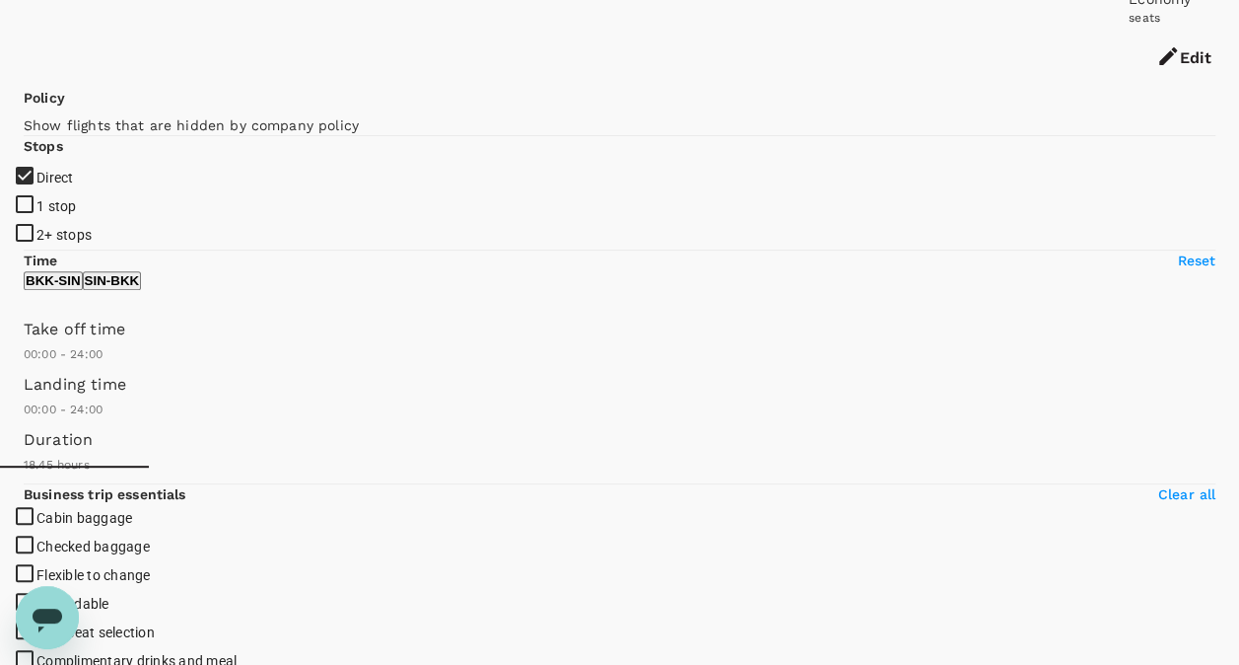
scroll to position [296, 0]
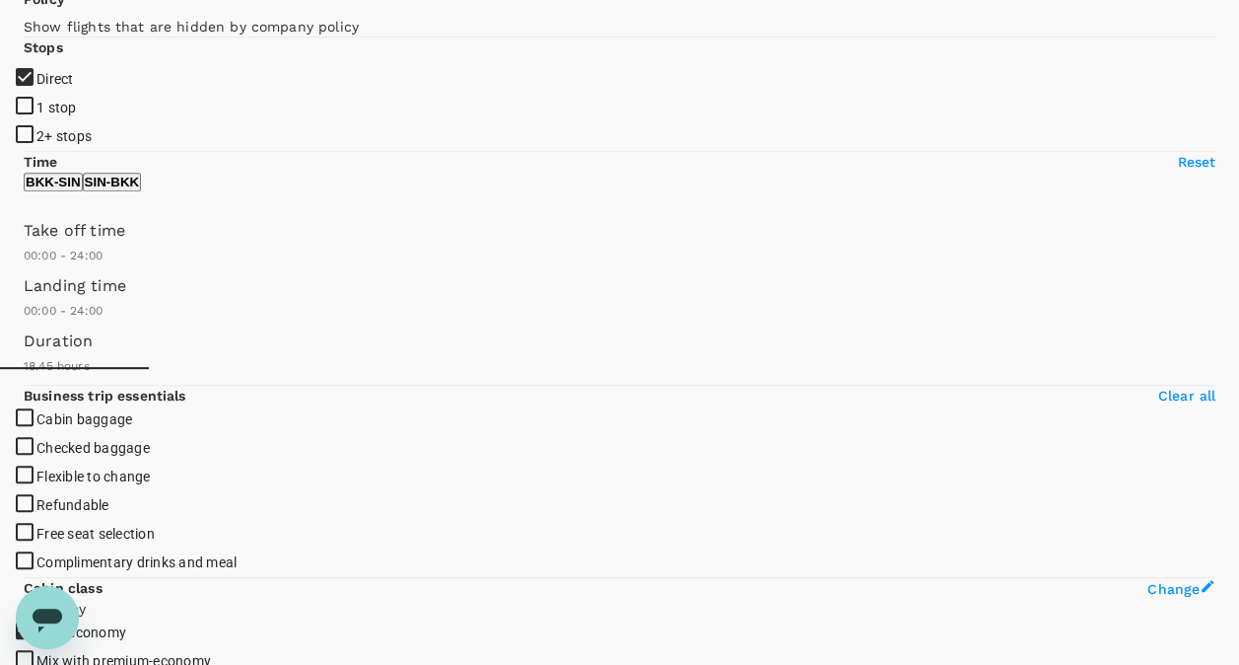
click at [140, 189] on p "SIN - BKK" at bounding box center [112, 182] width 55 height 15
checkbox input "false"
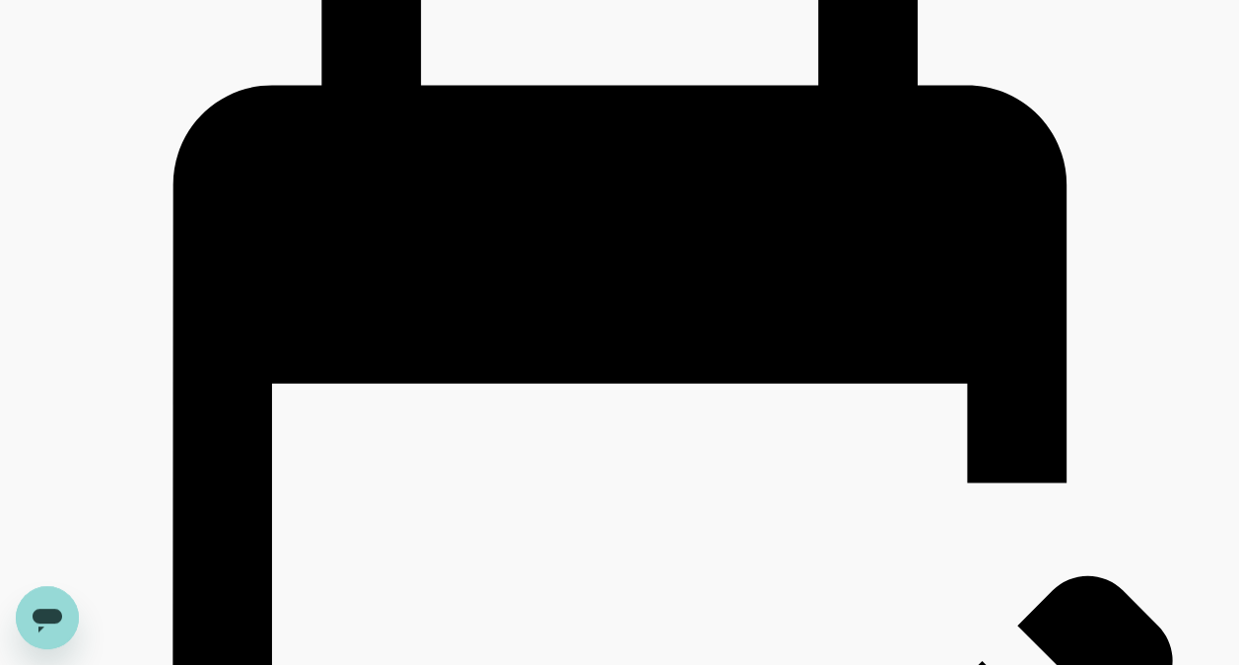
scroll to position [3254, 0]
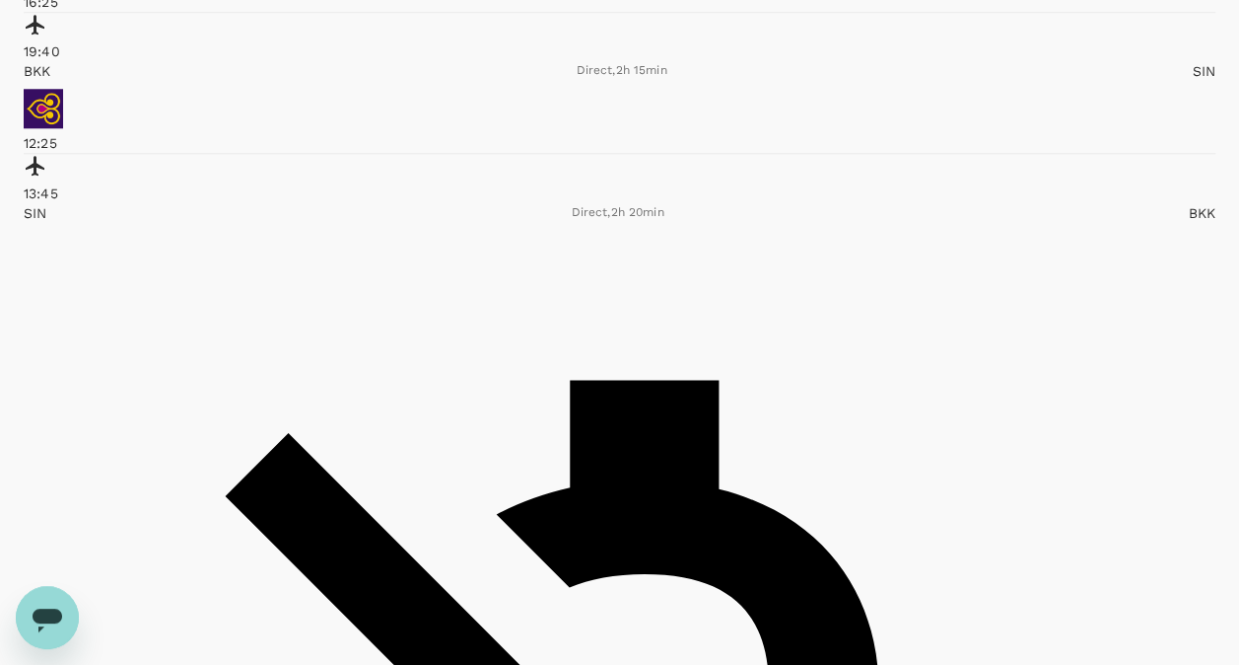
scroll to position [4634, 0]
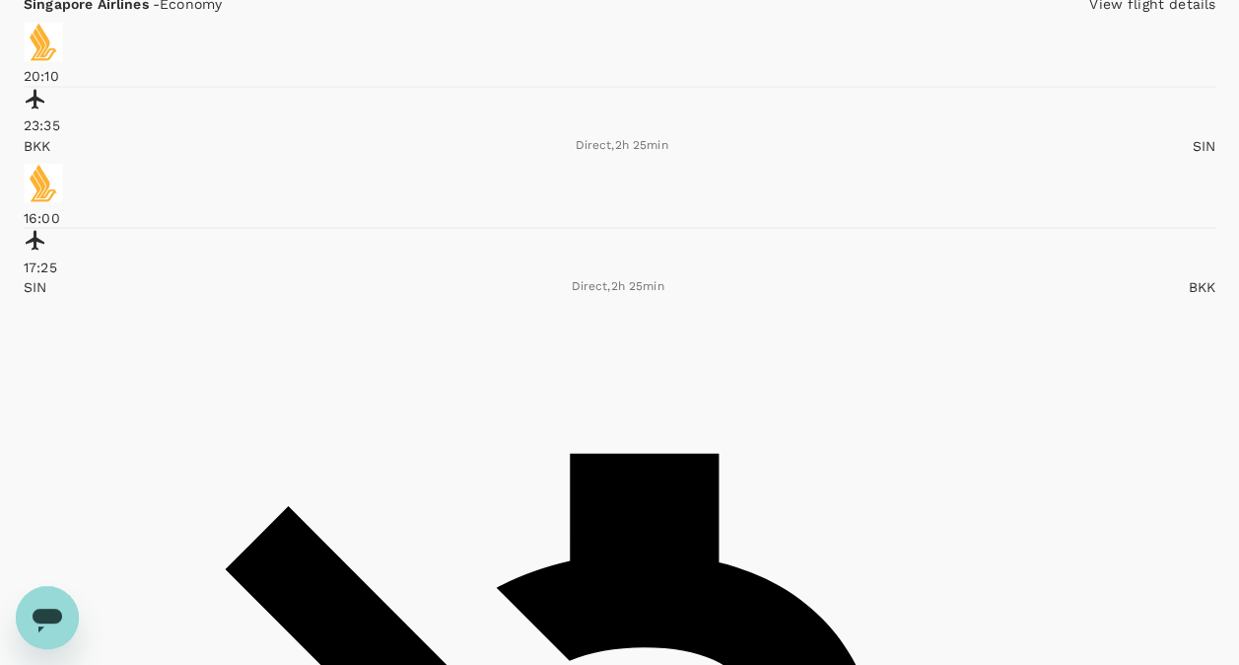
scroll to position [1676, 0]
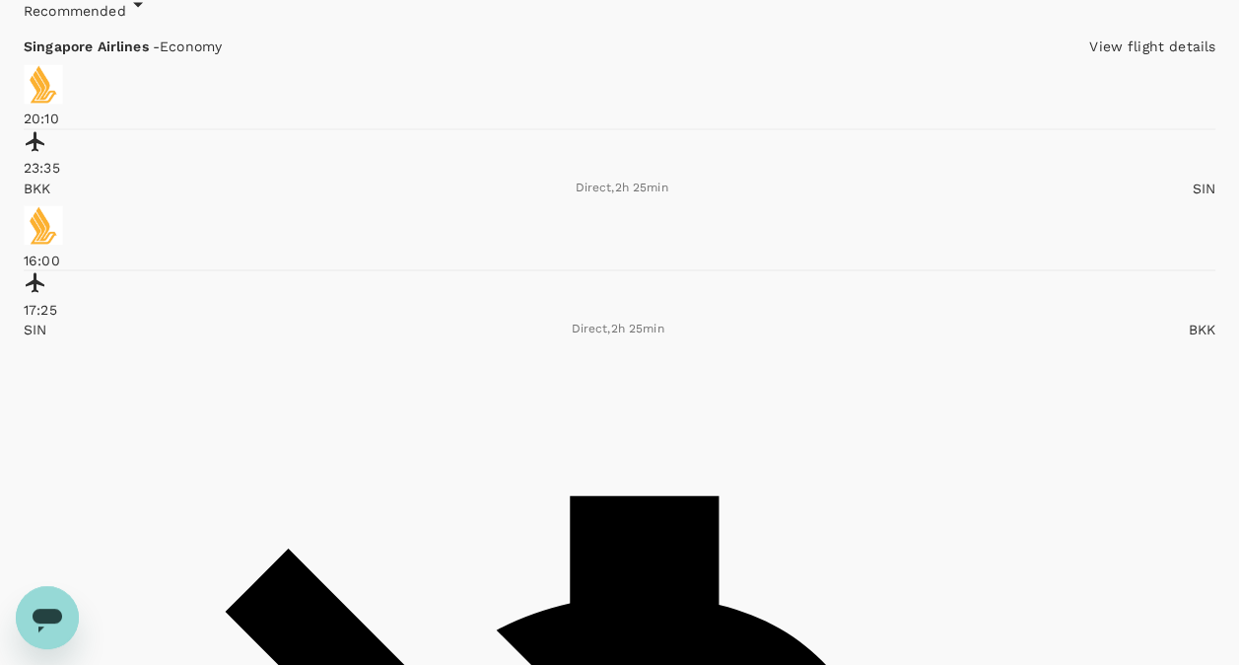
checkbox input "false"
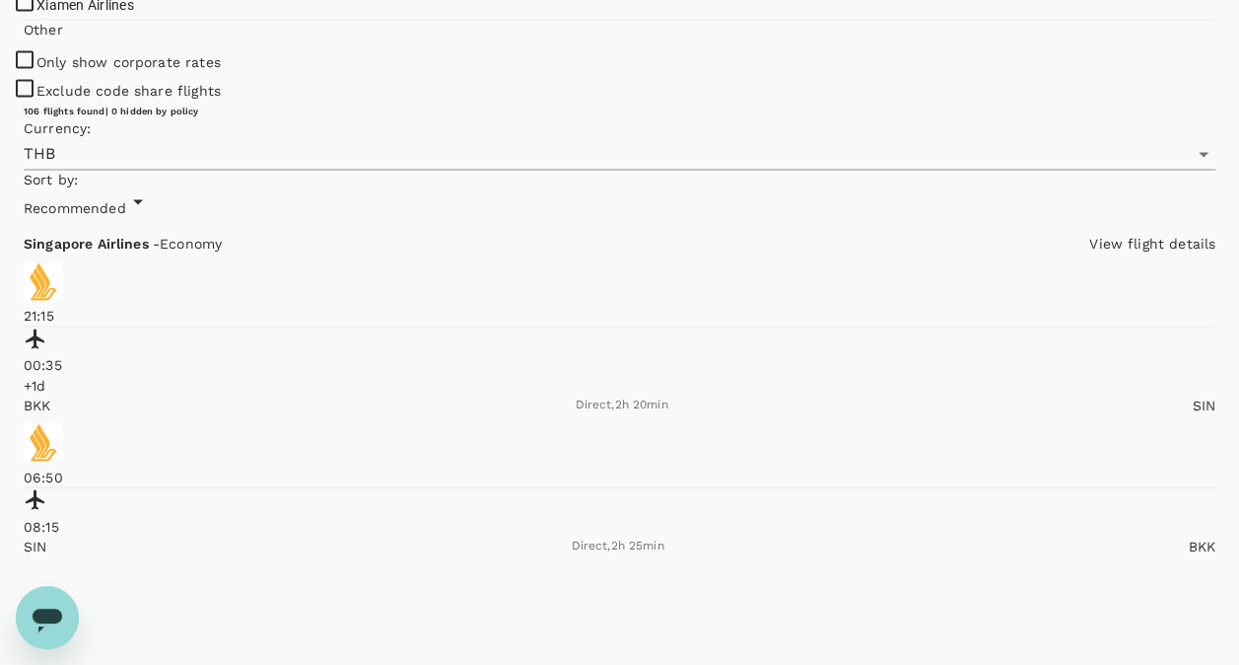
scroll to position [1380, 0]
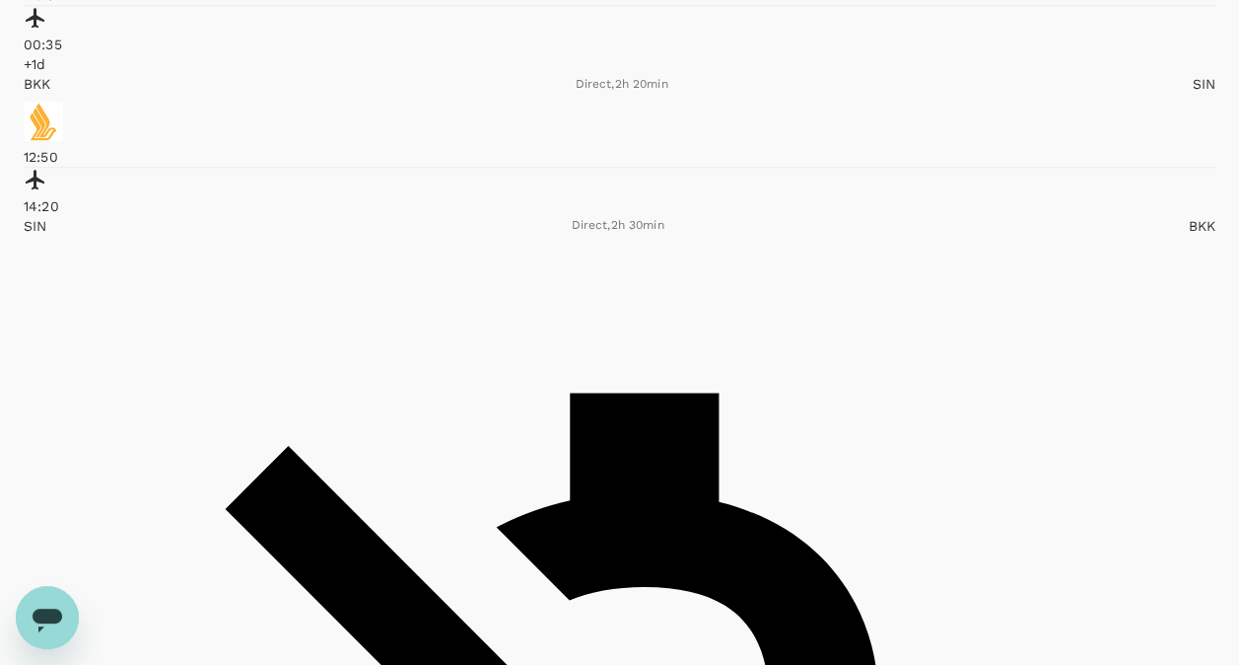
scroll to position [4667, 0]
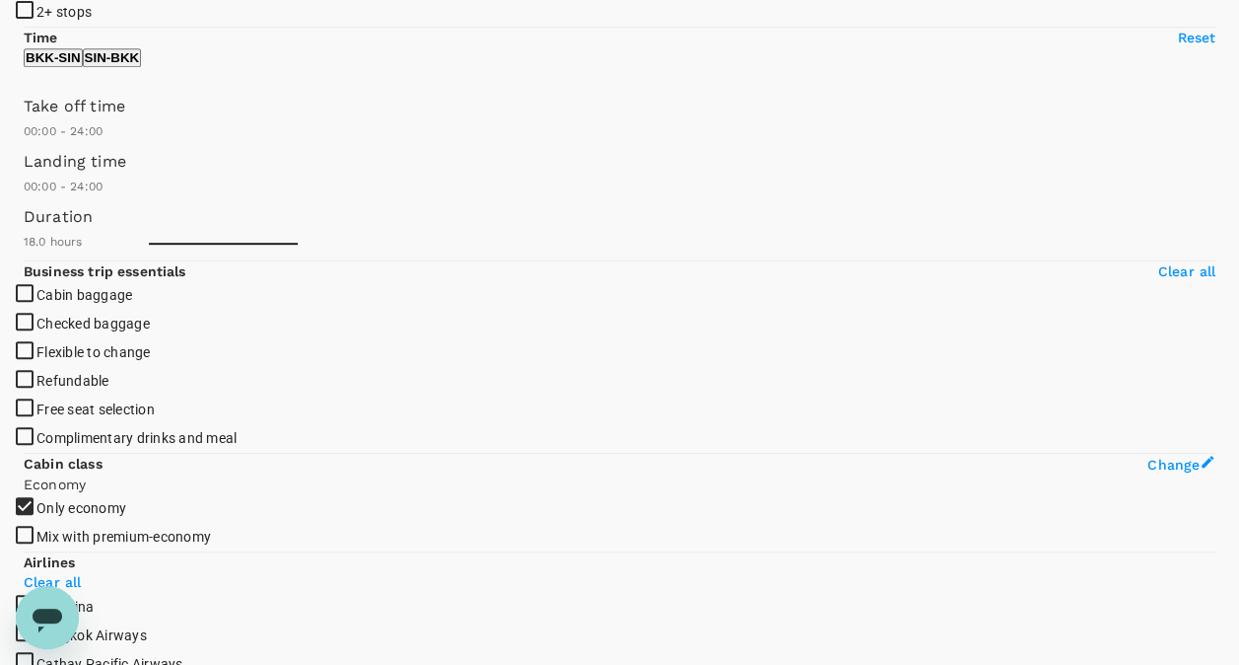
scroll to position [394, 0]
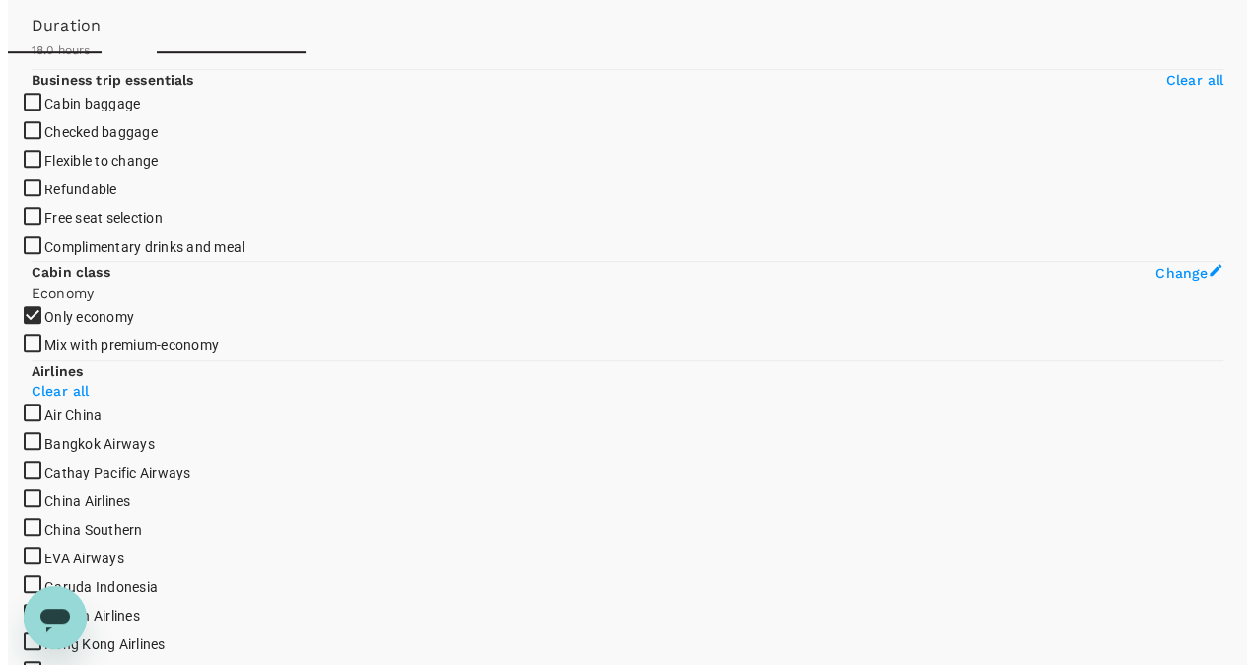
scroll to position [642, 0]
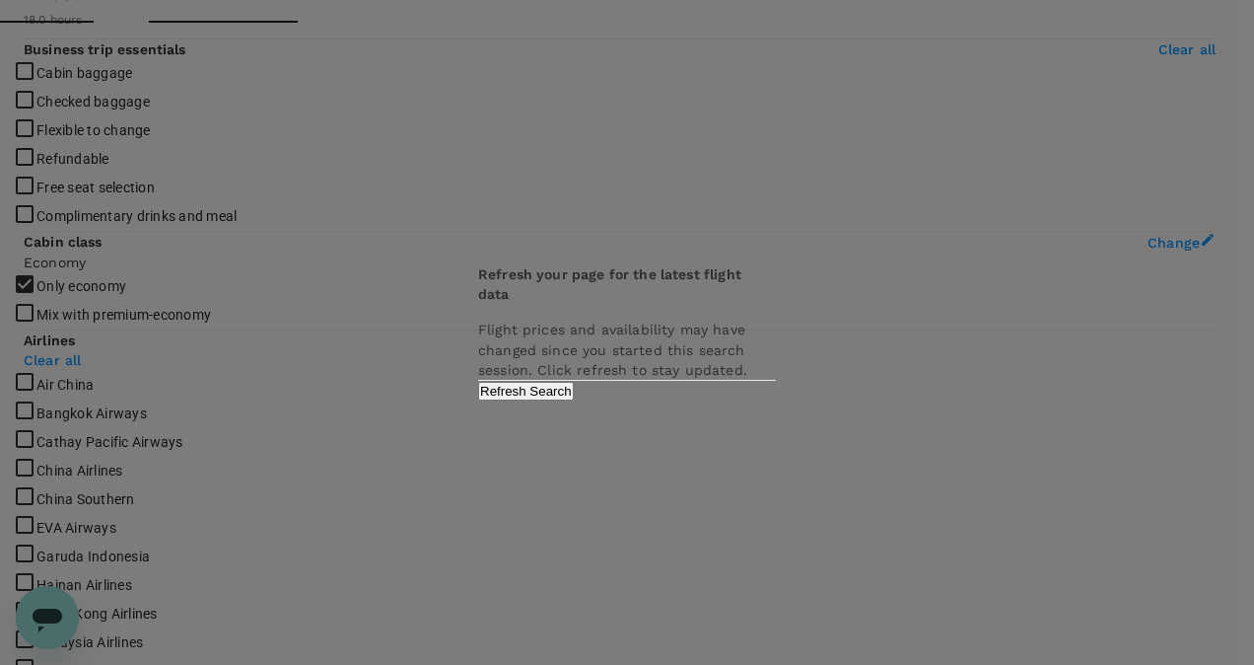
click at [621, 96] on div "Refresh your page for the latest flight data Flight prices and availability may…" at bounding box center [627, 332] width 1254 height 665
click at [653, 87] on div "Refresh your page for the latest flight data Flight prices and availability may…" at bounding box center [627, 332] width 1254 height 665
click at [879, 74] on div "Refresh your page for the latest flight data Flight prices and availability may…" at bounding box center [627, 332] width 1254 height 665
click at [726, 245] on div "Refresh your page for the latest flight data Flight prices and availability may…" at bounding box center [627, 332] width 345 height 175
click at [534, 266] on b "Refresh your page for the latest flight data" at bounding box center [609, 283] width 263 height 35
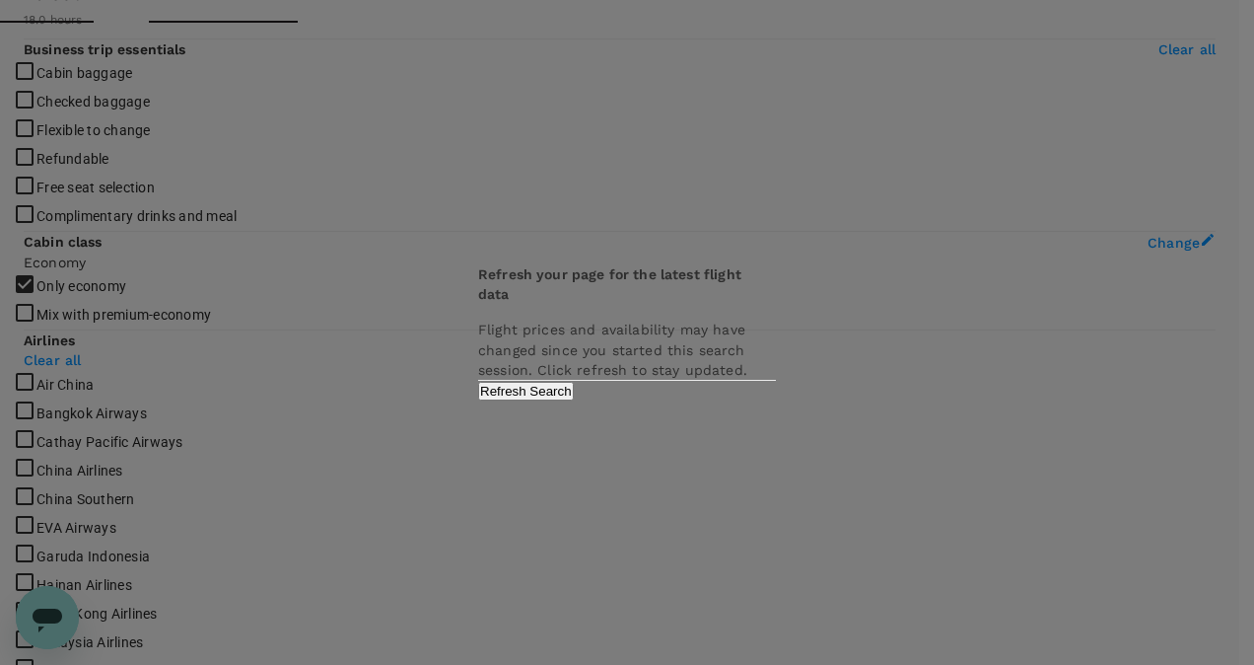
click at [681, 407] on div "Refresh your page for the latest flight data Flight prices and availability may…" at bounding box center [627, 332] width 345 height 175
click at [671, 465] on div "Refresh your page for the latest flight data Flight prices and availability may…" at bounding box center [627, 332] width 1254 height 665
click at [704, 503] on div "Refresh your page for the latest flight data Flight prices and availability may…" at bounding box center [627, 332] width 1254 height 665
click at [805, 502] on div "Refresh your page for the latest flight data Flight prices and availability may…" at bounding box center [627, 332] width 1254 height 665
click at [705, 460] on div "Refresh your page for the latest flight data Flight prices and availability may…" at bounding box center [627, 332] width 1254 height 665
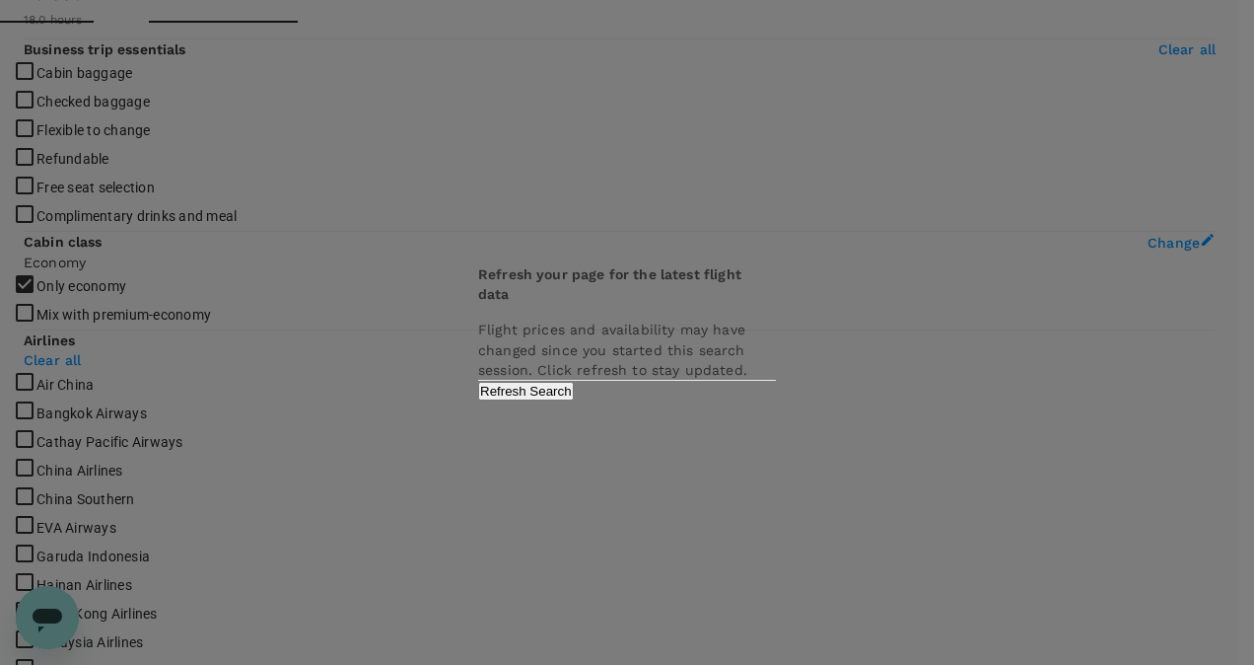
click at [710, 410] on div "Refresh your page for the latest flight data Flight prices and availability may…" at bounding box center [627, 332] width 345 height 175
click at [728, 419] on div "Refresh your page for the latest flight data Flight prices and availability may…" at bounding box center [627, 332] width 345 height 175
click at [574, 400] on button "Refresh Search" at bounding box center [526, 391] width 96 height 19
click at [704, 400] on div "Refreshing..." at bounding box center [627, 391] width 298 height 20
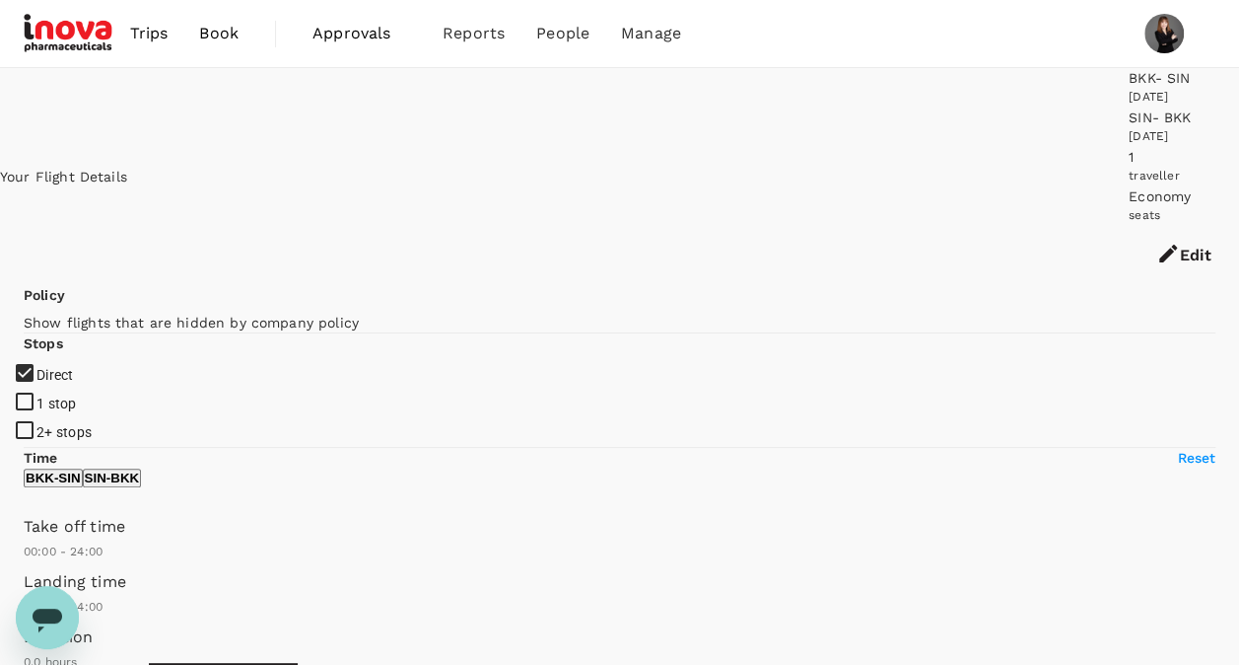
type input "435"
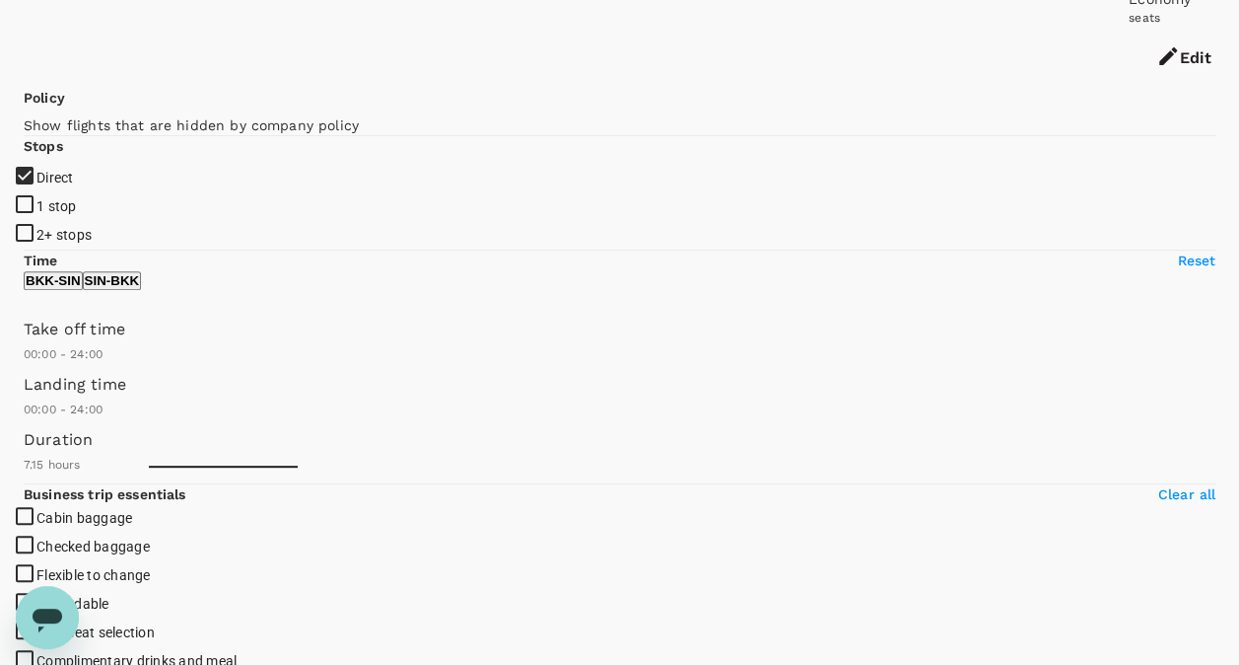
scroll to position [296, 0]
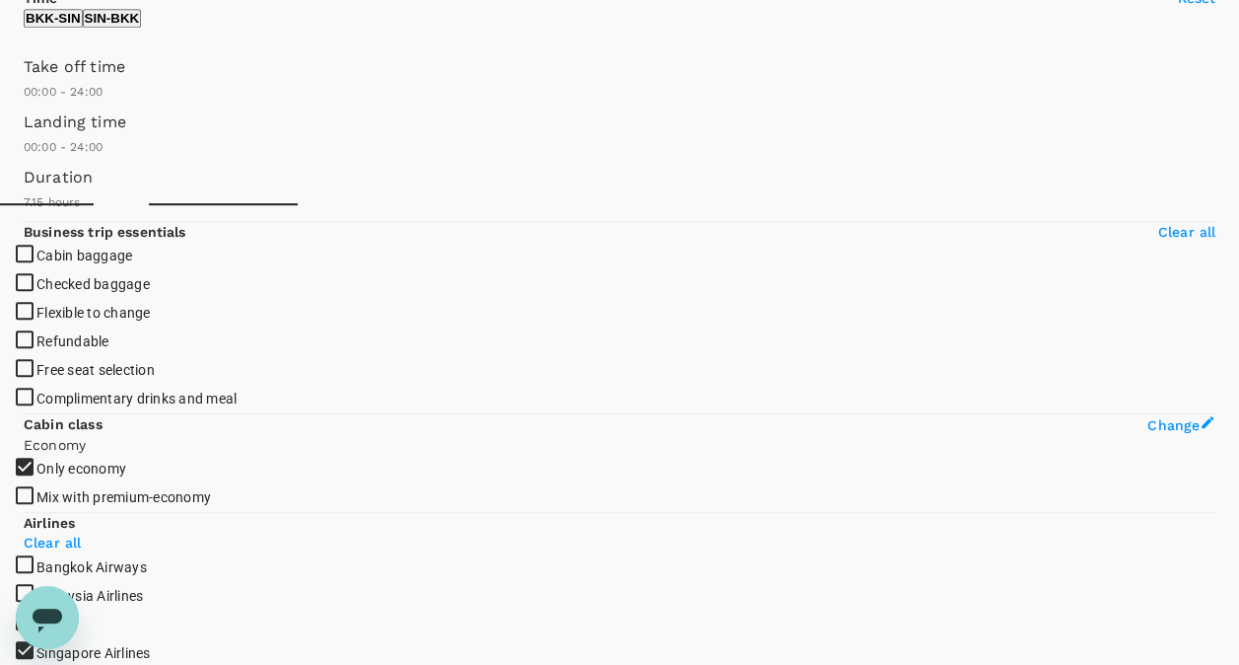
scroll to position [464, 0]
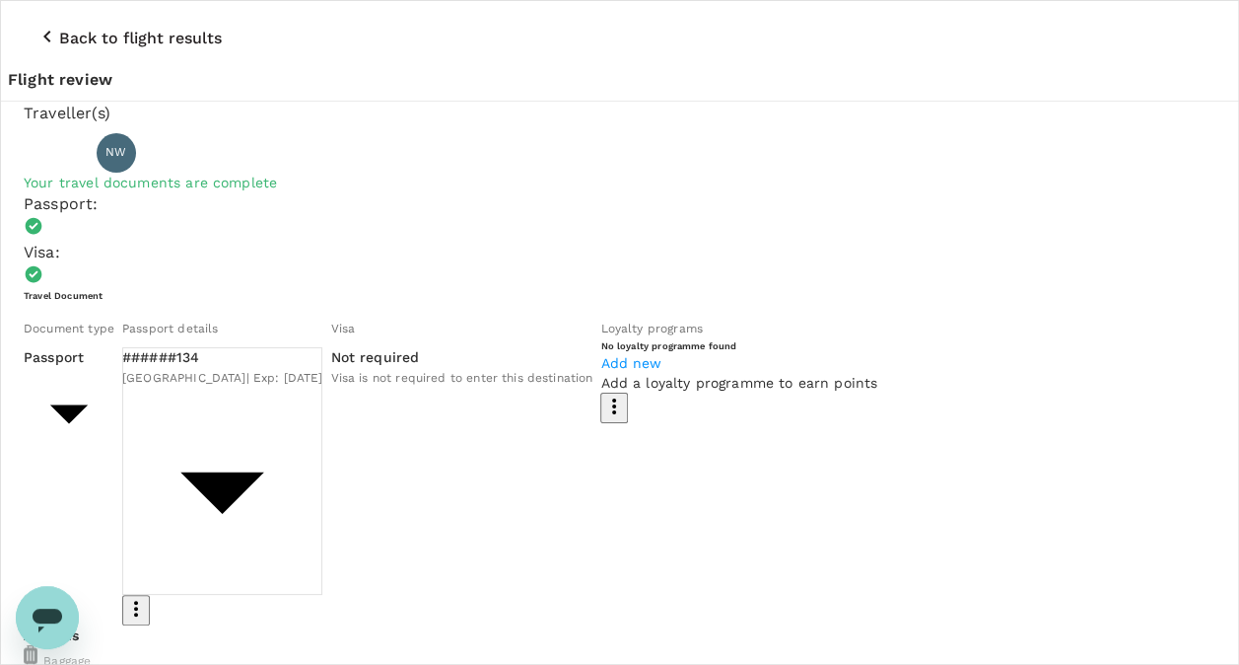
click at [35, 25] on icon "button" at bounding box center [47, 37] width 24 height 24
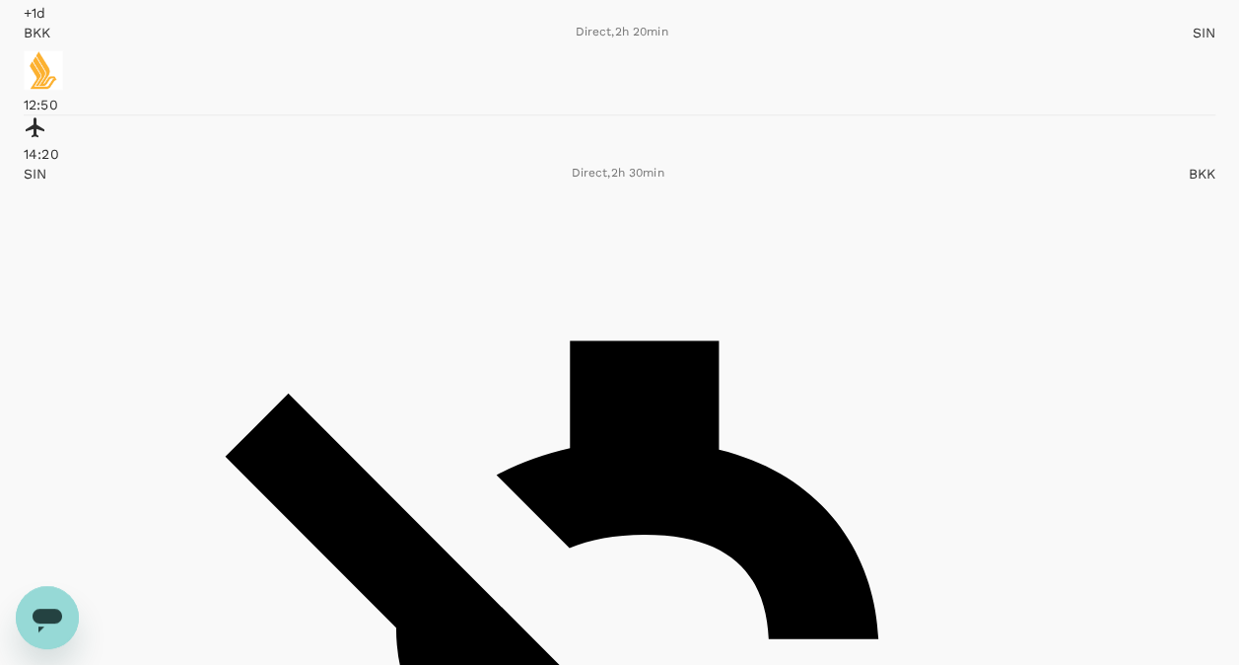
scroll to position [4437, 0]
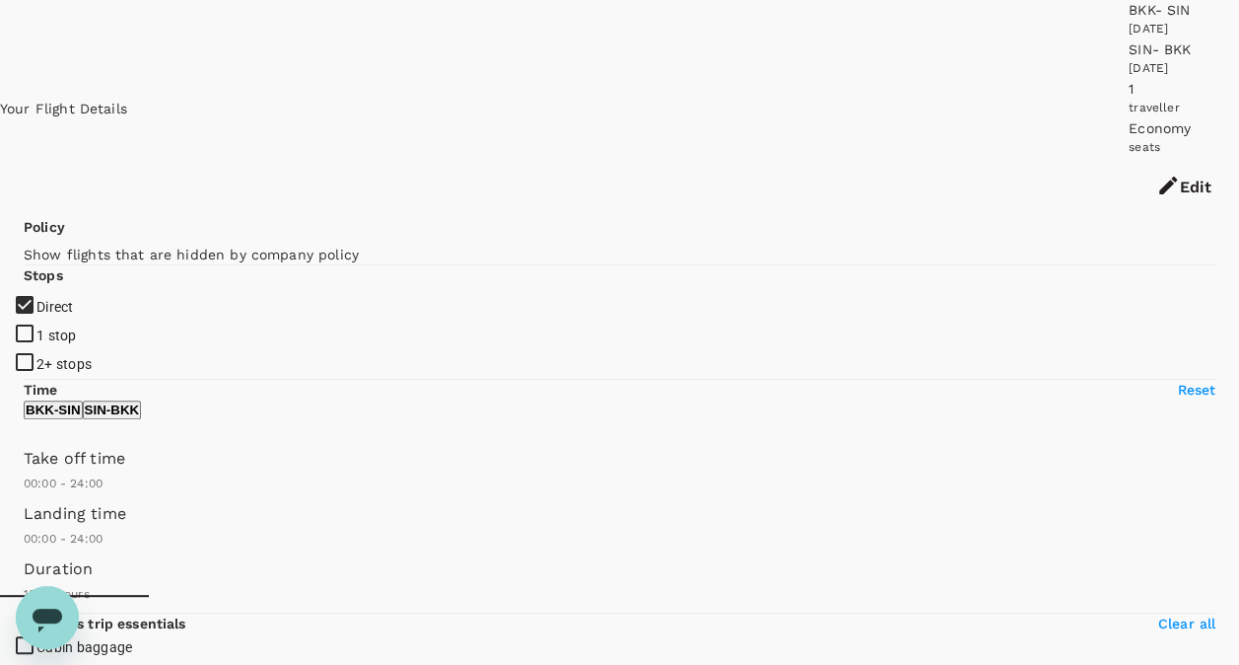
scroll to position [99, 0]
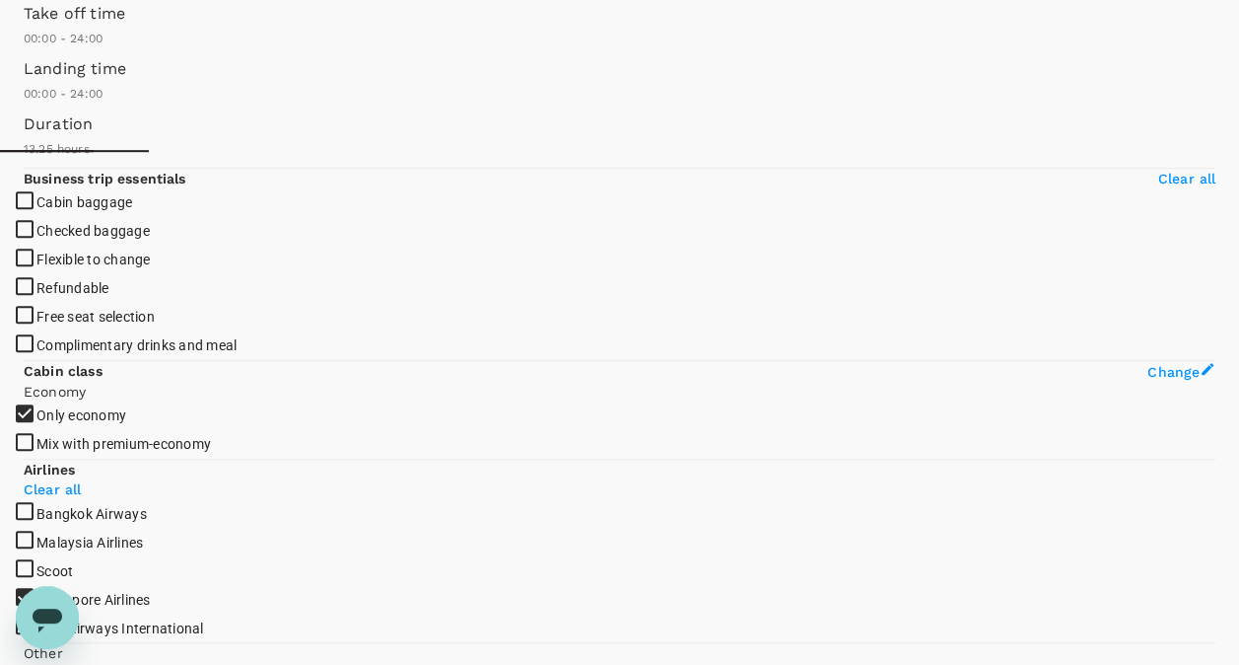
scroll to position [543, 0]
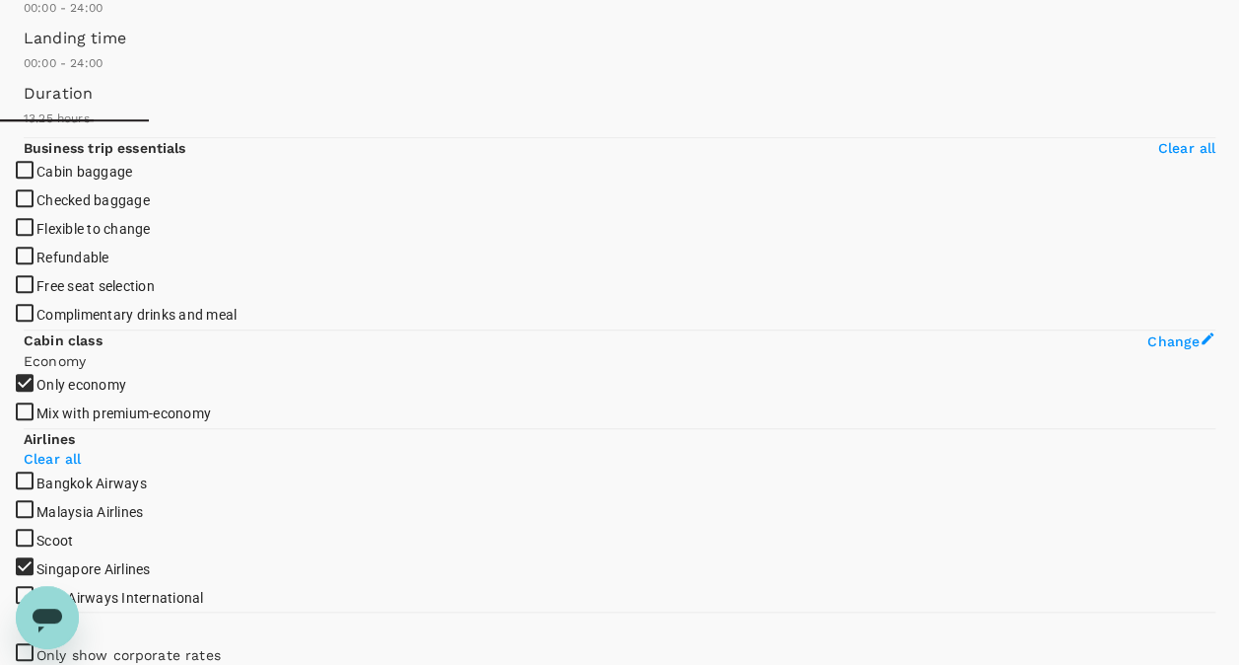
drag, startPoint x: 716, startPoint y: 329, endPoint x: 871, endPoint y: 332, distance: 154.8
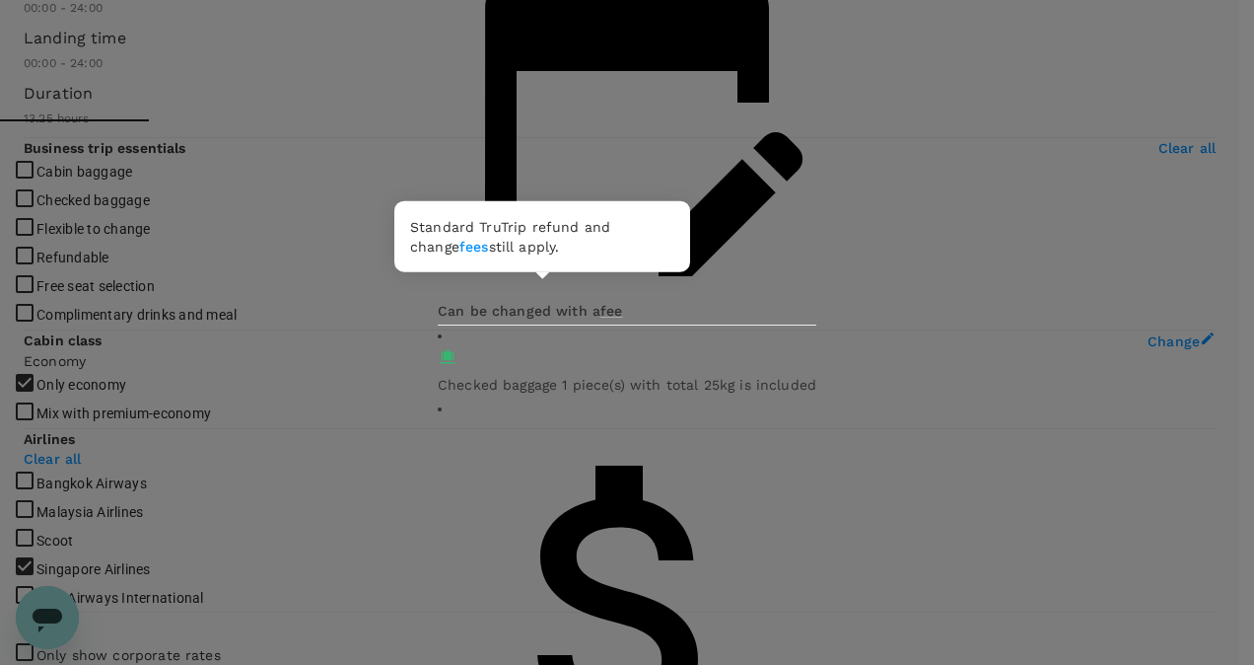
click at [459, 244] on link "fees" at bounding box center [474, 247] width 30 height 16
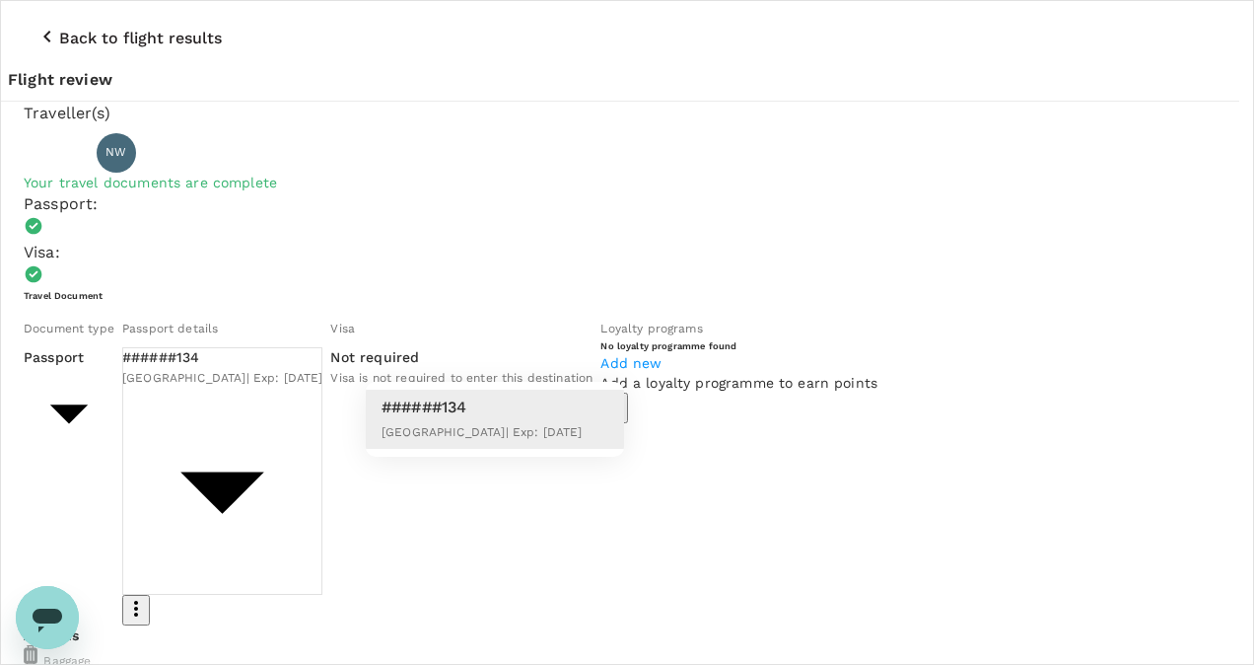
click at [597, 345] on div at bounding box center [627, 332] width 1254 height 665
click at [647, 347] on div at bounding box center [627, 332] width 1254 height 665
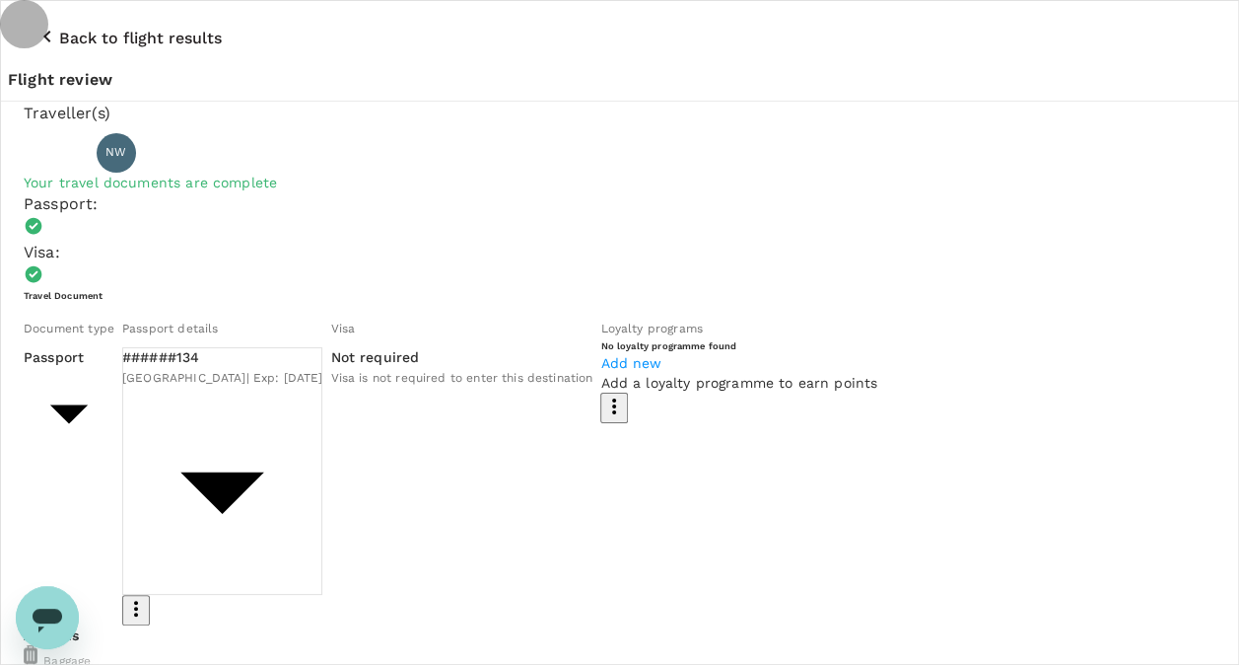
click at [138, 600] on icon "button" at bounding box center [136, 608] width 4 height 16
click at [621, 406] on ul "View details" at bounding box center [647, 412] width 125 height 51
click at [596, 349] on div at bounding box center [627, 332] width 1254 height 665
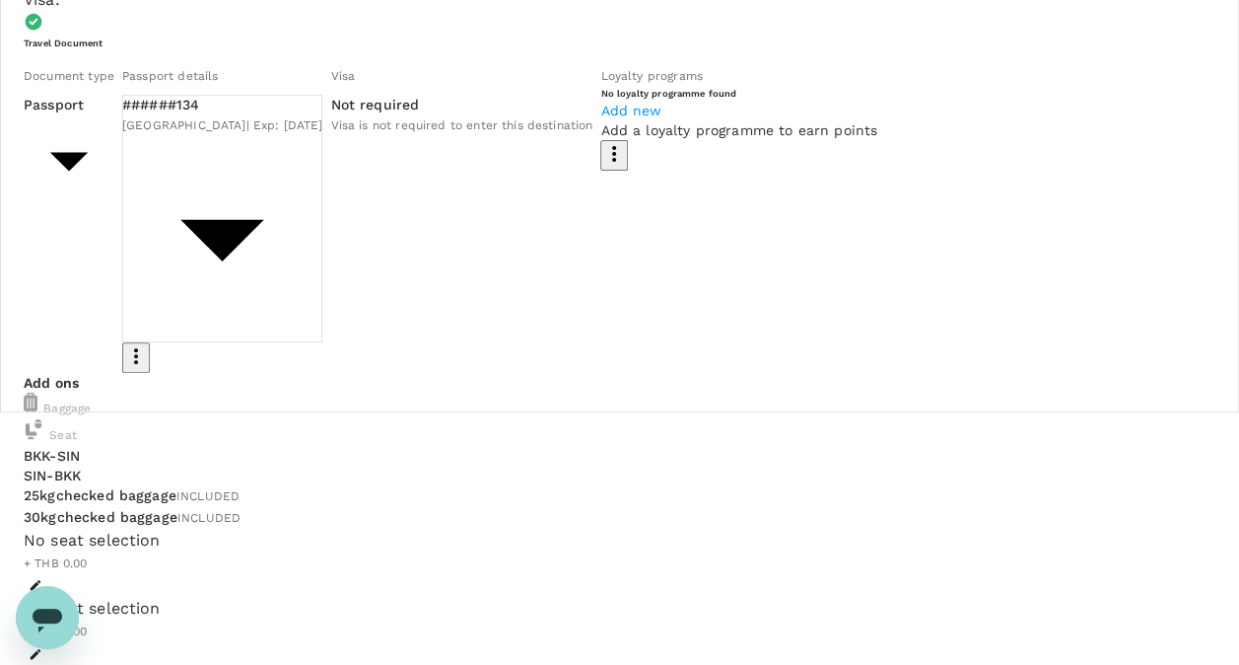
scroll to position [296, 0]
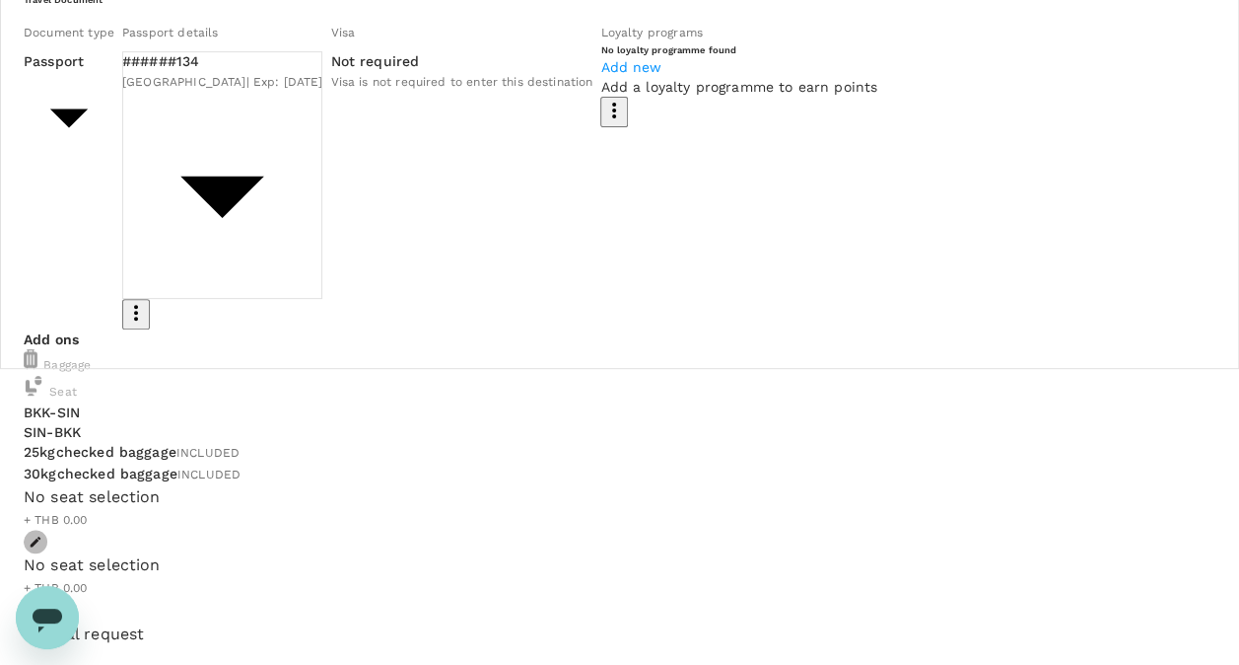
click at [42, 534] on icon "button" at bounding box center [36, 541] width 14 height 14
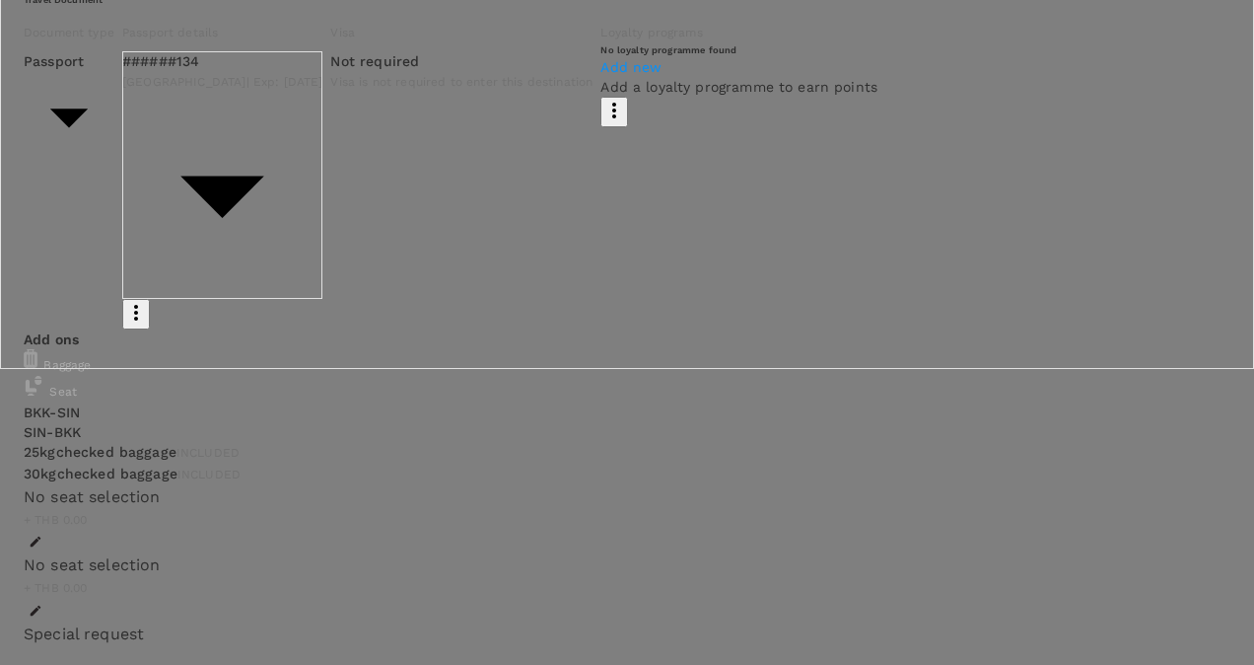
click at [497, 429] on div at bounding box center [627, 332] width 1254 height 665
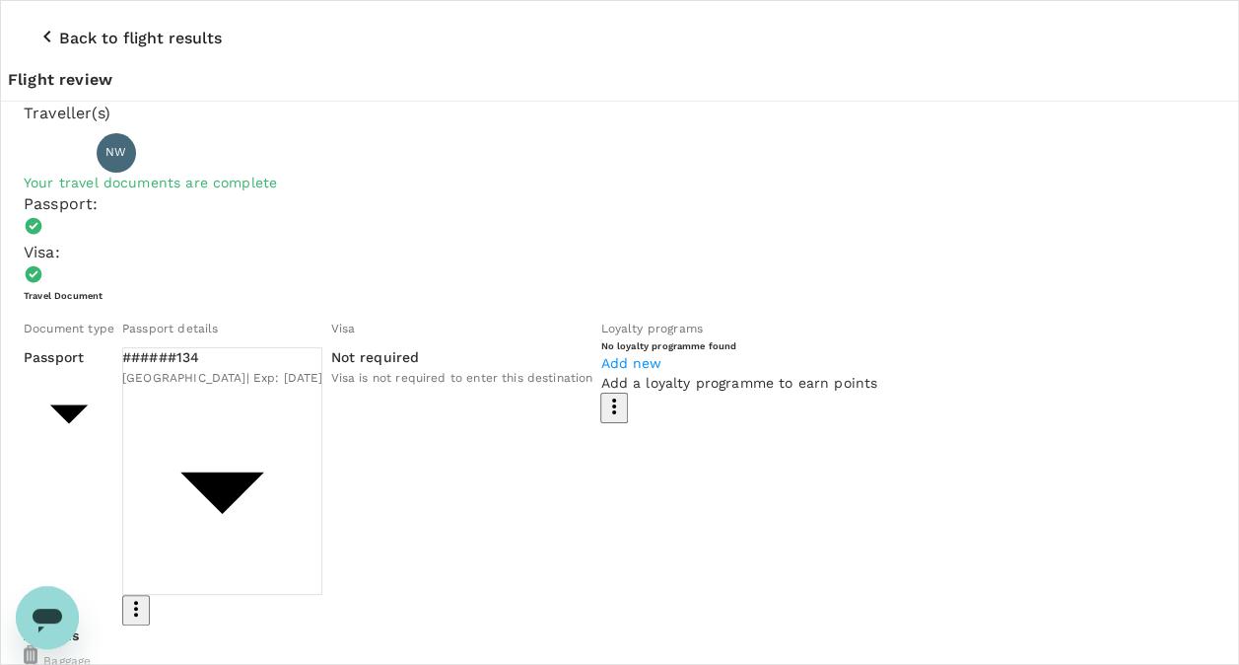
click at [655, 339] on div "Loyalty programs" at bounding box center [738, 329] width 277 height 22
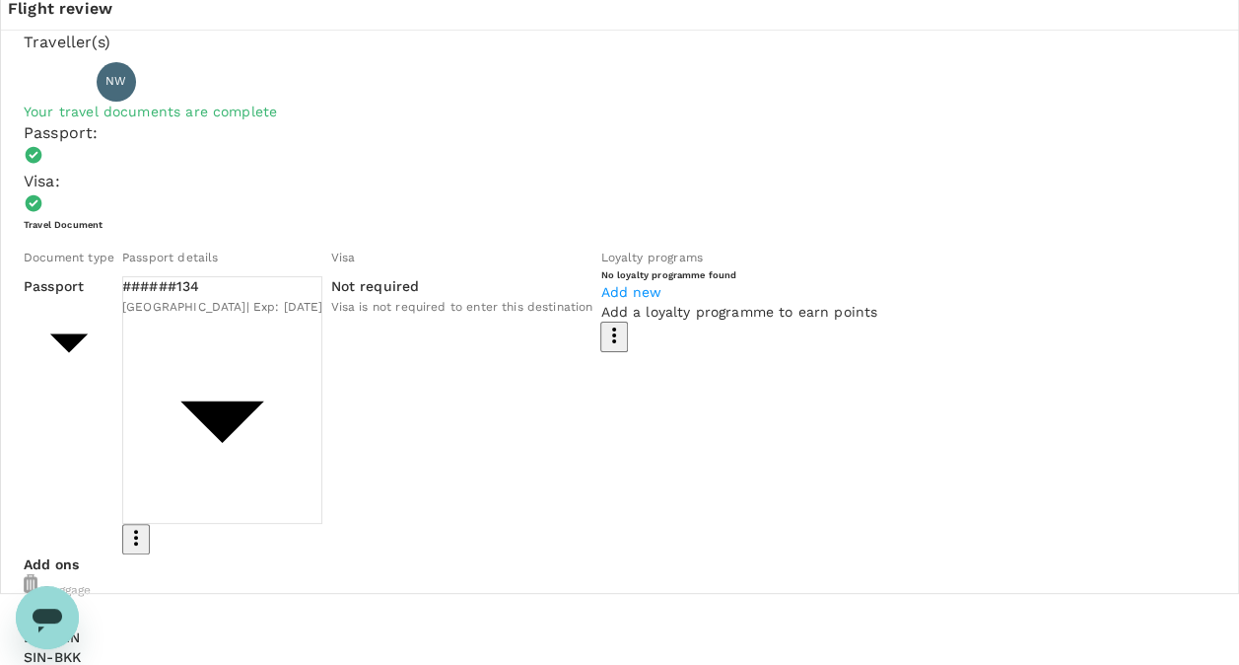
scroll to position [343, 0]
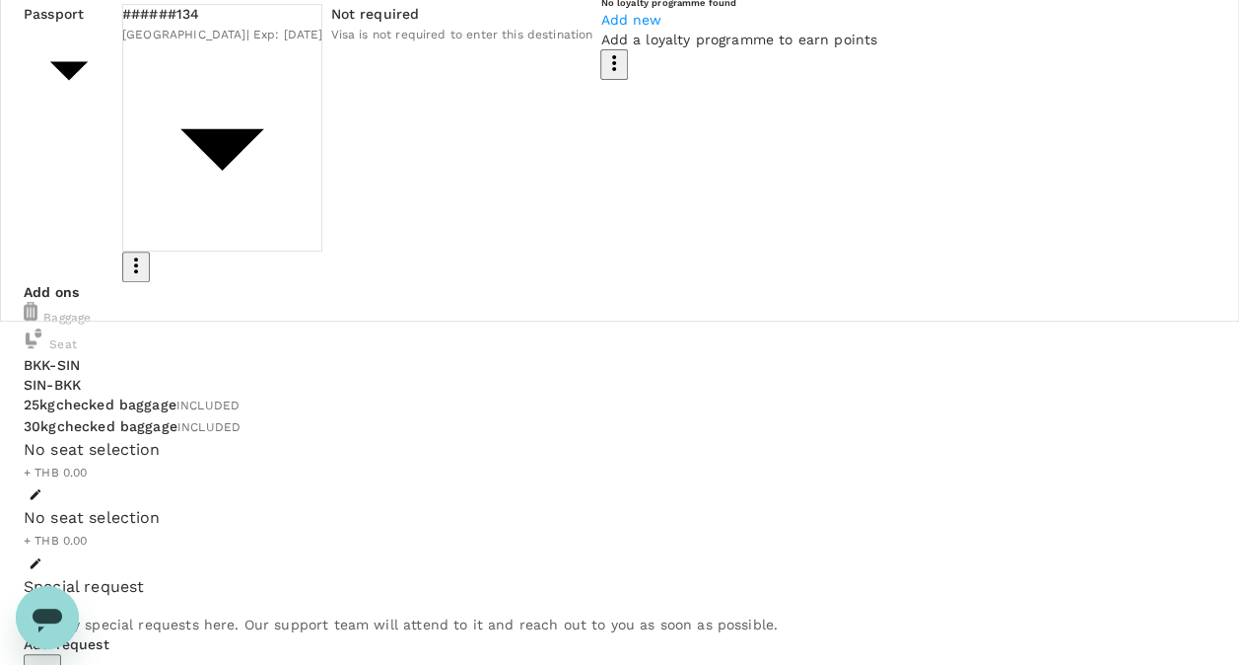
click at [54, 656] on icon "button" at bounding box center [43, 668] width 24 height 24
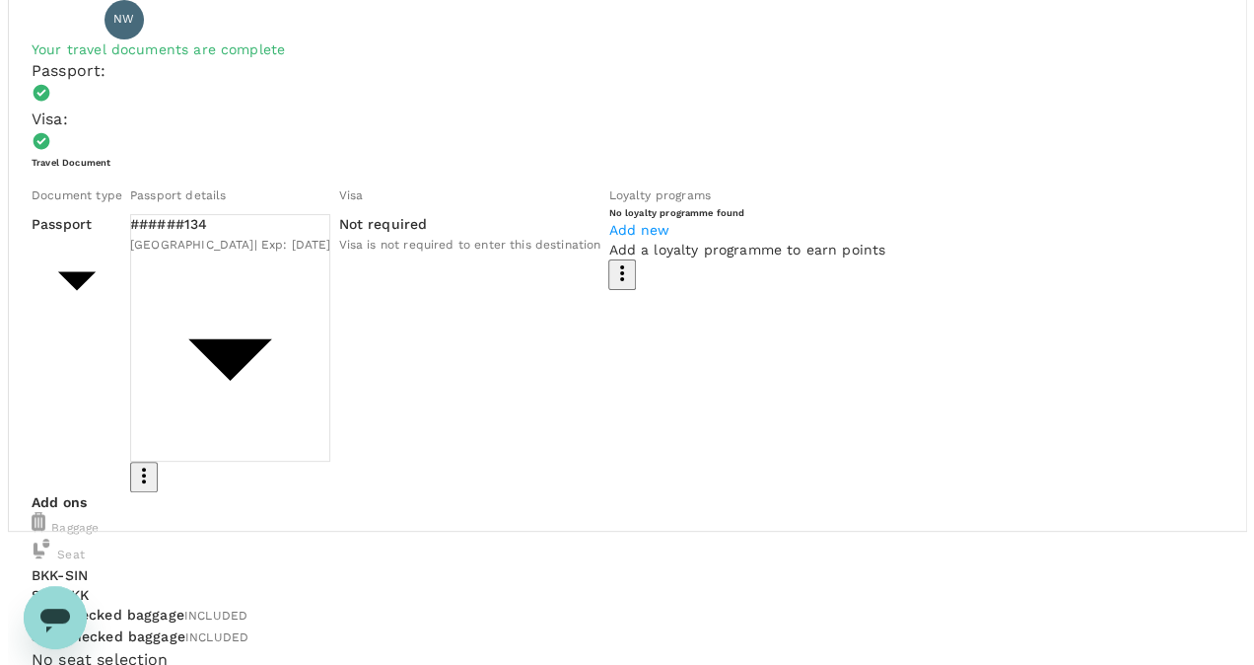
scroll to position [164, 0]
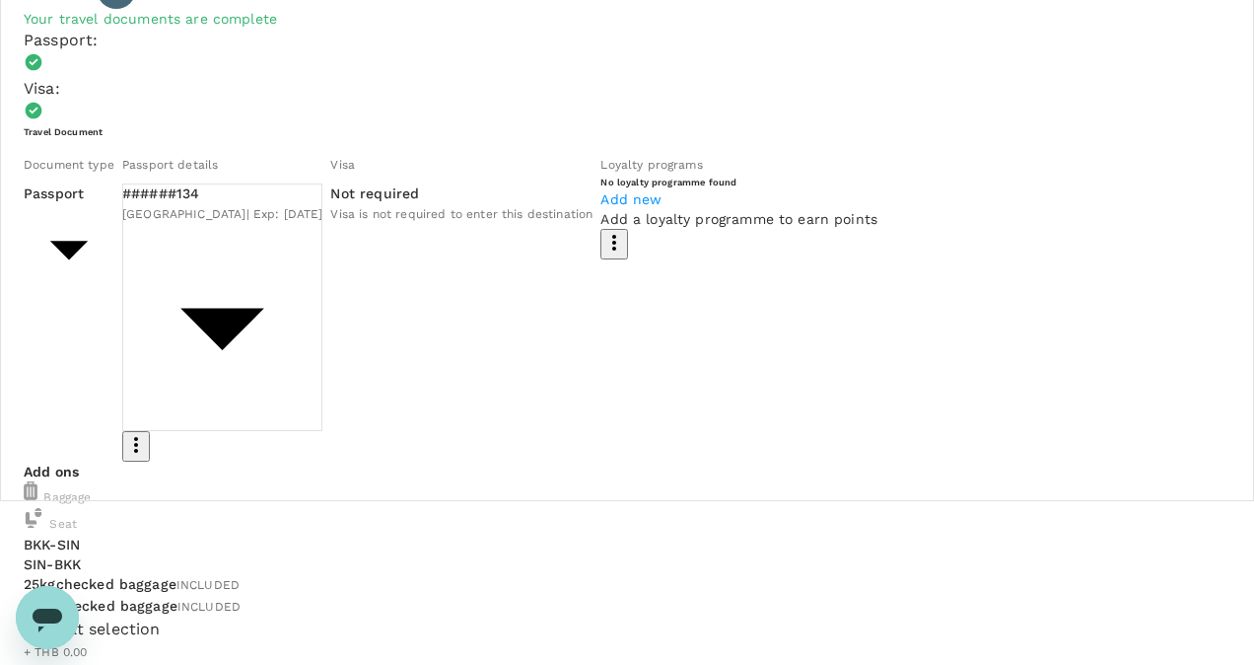
click at [267, 173] on div at bounding box center [627, 332] width 1254 height 665
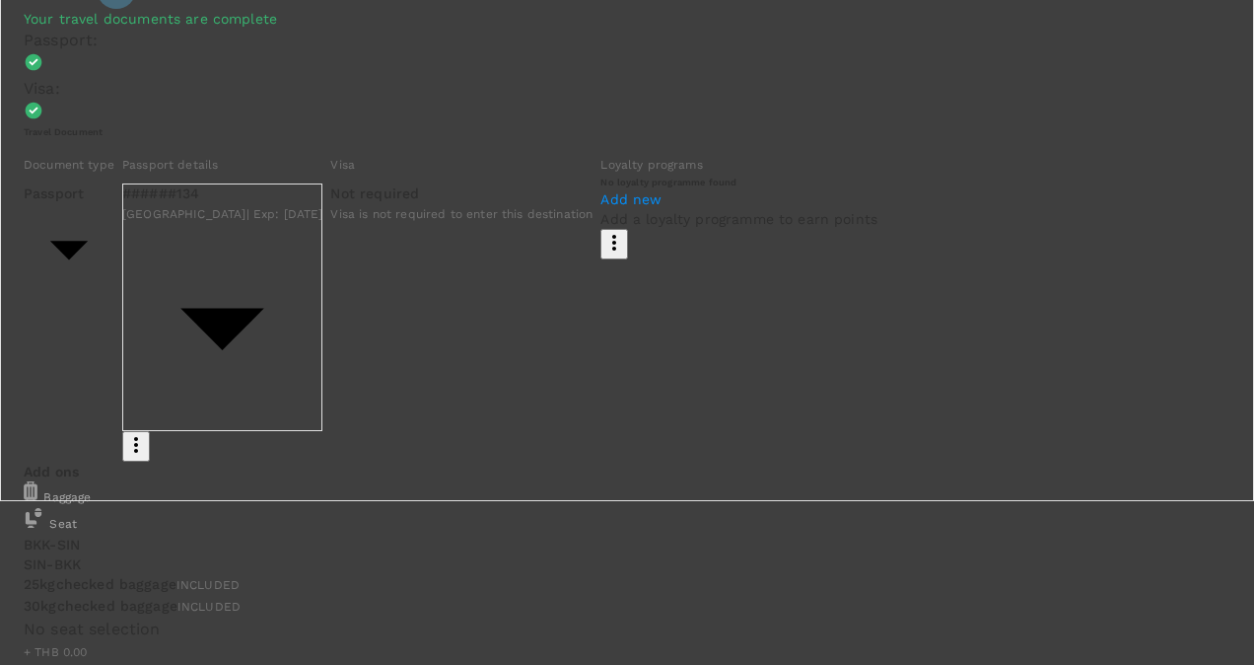
click at [124, 227] on div at bounding box center [627, 332] width 1254 height 665
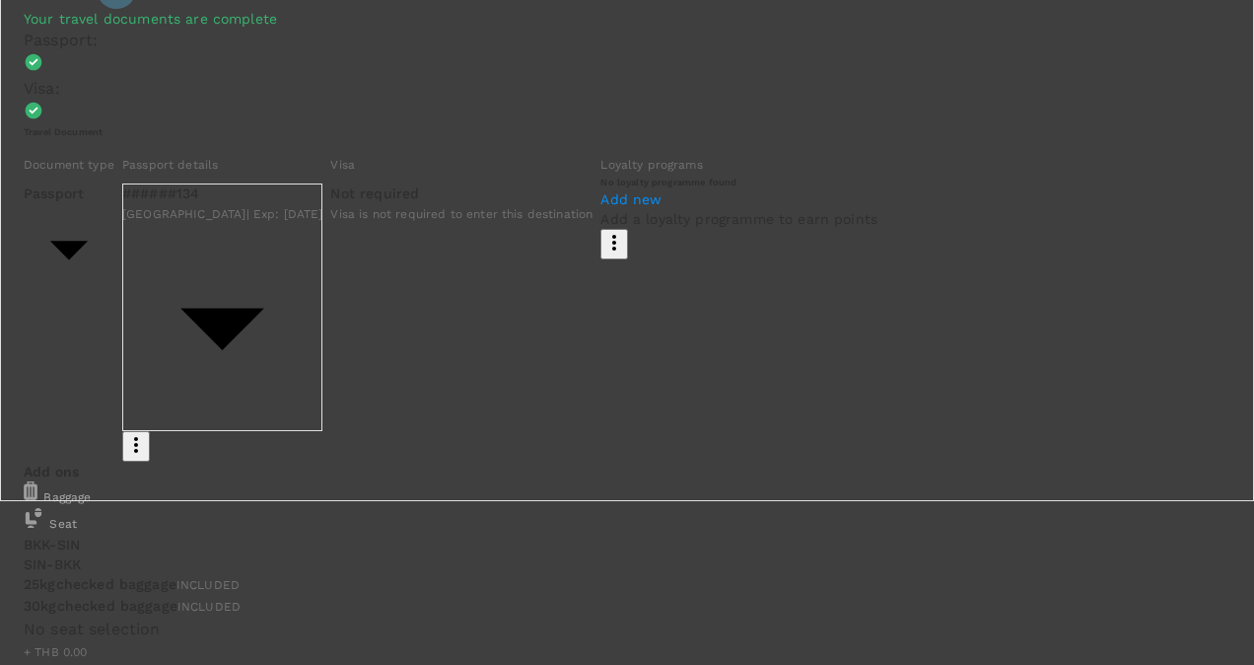
click at [65, 223] on div at bounding box center [627, 332] width 1254 height 665
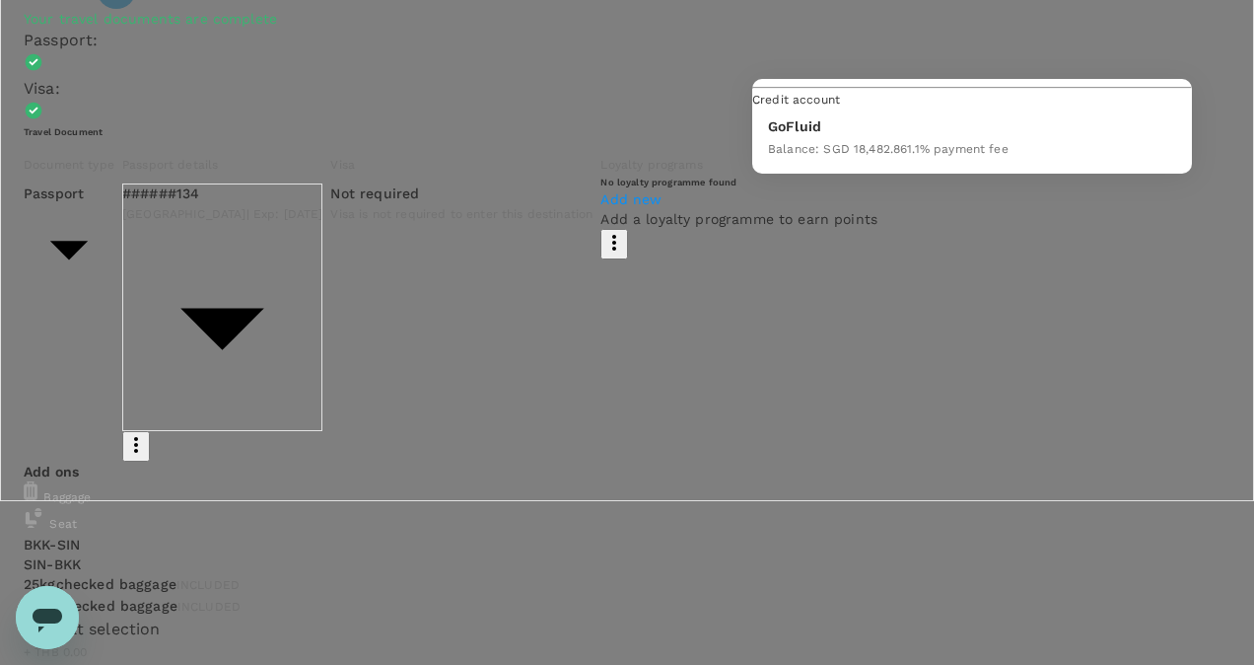
click at [124, 223] on div at bounding box center [627, 332] width 1254 height 665
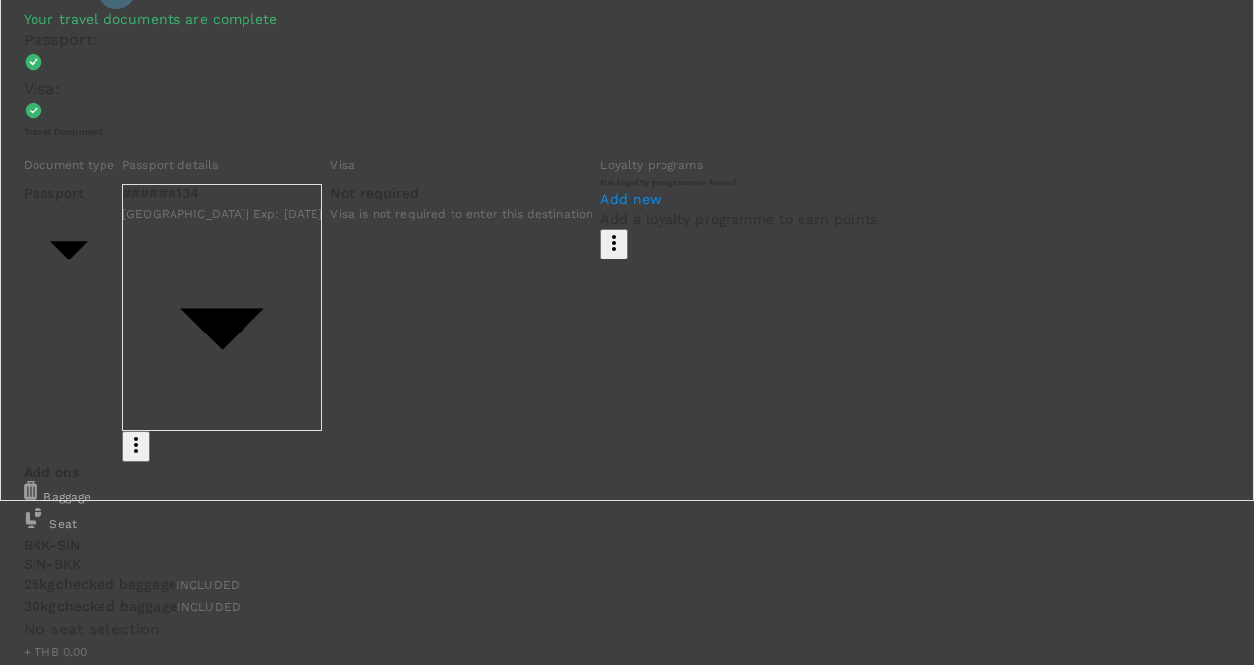
type input "eme"
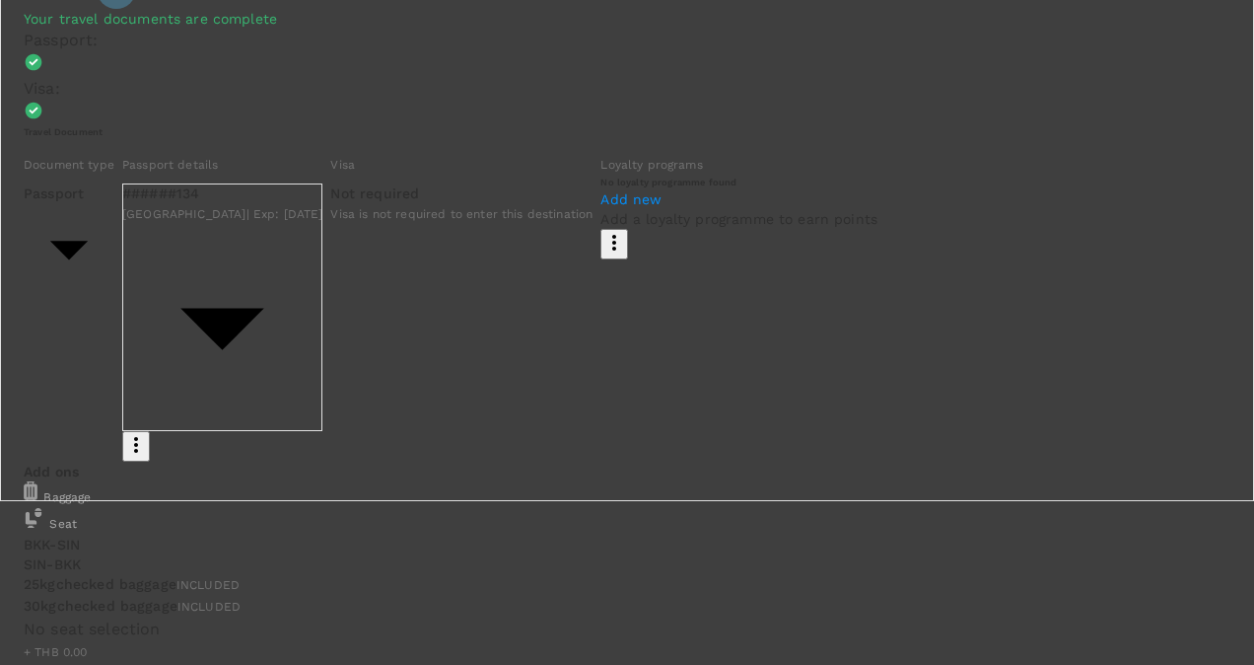
type input "will"
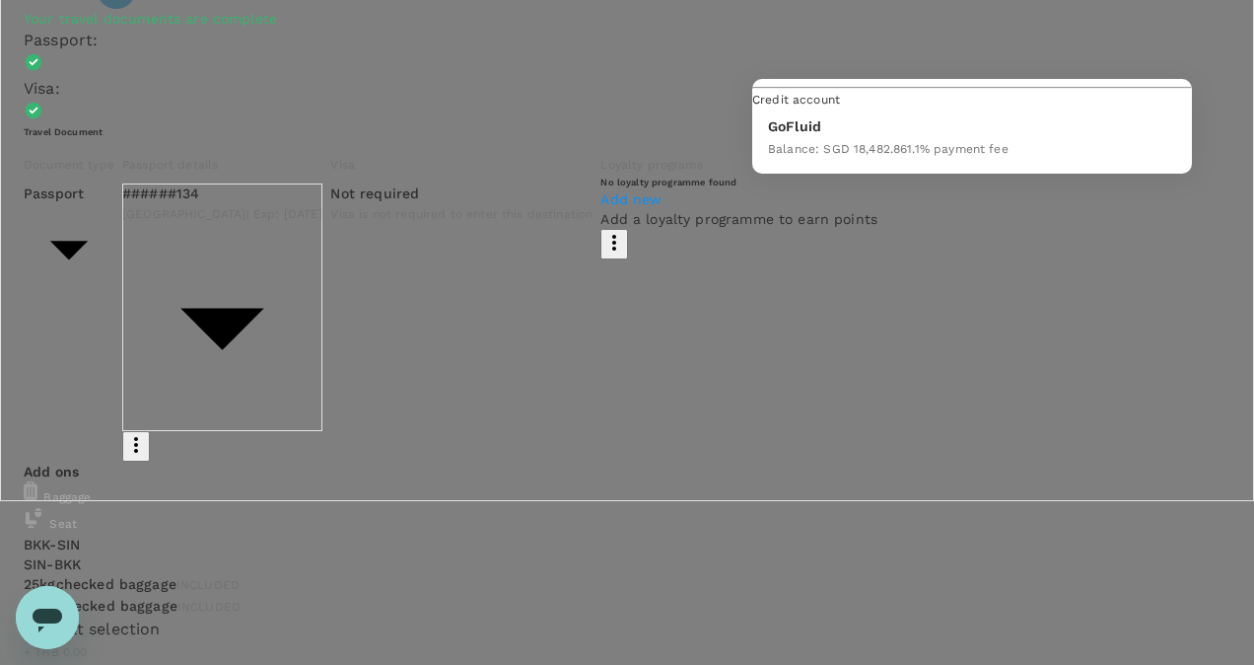
click at [830, 136] on p "GoFluid" at bounding box center [888, 126] width 241 height 20
type input "9f82a453-e375-4320-92f0-4f2d66a53031"
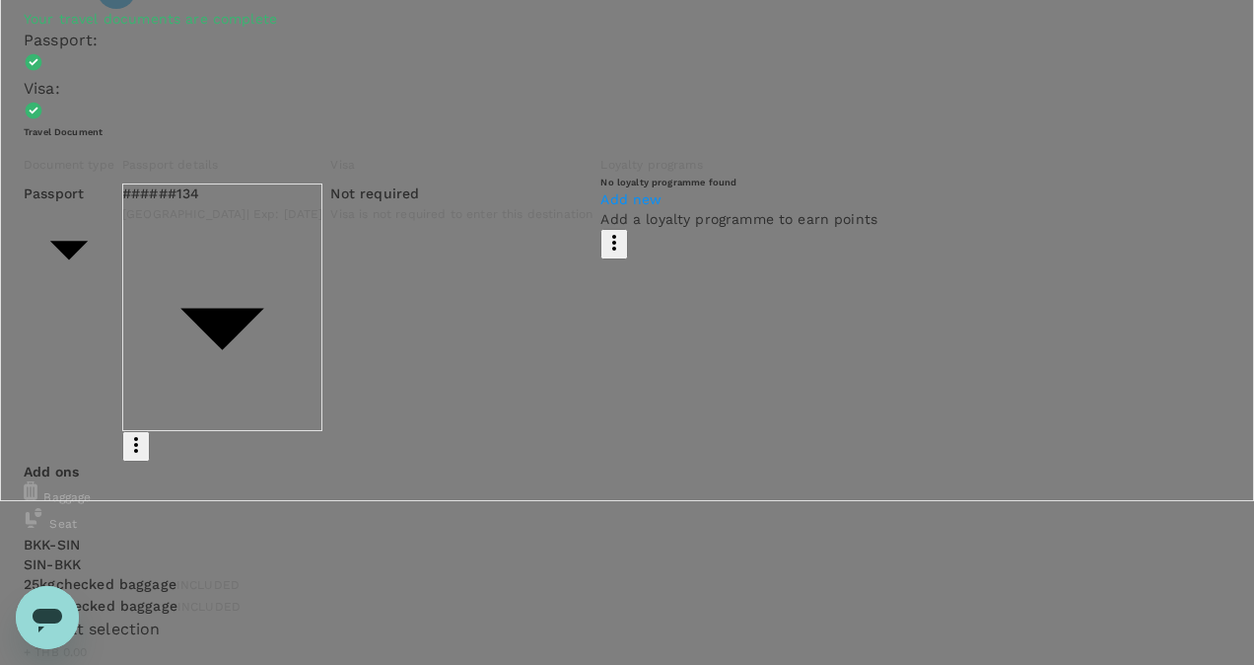
drag, startPoint x: 228, startPoint y: 403, endPoint x: 183, endPoint y: 401, distance: 44.4
paste textarea "To attend #AsiaEcommerceAwards gala event on [DATE] at [GEOGRAPHIC_DATA], [GEOG…"
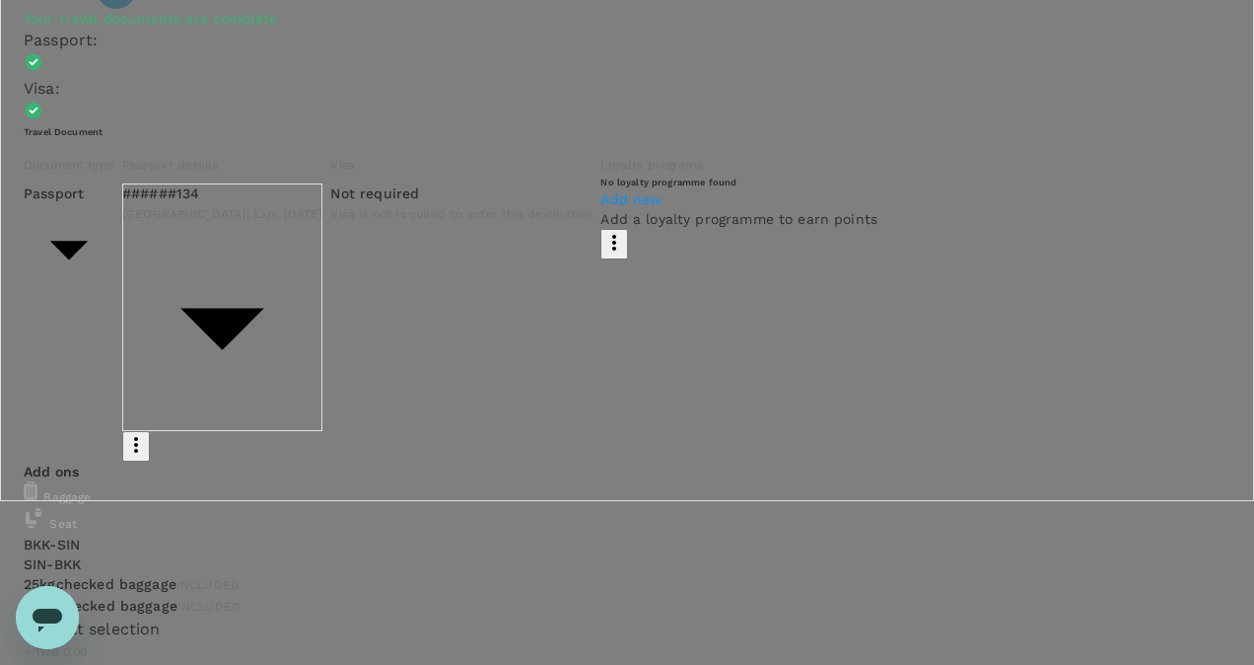
type textarea "To attend #AsiaEcommerceAwards gala event on [DATE] at [GEOGRAPHIC_DATA], [GEOG…"
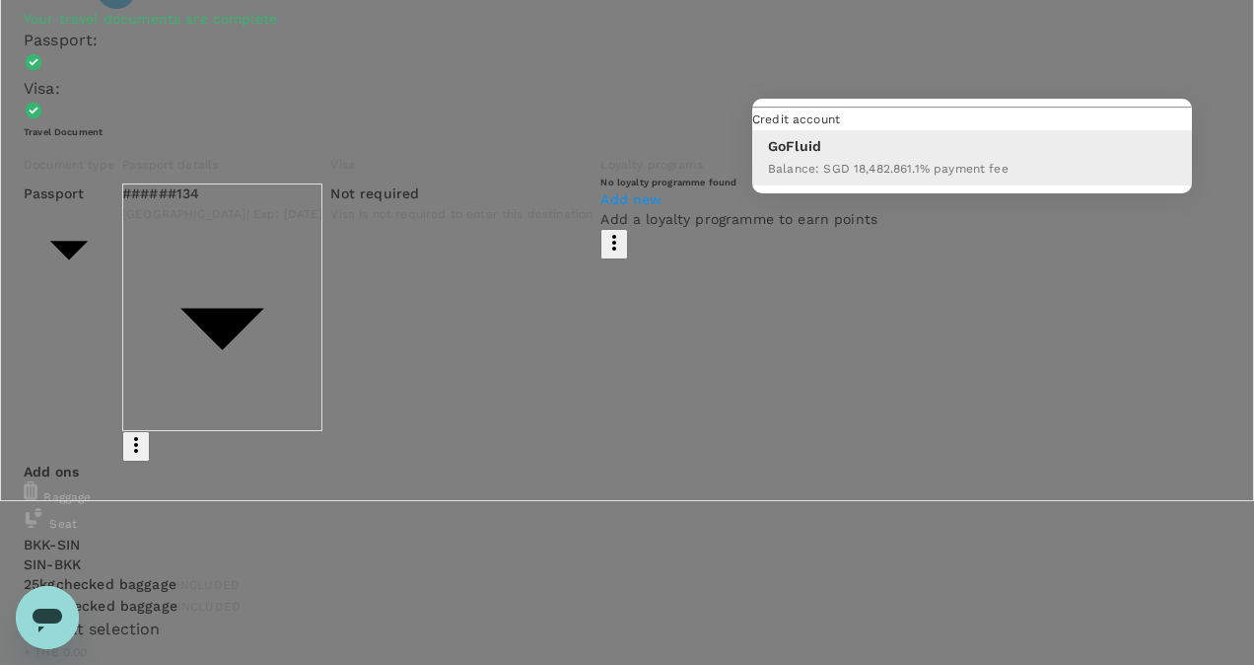
click at [816, 130] on div "Credit account" at bounding box center [972, 119] width 440 height 22
click at [130, 236] on div at bounding box center [627, 332] width 1254 height 665
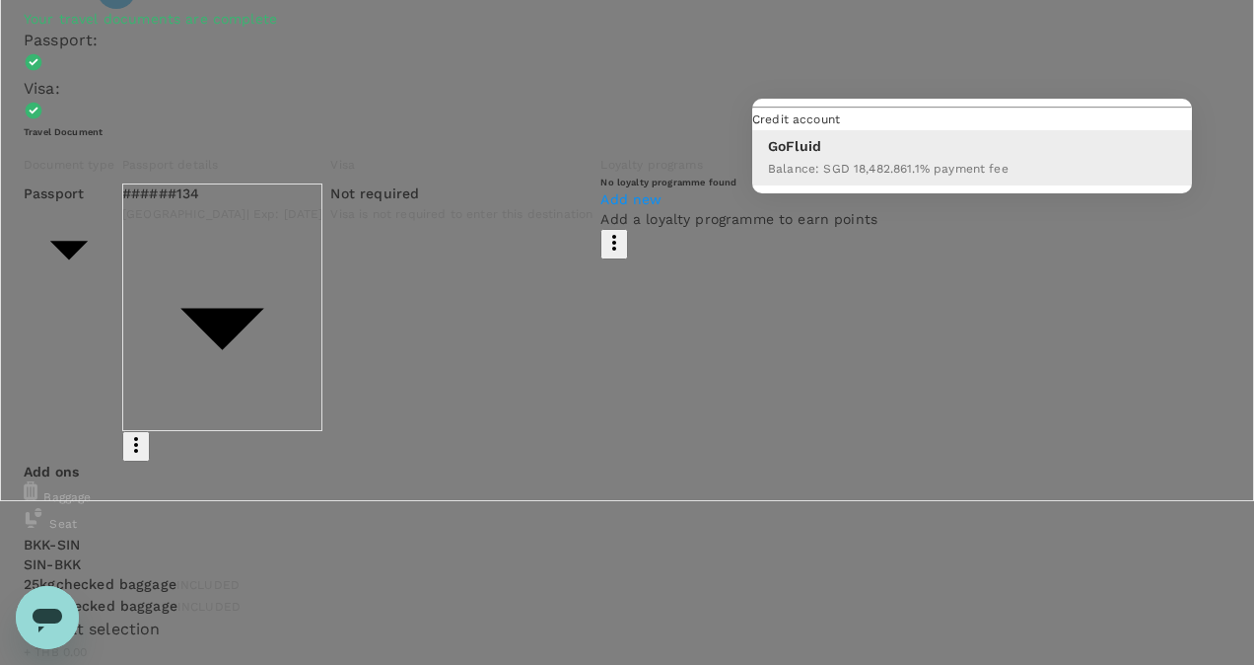
click at [158, 187] on div at bounding box center [627, 332] width 1254 height 665
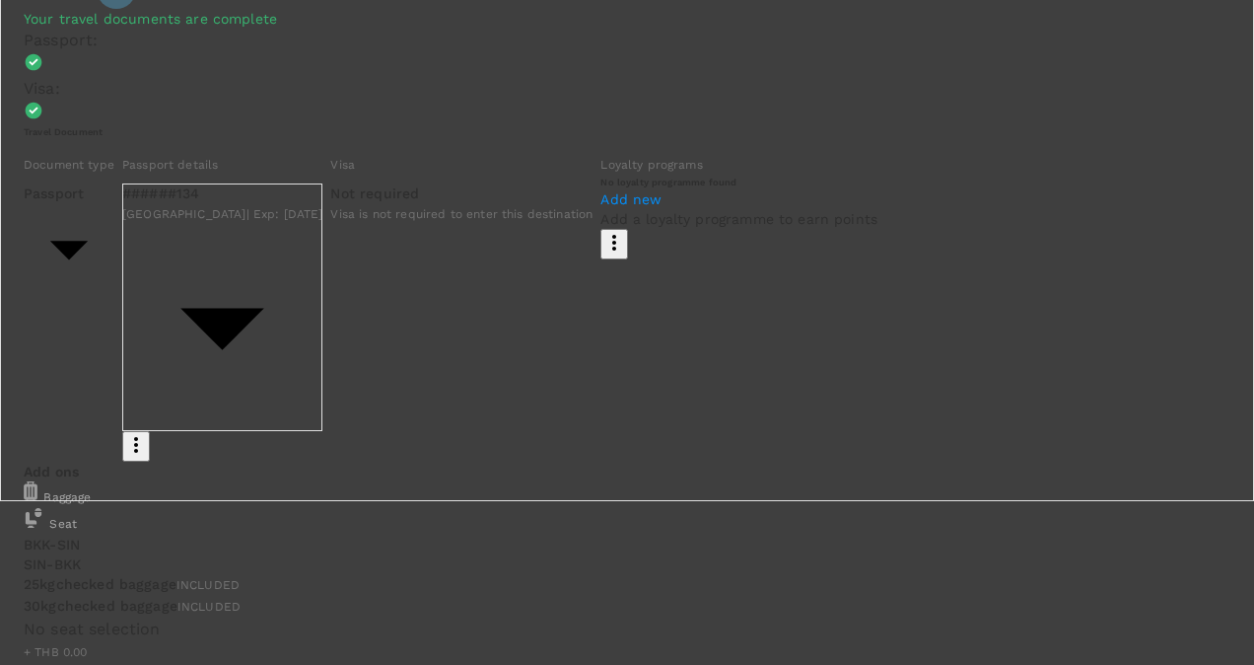
click at [609, 227] on div at bounding box center [627, 332] width 1254 height 665
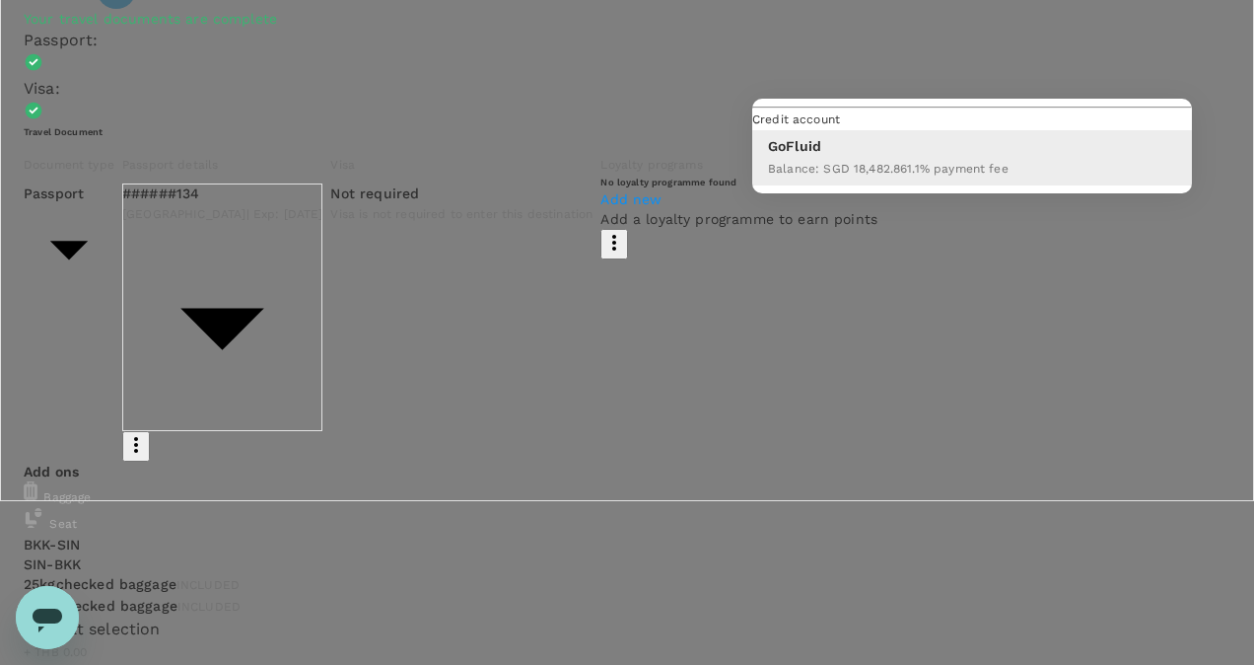
click at [64, 291] on div at bounding box center [627, 332] width 1254 height 665
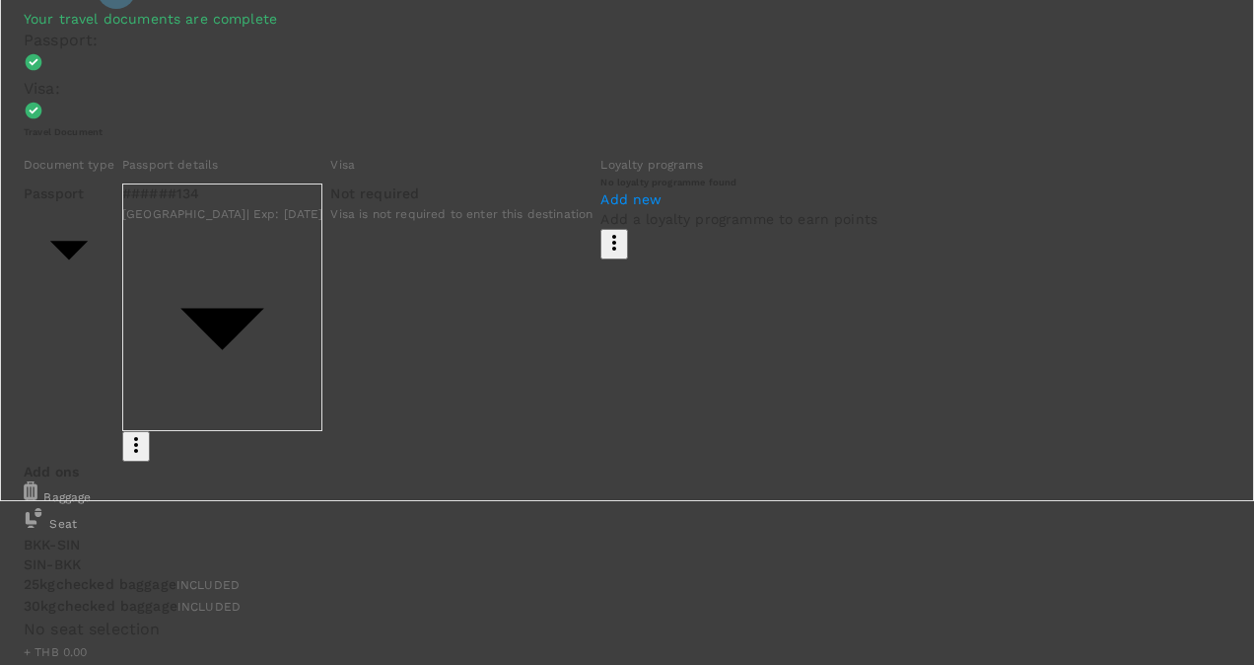
type input "ไ"
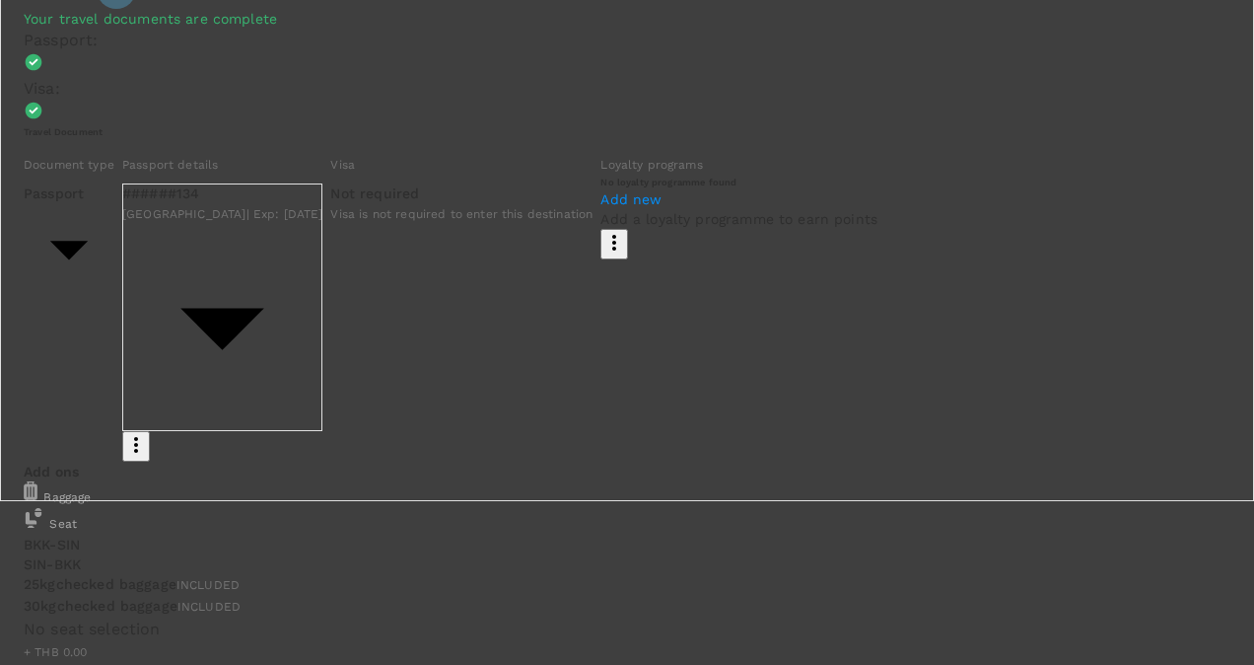
type input "wi"
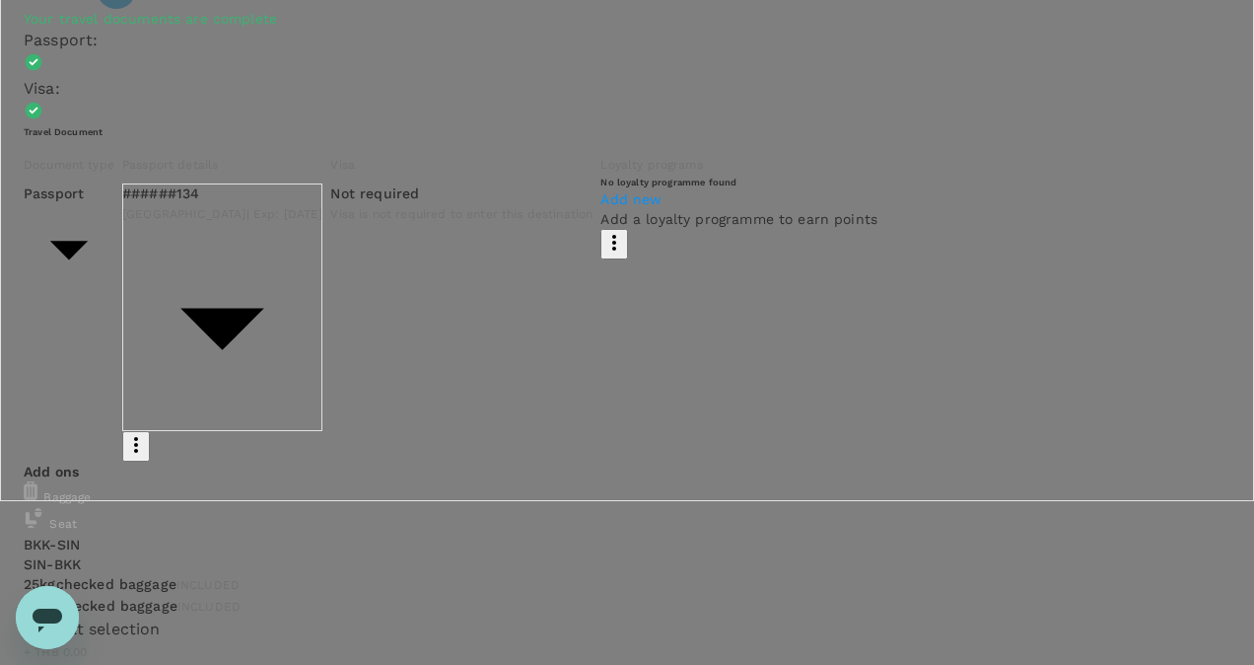
scroll to position [599, 0]
type textarea "To attend #AsiaEcommerceAwards gala event on [DATE] at [GEOGRAPHIC_DATA], [GEOG…"
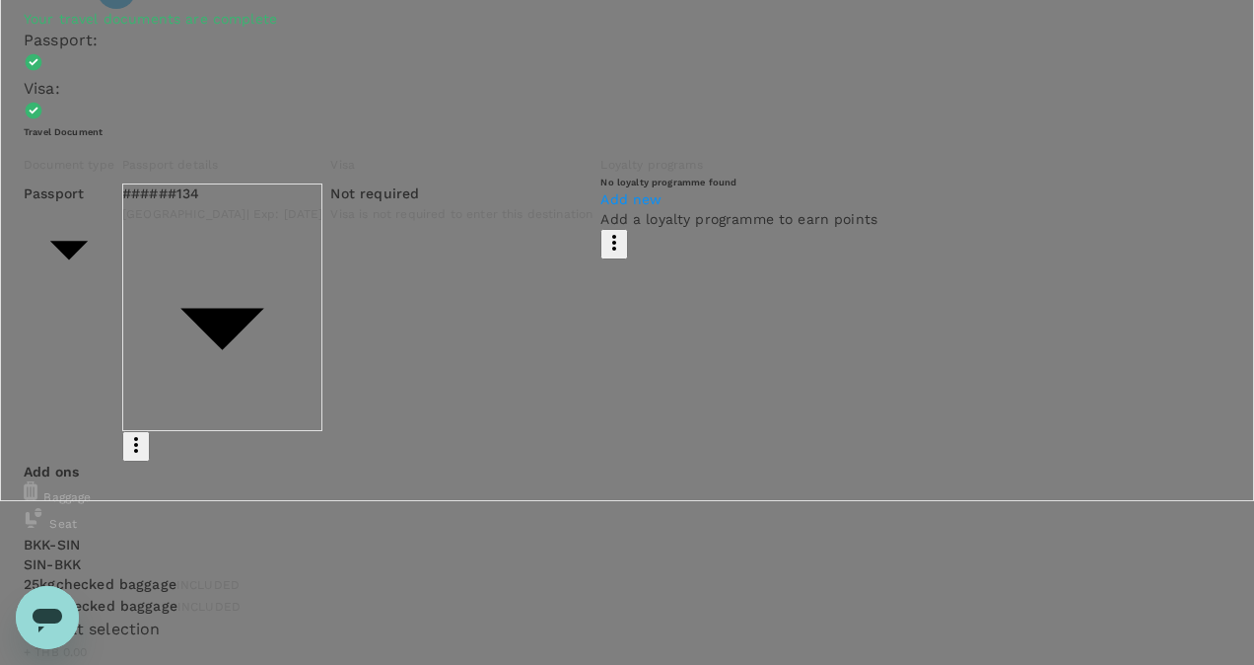
scroll to position [7, 0]
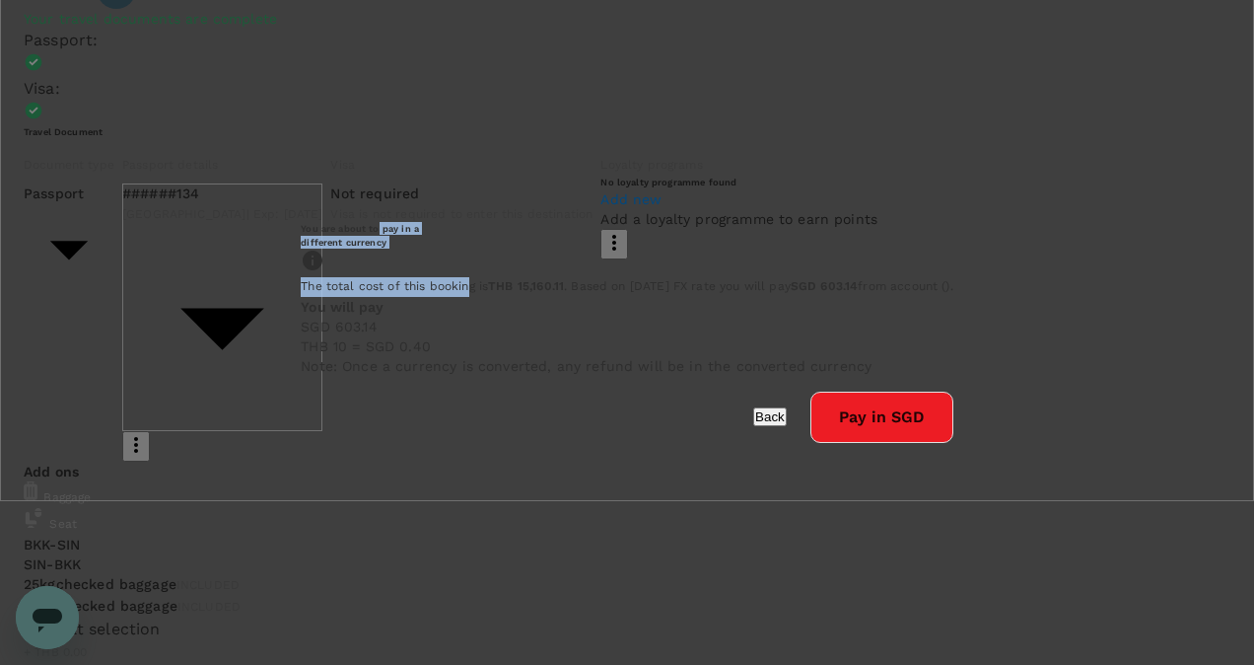
drag, startPoint x: 664, startPoint y: 147, endPoint x: 666, endPoint y: 237, distance: 89.8
click at [666, 237] on div "You are about to pay in a different currency The total cost of this booking is …" at bounding box center [627, 332] width 700 height 268
click at [483, 222] on h6 "You are about to pay in a different currency" at bounding box center [627, 235] width 653 height 27
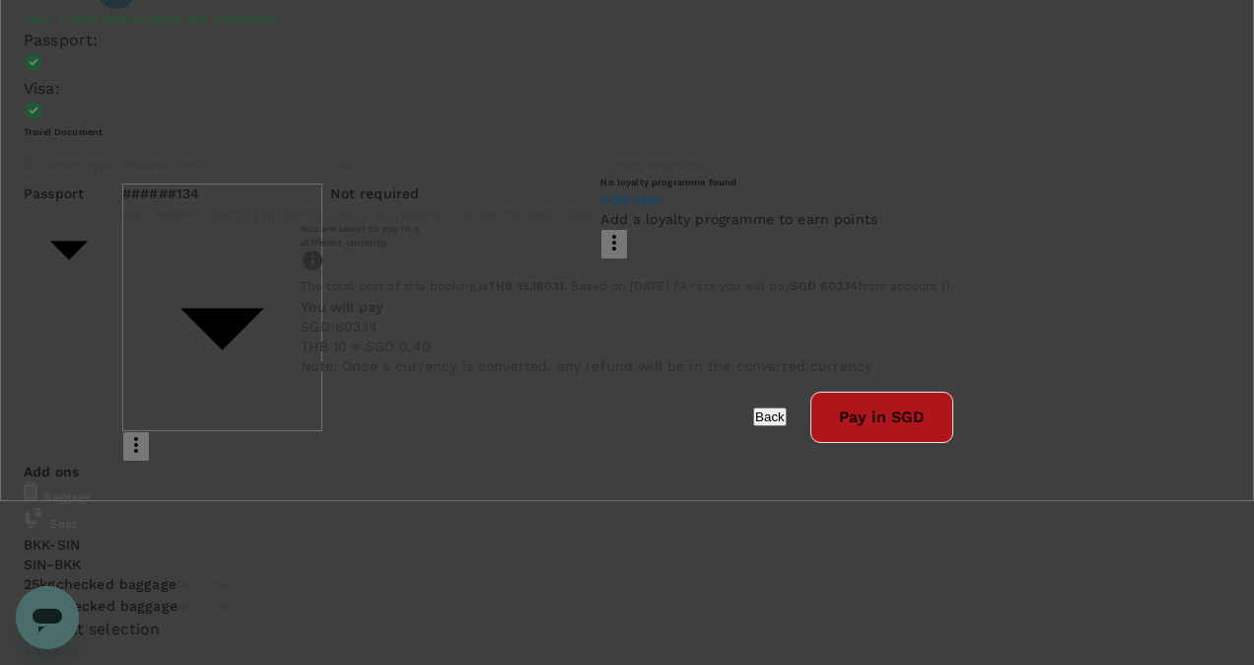
click at [811, 443] on button "Pay in SGD" at bounding box center [882, 416] width 143 height 51
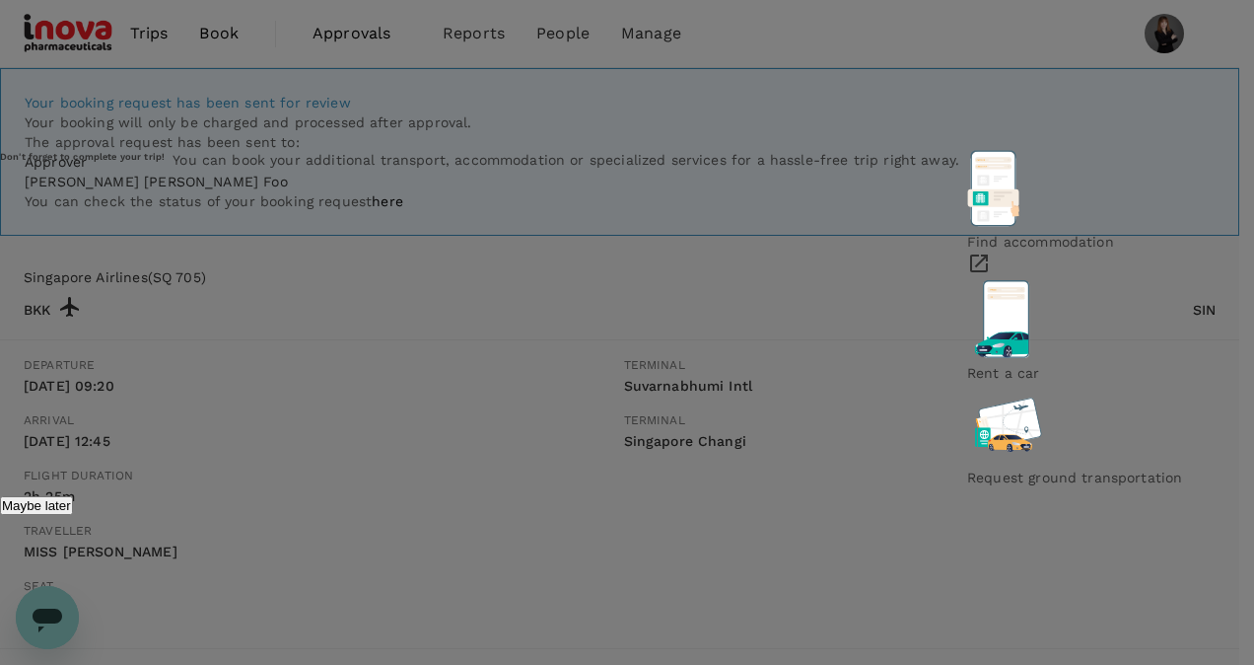
click at [71, 498] on p "Maybe later" at bounding box center [36, 505] width 69 height 15
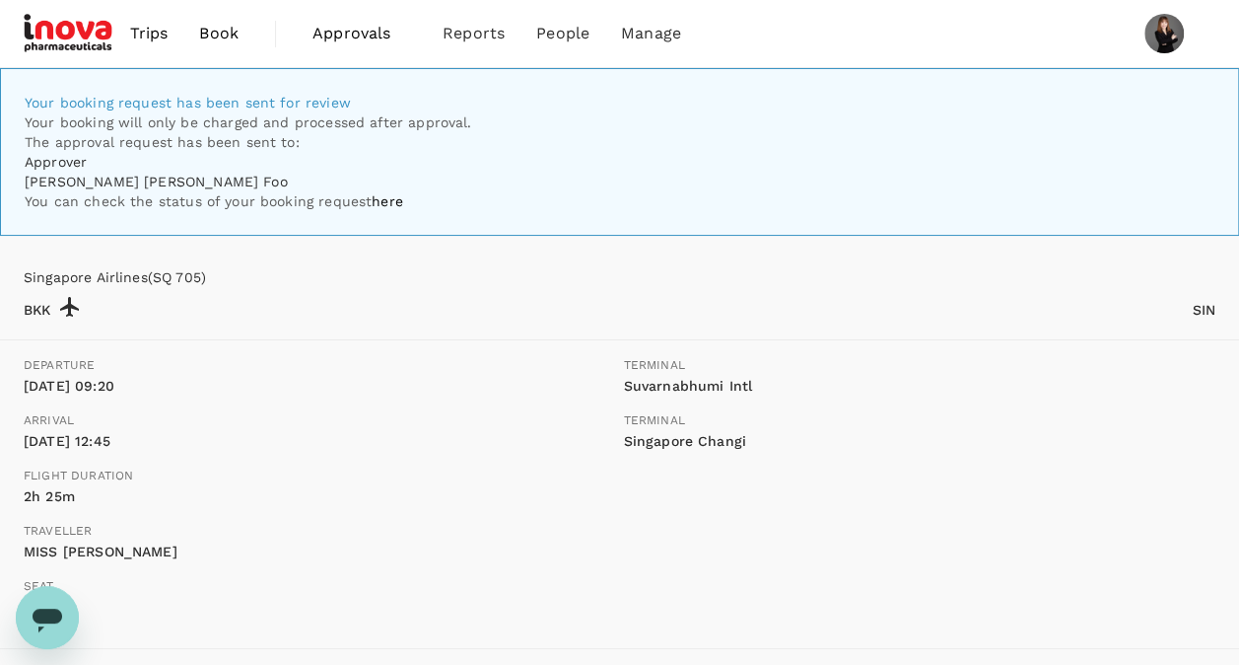
click at [206, 38] on span "Book" at bounding box center [218, 34] width 39 height 24
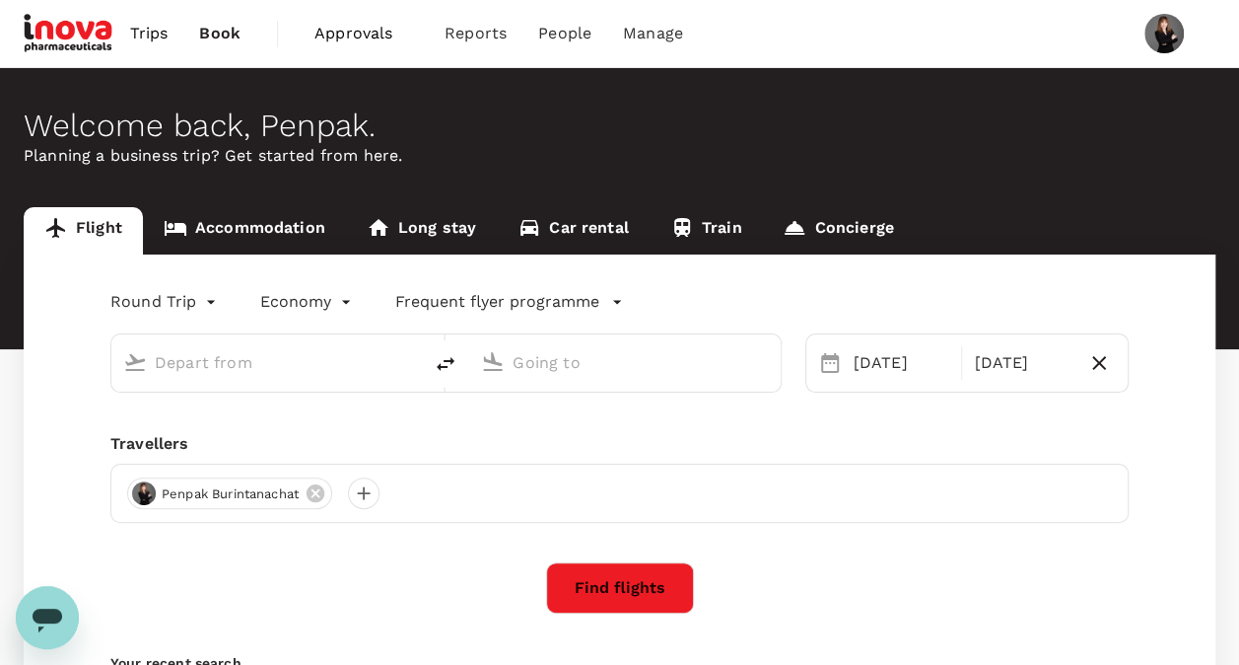
type input "Suvarnabhumi Intl (BKK)"
type input "Singapore Changi (SIN)"
click at [146, 37] on span "Trips" at bounding box center [149, 34] width 38 height 24
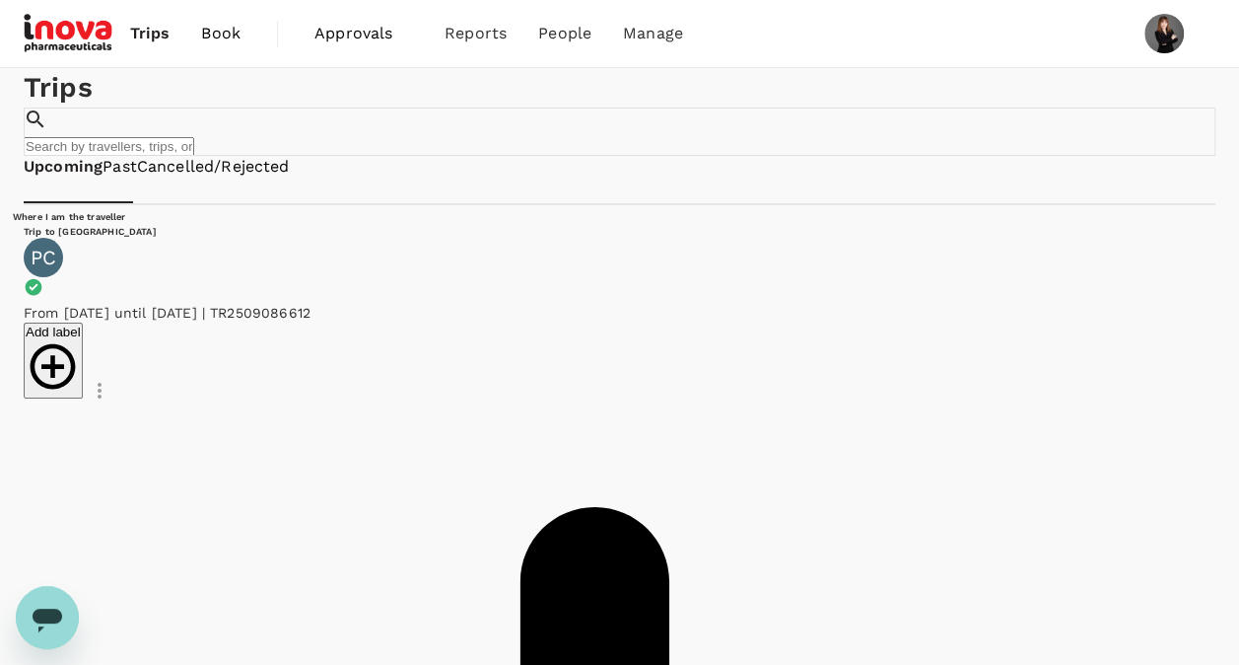
click at [305, 30] on link "Approvals 0" at bounding box center [364, 33] width 130 height 67
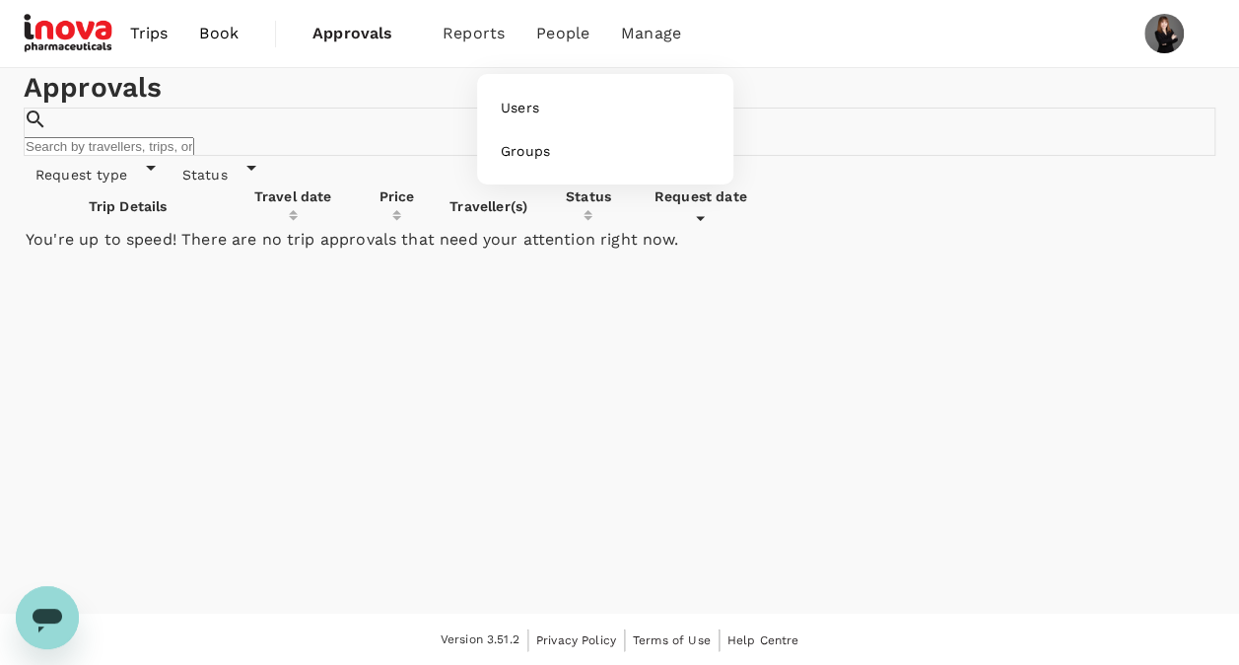
click at [558, 21] on li "People" at bounding box center [563, 33] width 85 height 67
click at [558, 28] on span "People" at bounding box center [562, 34] width 53 height 24
click at [564, 34] on span "People" at bounding box center [562, 34] width 53 height 24
click at [642, 33] on span "Manage" at bounding box center [651, 34] width 60 height 24
click at [207, 32] on span "Book" at bounding box center [218, 34] width 39 height 24
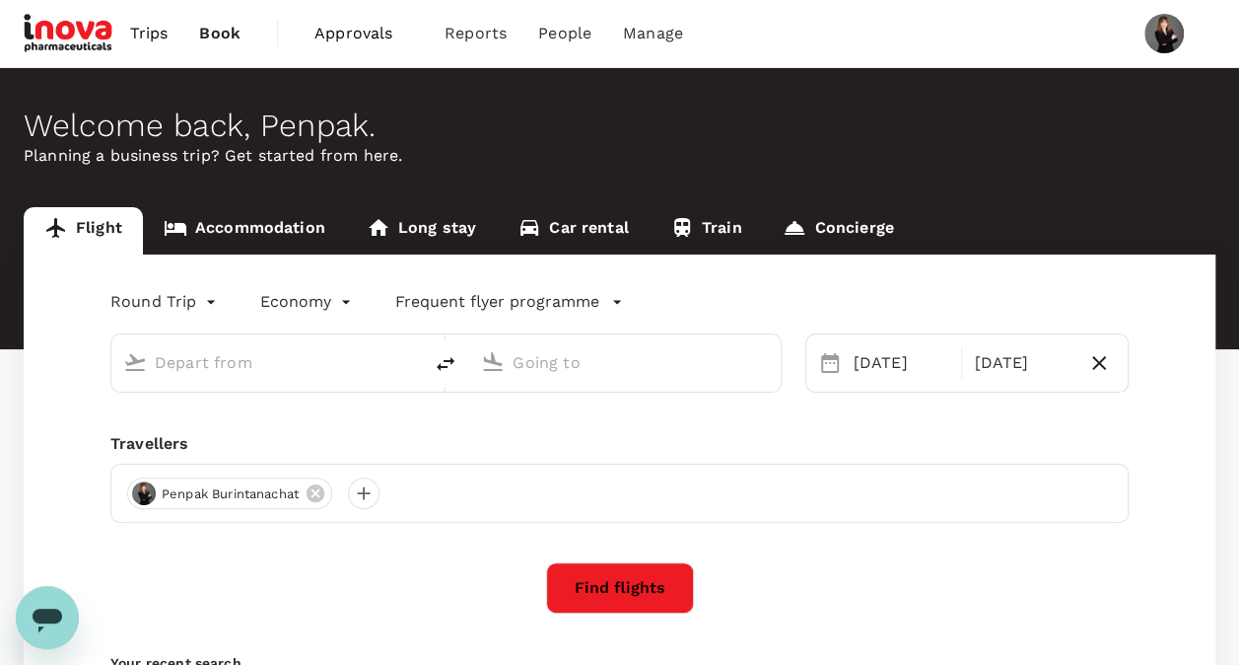
type input "Suvarnabhumi Intl (BKK)"
type input "Singapore Changi (SIN)"
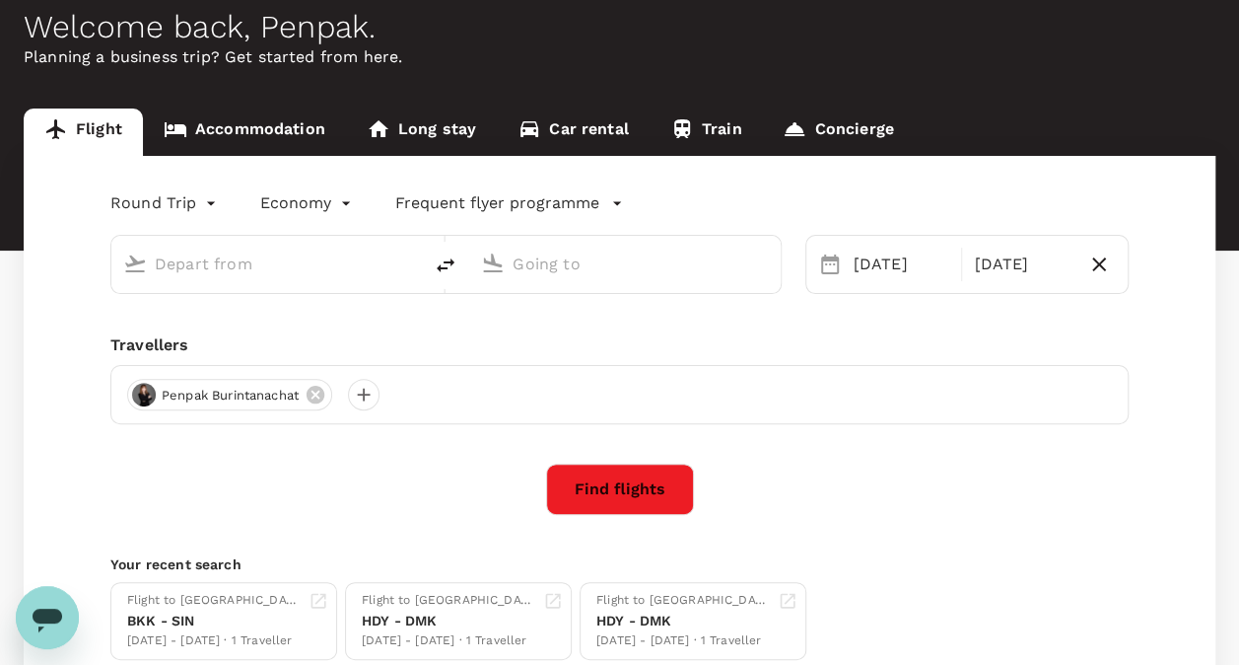
type input "Suvarnabhumi Intl (BKK)"
type input "Singapore Changi (SIN)"
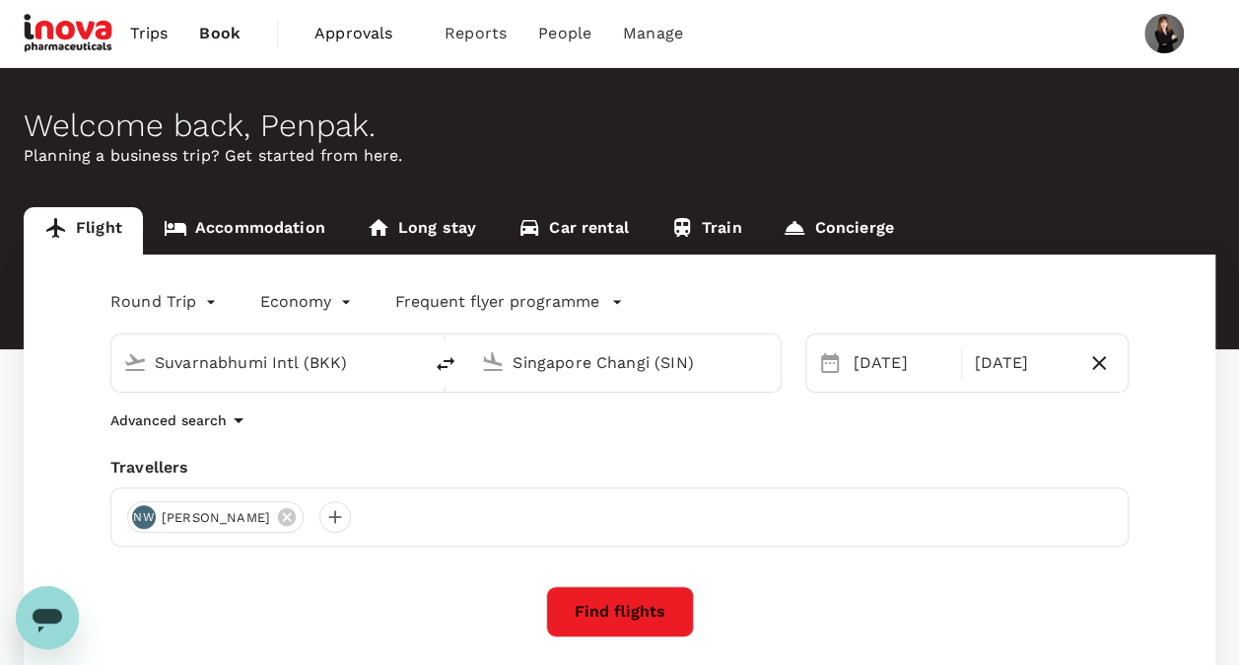
click at [128, 26] on link "Trips" at bounding box center [149, 33] width 70 height 67
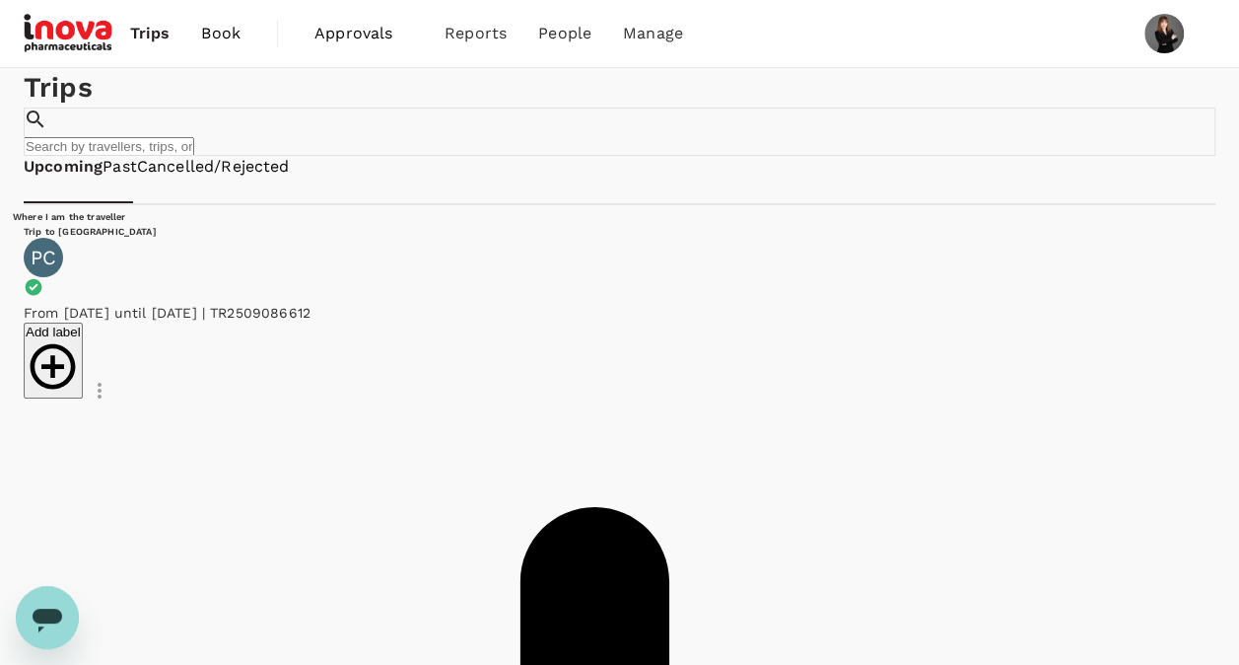
click at [137, 178] on link "Past" at bounding box center [120, 167] width 35 height 23
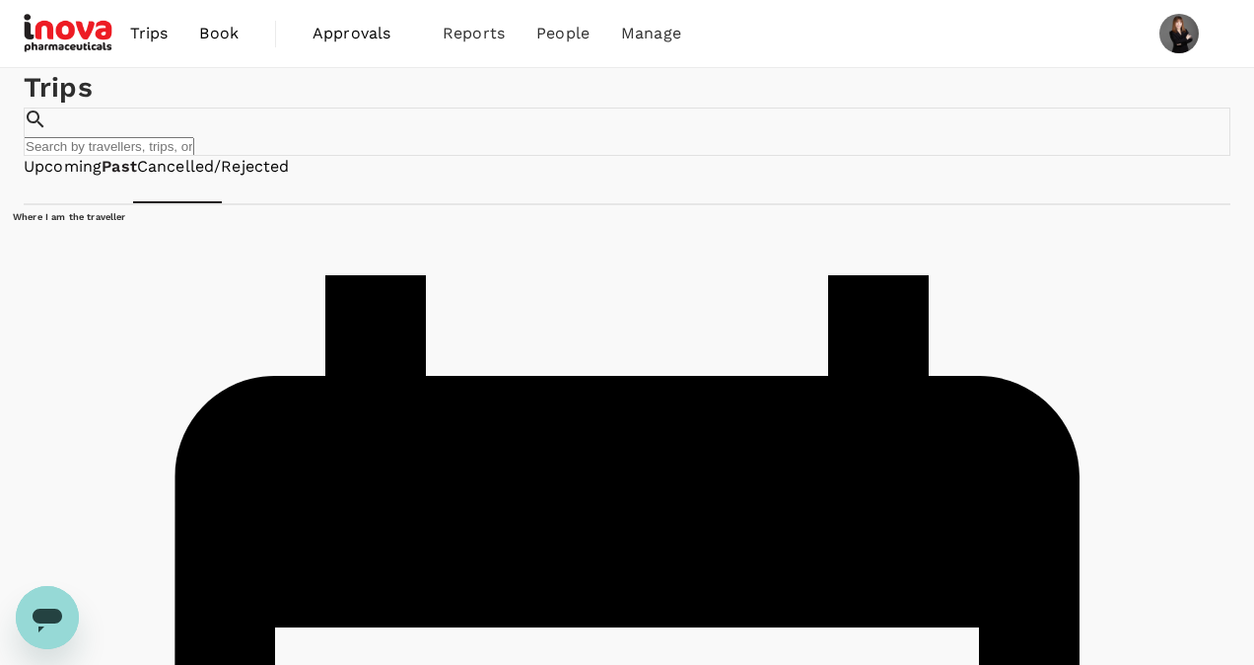
click at [77, 178] on link "Upcoming" at bounding box center [63, 167] width 78 height 23
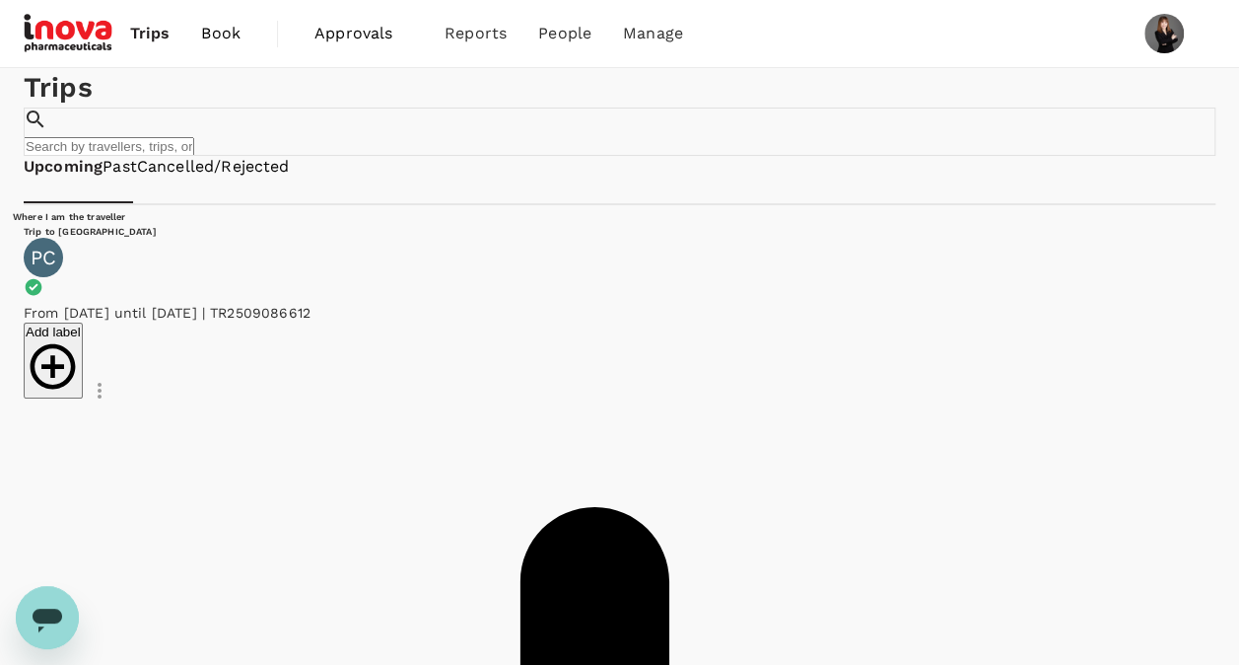
click at [365, 24] on span "Approvals" at bounding box center [364, 34] width 99 height 24
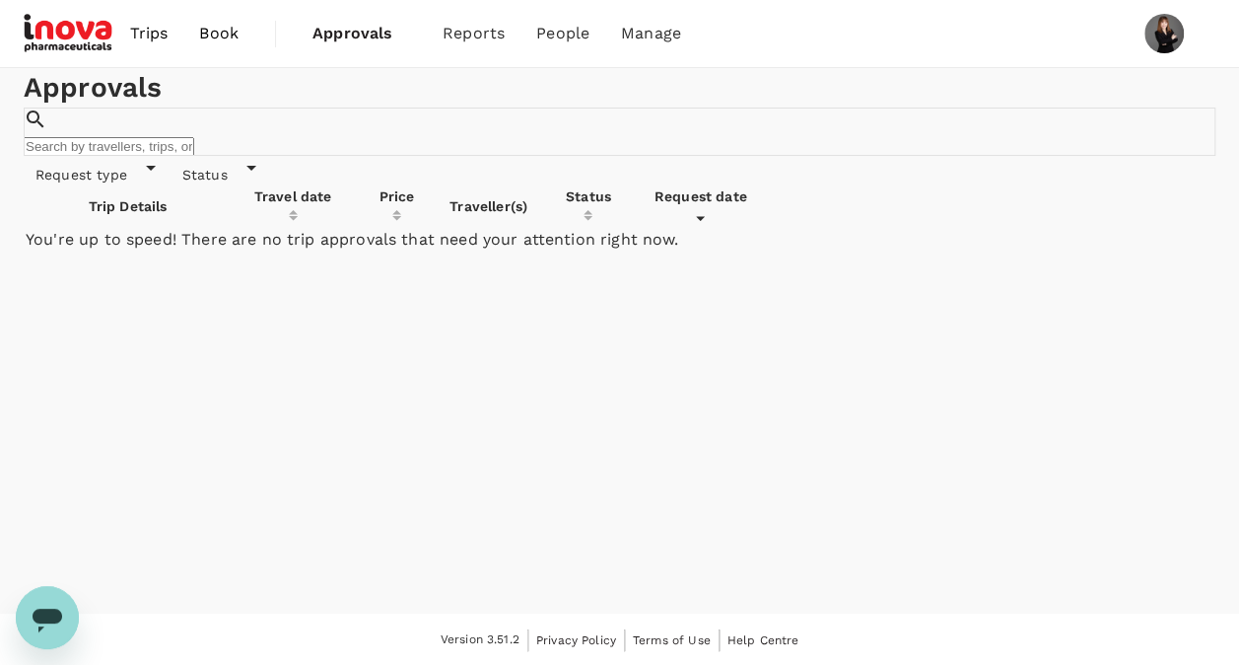
click at [223, 182] on span "Status" at bounding box center [205, 175] width 69 height 16
click at [191, 421] on input "Select all" at bounding box center [232, 399] width 135 height 44
checkbox input "true"
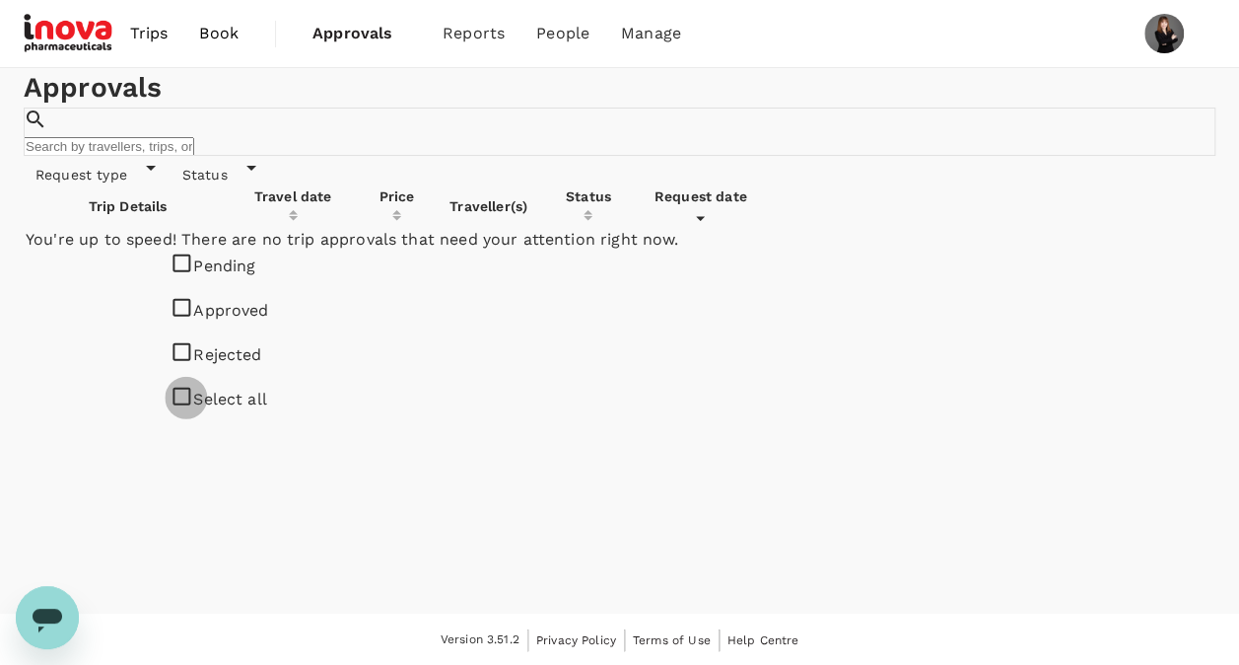
checkbox input "true"
click at [561, 532] on div "Approvals ​ ​ Request type Status Trip Details Travel date Price Traveller(s) S…" at bounding box center [619, 340] width 1239 height 545
click at [126, 182] on span "Request type" at bounding box center [81, 175] width 115 height 16
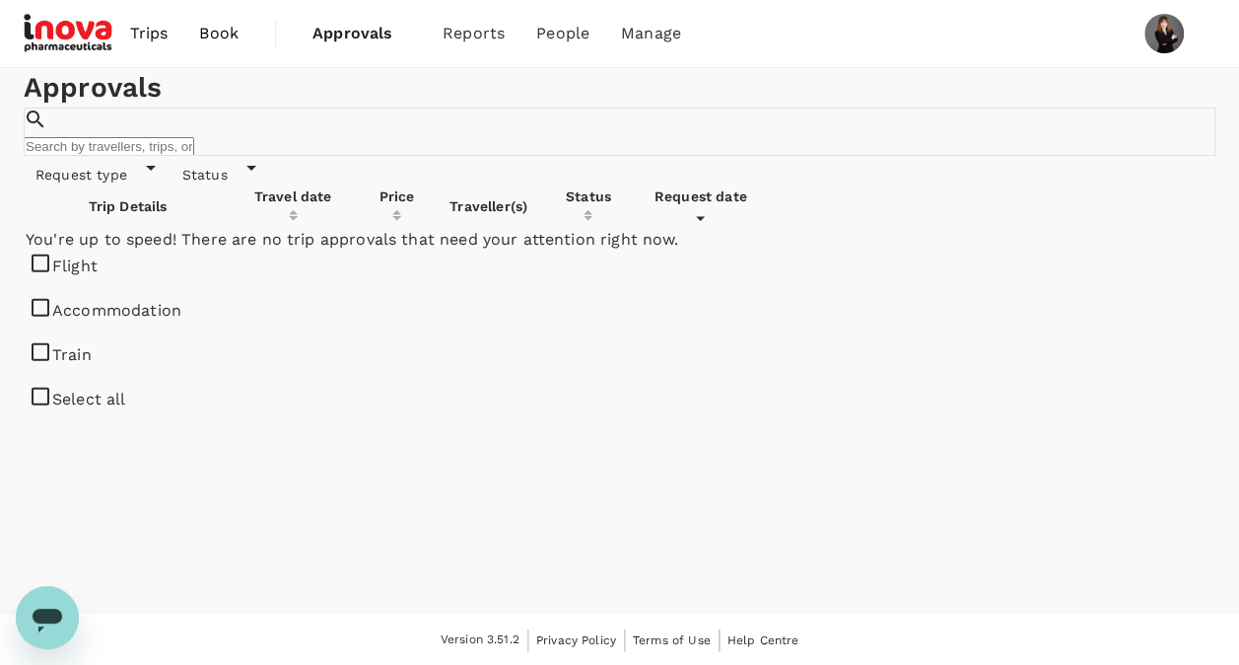
click at [47, 421] on input "Select all" at bounding box center [118, 399] width 189 height 44
checkbox input "true"
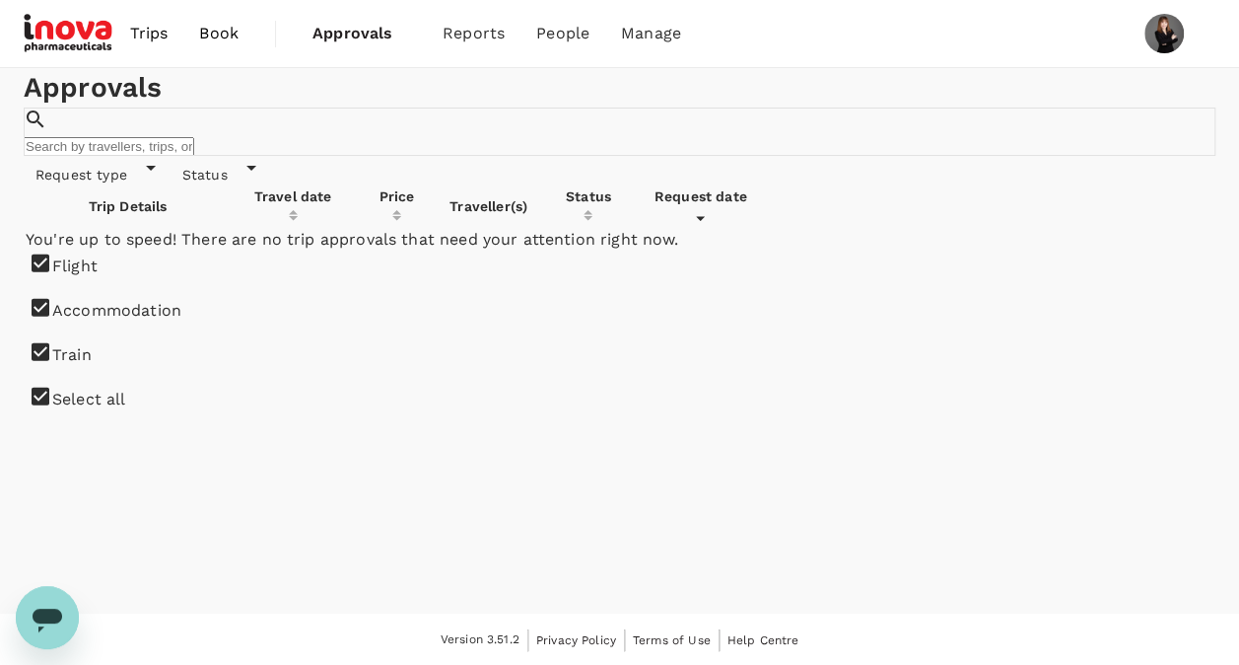
click at [434, 546] on div "Approvals ​ ​ Request type Status Trip Details Travel date Price Traveller(s) S…" at bounding box center [619, 340] width 1239 height 545
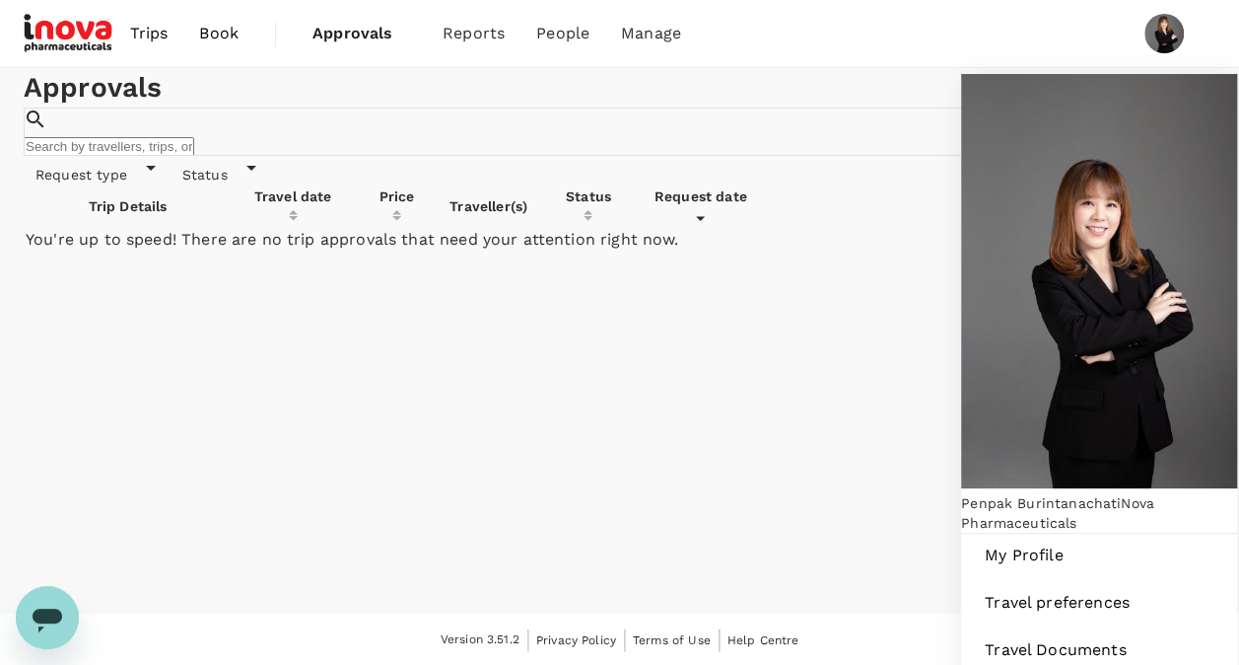
click at [1156, 32] on img at bounding box center [1164, 33] width 39 height 39
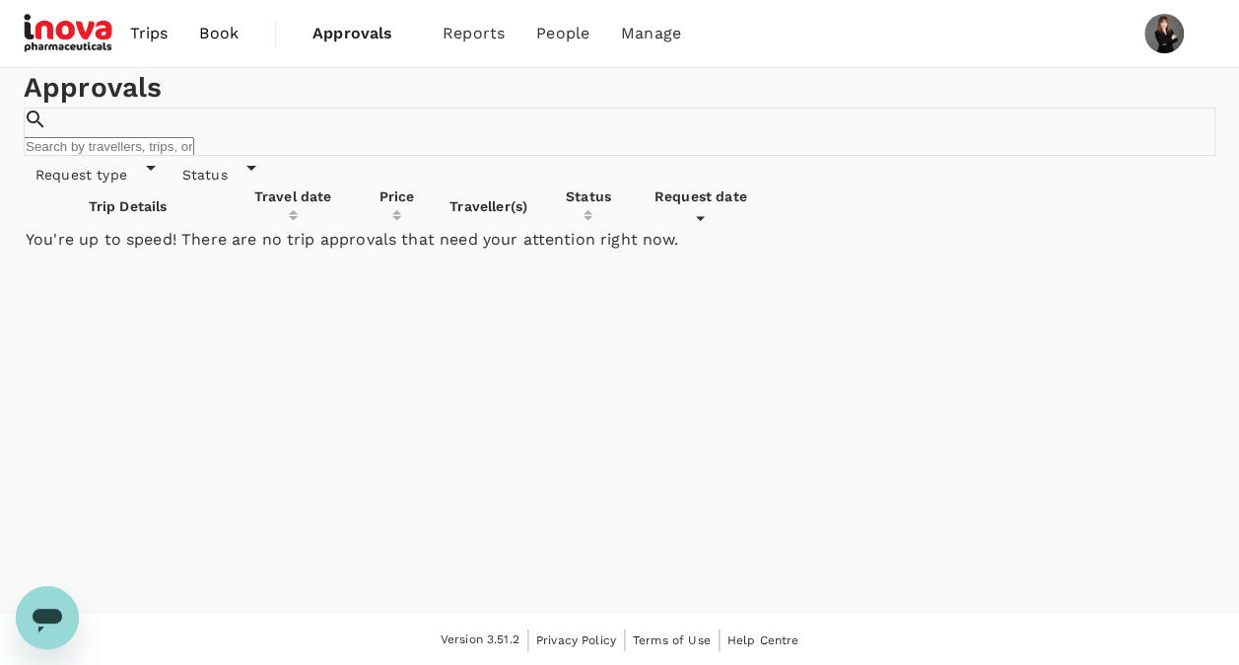
click at [1156, 32] on img at bounding box center [1164, 33] width 39 height 39
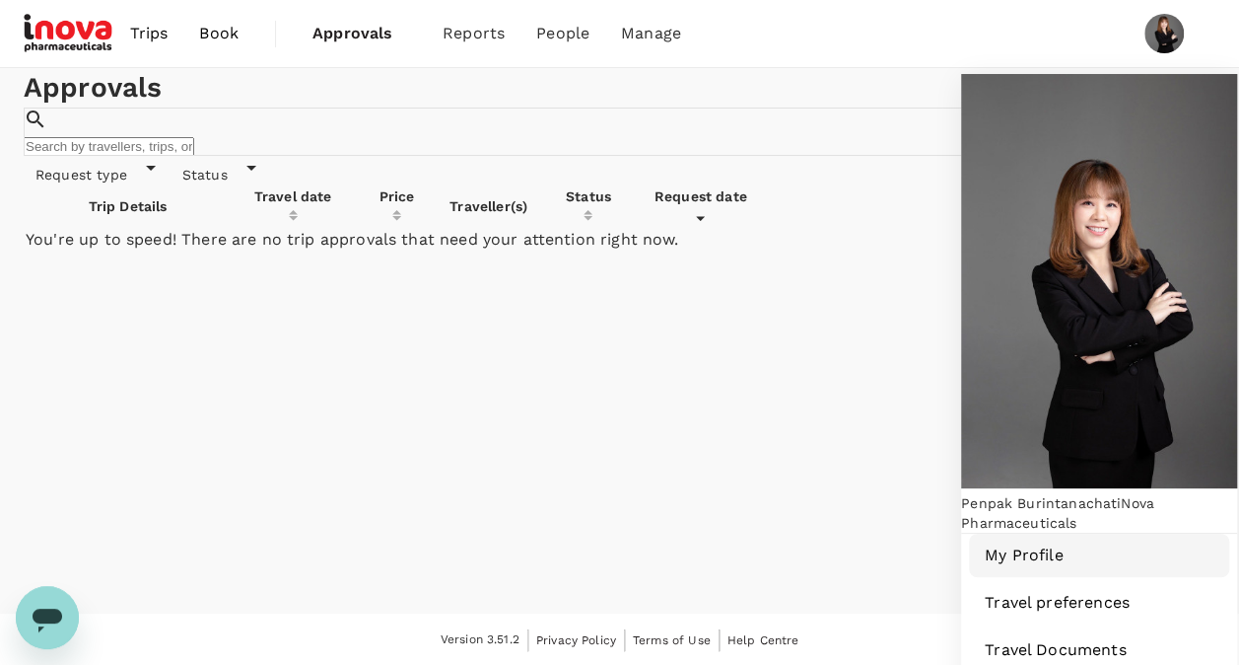
click at [1045, 543] on span "My Profile" at bounding box center [1099, 555] width 229 height 24
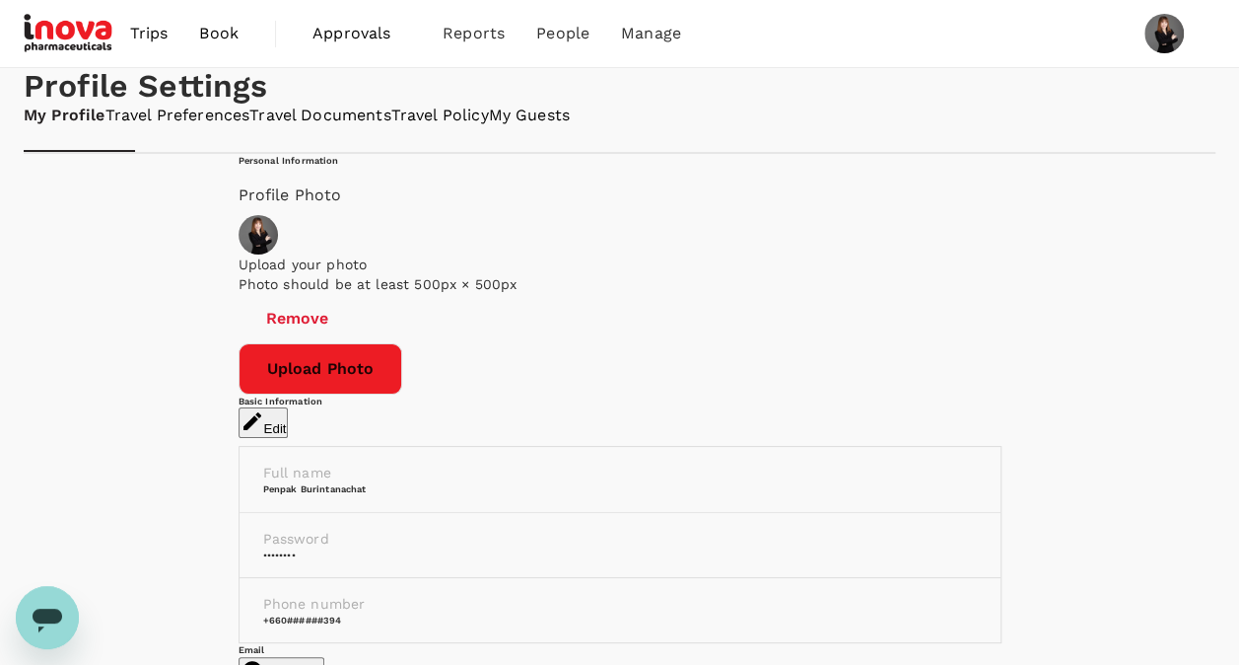
click at [73, 127] on link "My Profile" at bounding box center [65, 116] width 82 height 23
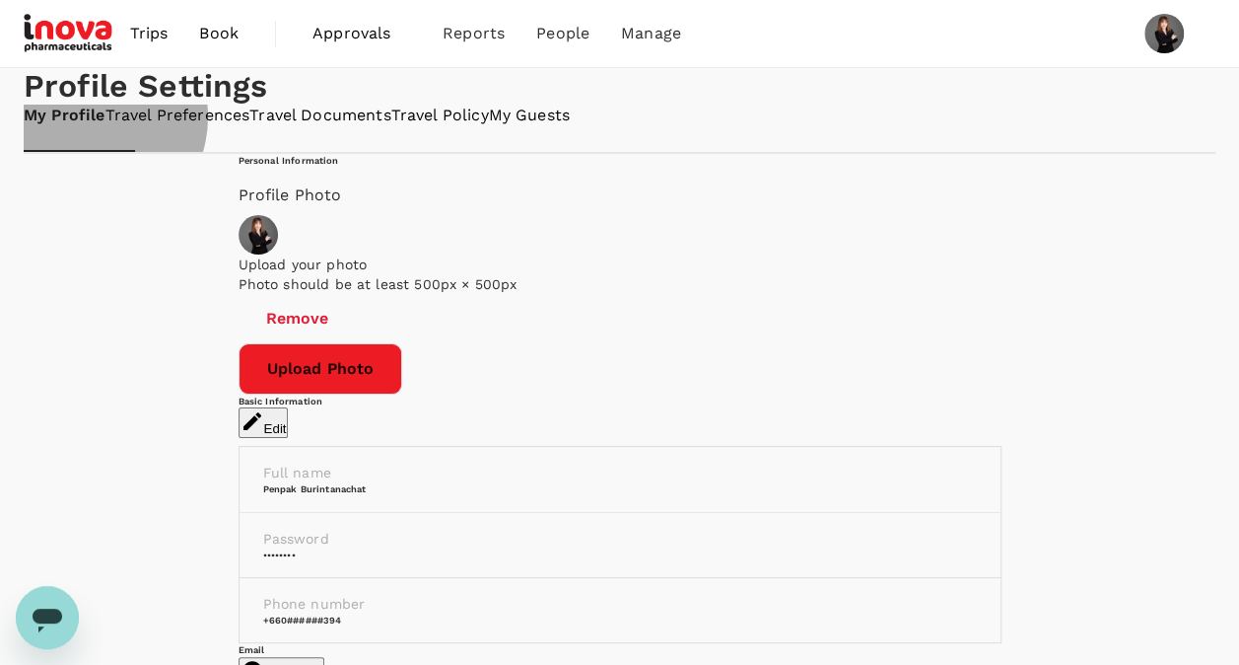
click at [195, 127] on link "Travel Preferences" at bounding box center [178, 116] width 145 height 23
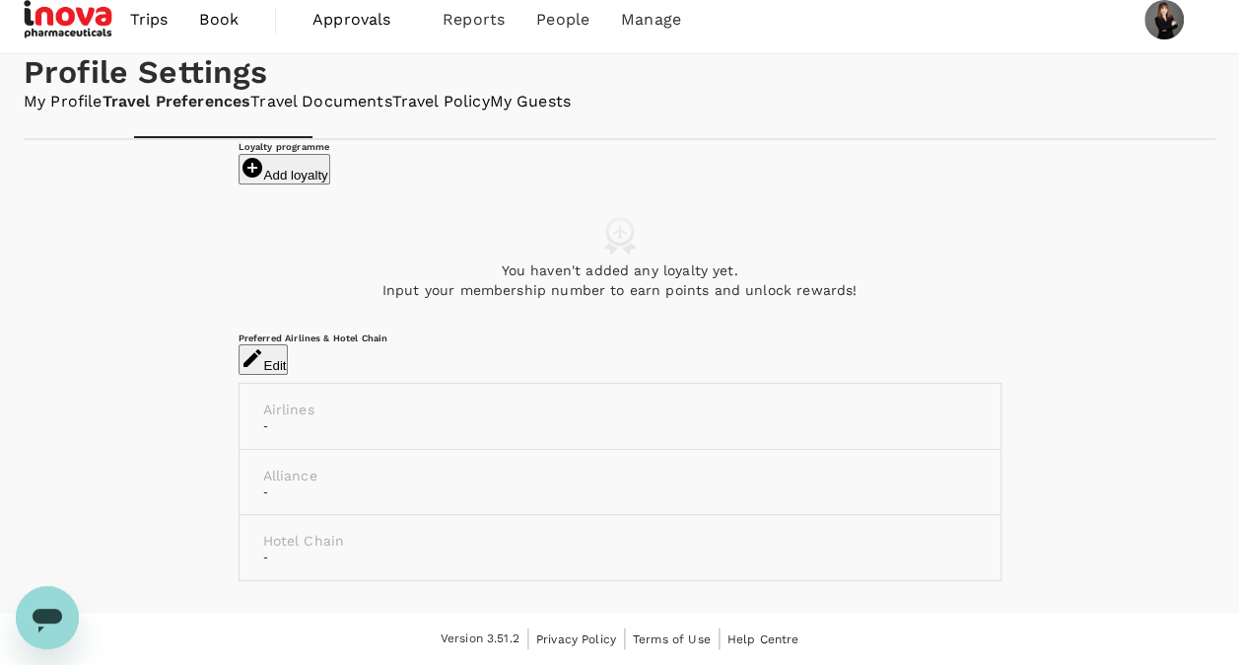
scroll to position [99, 0]
click at [391, 113] on link "Travel Documents" at bounding box center [320, 102] width 141 height 23
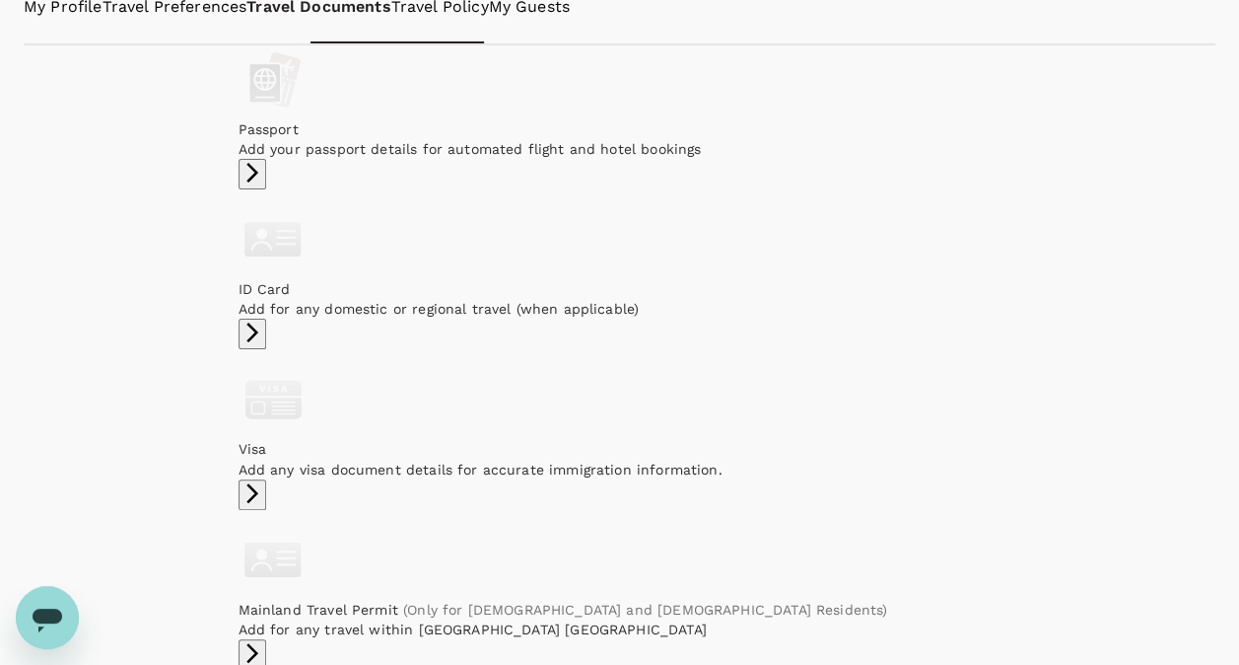
scroll to position [70, 0]
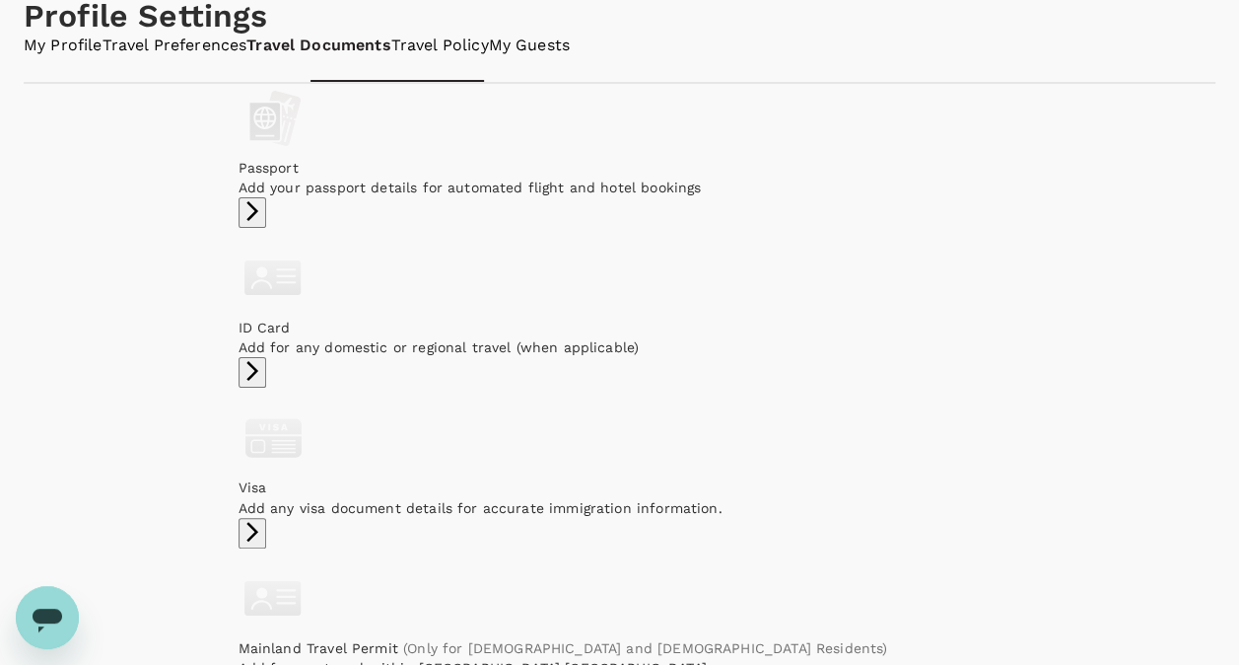
click at [264, 223] on icon "button" at bounding box center [253, 211] width 24 height 24
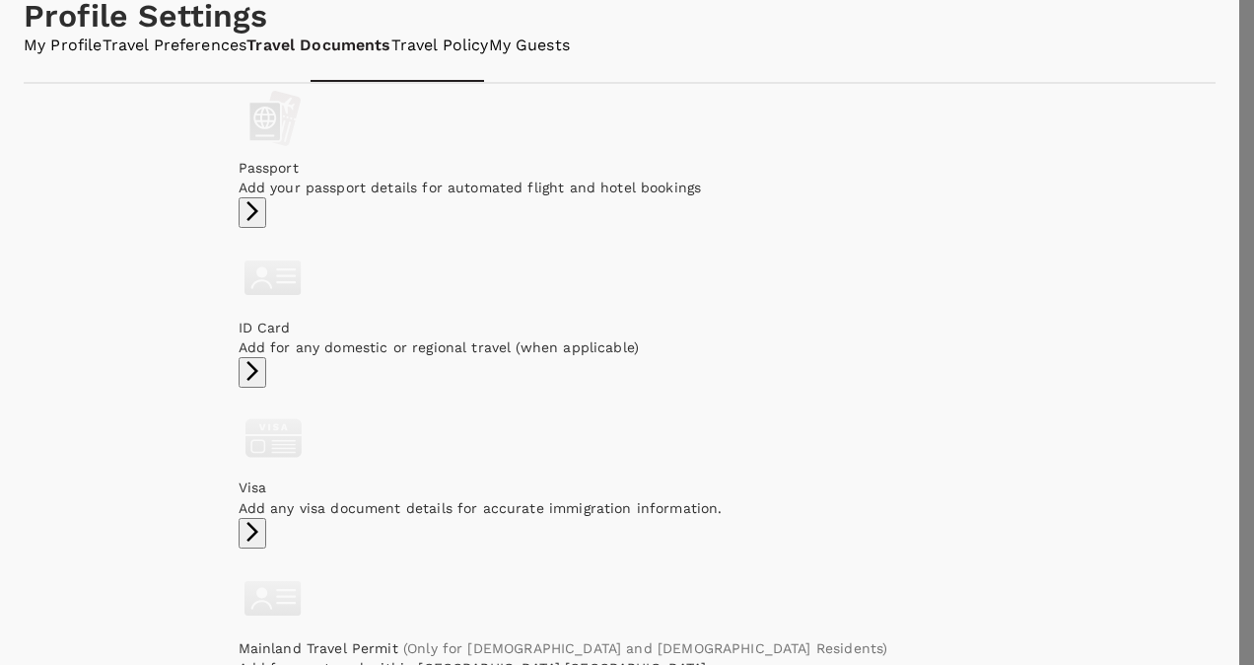
click at [497, 67] on div at bounding box center [627, 332] width 1254 height 665
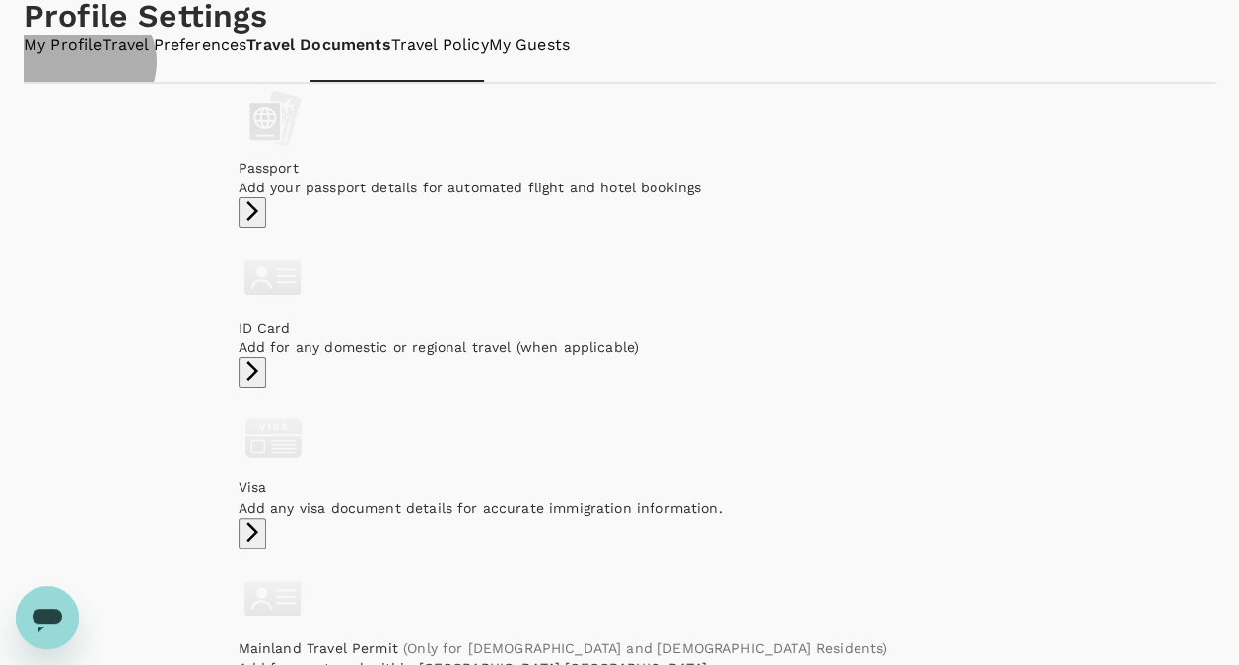
click at [87, 57] on link "My Profile" at bounding box center [63, 46] width 79 height 23
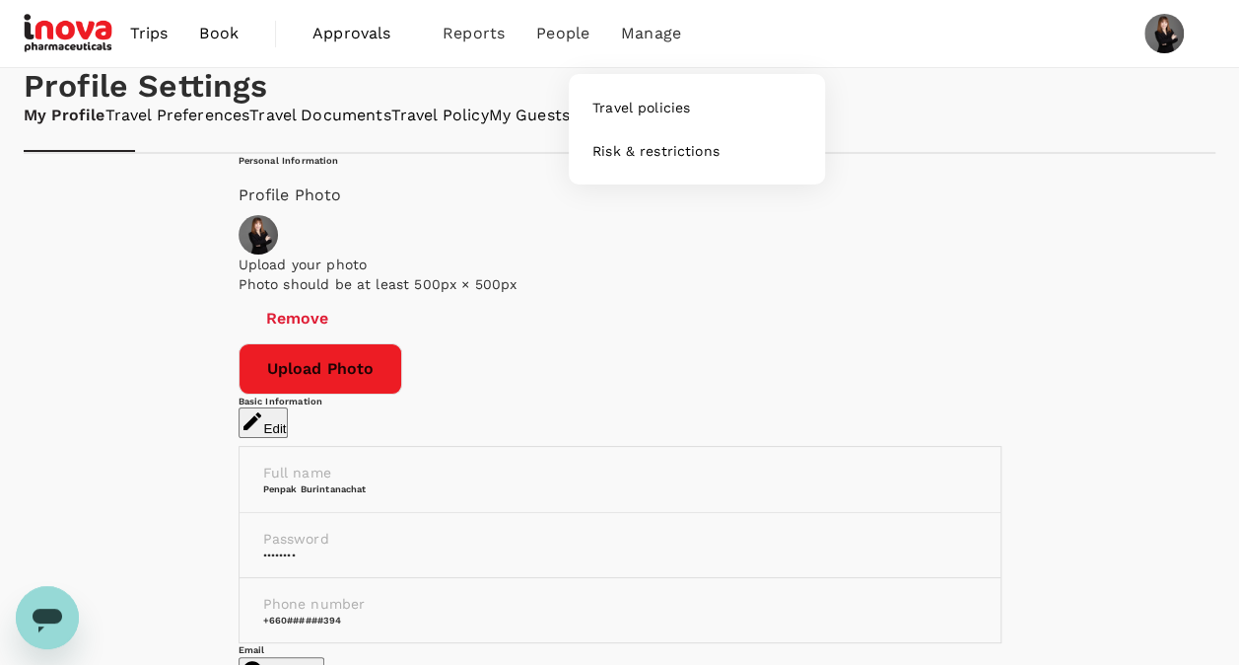
click at [635, 31] on span "Manage" at bounding box center [651, 34] width 60 height 24
click at [633, 106] on span "Travel policies" at bounding box center [642, 108] width 98 height 20
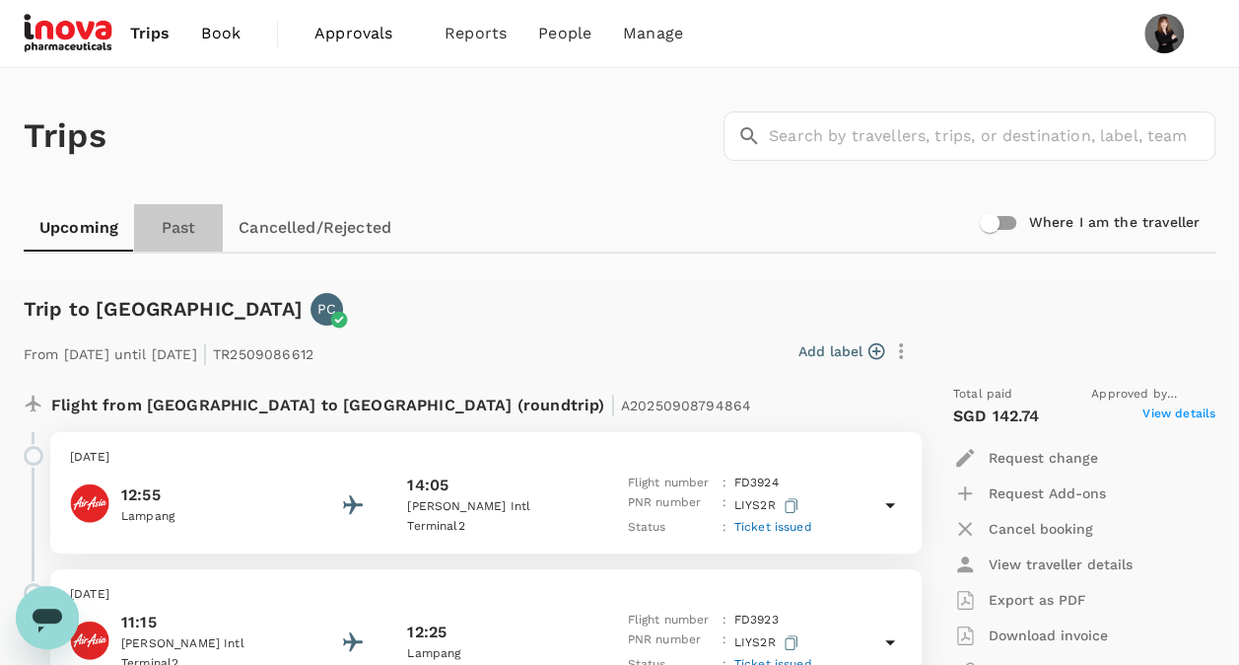
click at [174, 222] on link "Past" at bounding box center [178, 227] width 89 height 47
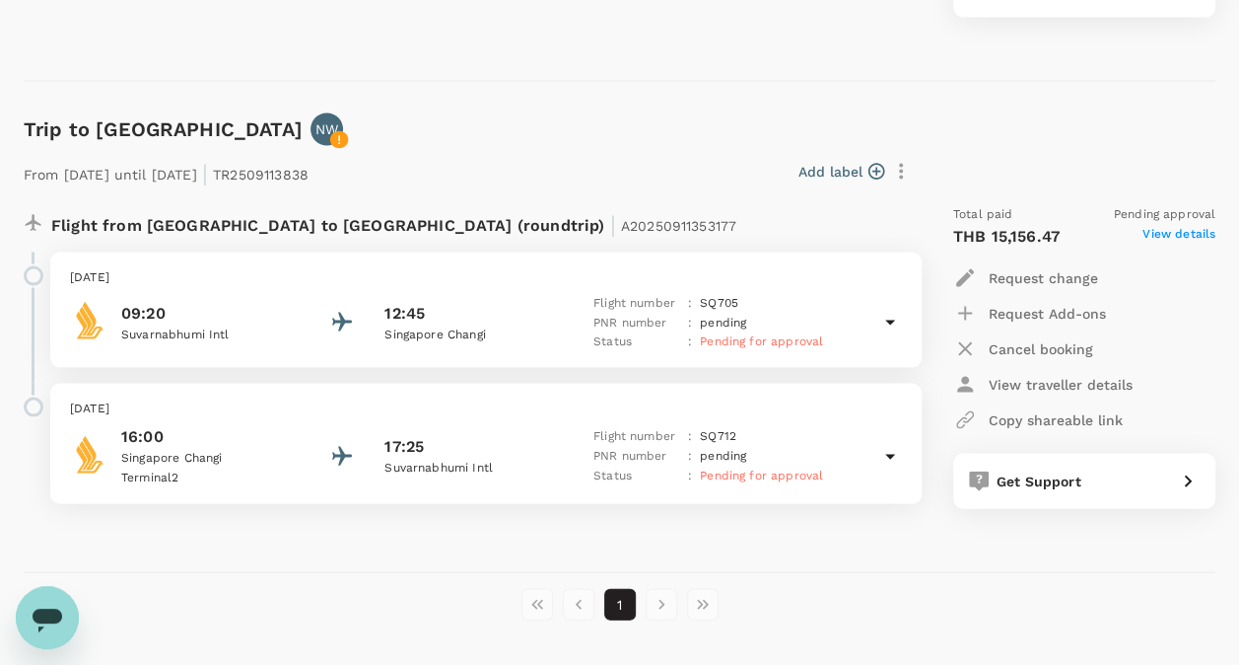
scroll to position [1835, 0]
